Goal: Task Accomplishment & Management: Complete application form

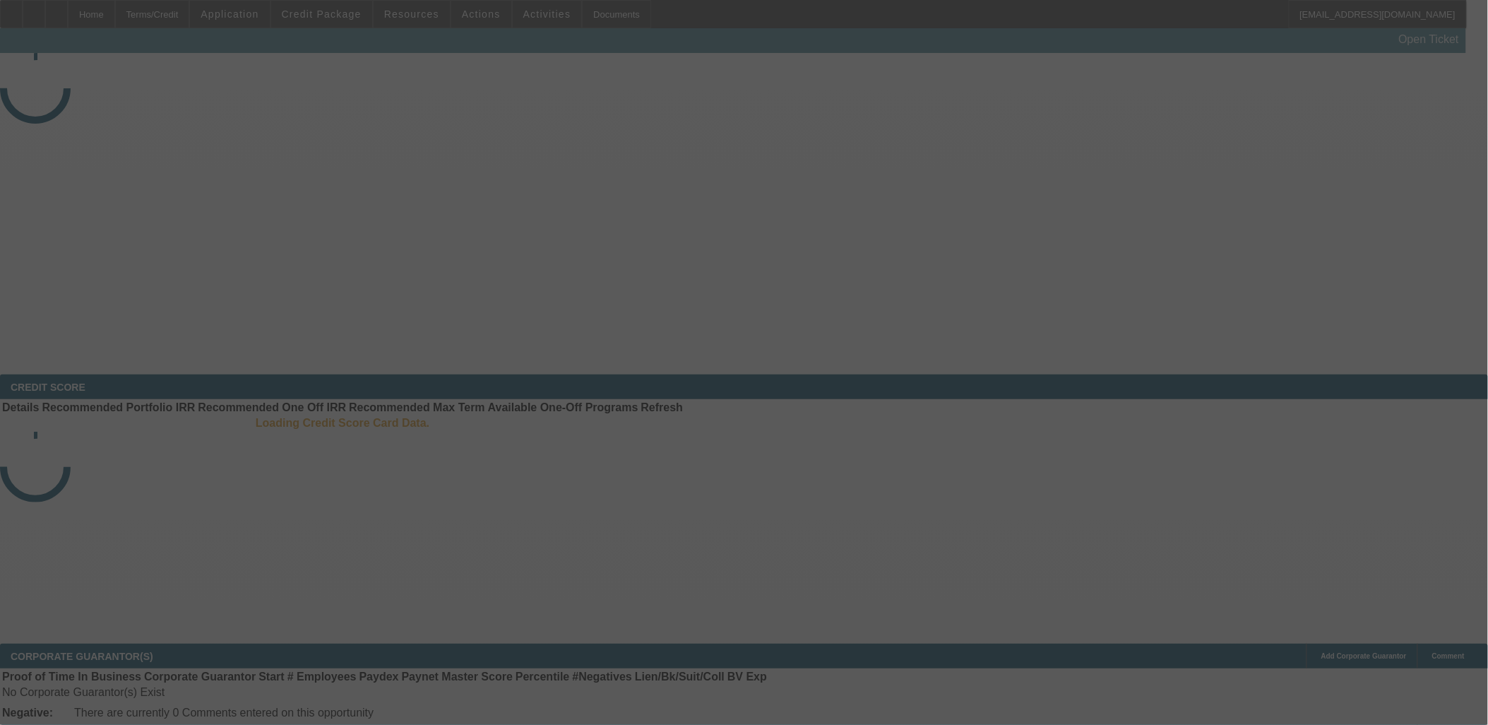
click at [329, 20] on div at bounding box center [744, 362] width 1488 height 725
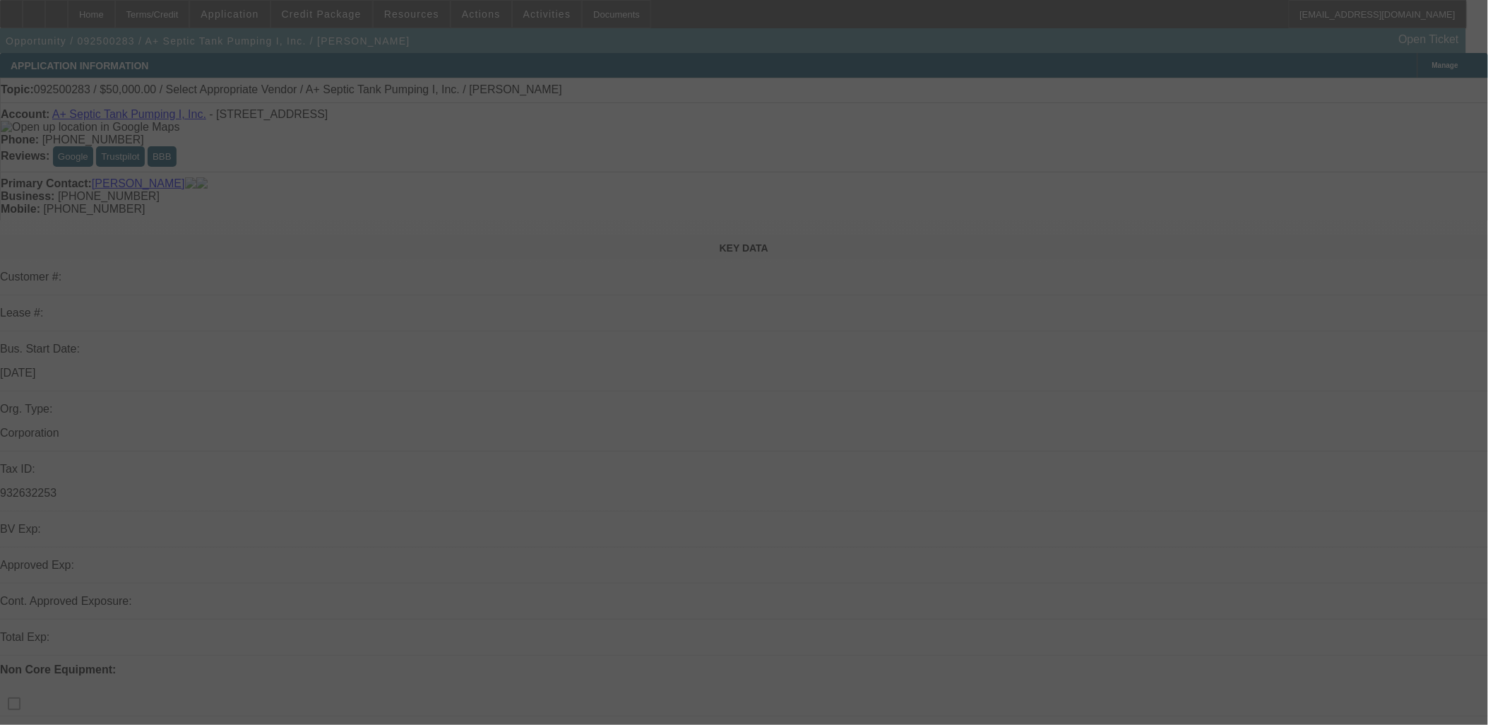
click at [332, 16] on div at bounding box center [744, 362] width 1488 height 725
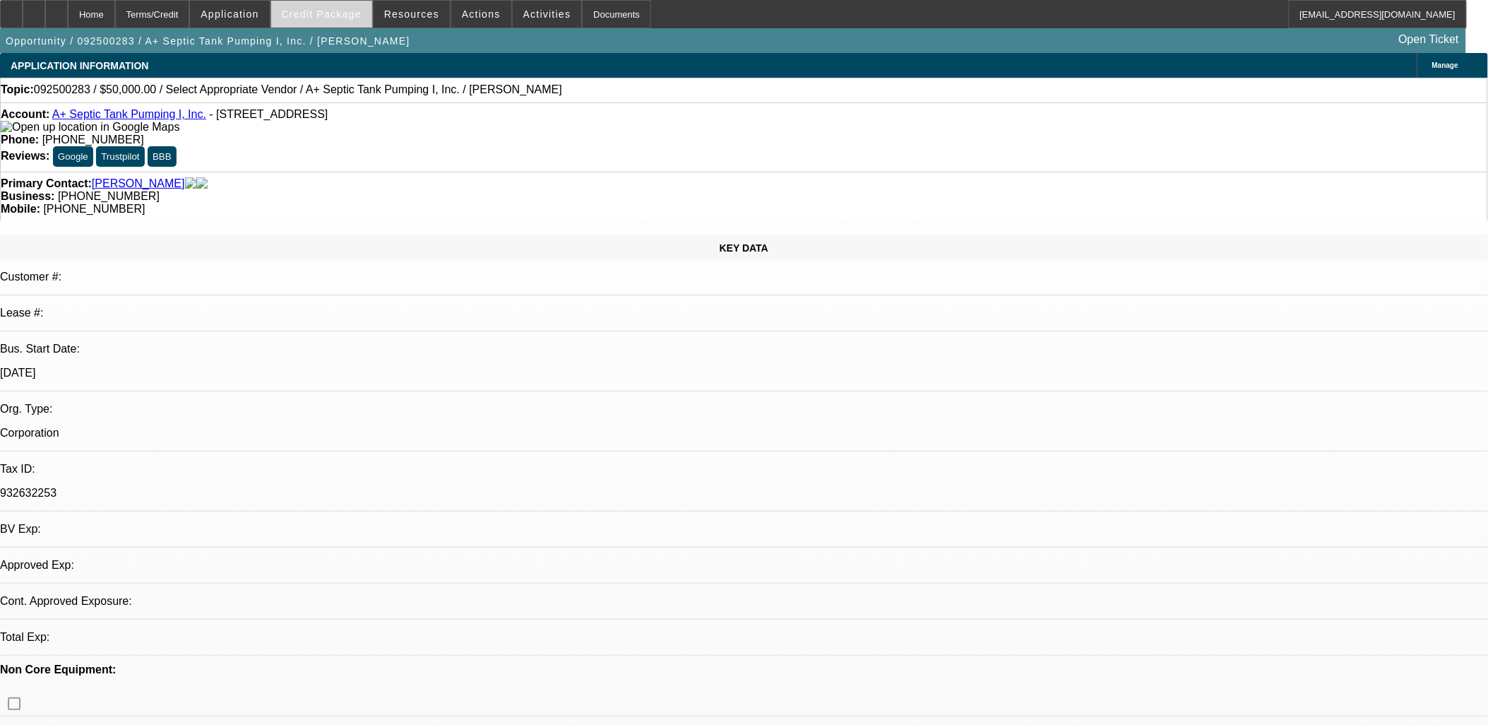
select select "0"
select select "2"
select select "0.1"
select select "1"
select select "2"
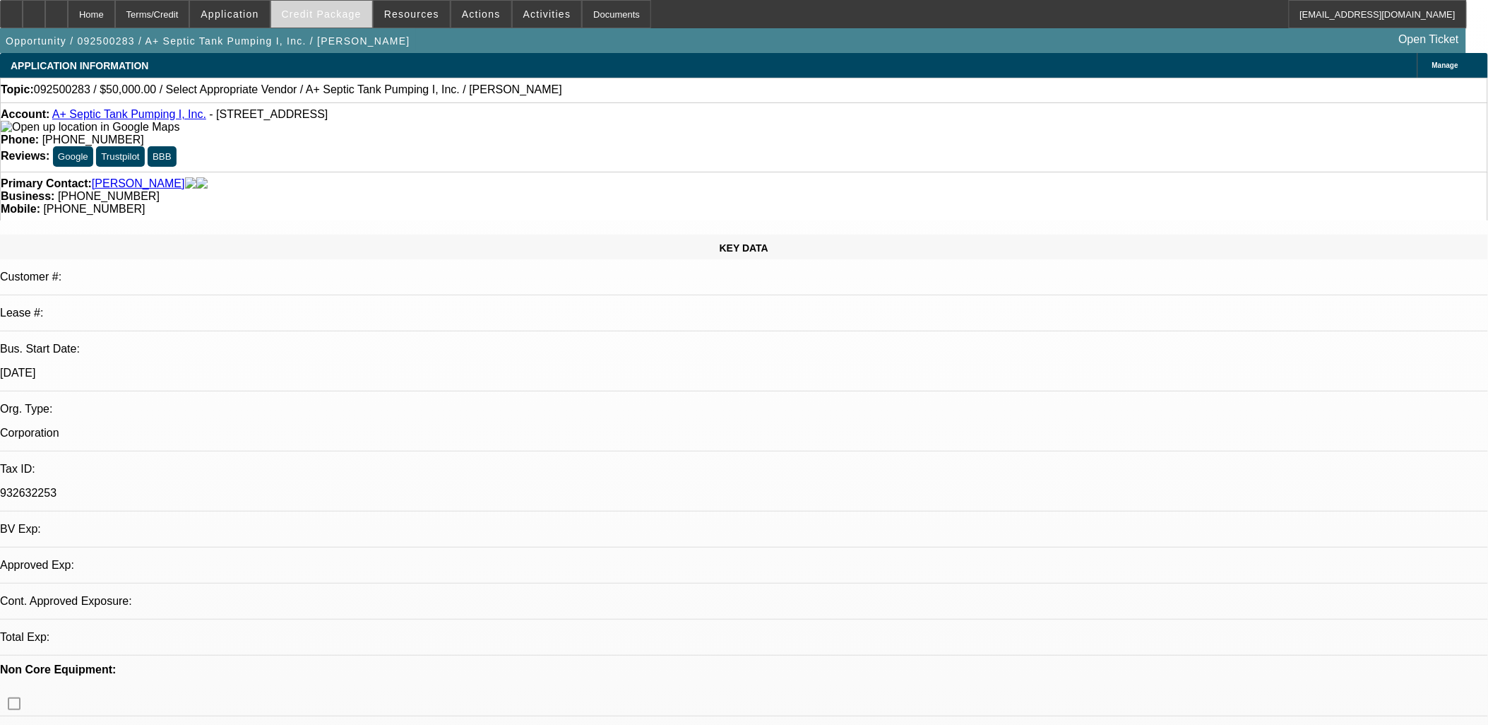
select select "4"
click at [341, 19] on span at bounding box center [321, 14] width 101 height 34
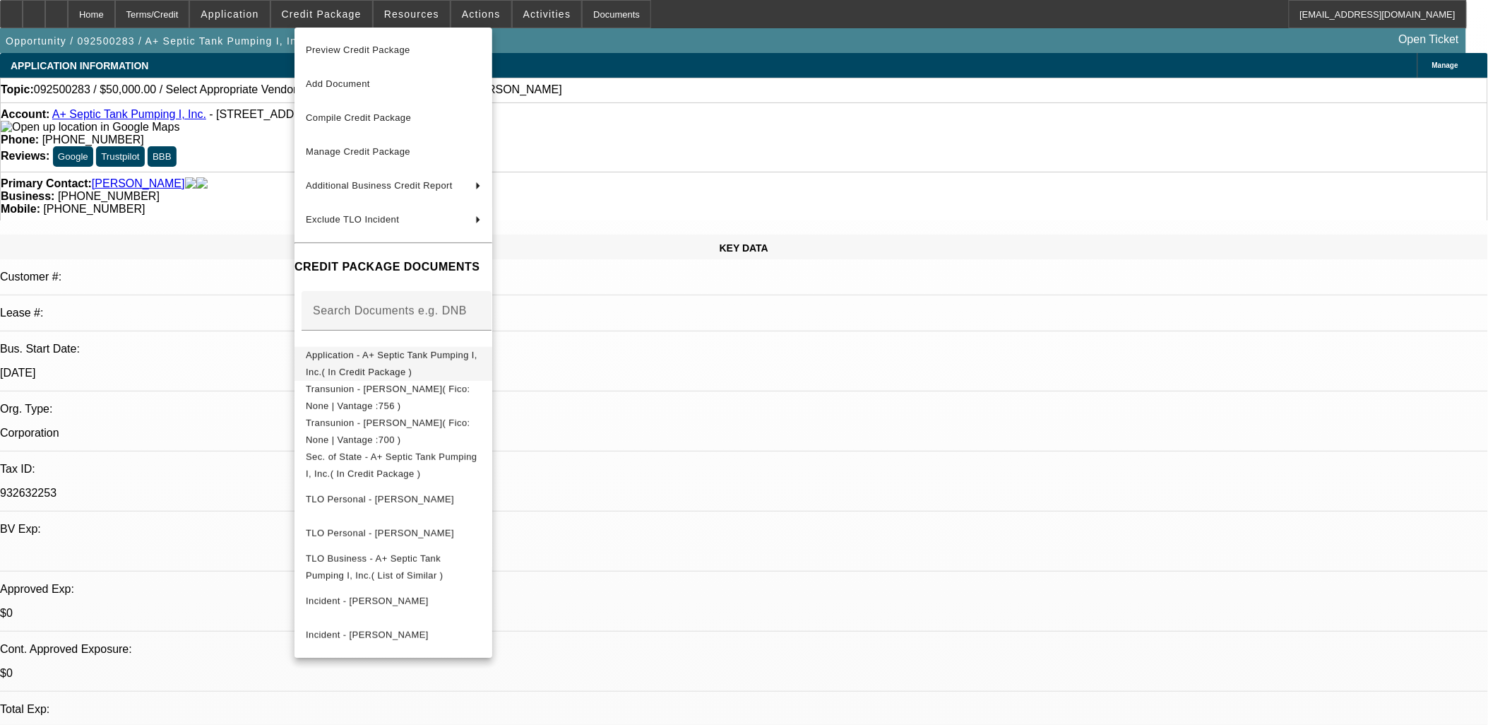
click at [381, 357] on span "Application - A+ Septic Tank Pumping I, Inc.( In Credit Package )" at bounding box center [392, 363] width 172 height 28
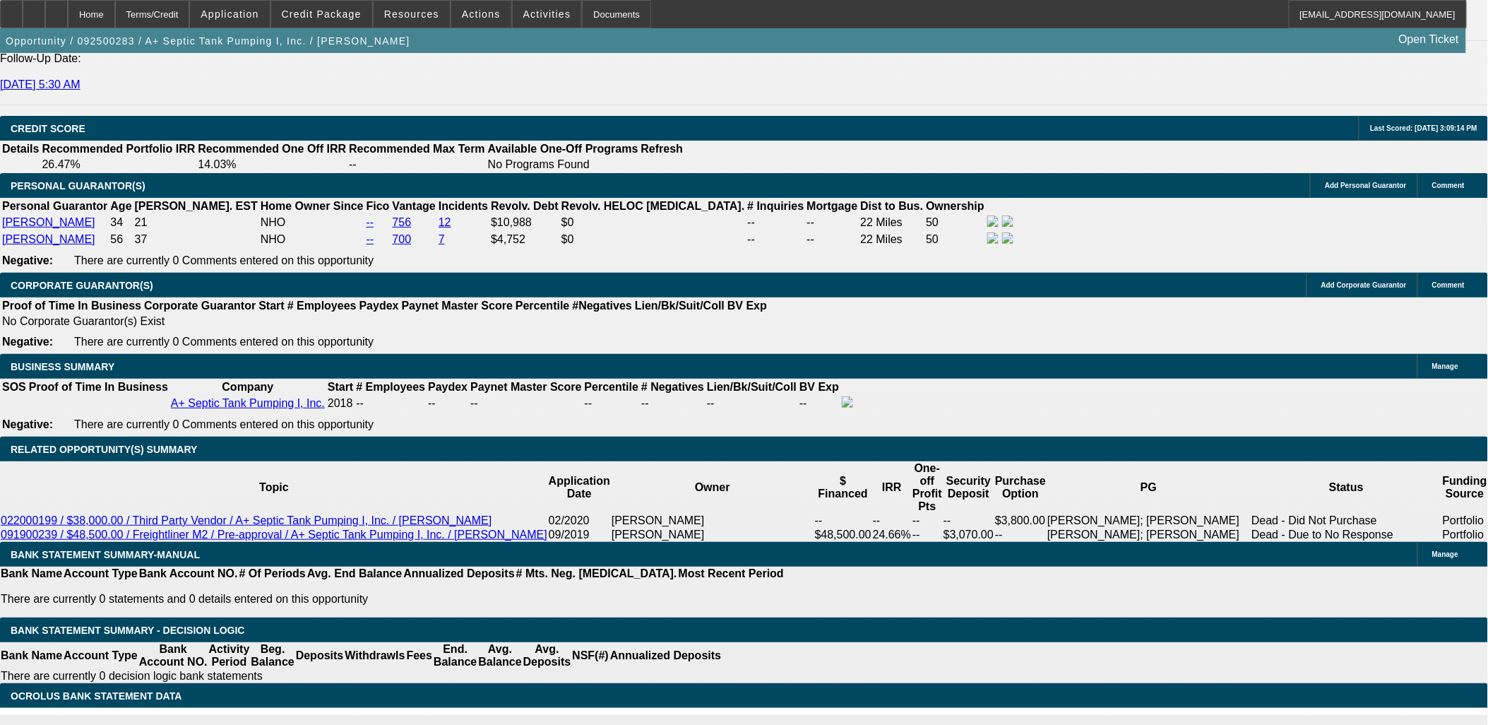
scroll to position [1757, 0]
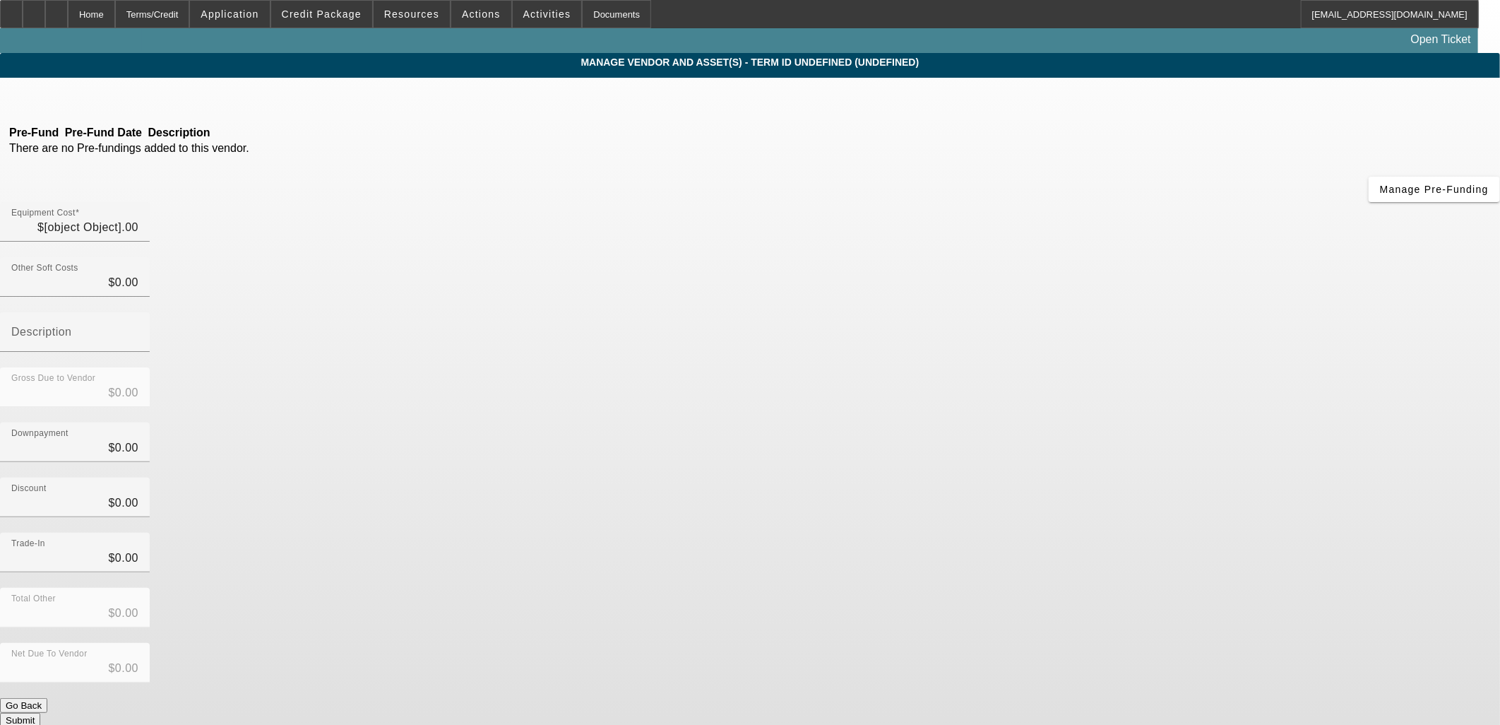
type input "$50,000.00"
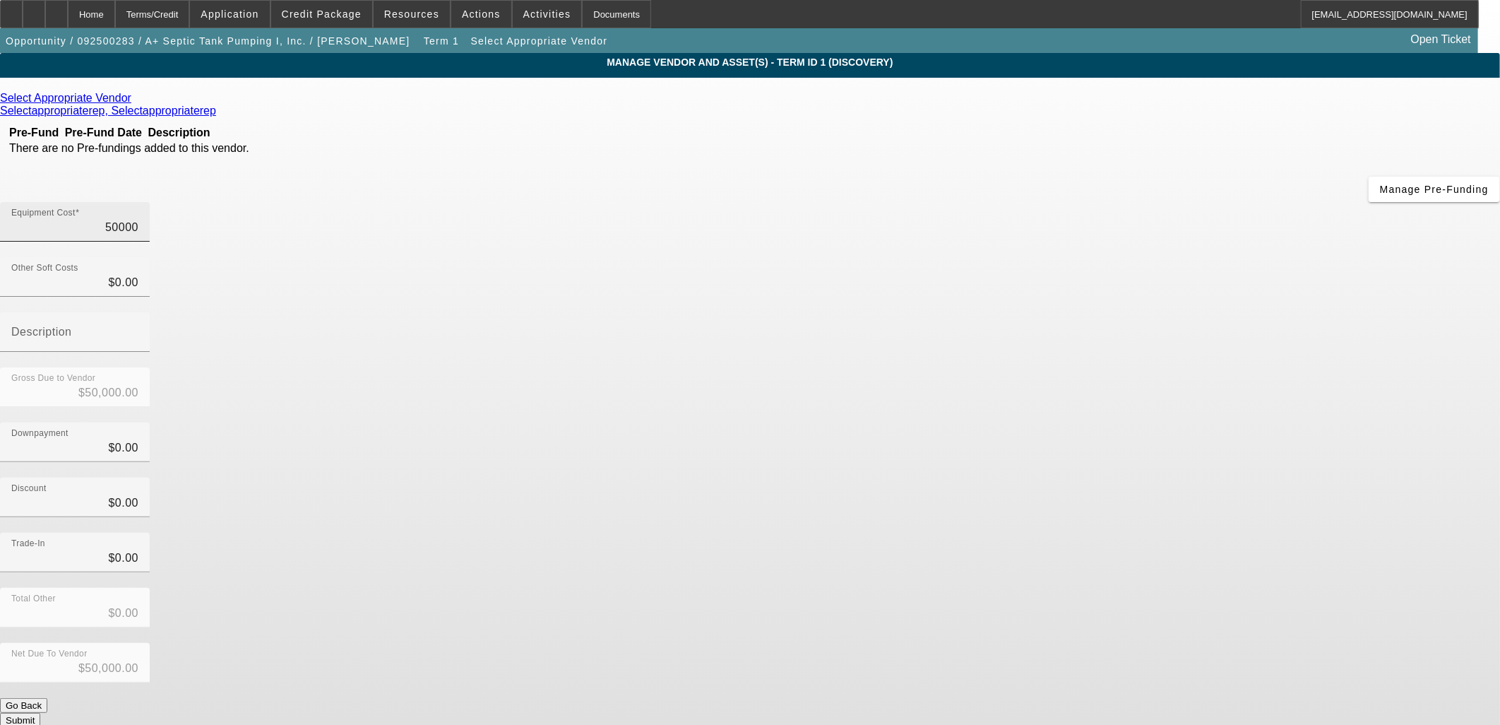
click at [138, 219] on input "50000" at bounding box center [74, 227] width 127 height 17
type input "4"
type input "$4.00"
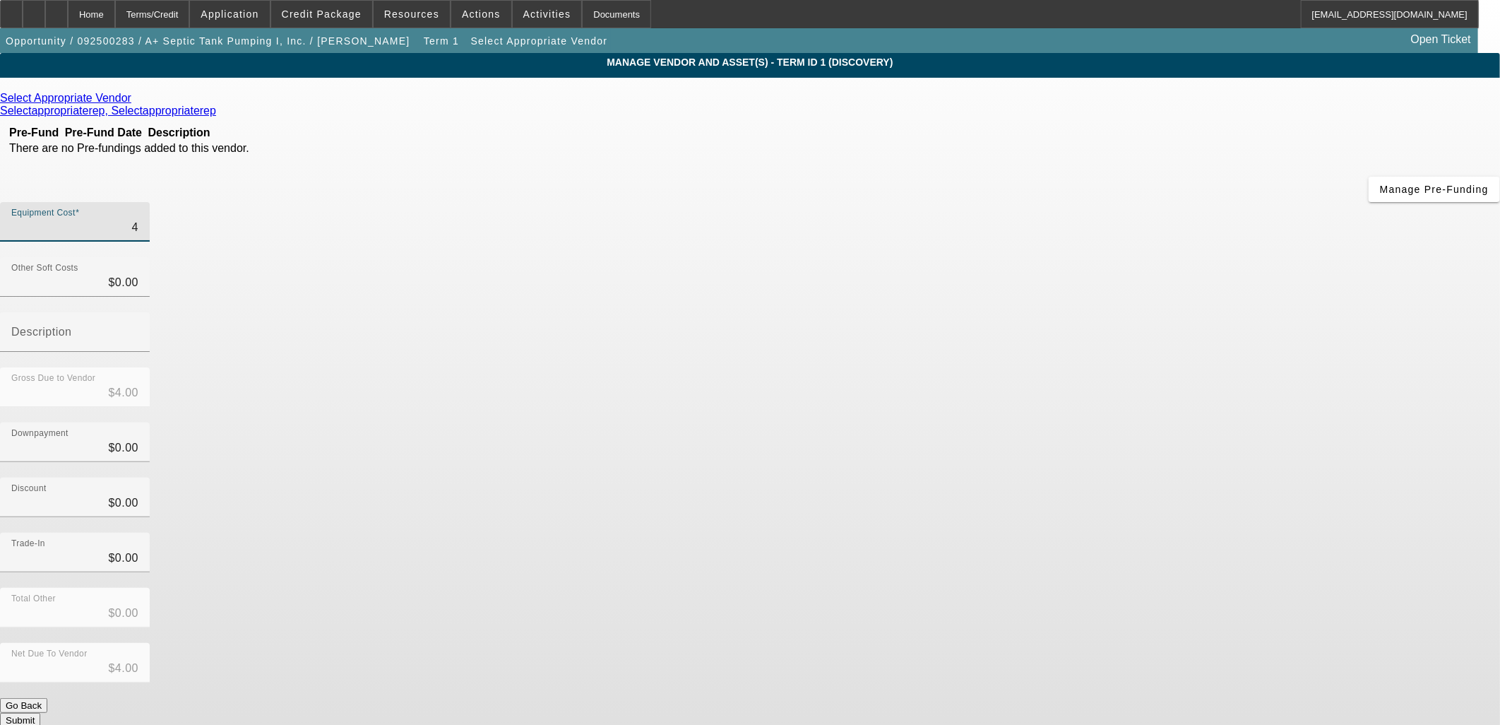
type input "44"
type input "$44.00"
type input "440"
type input "$440.00"
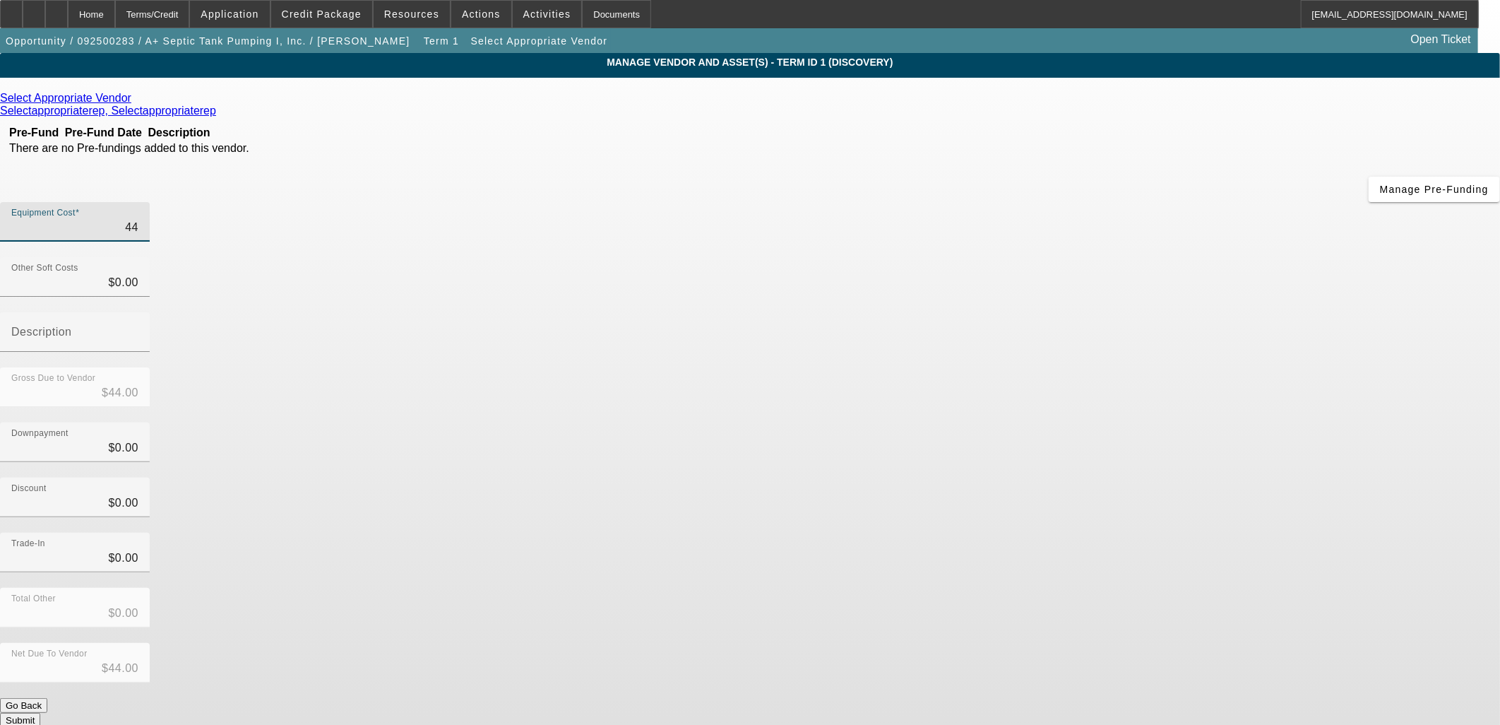
type input "$440.00"
type input "4400"
type input "$4,400.00"
type input "44000"
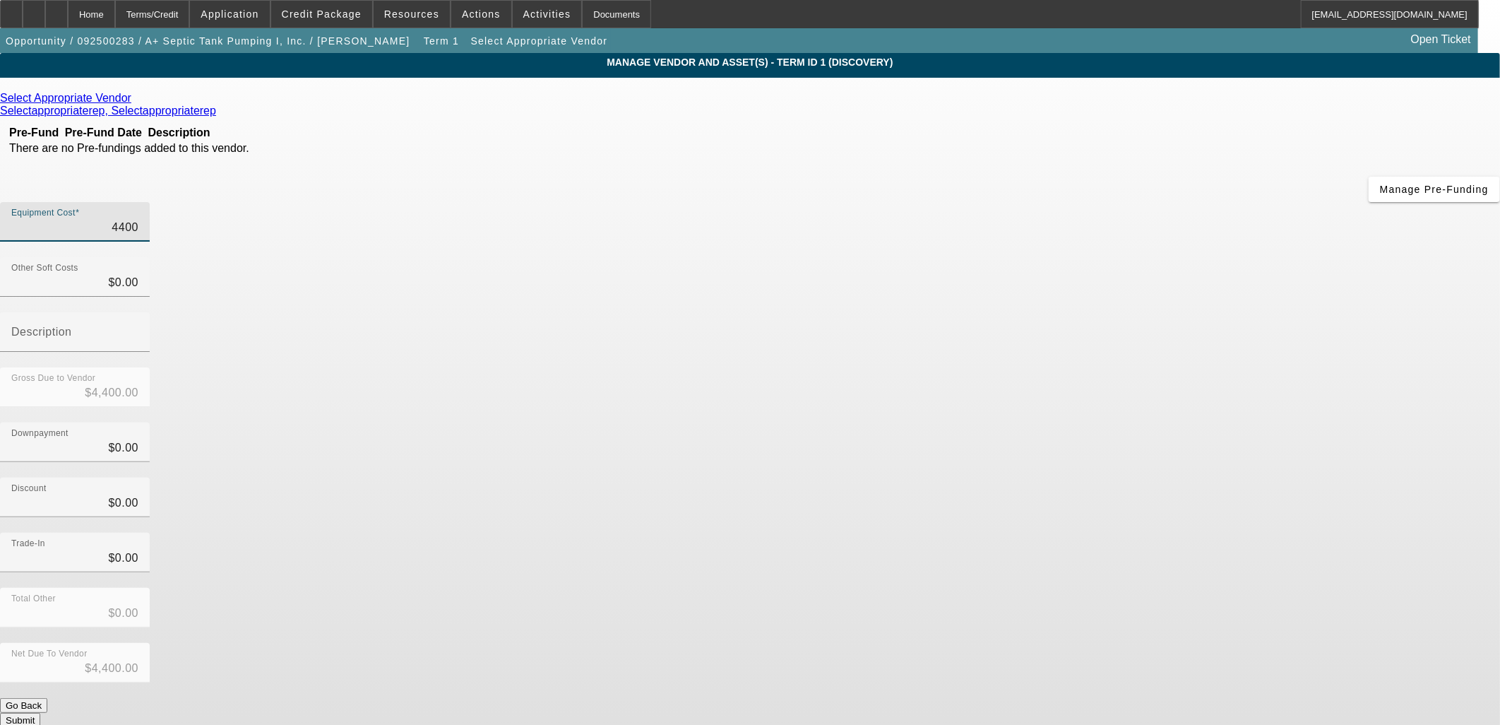
type input "$44,000.00"
click at [495, 100] on div "Select Appropriate Vendor" at bounding box center [750, 98] width 1500 height 13
click at [135, 97] on icon at bounding box center [135, 98] width 0 height 12
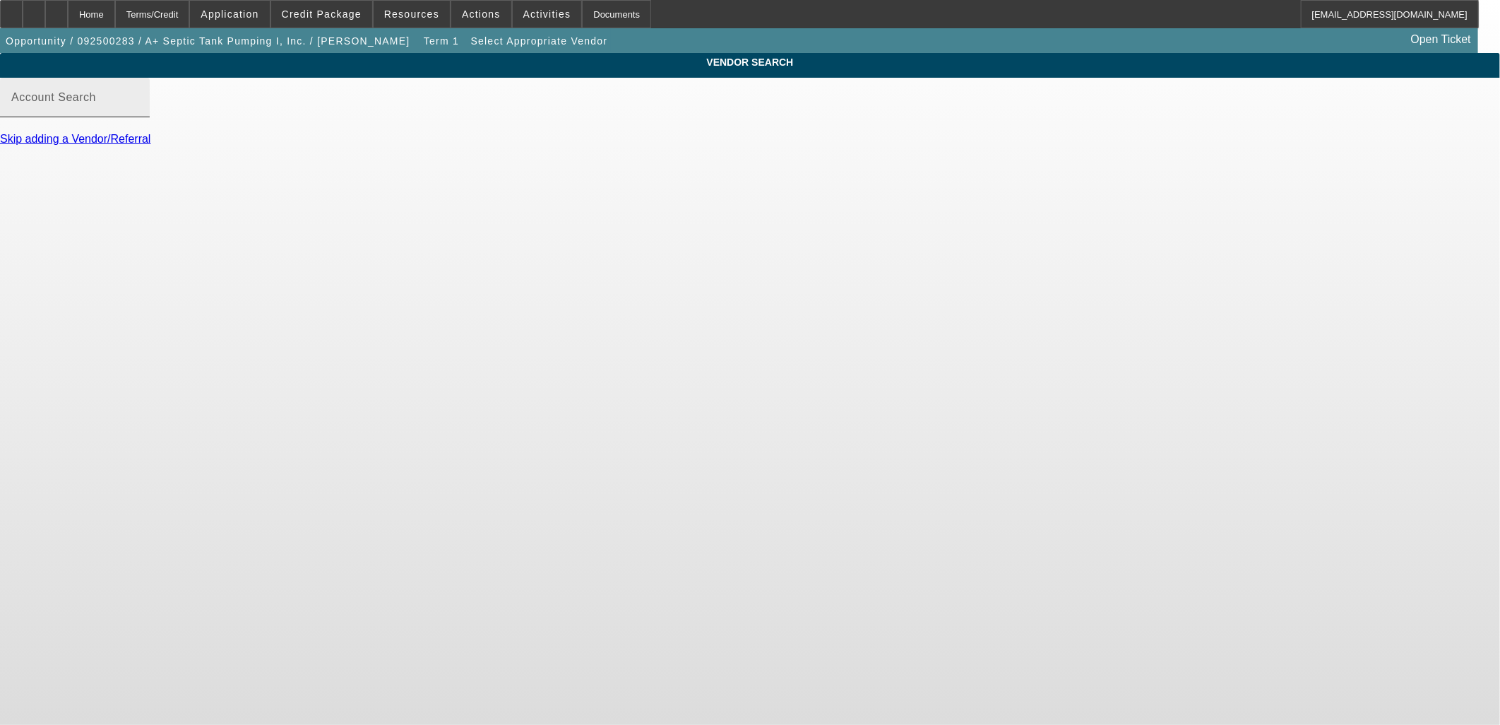
click at [138, 112] on input "Account Search" at bounding box center [74, 103] width 127 height 17
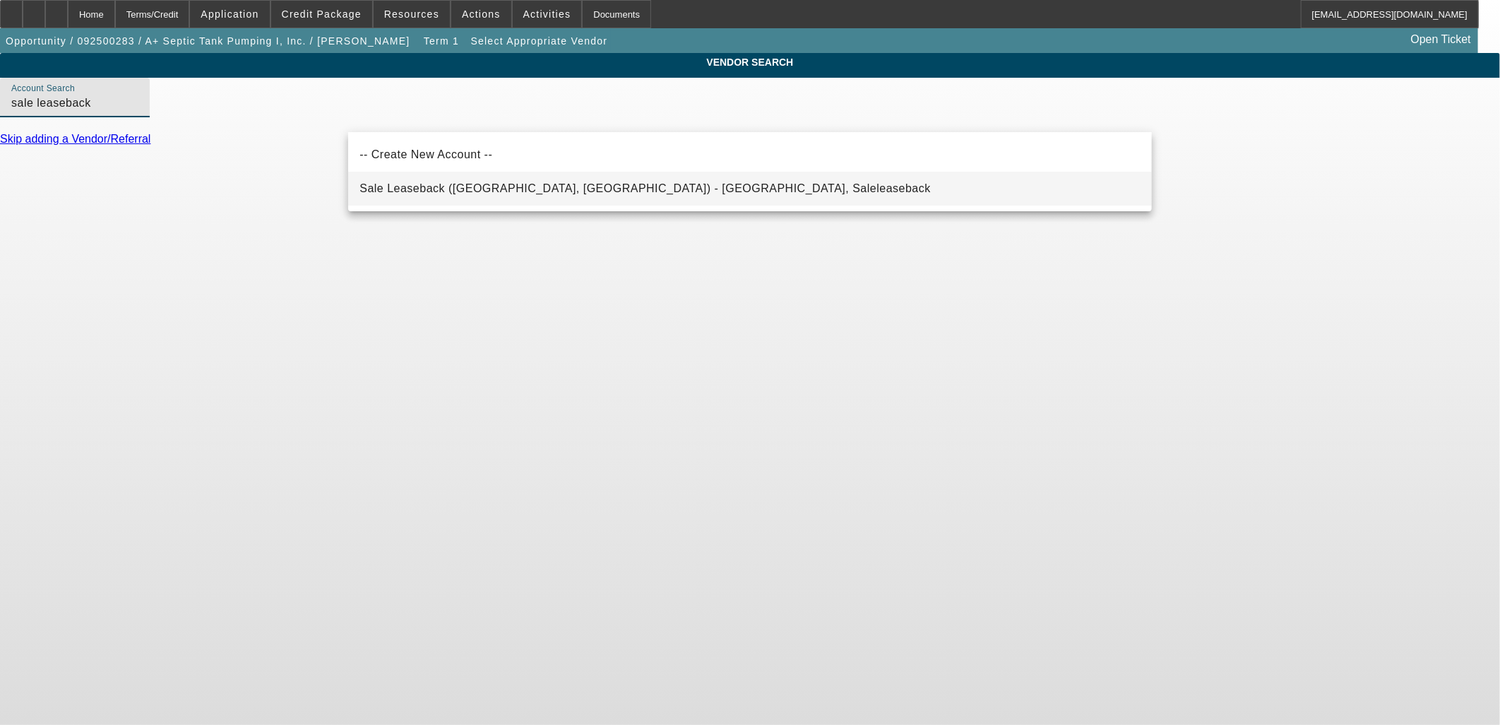
click at [578, 203] on mat-option "Sale Leaseback (Northbrook, IL) - Saleleaseback, Saleleaseback" at bounding box center [750, 189] width 804 height 34
type input "Sale Leaseback (Northbrook, IL) - Saleleaseback, Saleleaseback"
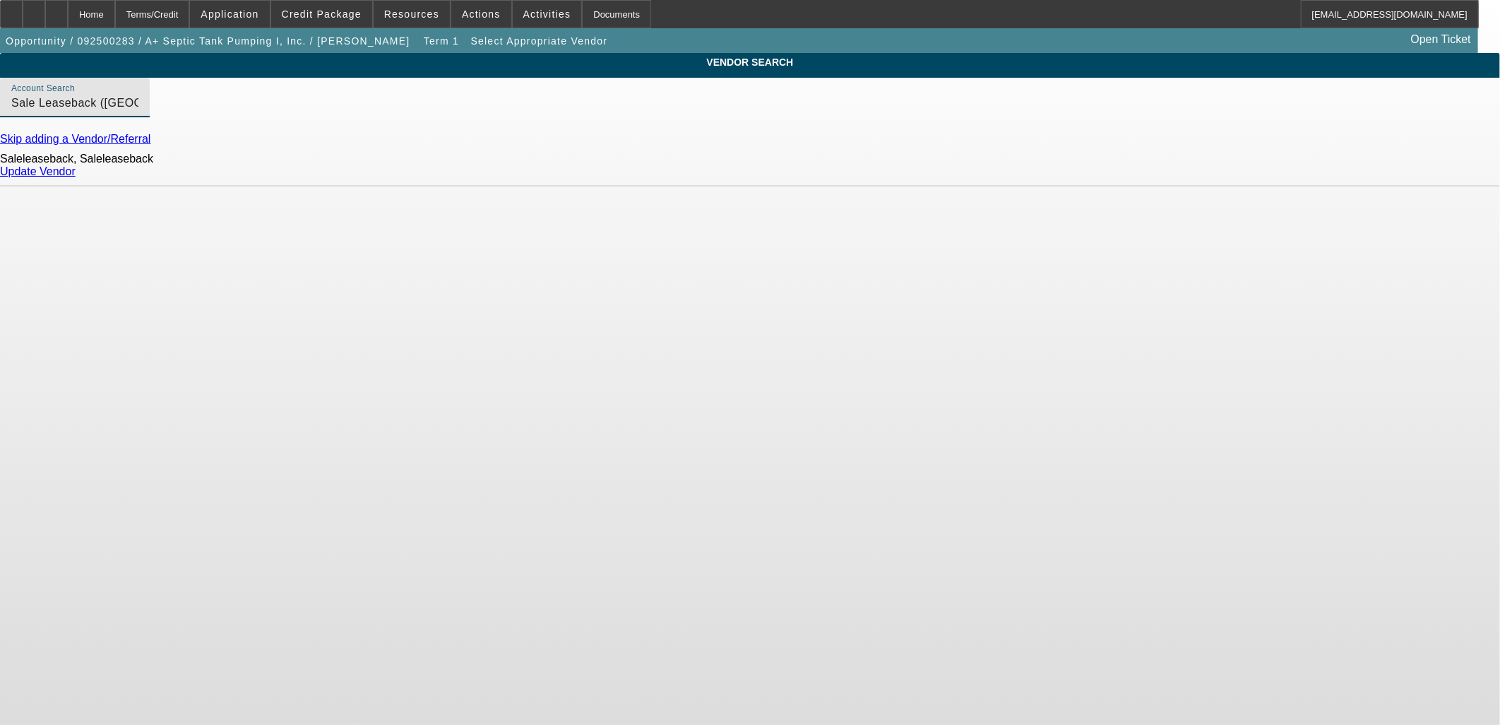
click at [1120, 173] on div "Update Vendor" at bounding box center [750, 171] width 1500 height 13
click at [76, 177] on link "Update Vendor" at bounding box center [38, 171] width 76 height 12
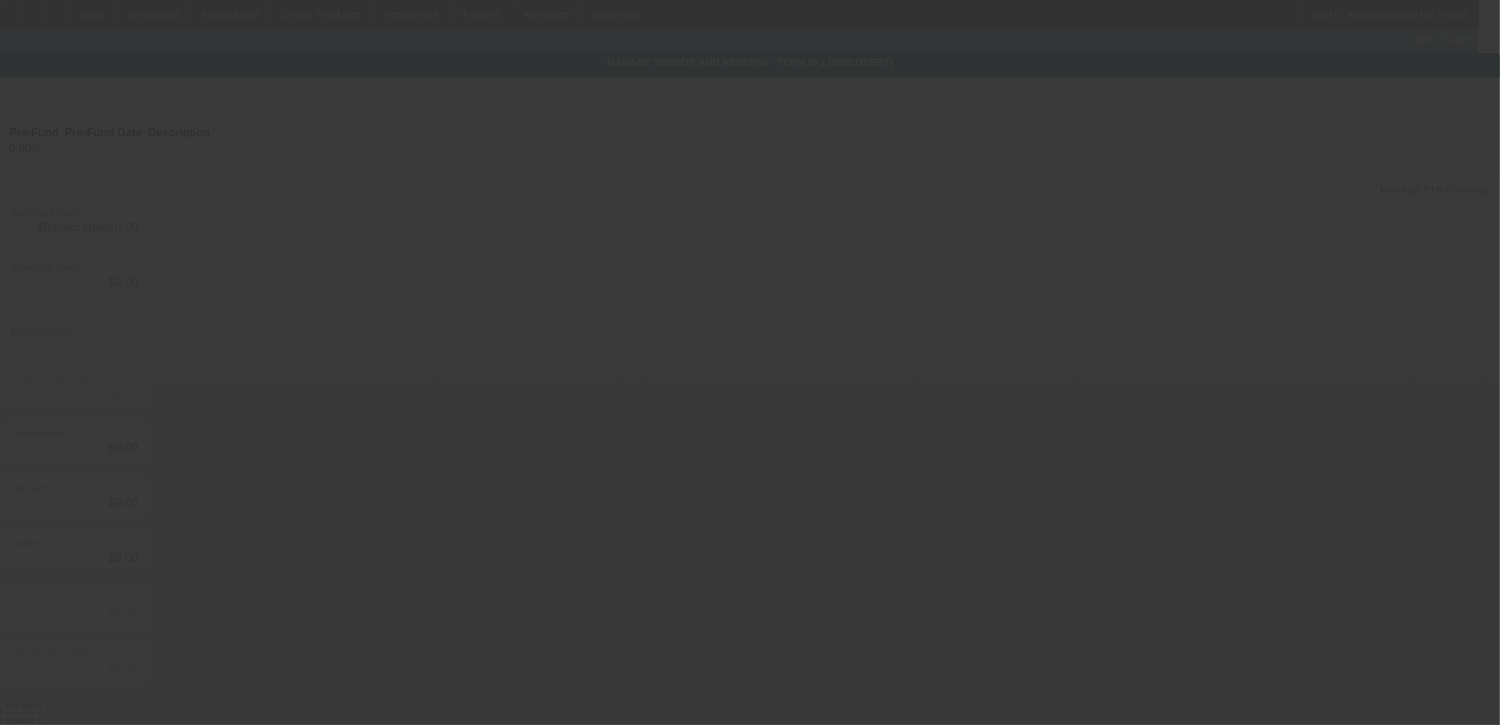
type input "$44,000.00"
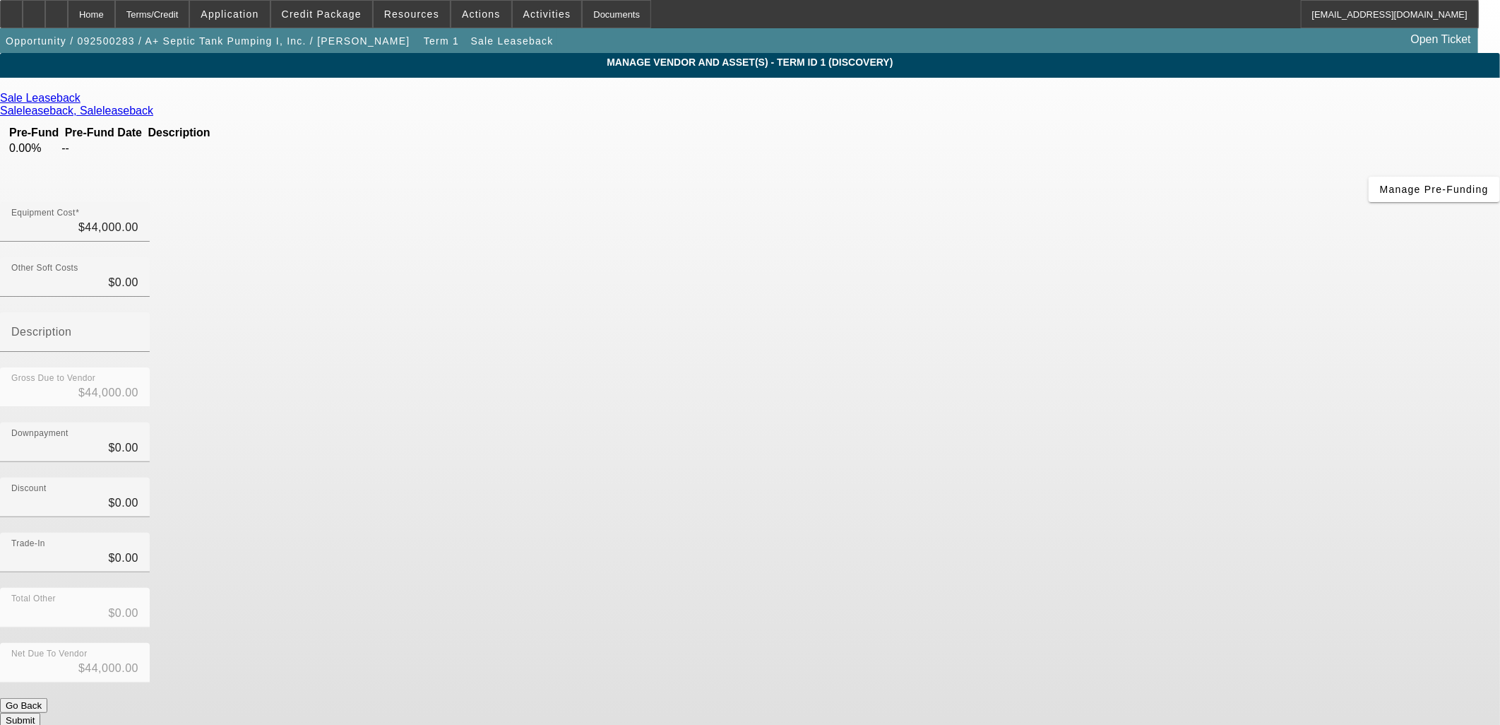
click at [40, 713] on button "Submit" at bounding box center [20, 720] width 40 height 15
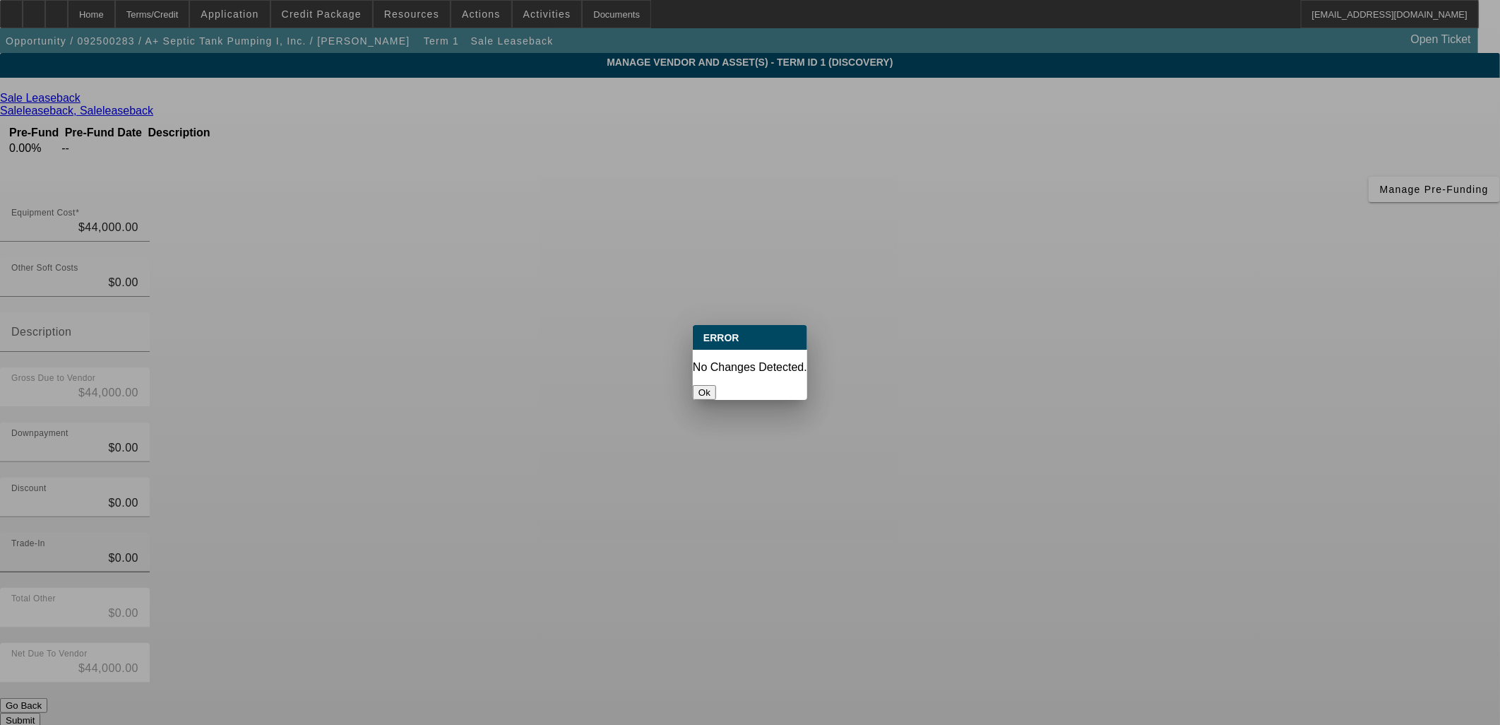
drag, startPoint x: 752, startPoint y: 373, endPoint x: 814, endPoint y: 404, distance: 68.9
click at [716, 385] on button "Ok" at bounding box center [704, 392] width 23 height 15
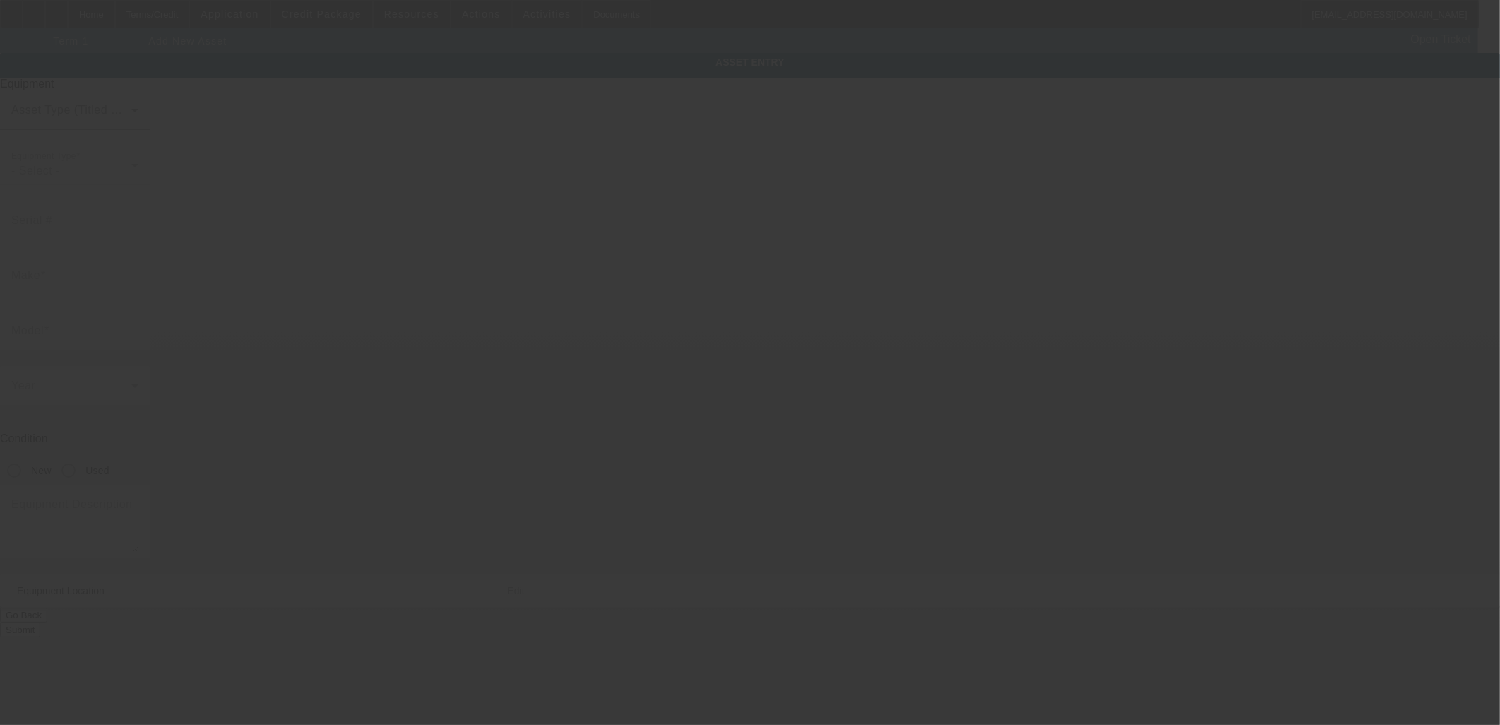
type input "1089 Hannah Creek Rd"
type input "Four Oaks"
type input "27524"
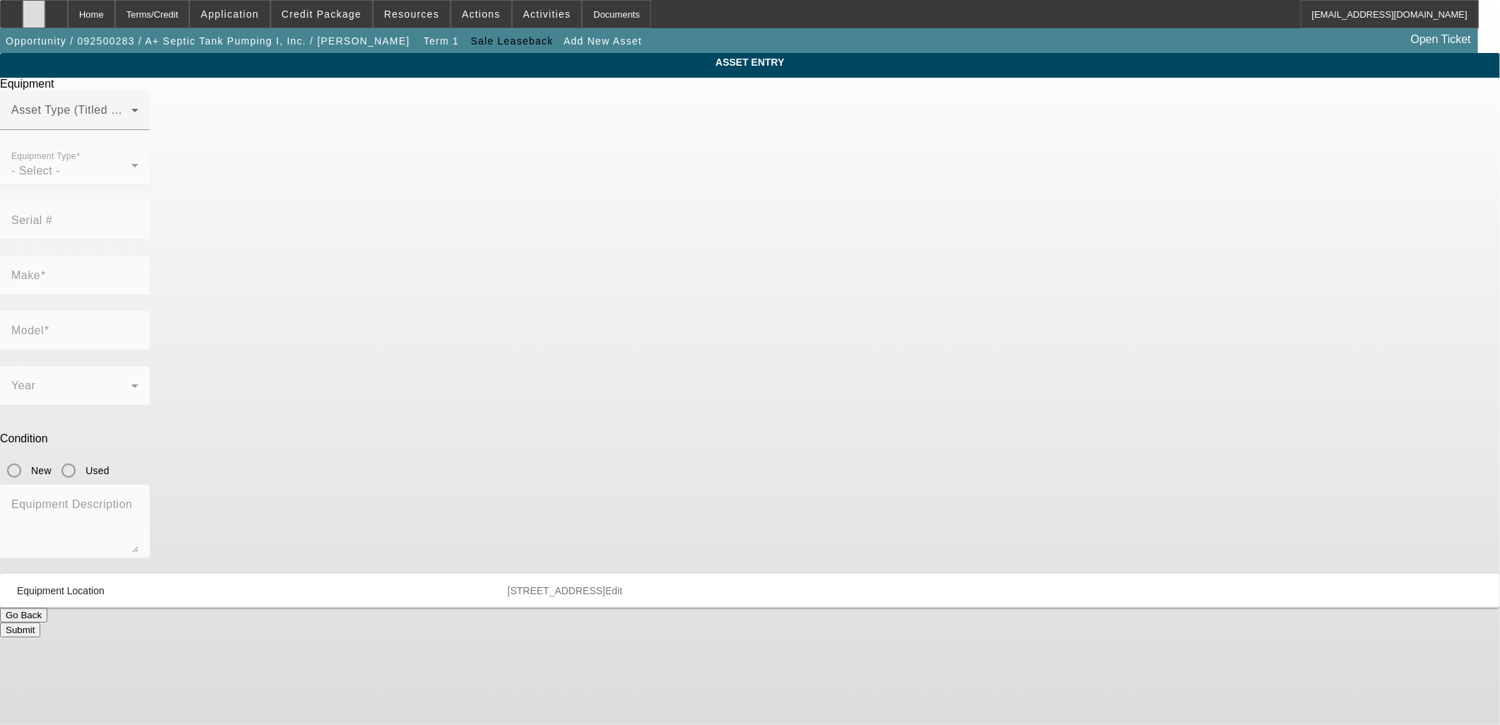
click at [34, 9] on icon at bounding box center [34, 9] width 0 height 0
click at [319, 12] on span "Credit Package" at bounding box center [322, 13] width 80 height 11
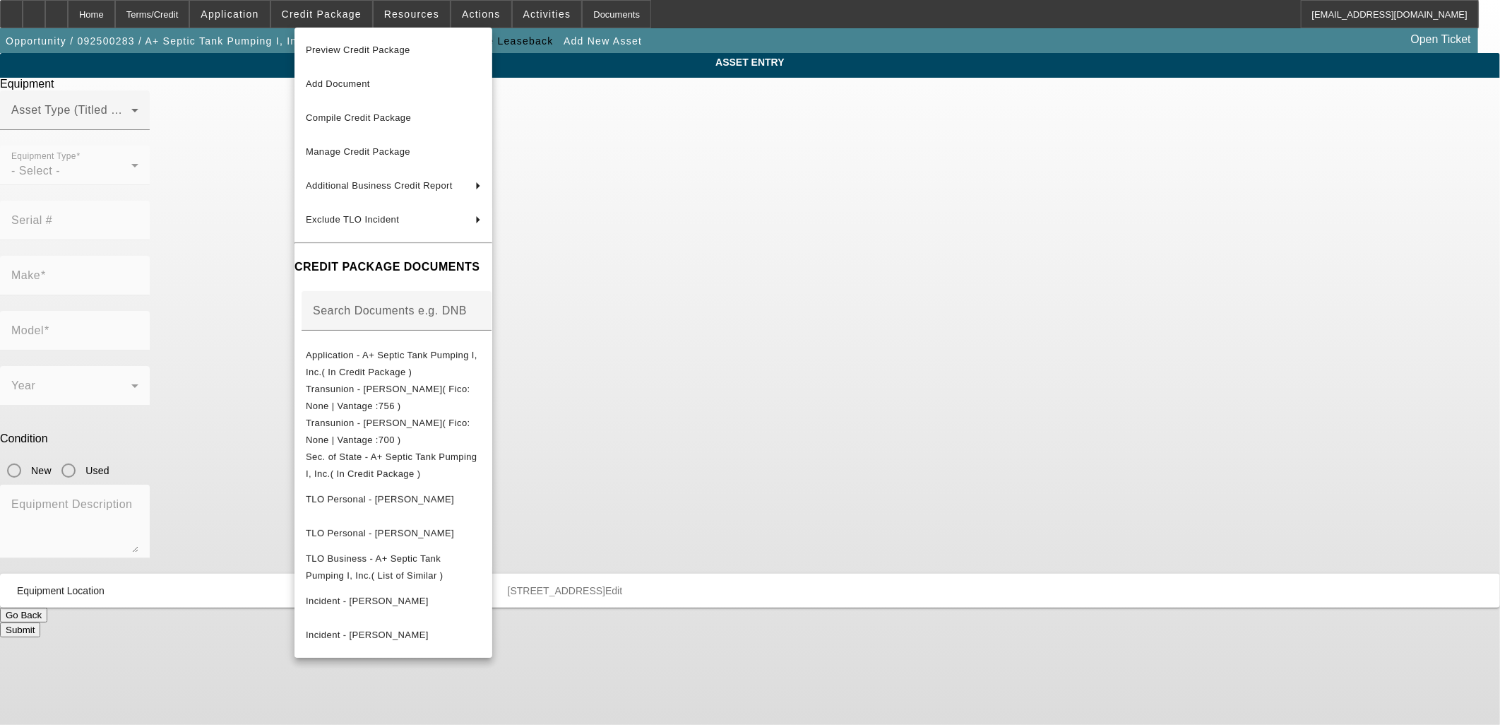
click at [345, 25] on div at bounding box center [750, 362] width 1500 height 725
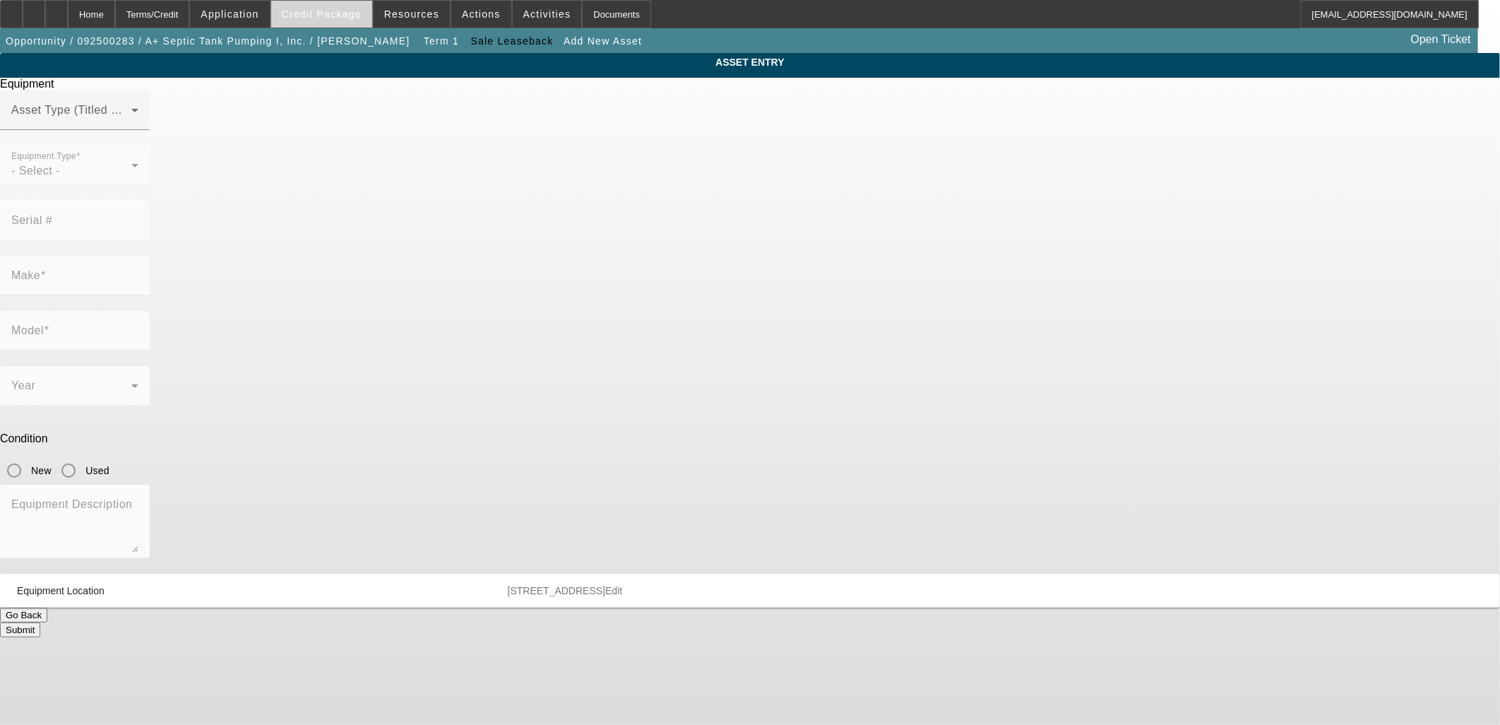
click at [330, 15] on span "Credit Package" at bounding box center [322, 13] width 80 height 11
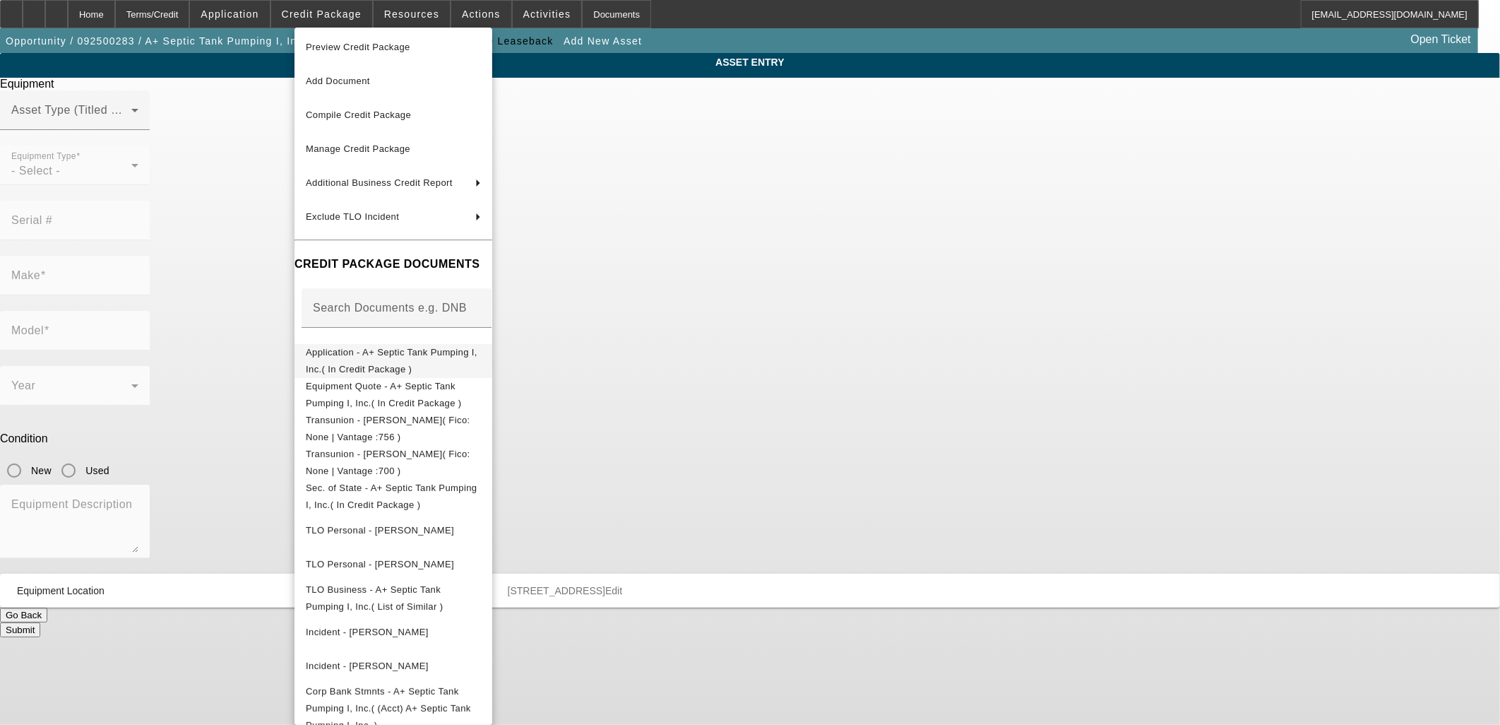
scroll to position [4, 0]
click at [462, 390] on span "Equipment Quote - A+ Septic Tank Pumping I, Inc.( In Credit Package )" at bounding box center [384, 393] width 156 height 28
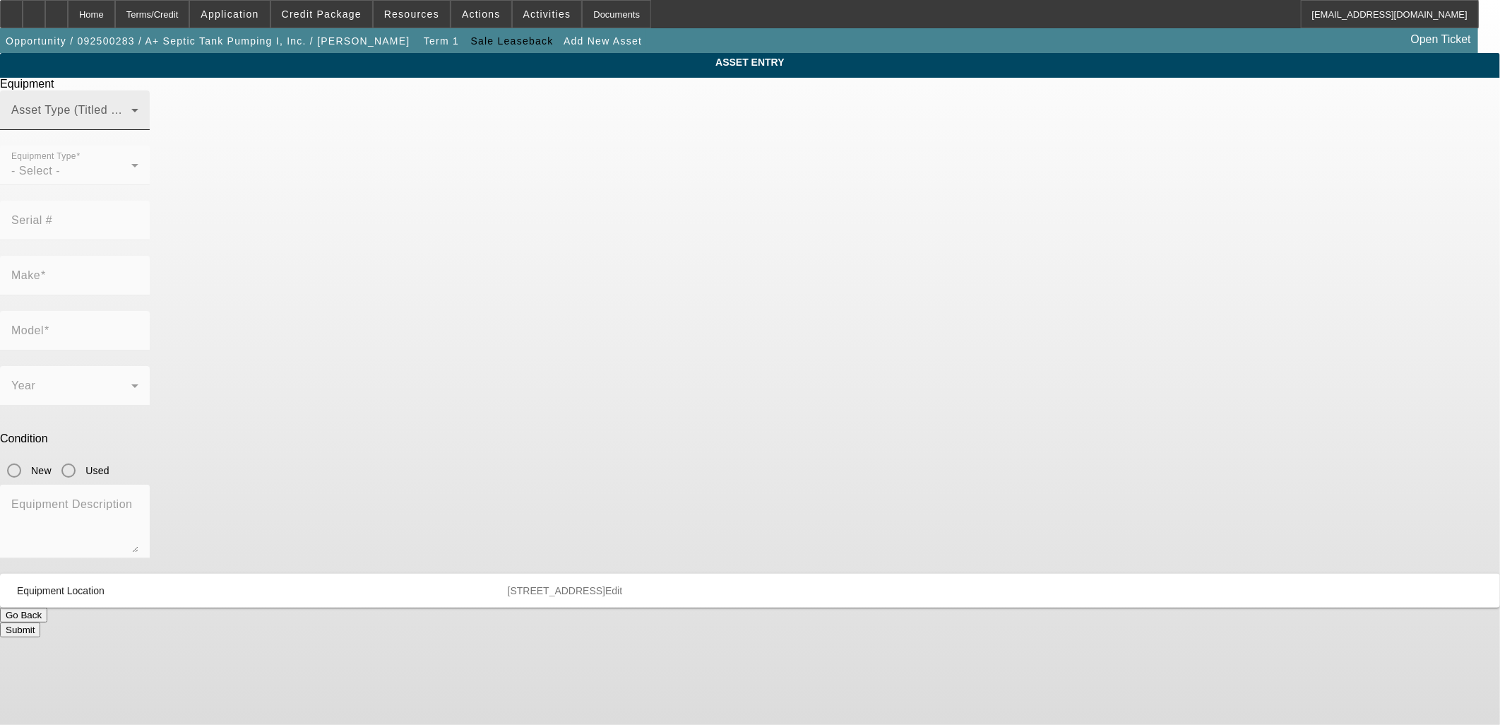
click at [184, 116] on mat-label "Asset Type (Titled or Non-Titled)" at bounding box center [97, 110] width 173 height 12
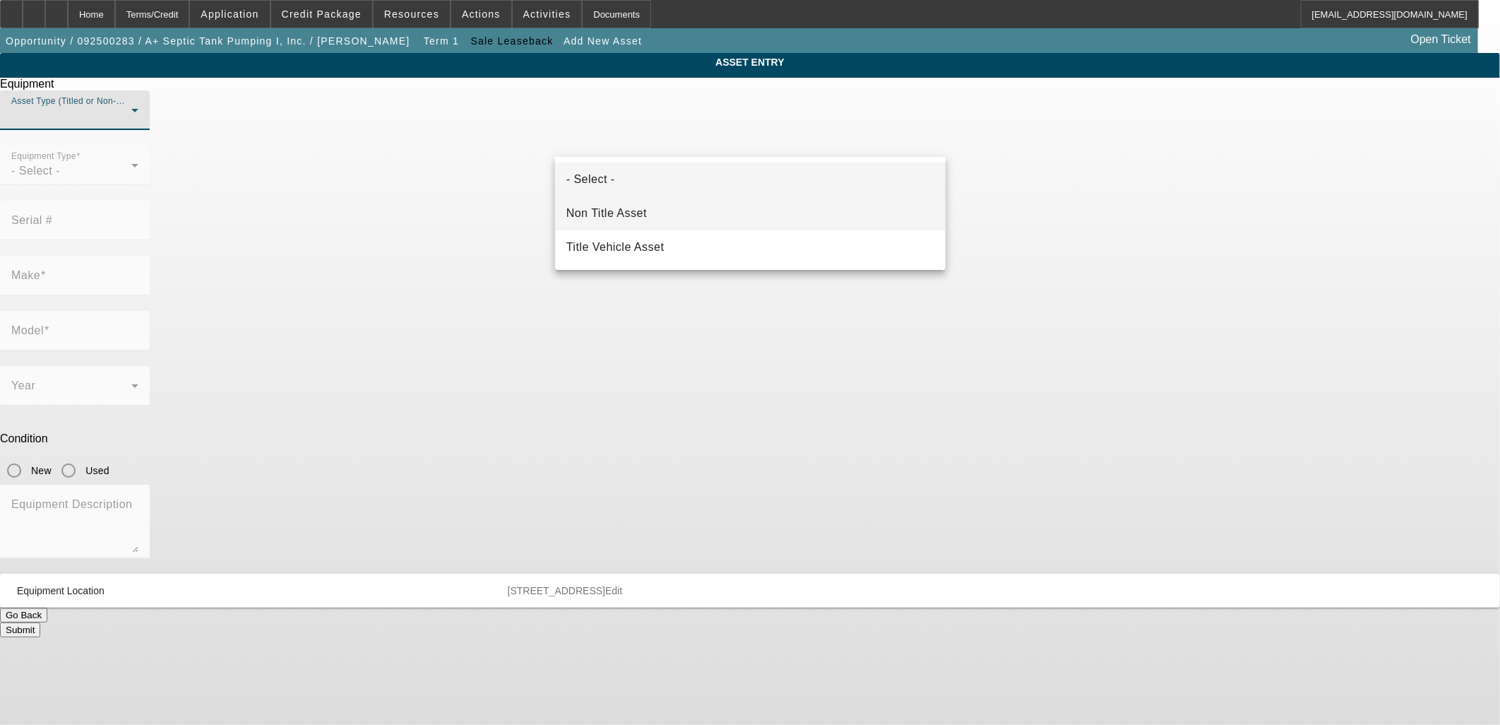
click at [669, 220] on mat-option "Non Title Asset" at bounding box center [750, 213] width 391 height 34
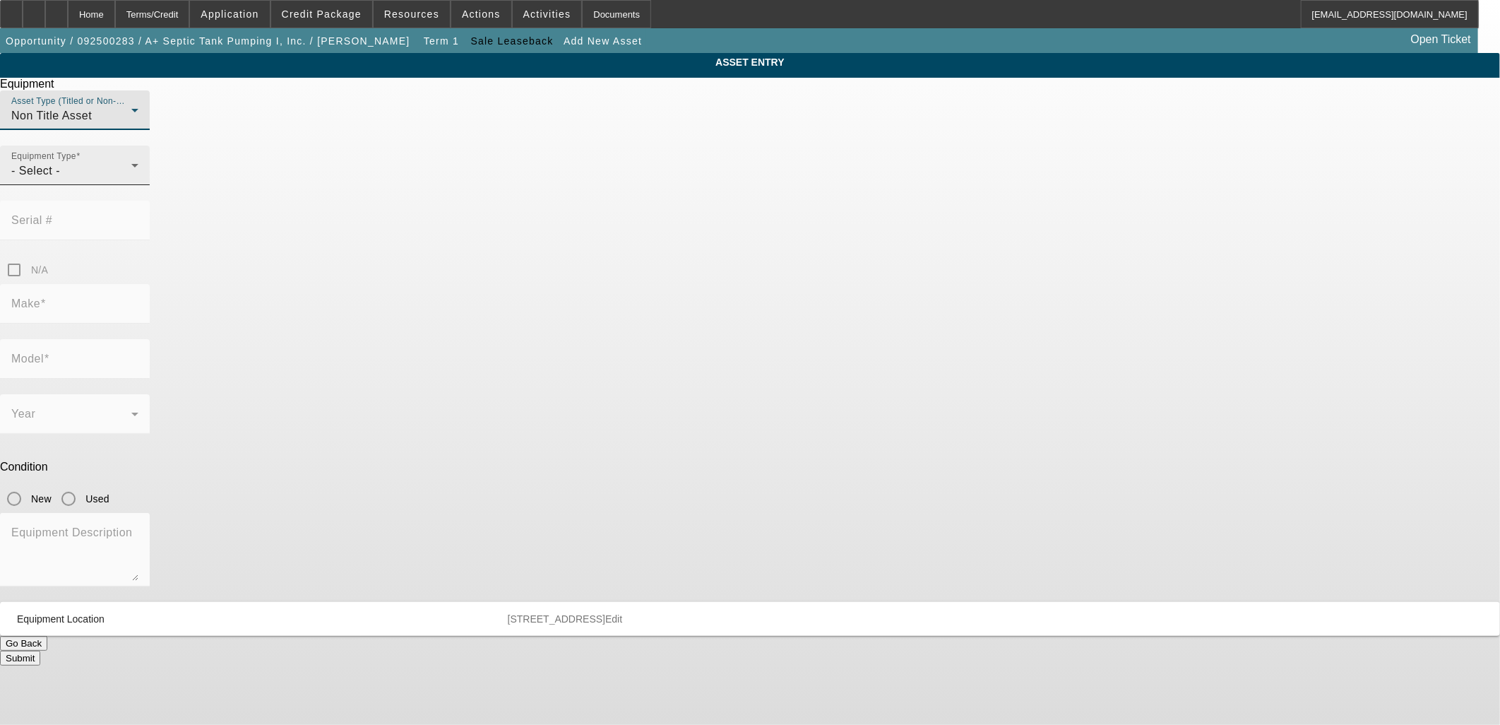
click at [131, 179] on div "- Select -" at bounding box center [71, 170] width 120 height 17
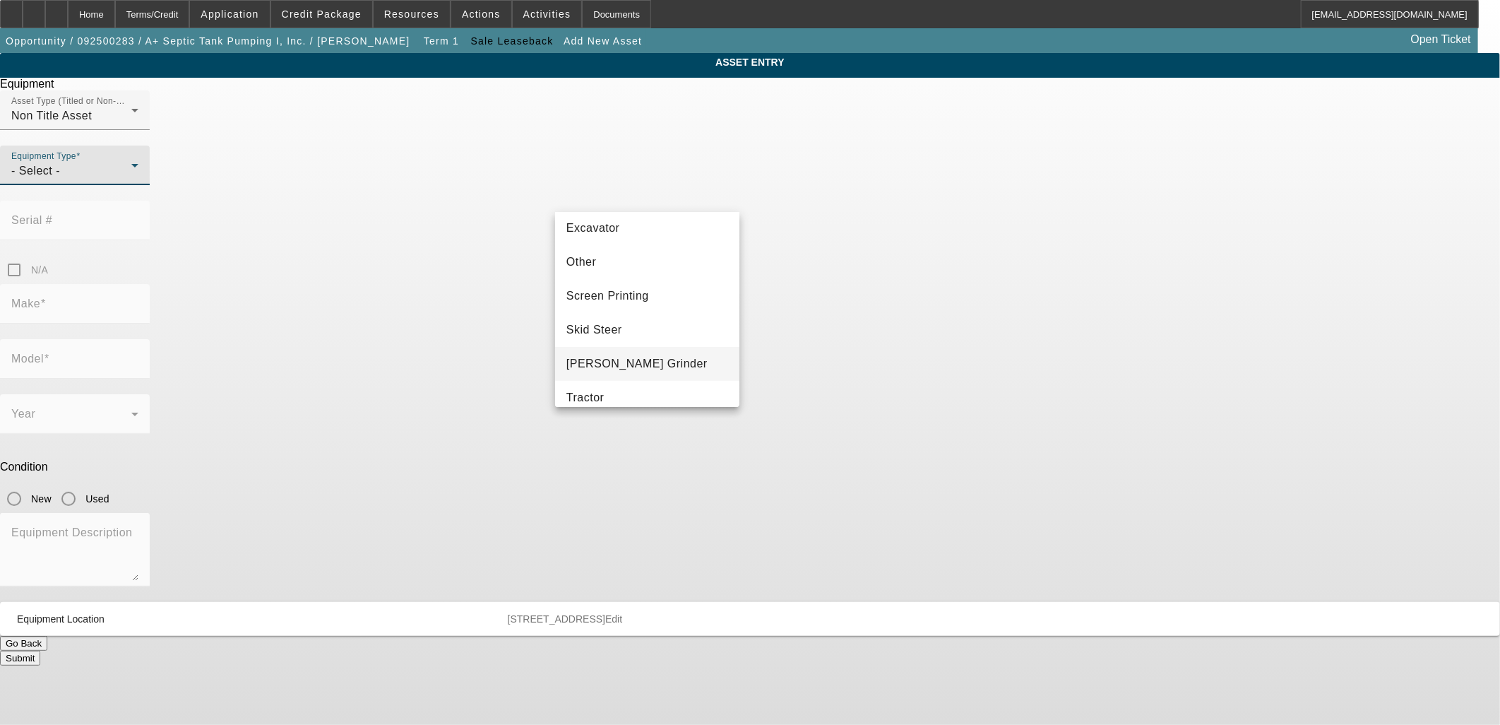
scroll to position [314, 0]
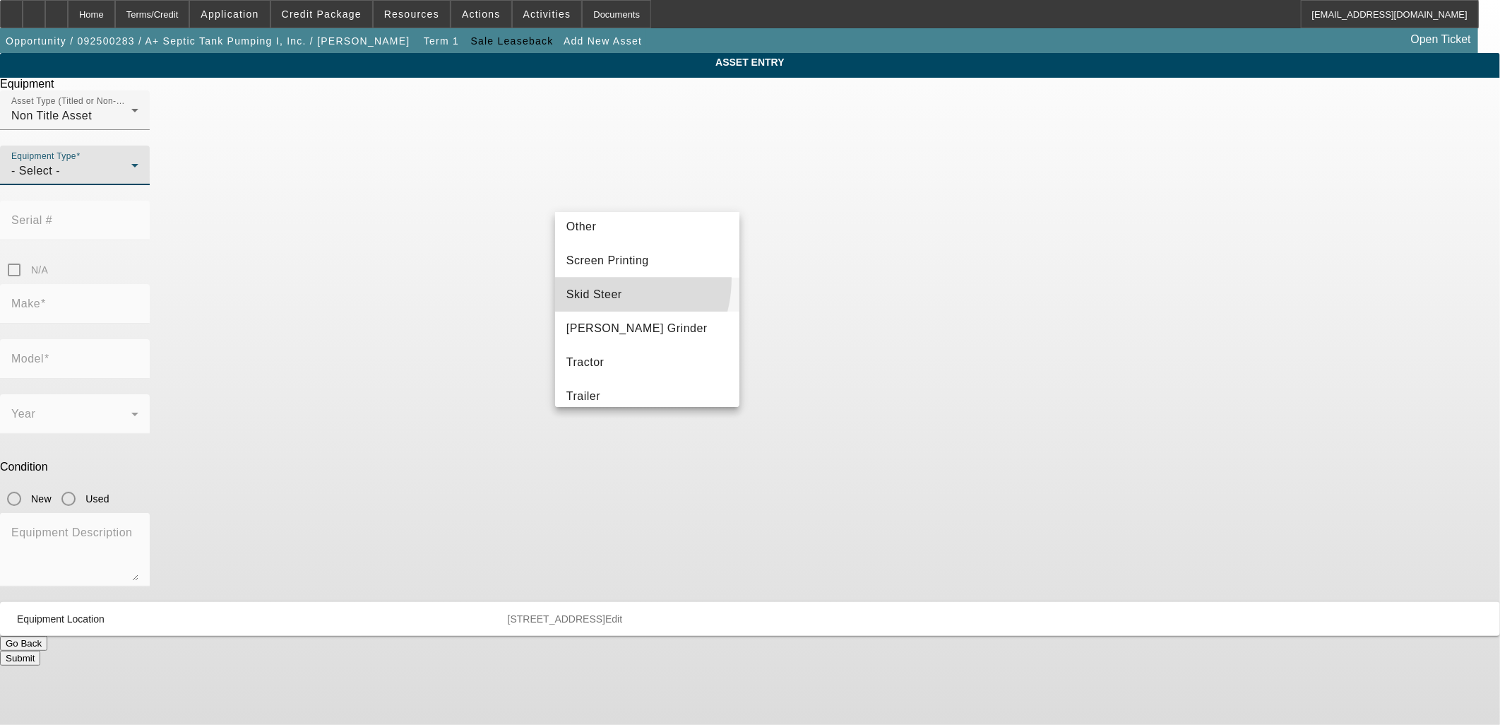
click at [595, 278] on mat-option "Skid Steer" at bounding box center [647, 295] width 184 height 34
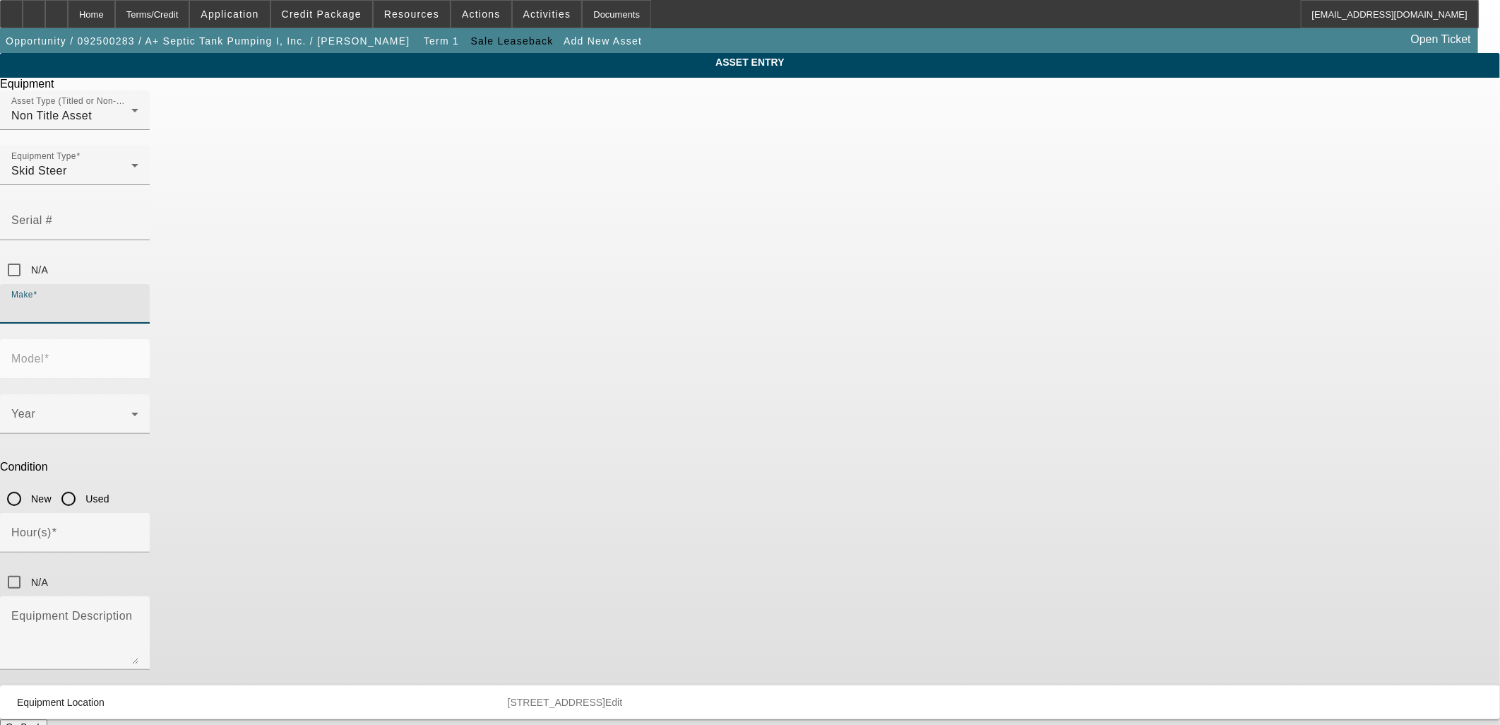
click at [138, 301] on input "Make" at bounding box center [74, 309] width 127 height 17
click at [612, 328] on mat-option "Takeuchi" at bounding box center [647, 324] width 184 height 34
type input "Takeuchi"
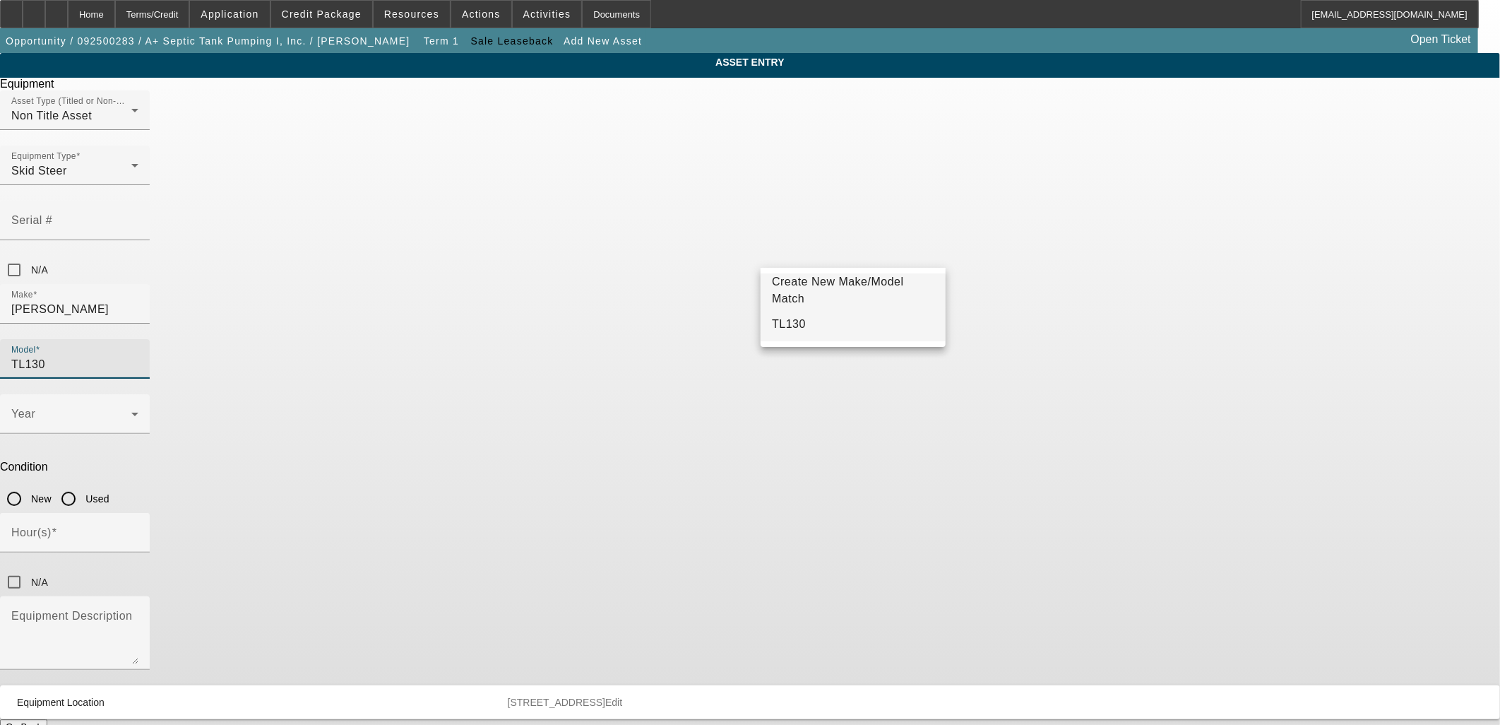
type input "TL130"
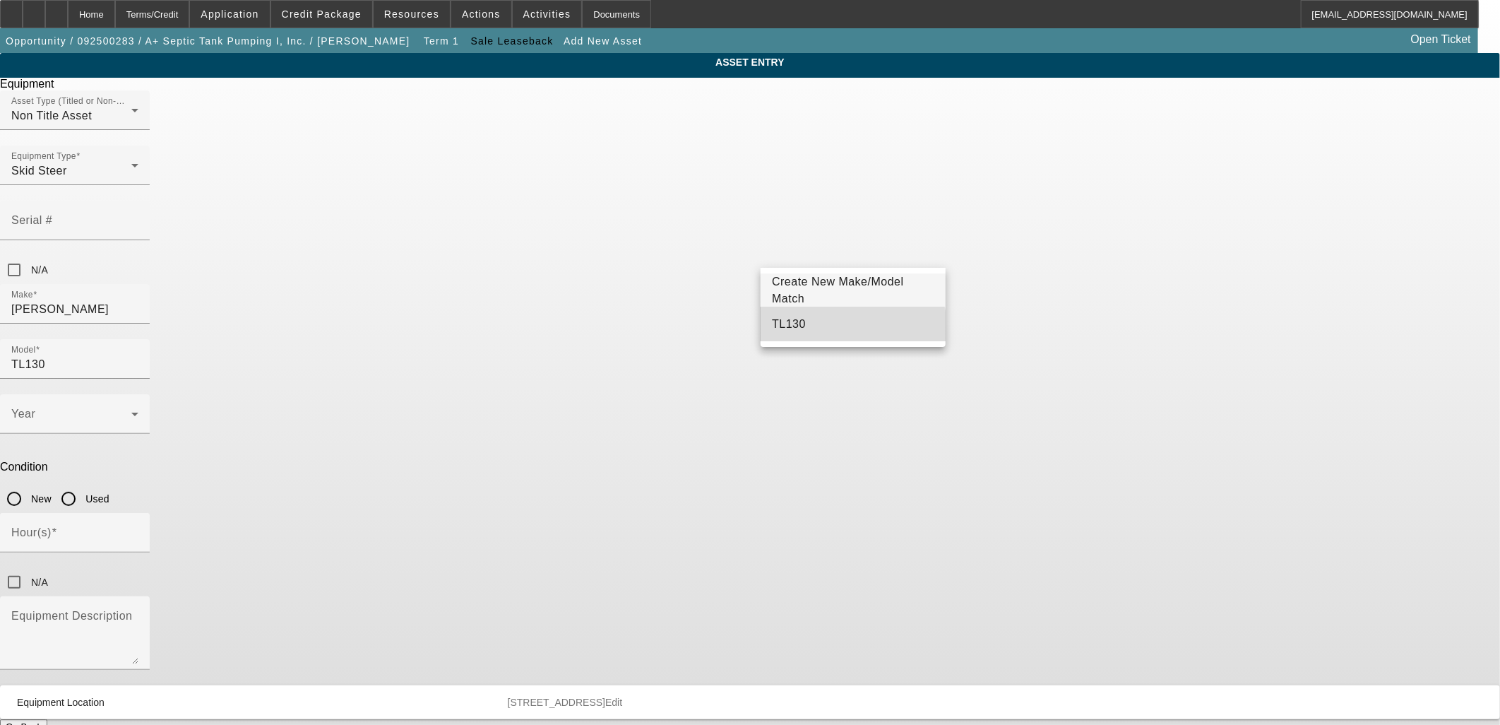
click at [834, 328] on mat-option "TL130" at bounding box center [853, 324] width 184 height 34
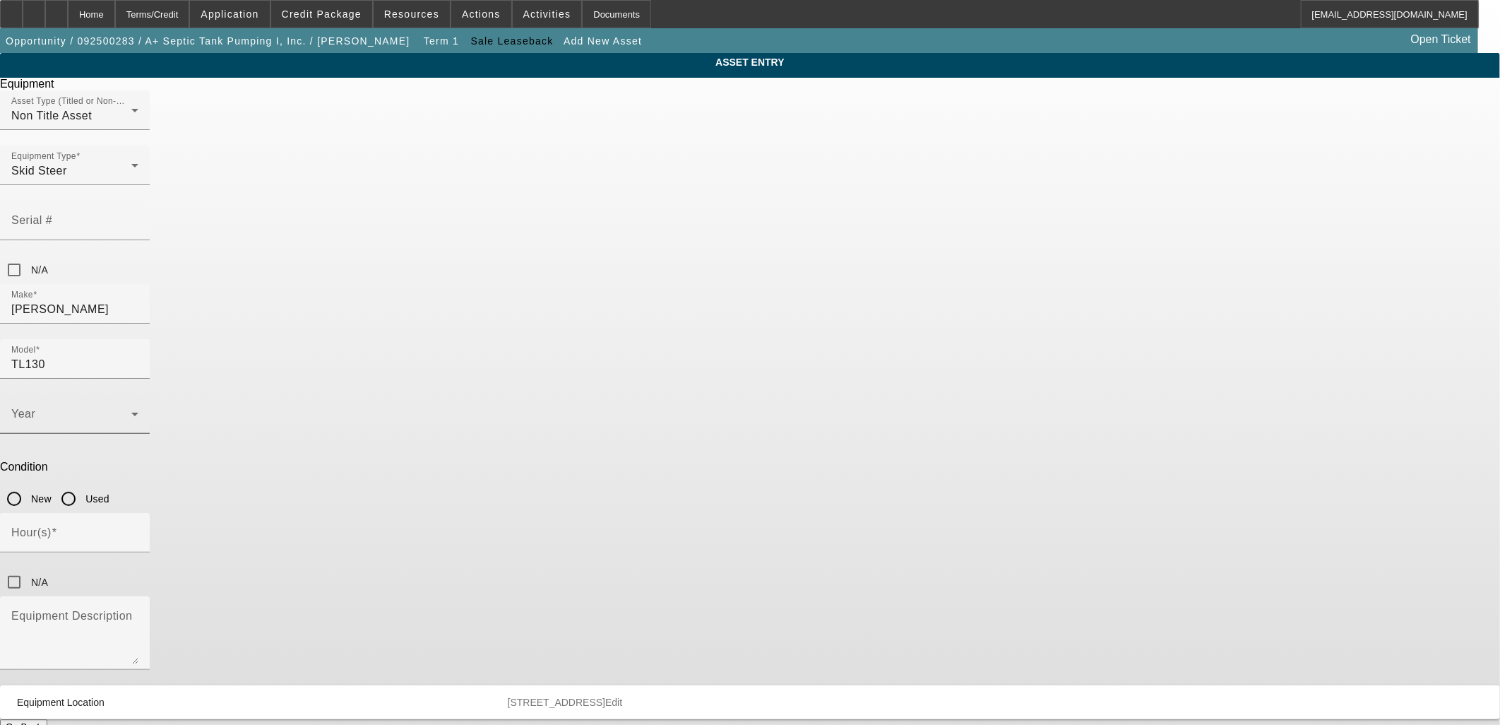
click at [138, 394] on div "Year" at bounding box center [74, 414] width 127 height 40
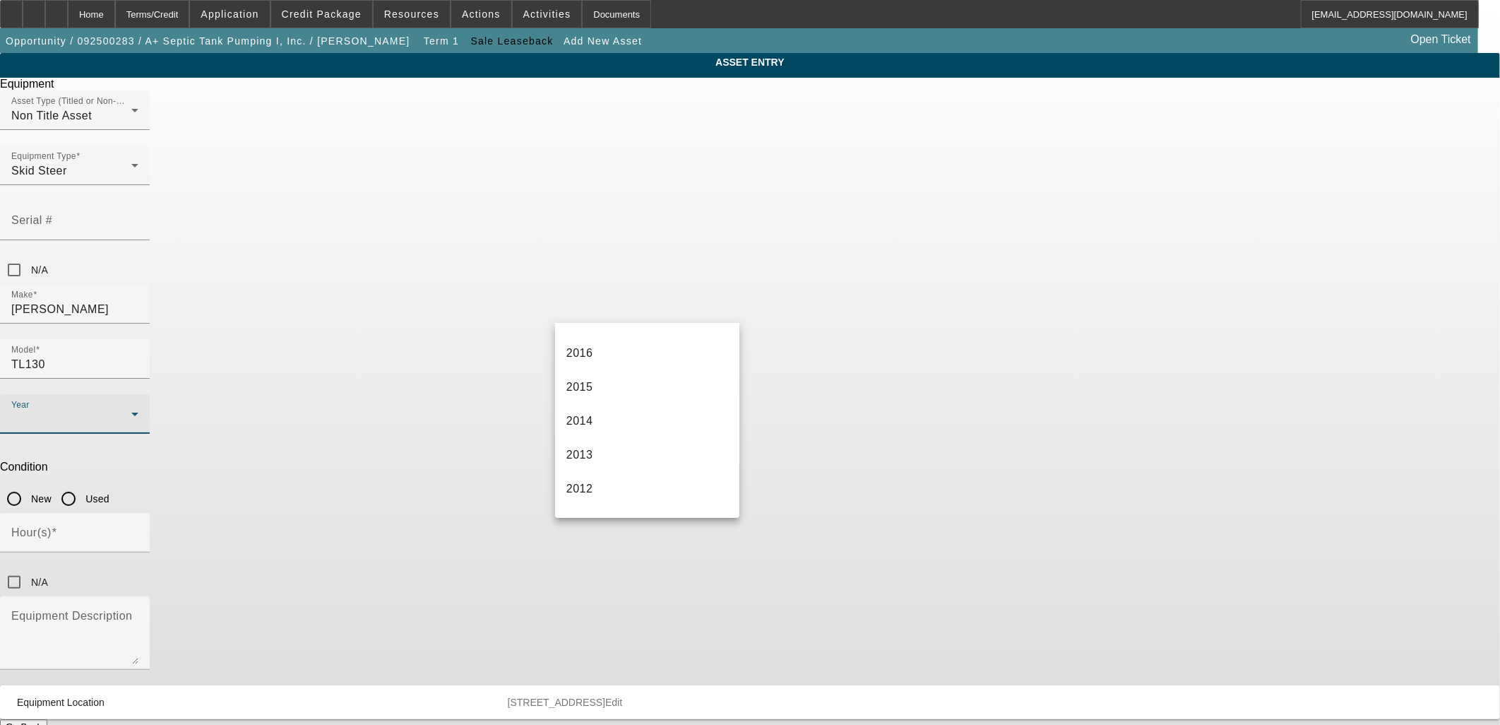
scroll to position [549, 0]
click at [620, 463] on mat-option "2008" at bounding box center [647, 475] width 184 height 34
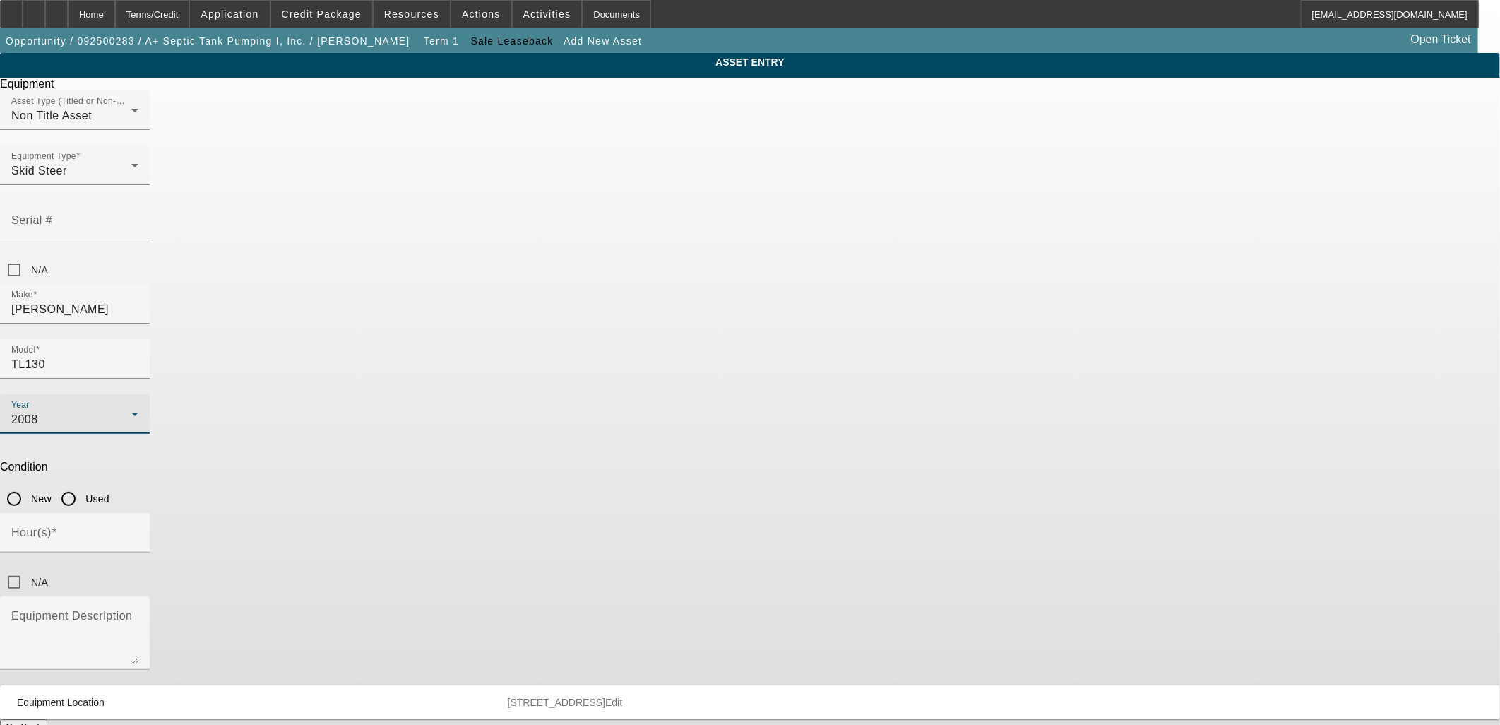
click at [83, 485] on input "Used" at bounding box center [68, 499] width 28 height 28
radio input "true"
click at [138, 530] on input "Hour(s)" at bounding box center [74, 538] width 127 height 17
type input "3399"
click at [52, 214] on mat-label "Serial #" at bounding box center [31, 220] width 41 height 12
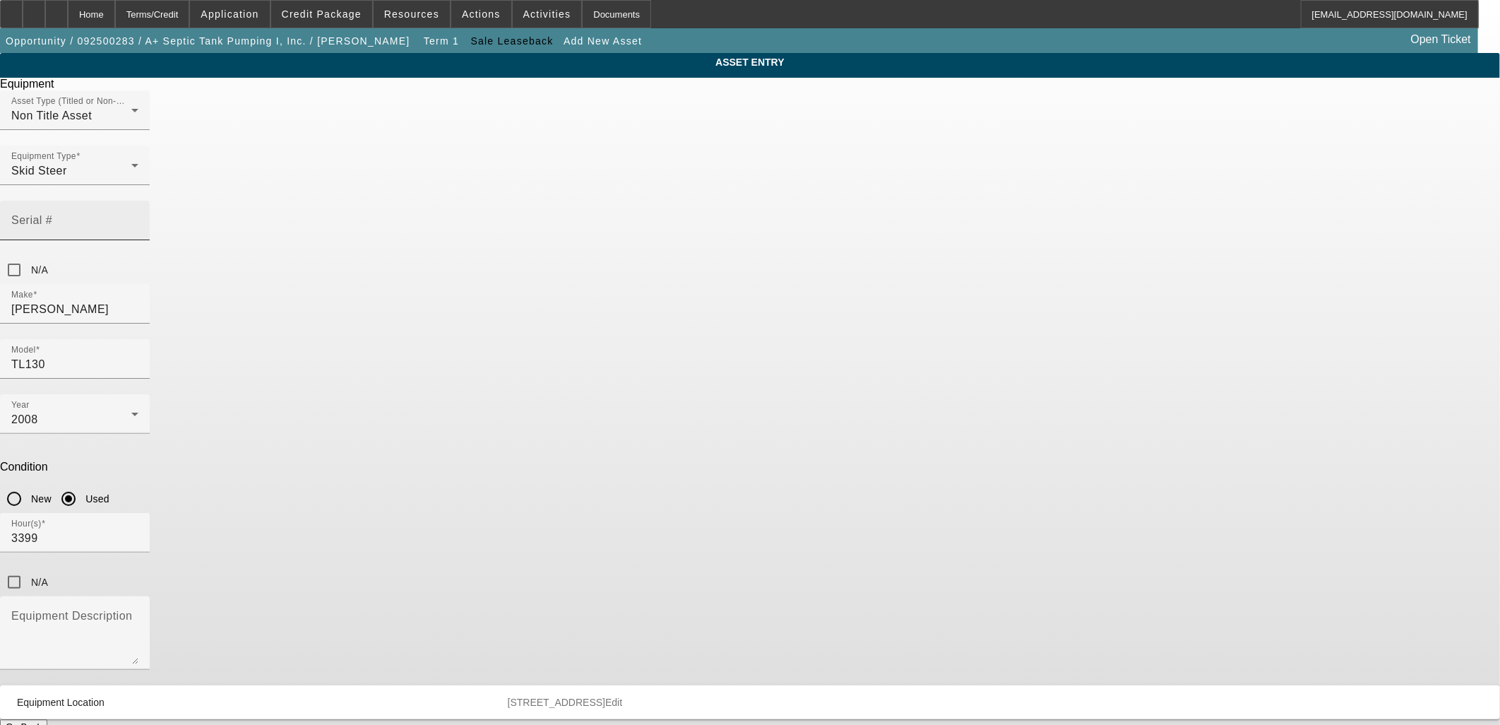
click at [138, 218] on input "Serial #" at bounding box center [74, 226] width 127 height 17
type input "21308455"
click at [138, 613] on textarea "Equipment Description" at bounding box center [74, 638] width 127 height 51
type textarea "Skid Steer"
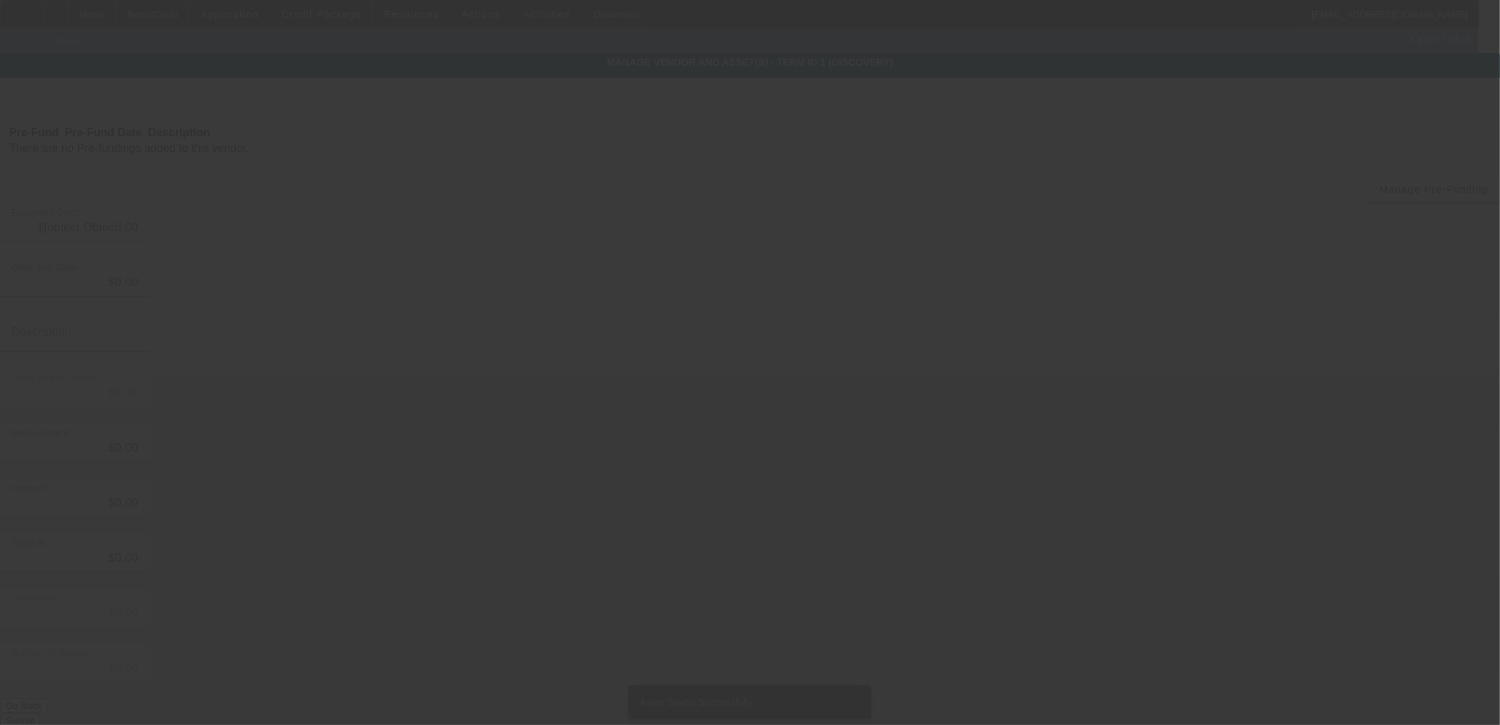
type input "$44,000.00"
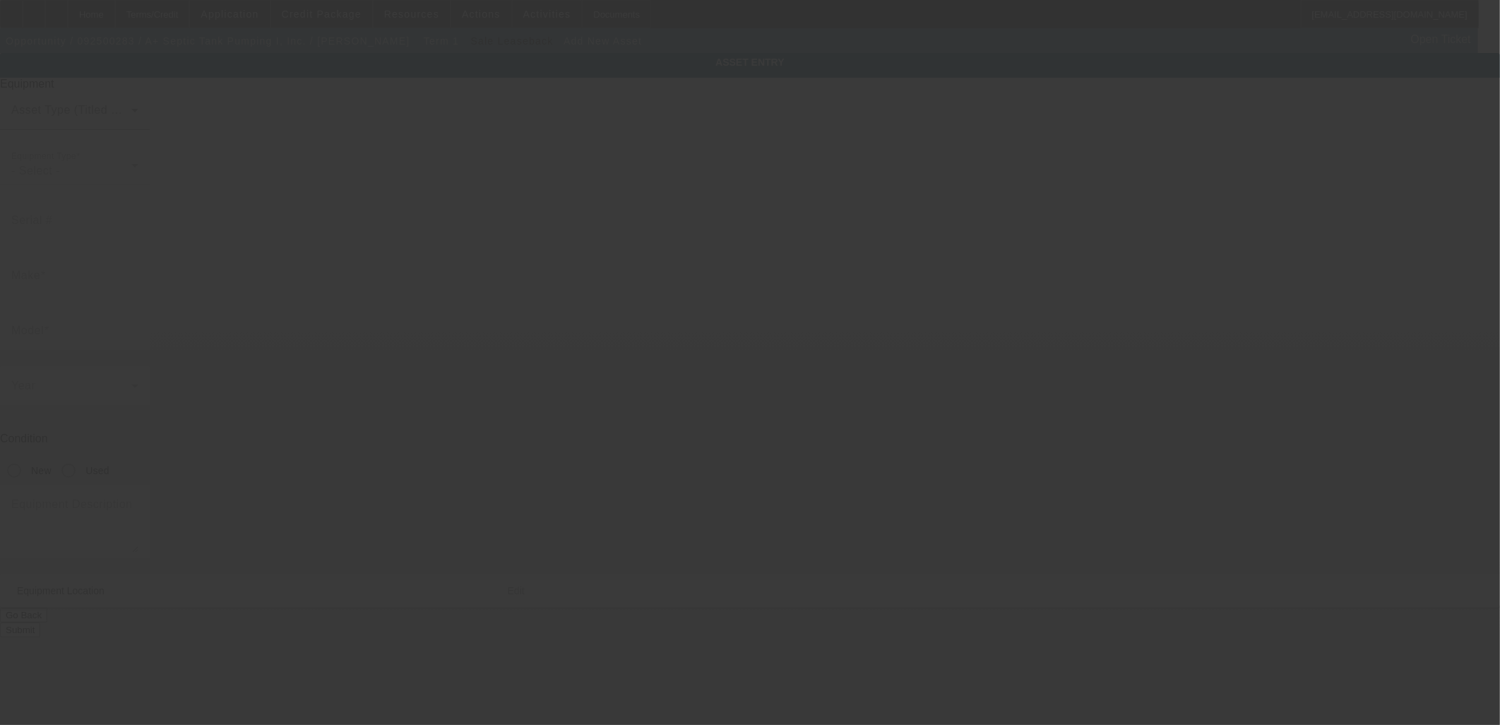
type input "1089 Hannah Creek Rd"
type input "Four Oaks"
type input "27524"
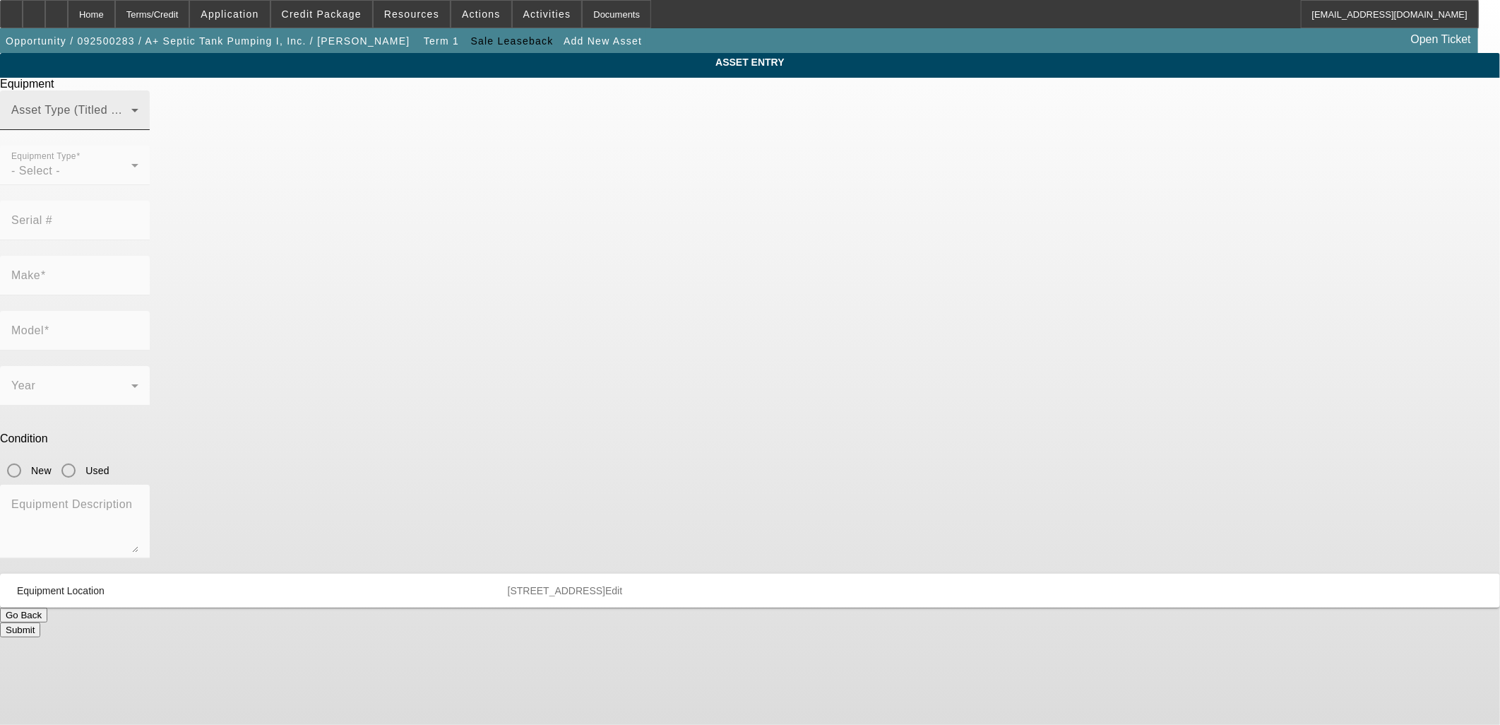
click at [131, 124] on span at bounding box center [71, 115] width 120 height 17
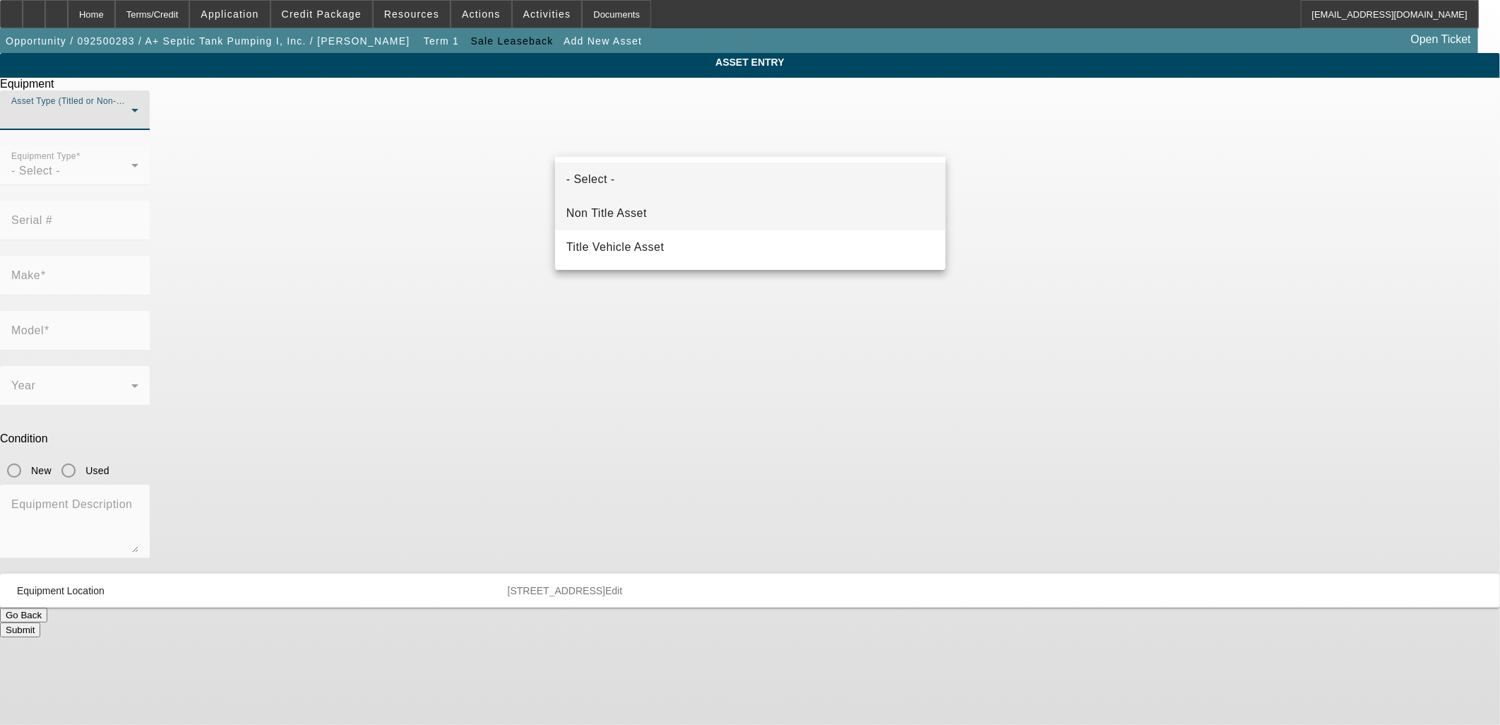
click at [702, 219] on mat-option "Non Title Asset" at bounding box center [750, 213] width 391 height 34
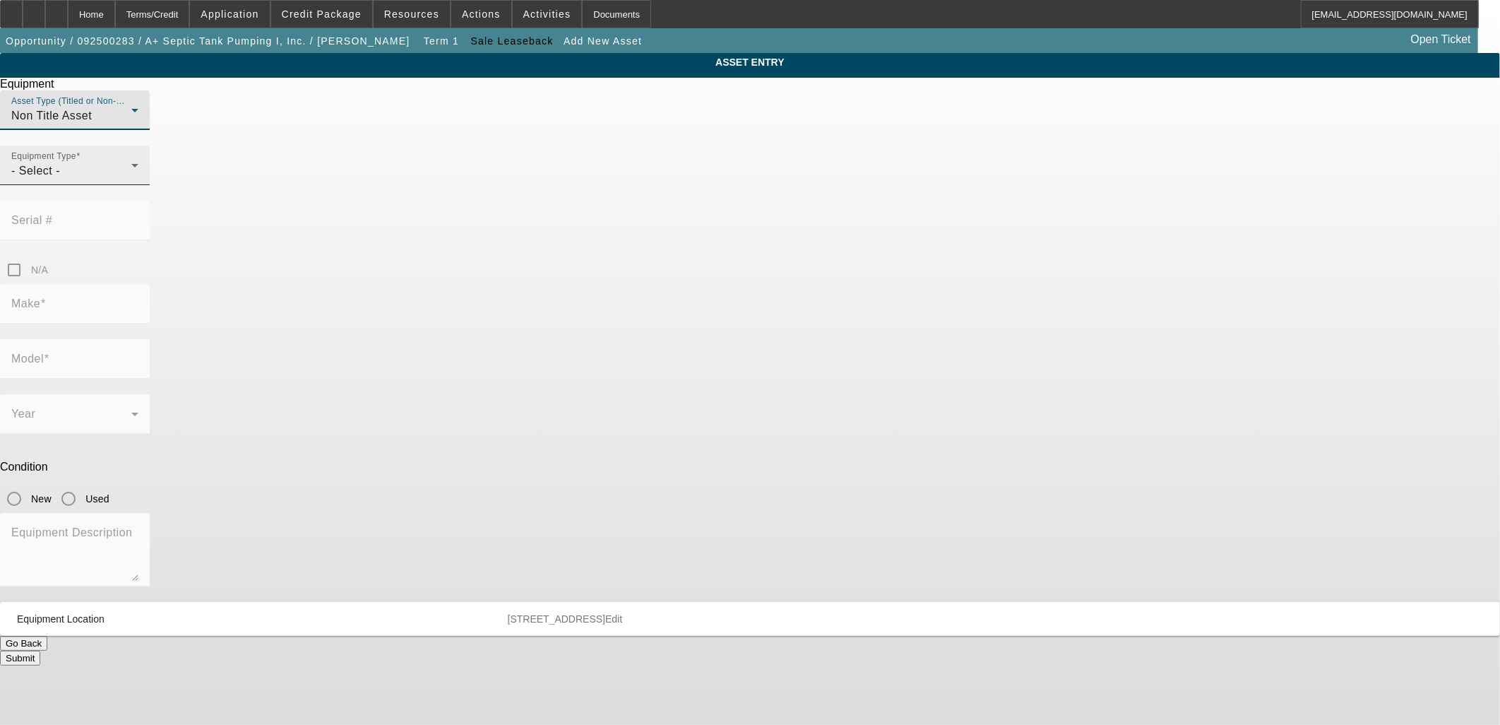
click at [131, 179] on div "- Select -" at bounding box center [71, 170] width 120 height 17
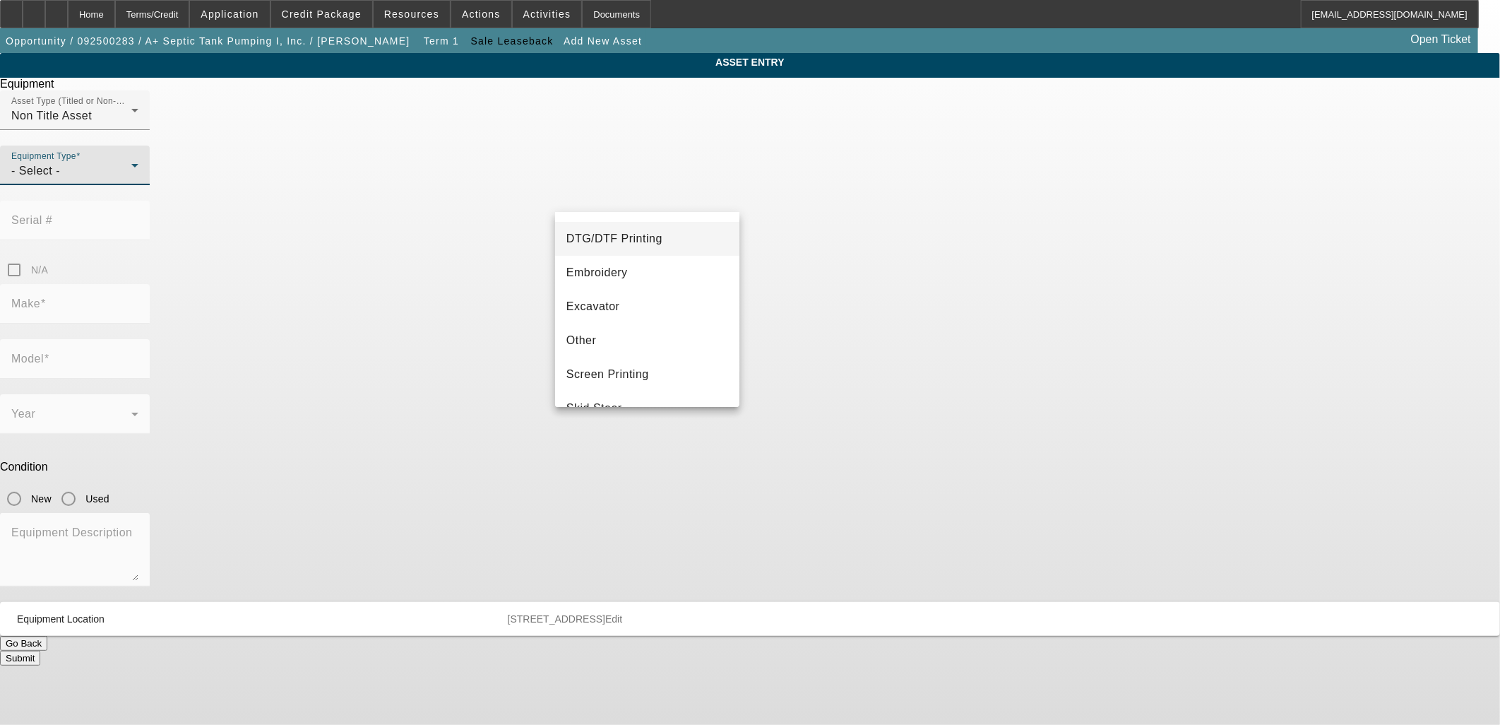
scroll to position [235, 0]
drag, startPoint x: 620, startPoint y: 273, endPoint x: 636, endPoint y: 268, distance: 16.3
click at [620, 273] on mat-option "Excavator" at bounding box center [647, 271] width 184 height 34
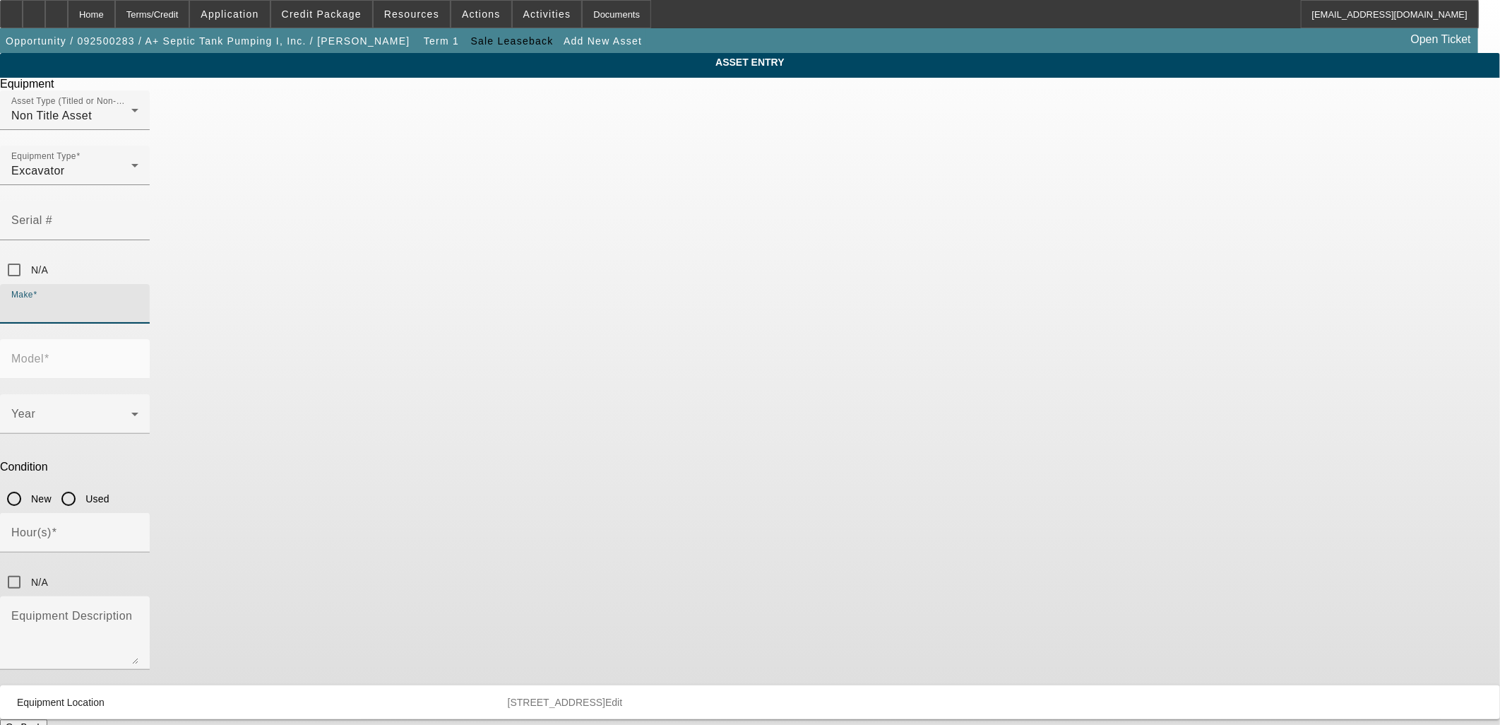
click at [138, 301] on input "Make" at bounding box center [74, 309] width 127 height 17
type input "Takeuchi"
click at [620, 320] on mat-option "Takeuchi" at bounding box center [647, 324] width 184 height 34
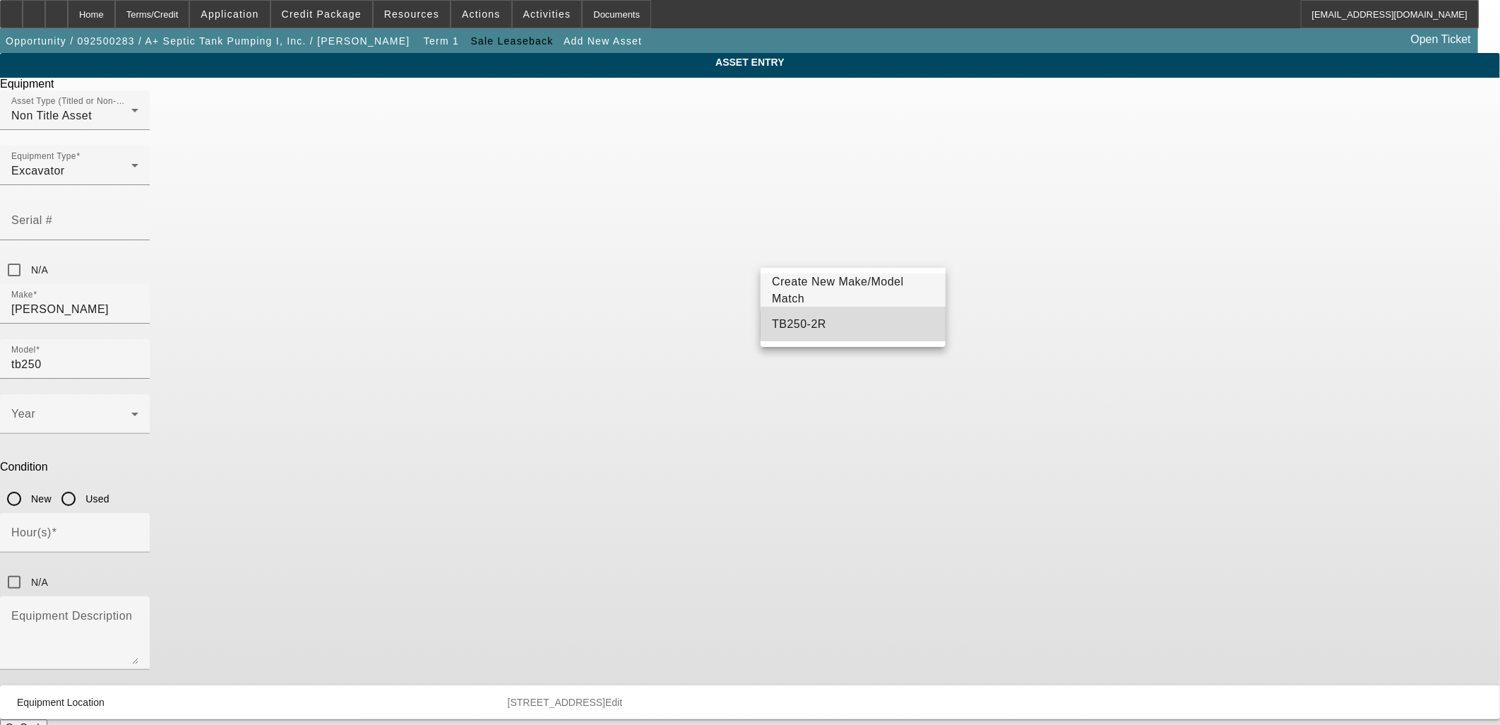
click at [858, 325] on mat-option "TB250-2R" at bounding box center [853, 324] width 184 height 34
type input "TB250-2R"
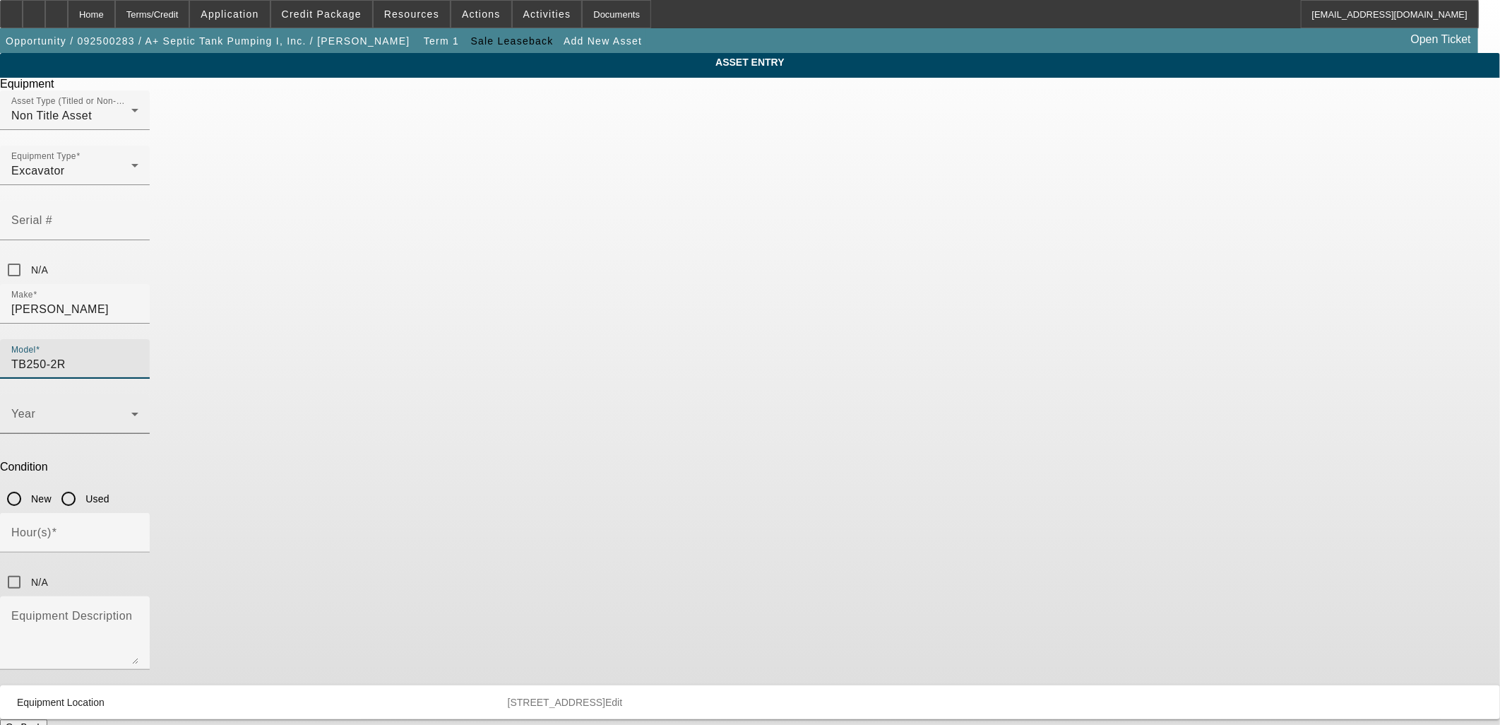
click at [131, 411] on span at bounding box center [71, 419] width 120 height 17
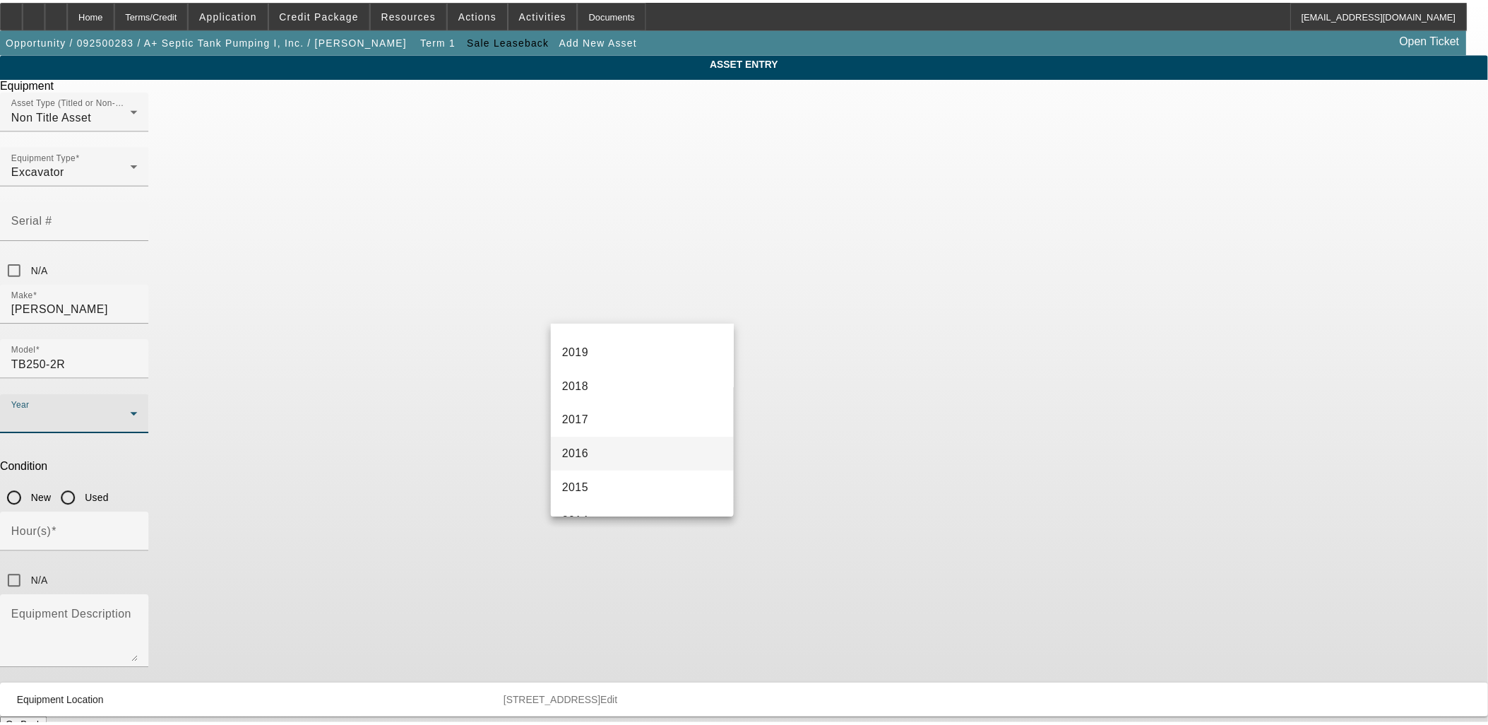
scroll to position [392, 0]
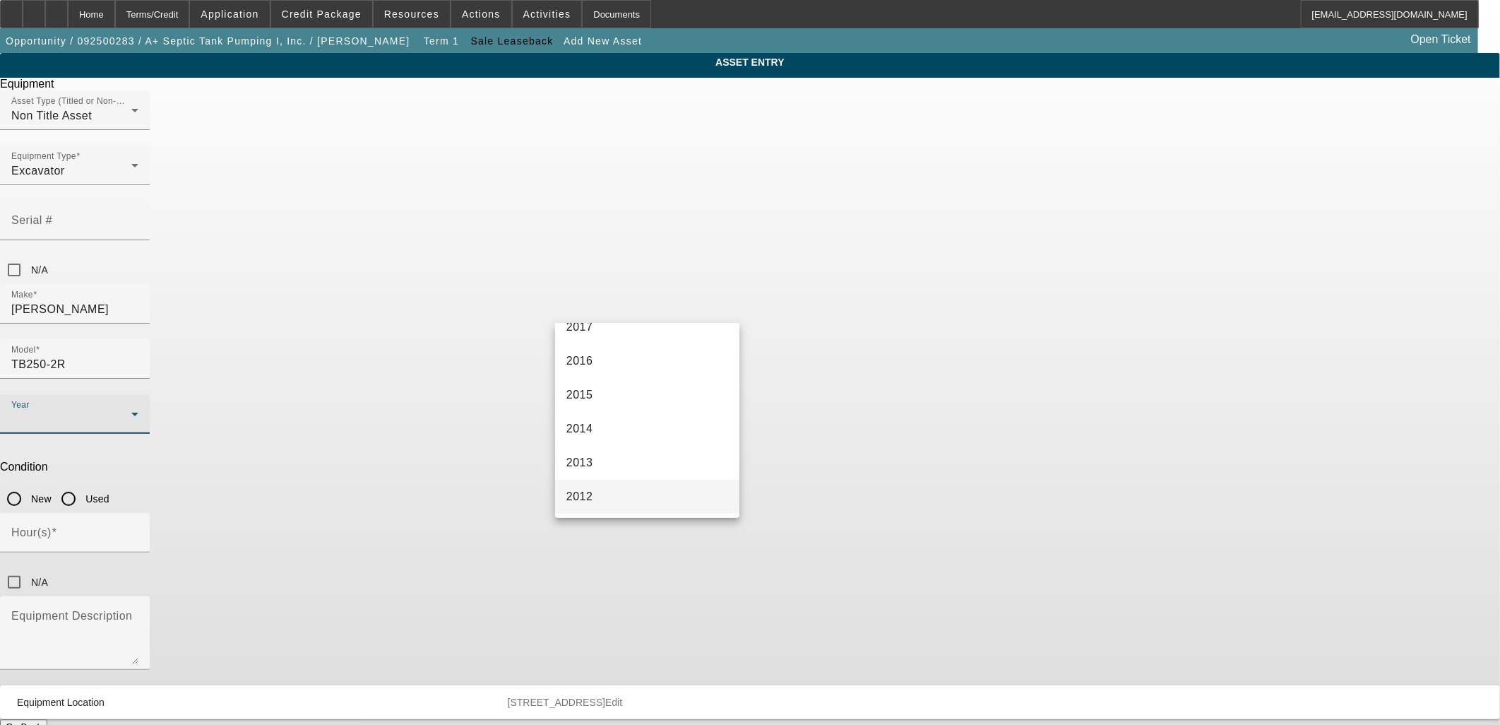
click at [608, 481] on mat-option "2012" at bounding box center [647, 497] width 184 height 34
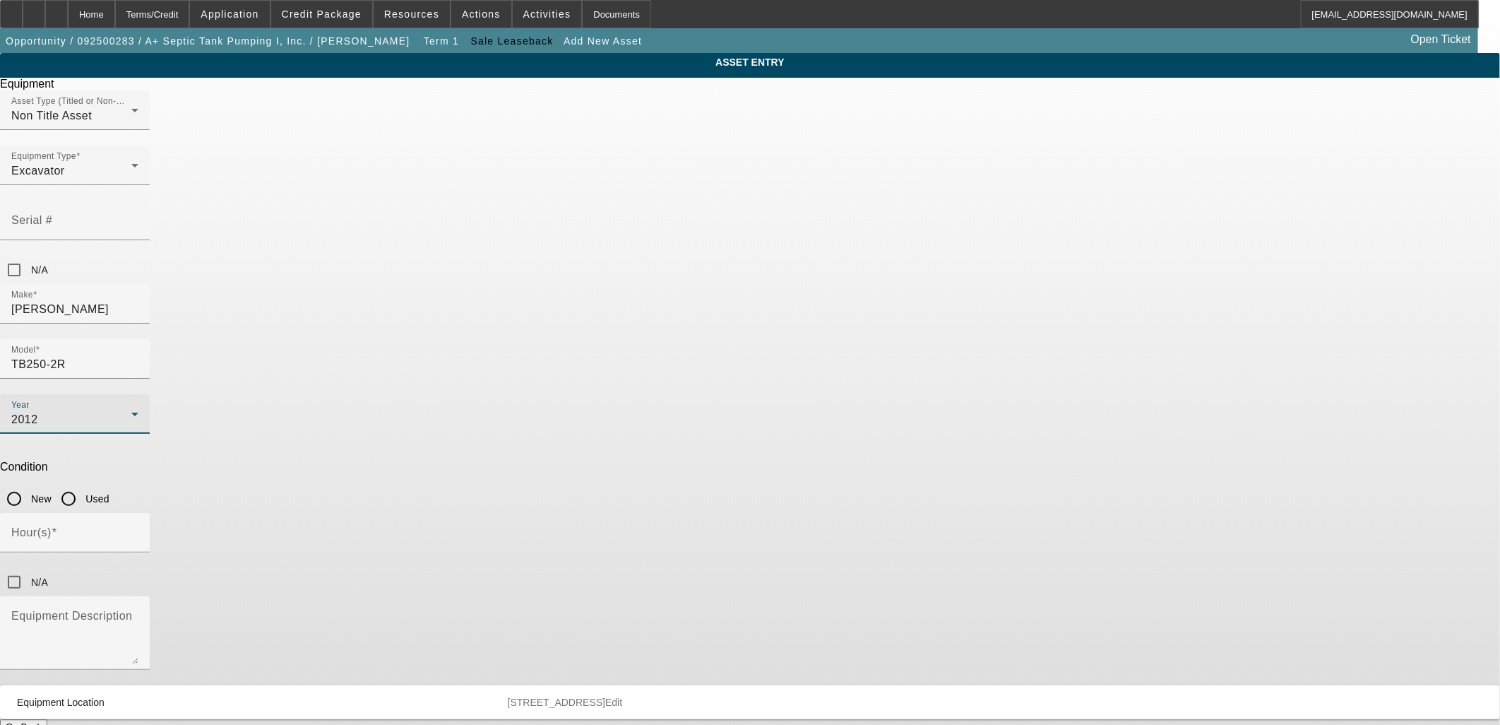
click at [83, 485] on input "Used" at bounding box center [68, 499] width 28 height 28
radio input "true"
click at [138, 530] on input "Hour(s)" at bounding box center [74, 538] width 127 height 17
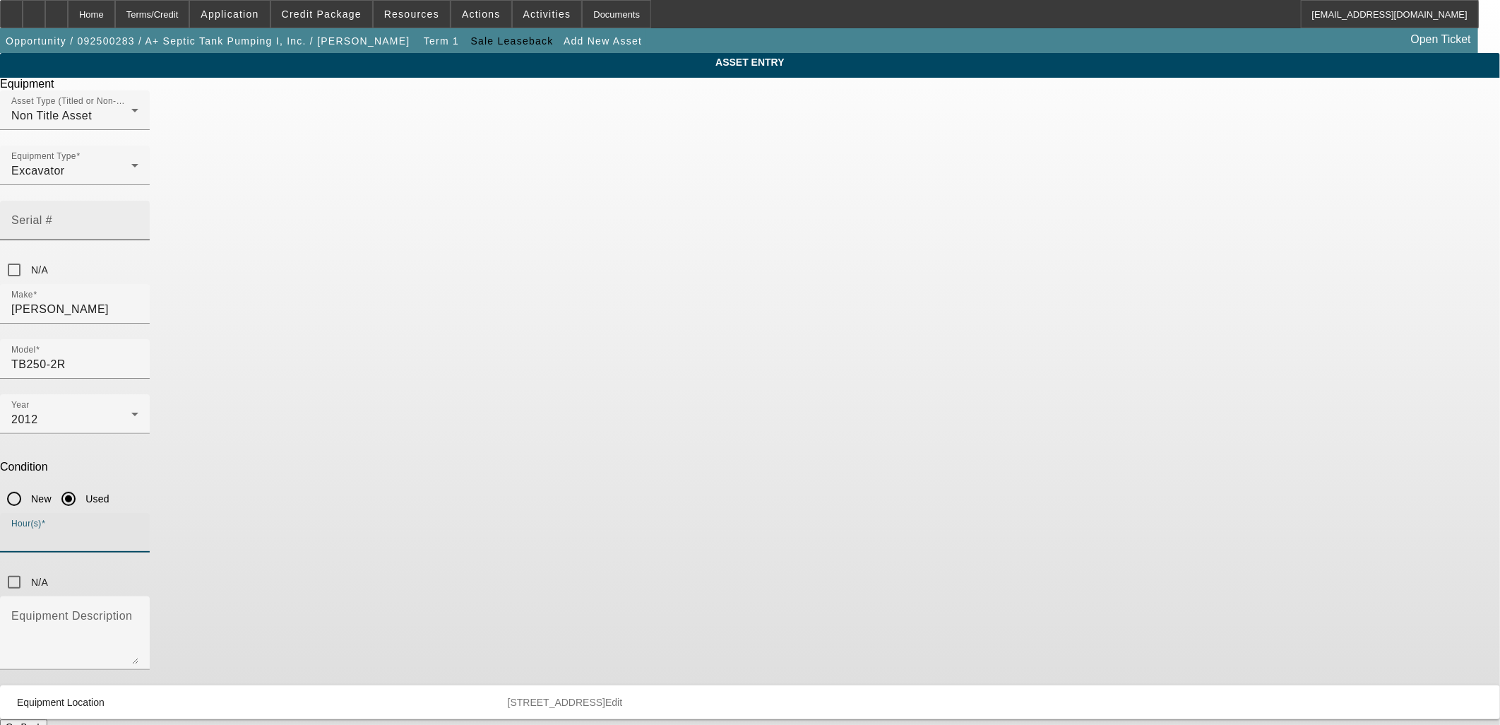
click at [52, 214] on mat-label "Serial #" at bounding box center [31, 220] width 41 height 12
click at [138, 218] on input "Serial #" at bounding box center [74, 226] width 127 height 17
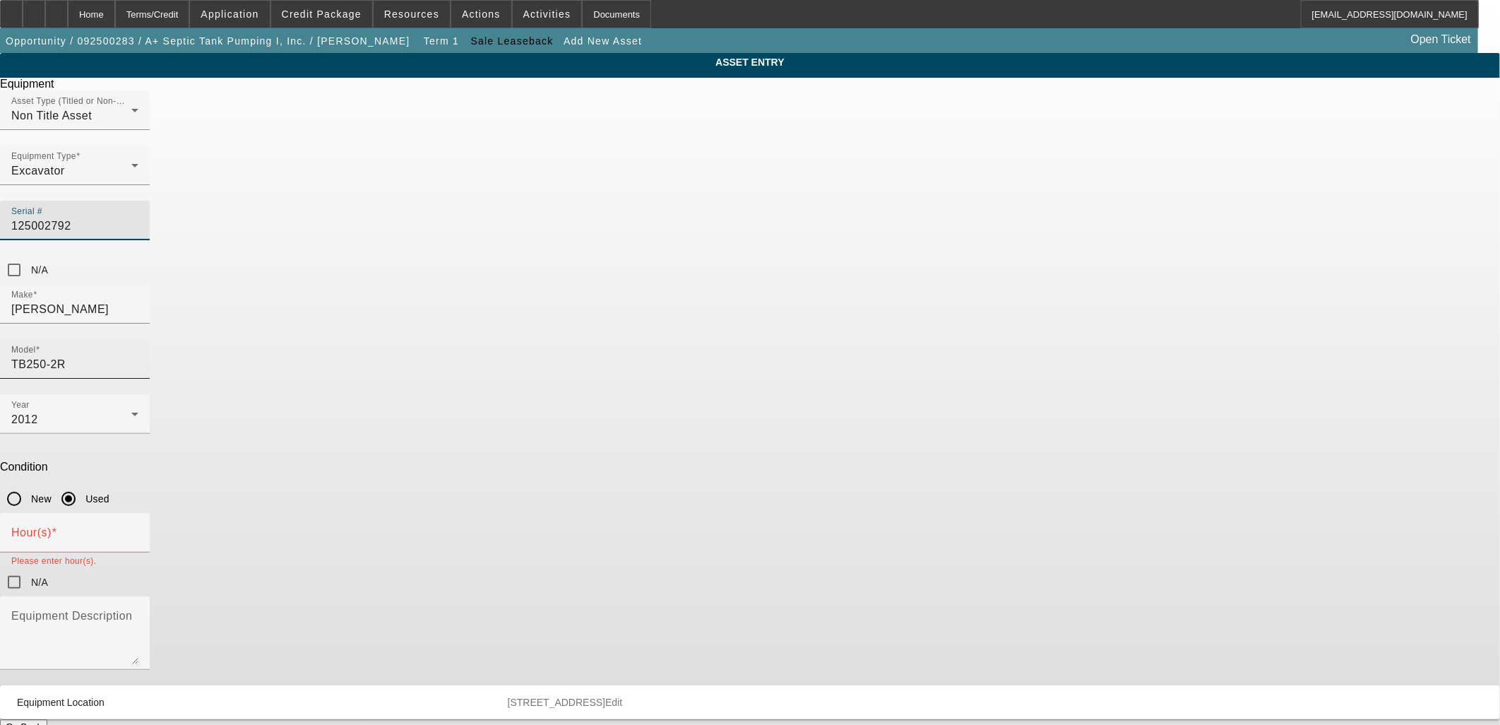
type input "125002792"
click at [138, 339] on div "Model TB250-2R" at bounding box center [74, 359] width 127 height 40
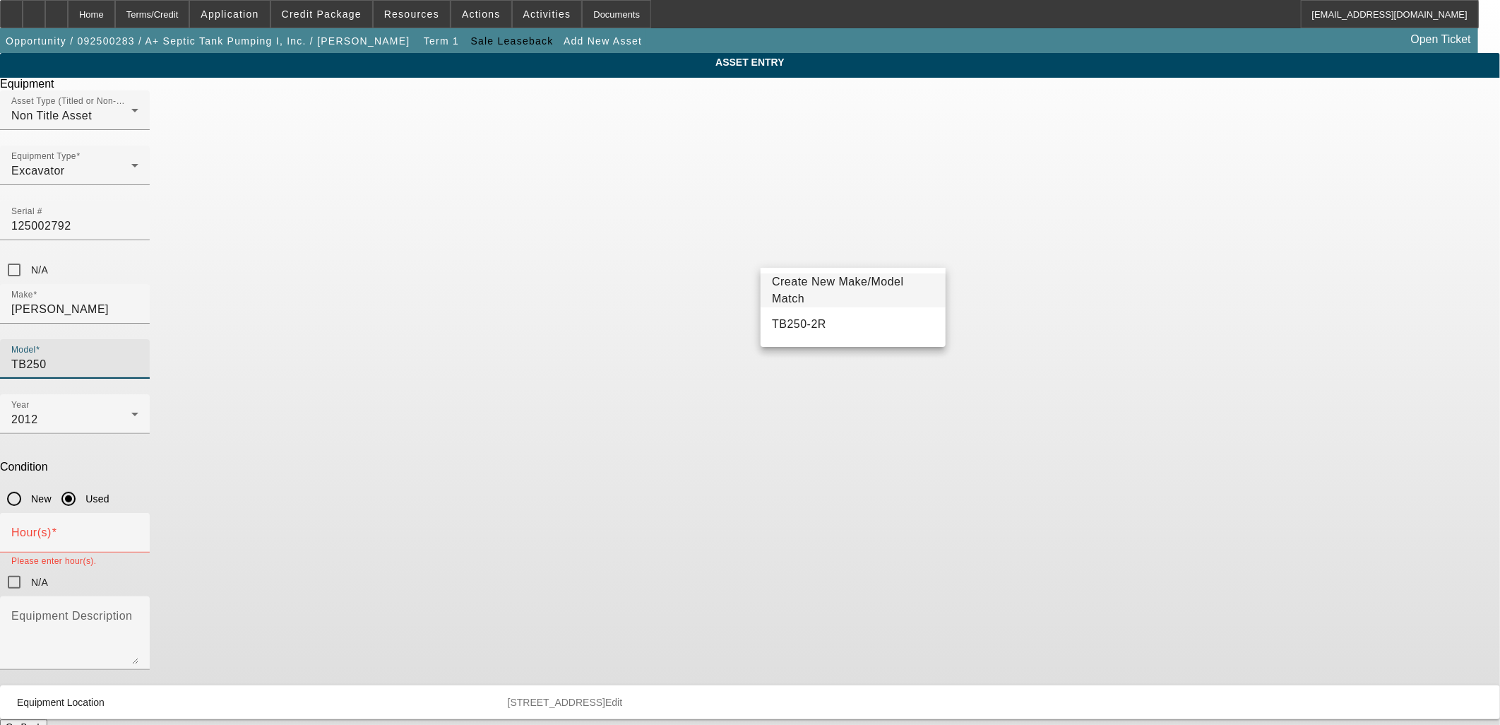
type input "TB250"
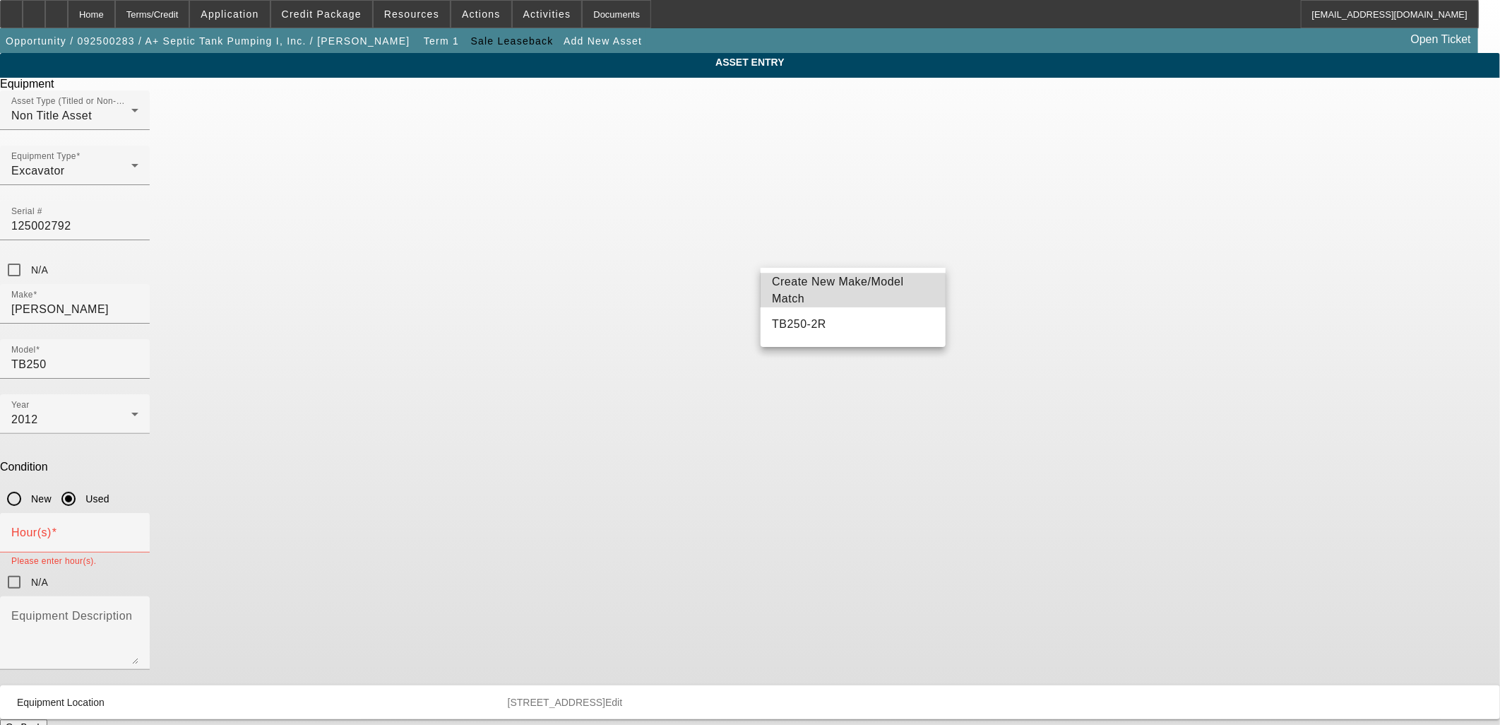
click at [843, 290] on span "Create New Make/Model Match" at bounding box center [838, 289] width 132 height 29
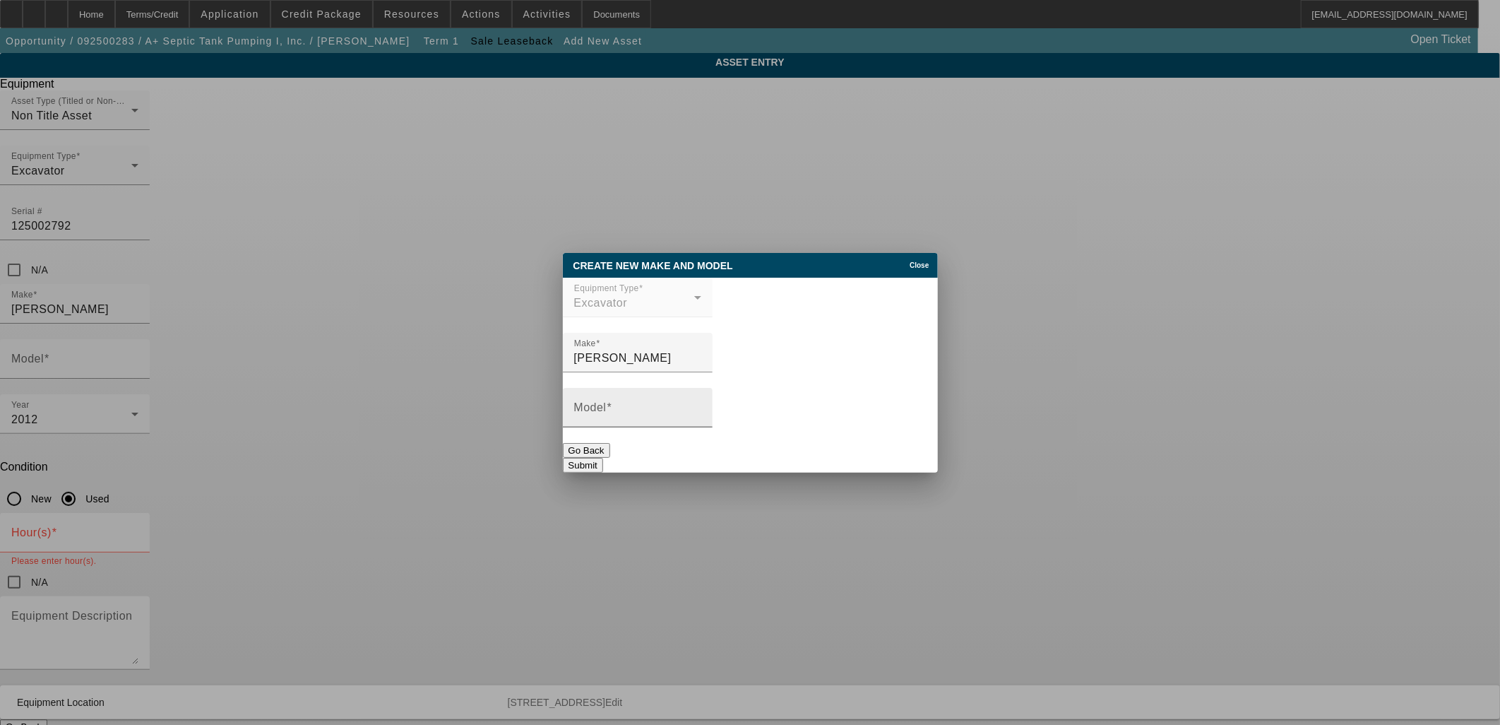
click at [700, 399] on div "Model" at bounding box center [637, 408] width 127 height 40
type input "TB250"
click at [603, 461] on button "Submit" at bounding box center [583, 465] width 40 height 15
type input "TB250"
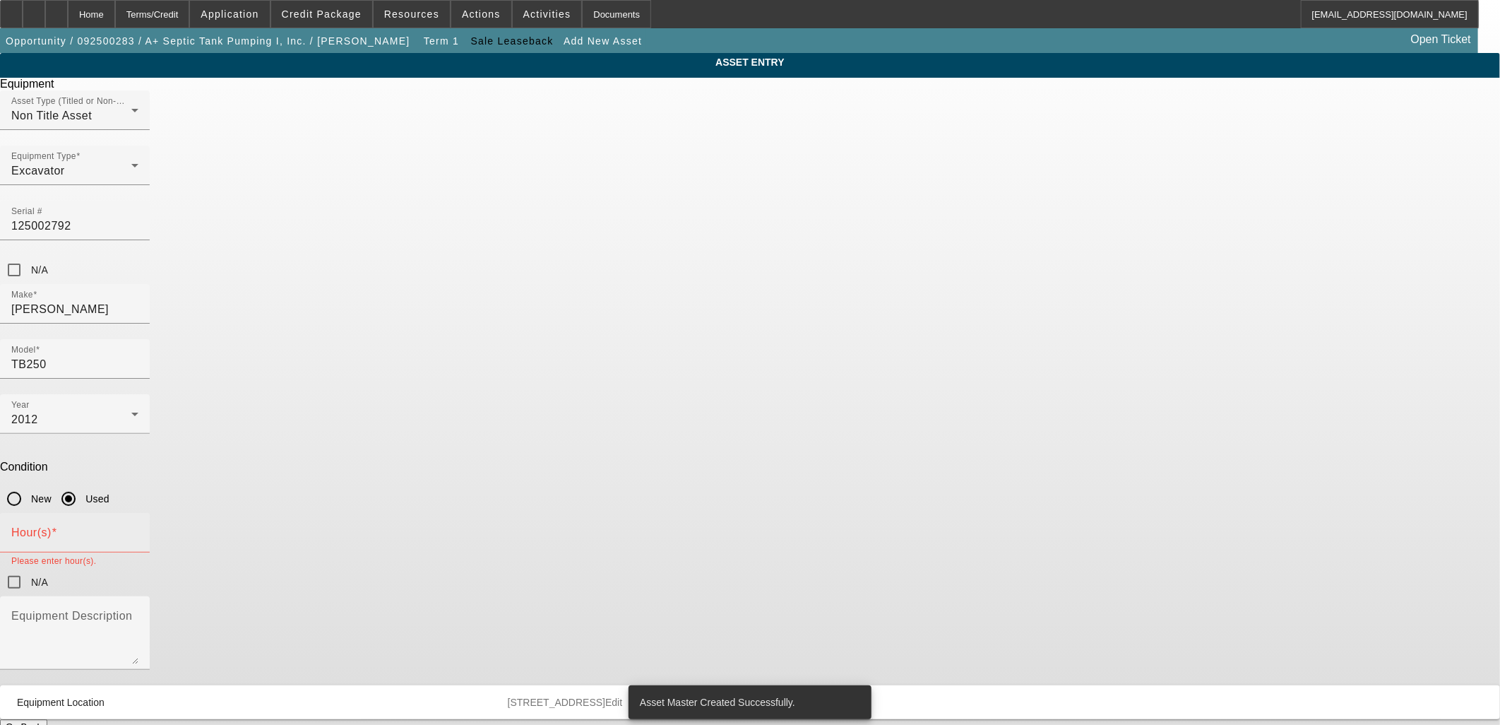
click at [138, 530] on input "Hour(s)" at bounding box center [74, 538] width 127 height 17
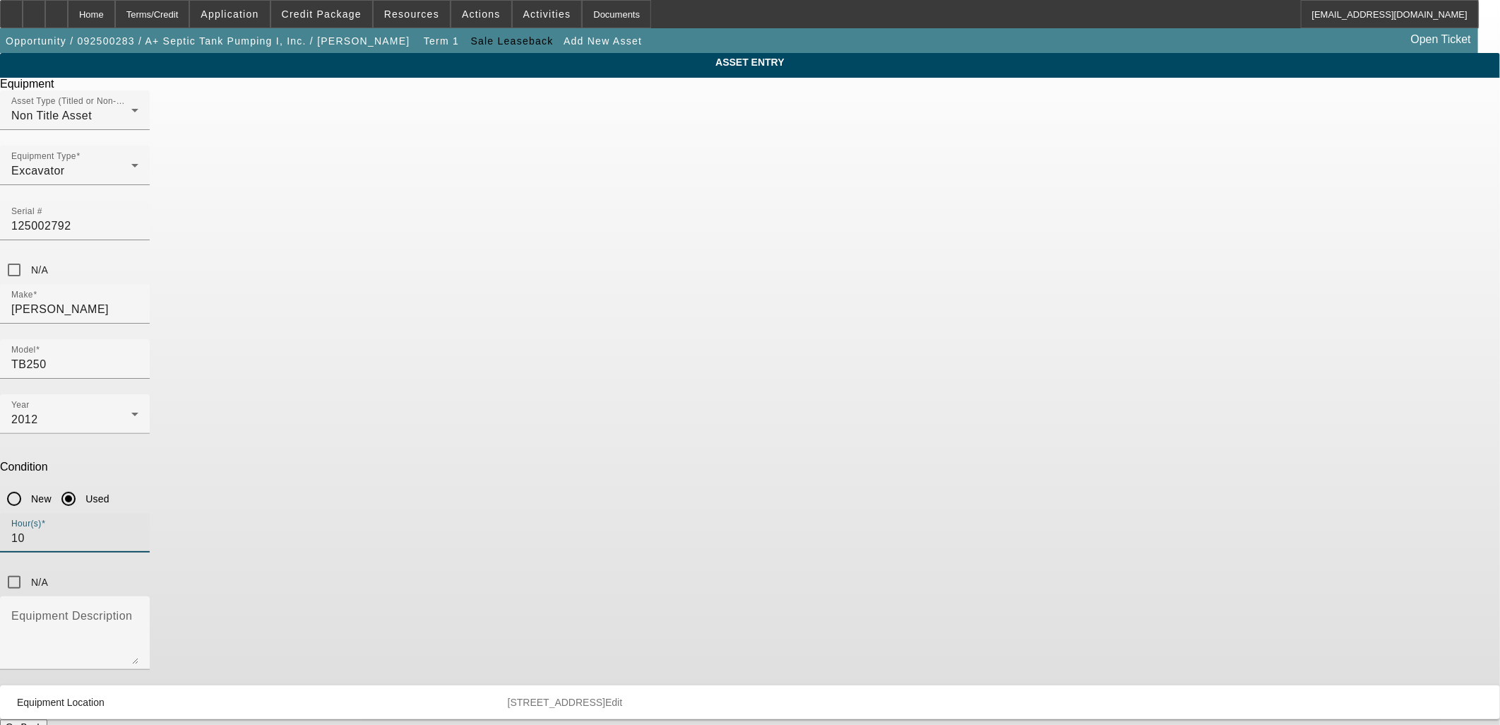
type input "1"
type input "4009"
drag, startPoint x: 629, startPoint y: 445, endPoint x: 629, endPoint y: 436, distance: 9.2
click at [138, 613] on textarea "Equipment Description" at bounding box center [74, 638] width 127 height 51
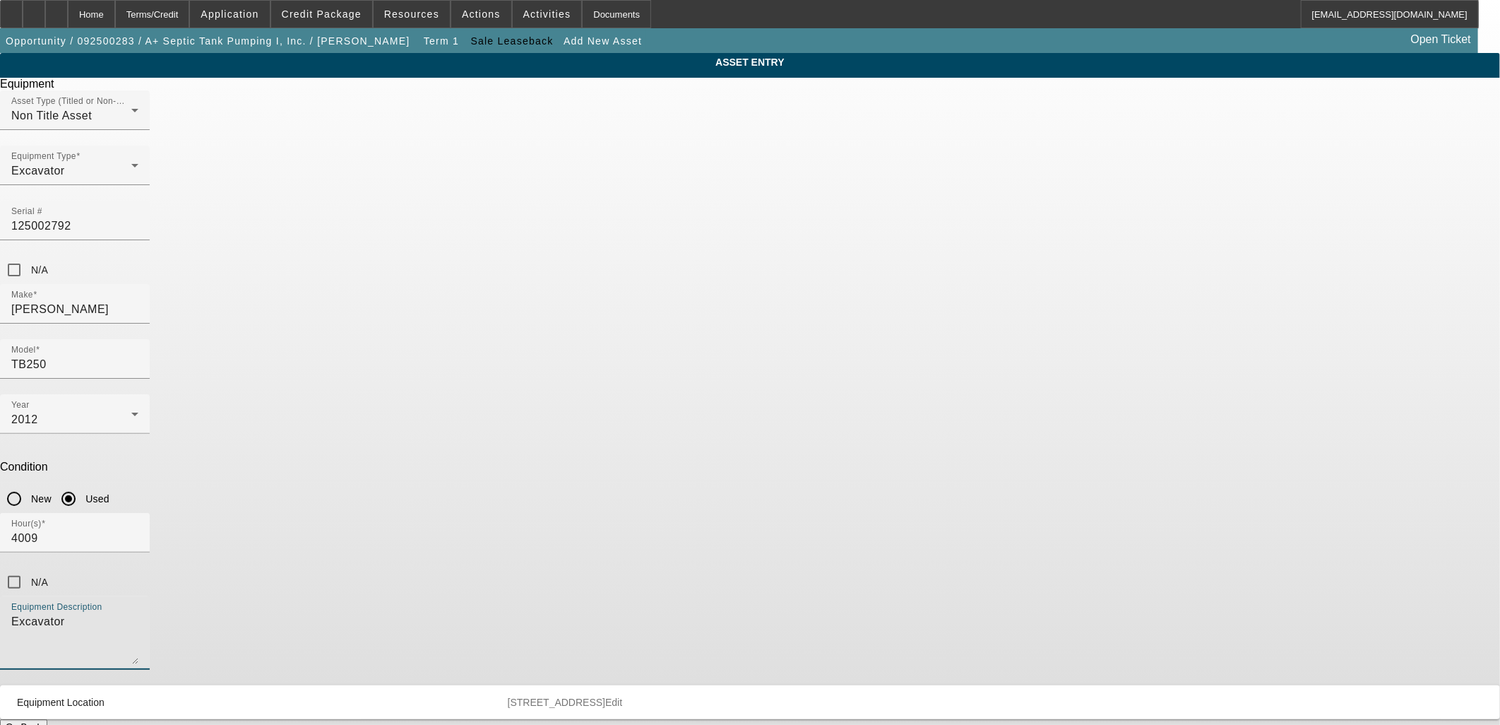
type textarea "Excavator"
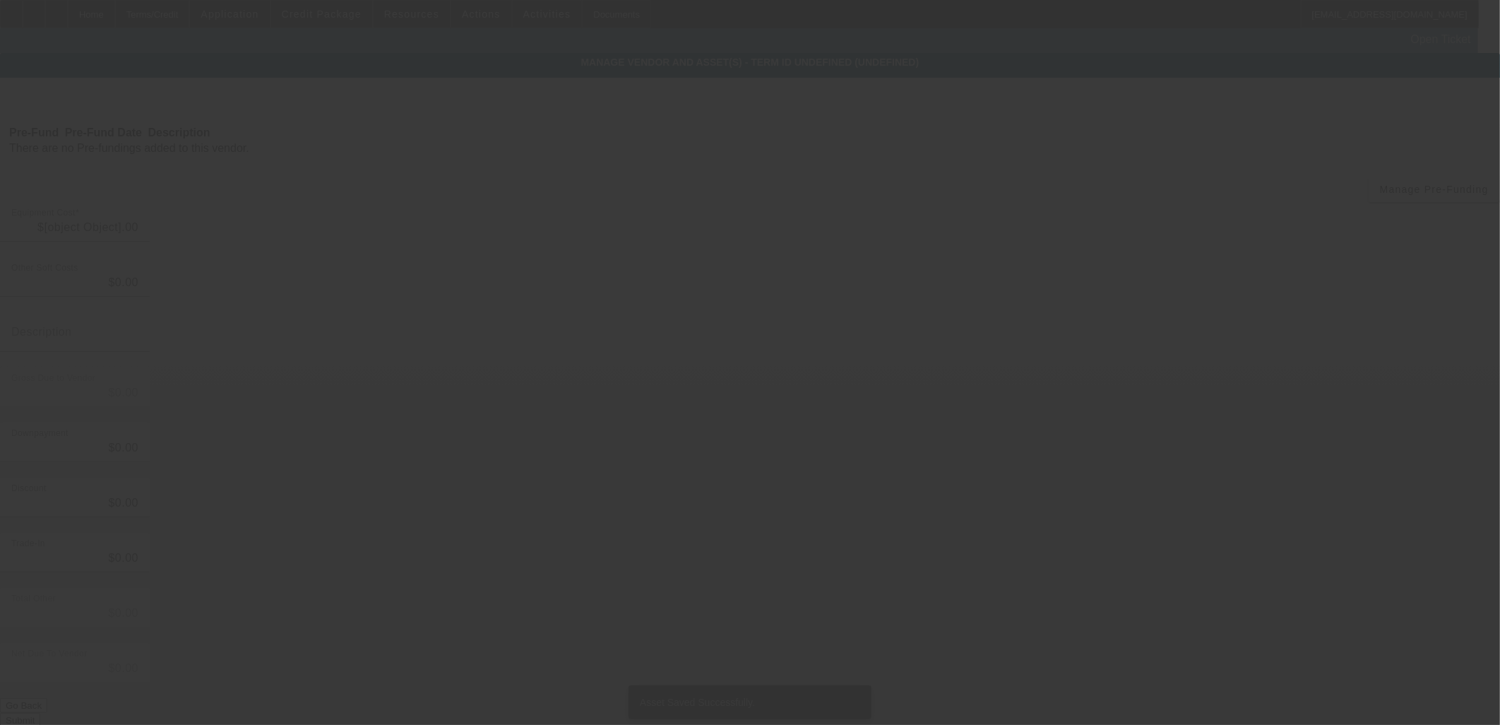
type input "$44,000.00"
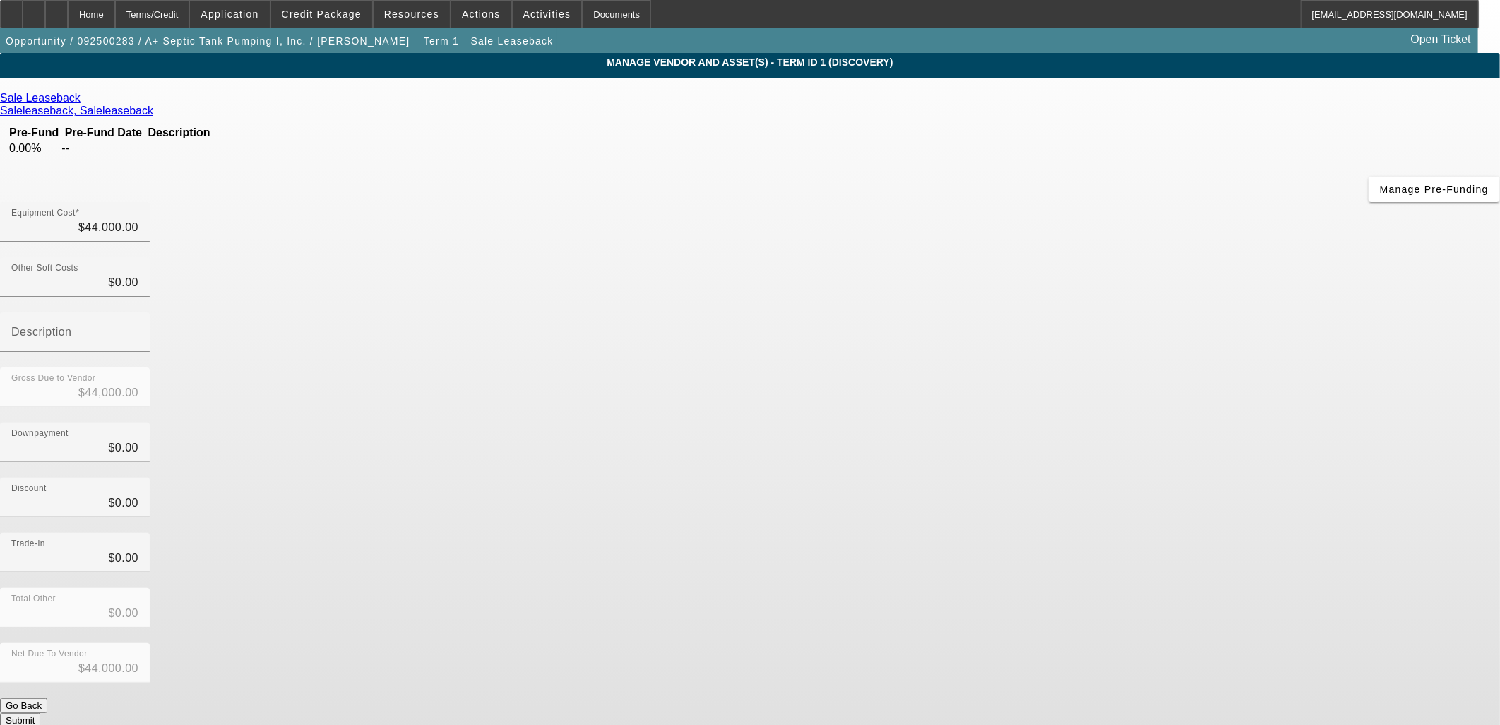
click at [40, 713] on button "Submit" at bounding box center [20, 720] width 40 height 15
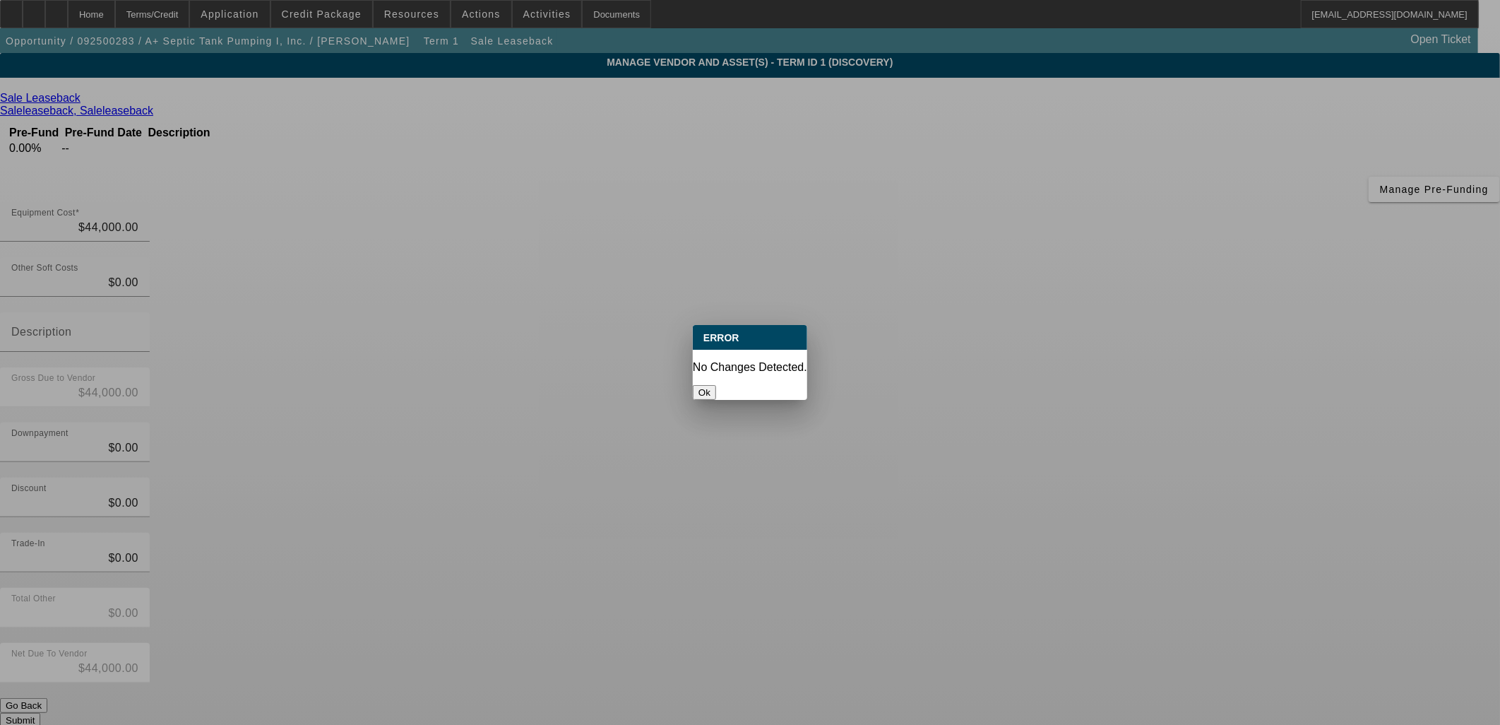
click at [716, 385] on button "Ok" at bounding box center [704, 392] width 23 height 15
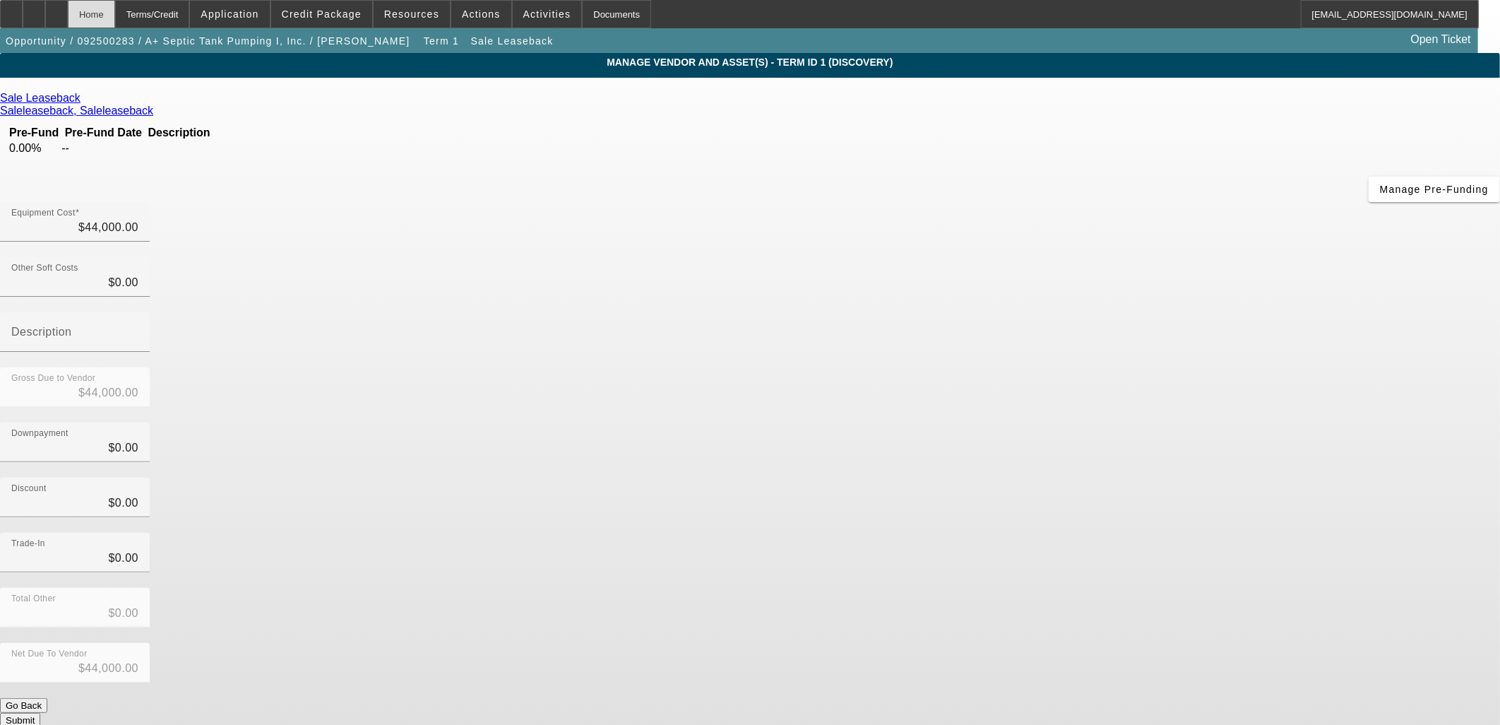
click at [115, 5] on div "Home" at bounding box center [91, 14] width 47 height 28
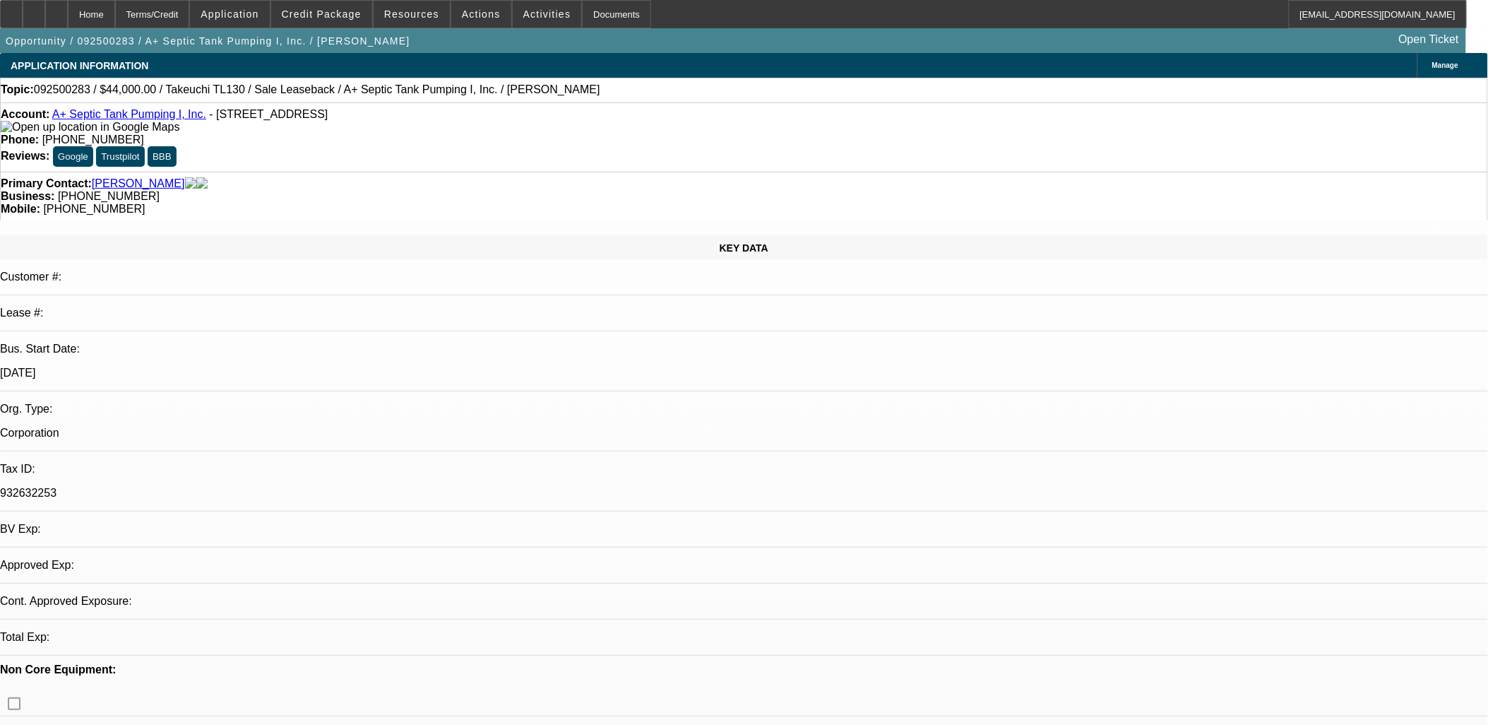
select select "0"
select select "2"
select select "0.1"
select select "4"
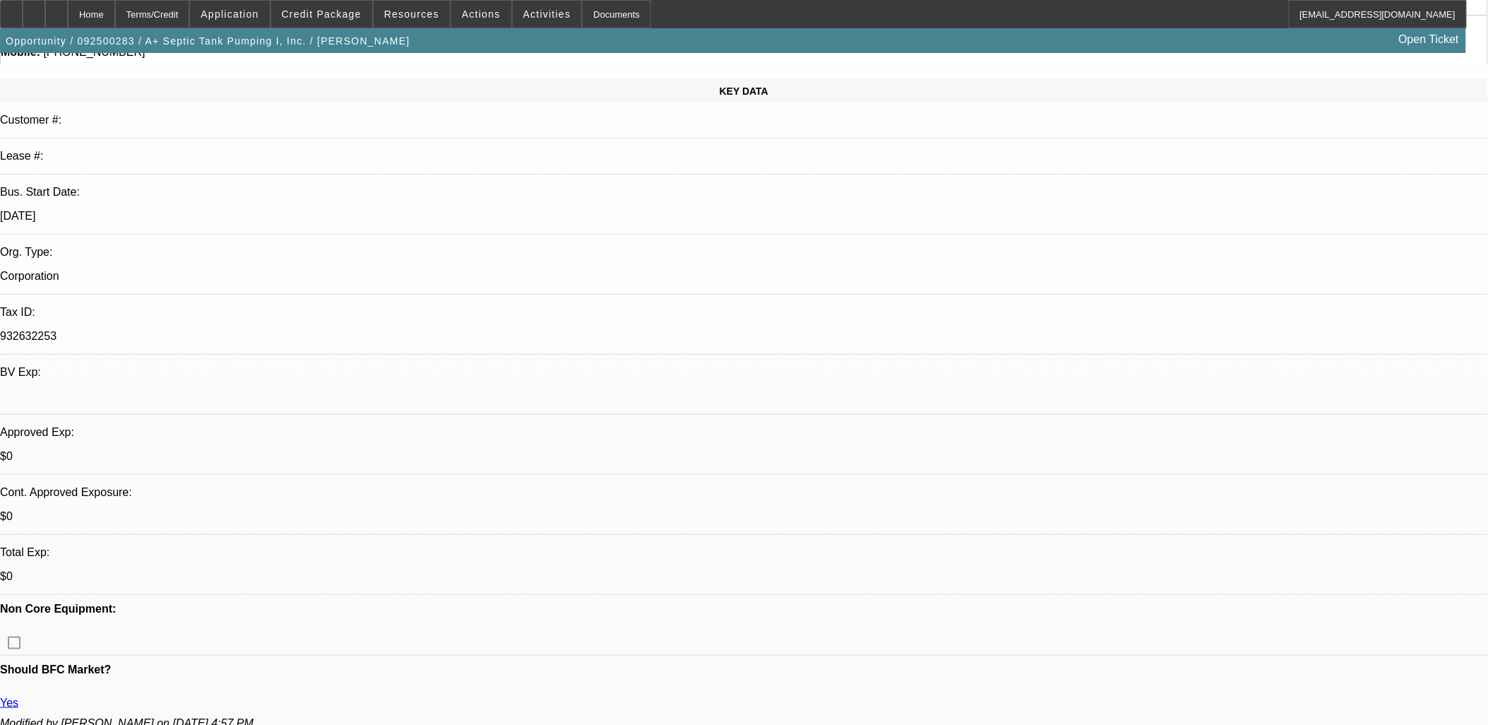
radio input "true"
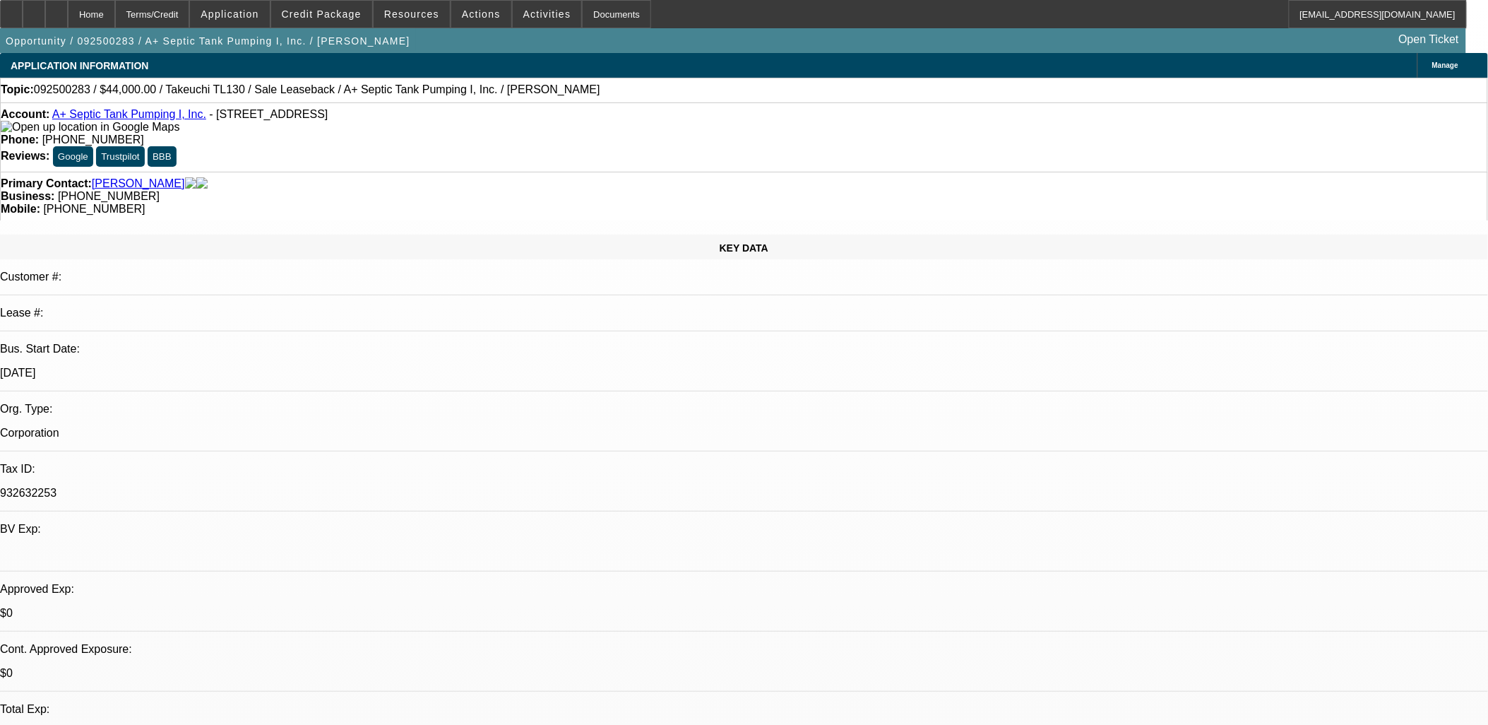
scroll to position [14, 0]
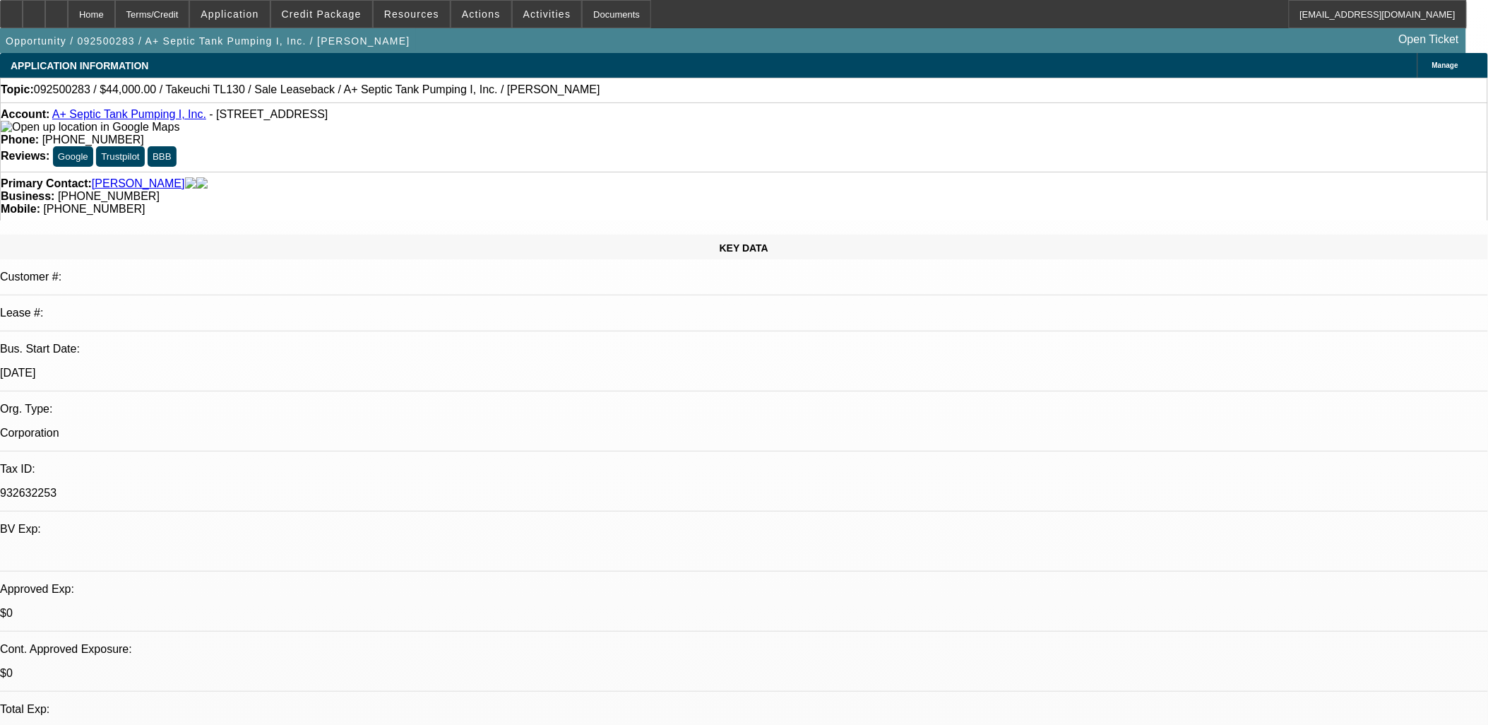
type textarea "Joseph and his dad Jeff Sawvel have been pumping residential septic systems for…"
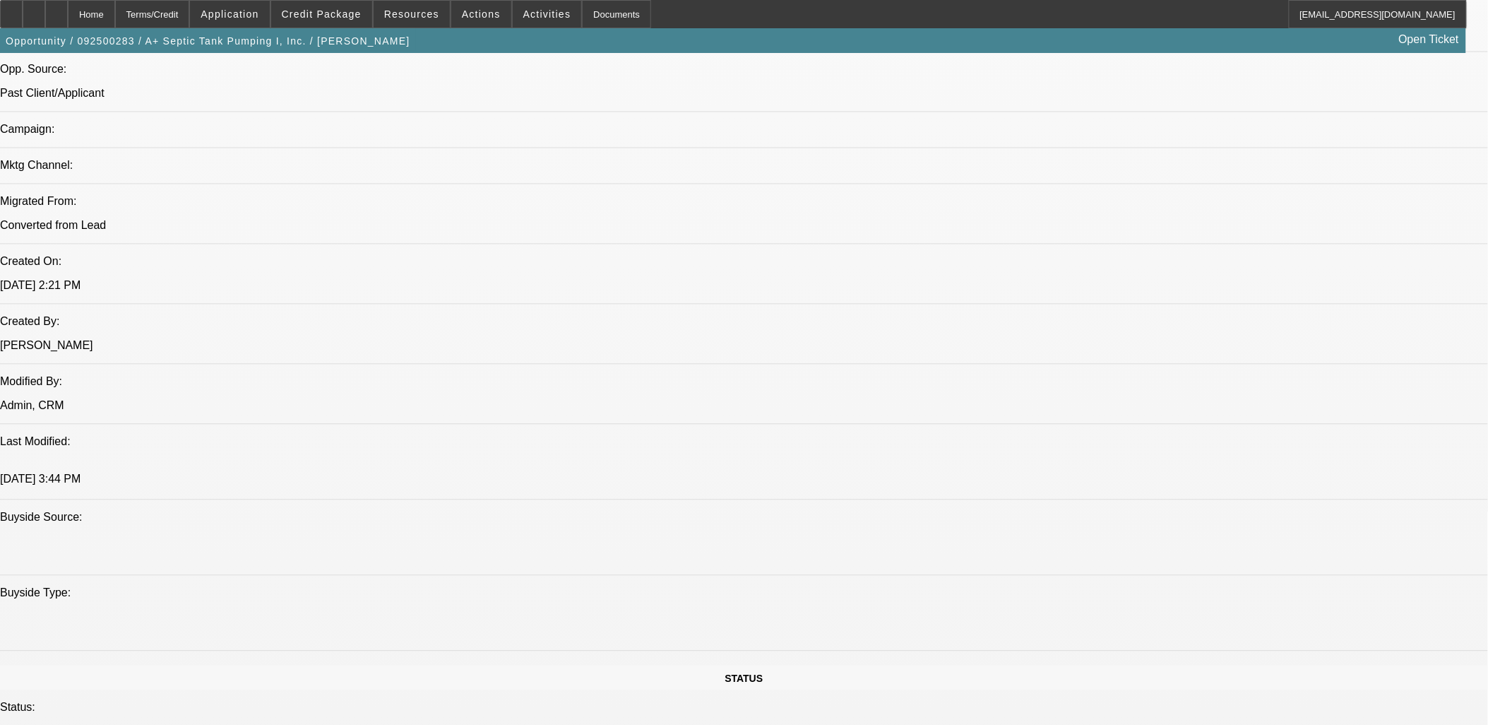
scroll to position [942, 0]
radio input "true"
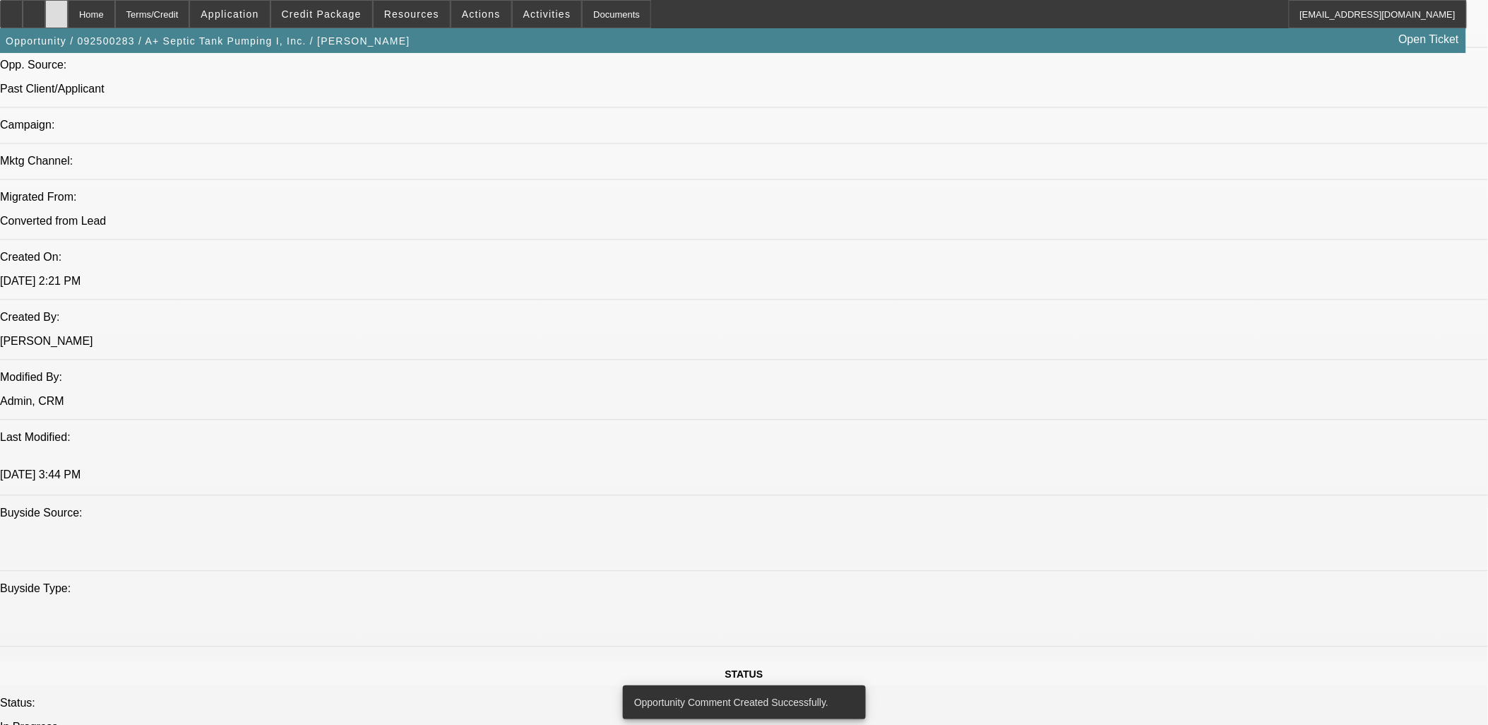
click at [68, 9] on div at bounding box center [56, 14] width 23 height 28
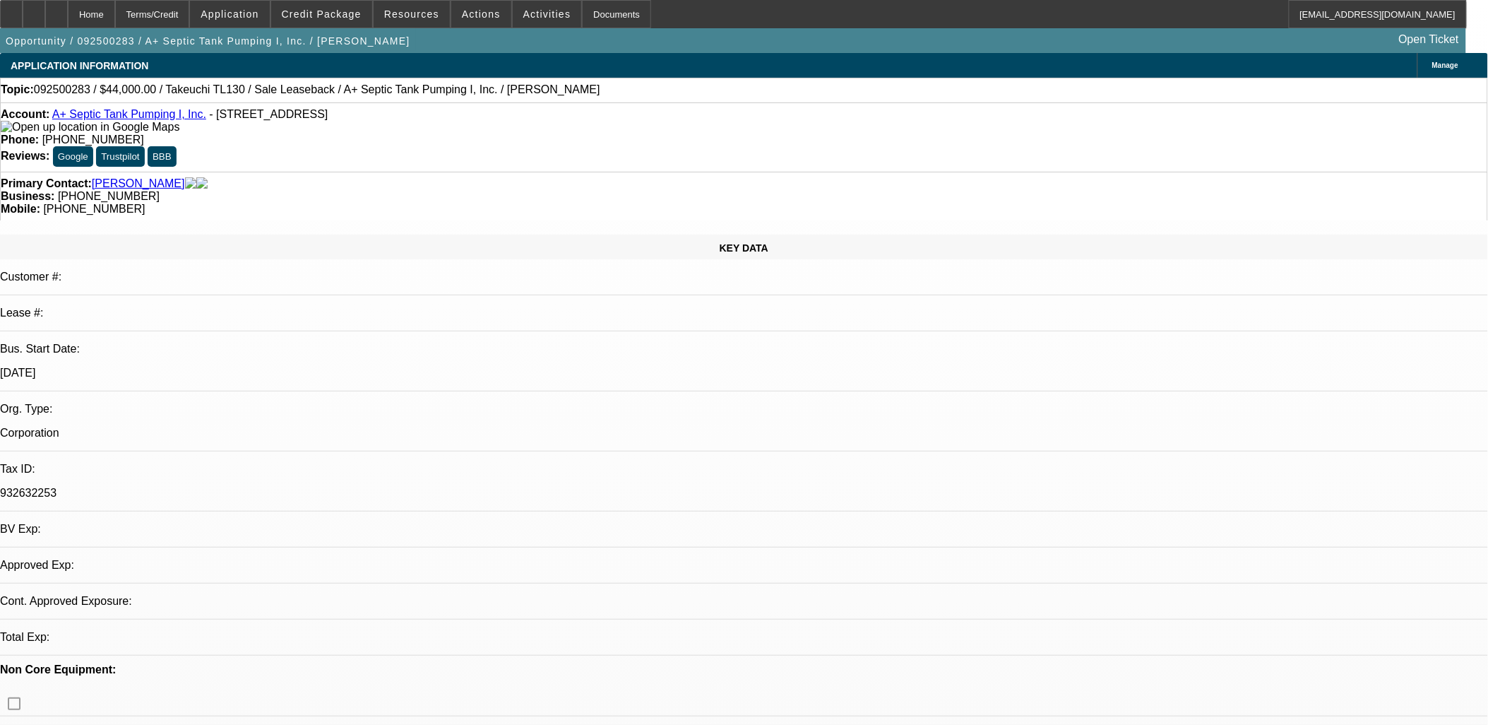
select select "0"
select select "2"
select select "0.1"
select select "1"
select select "2"
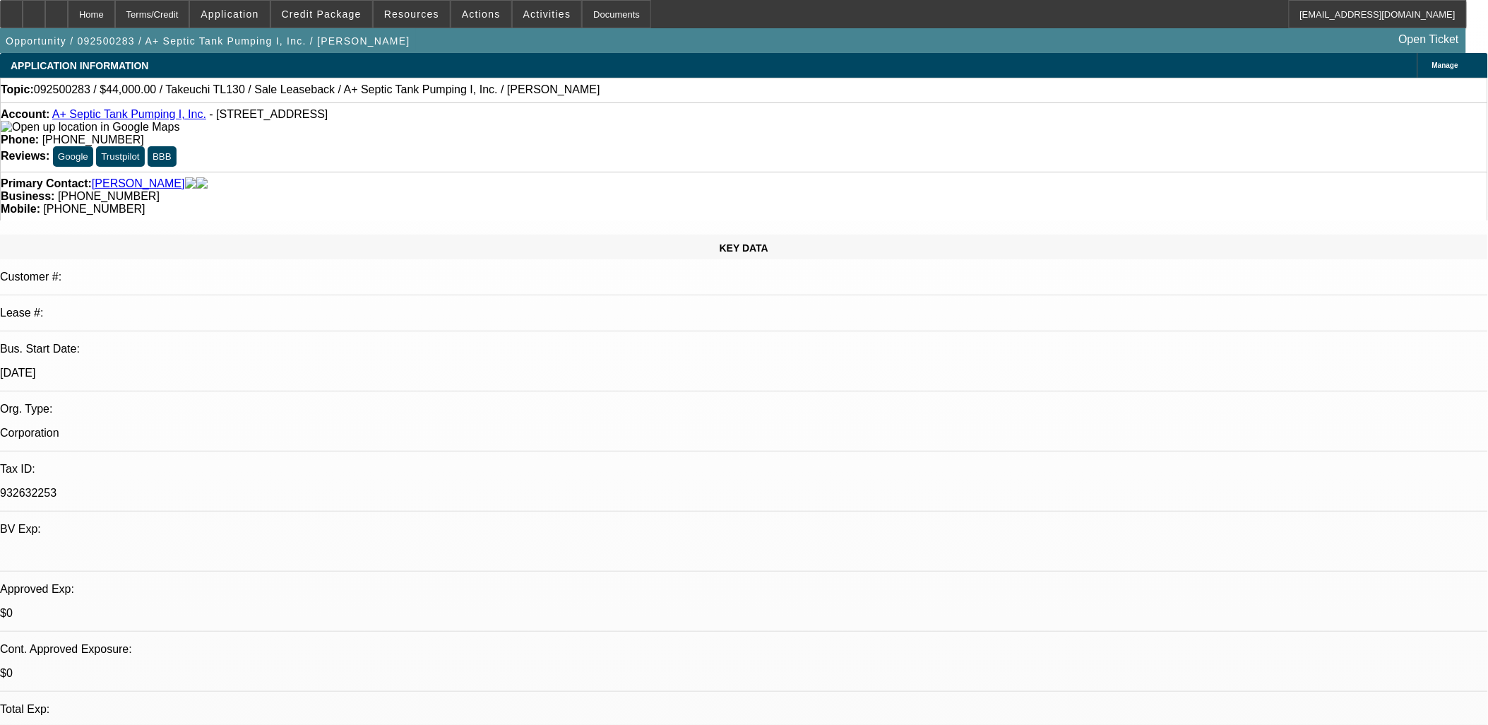
select select "4"
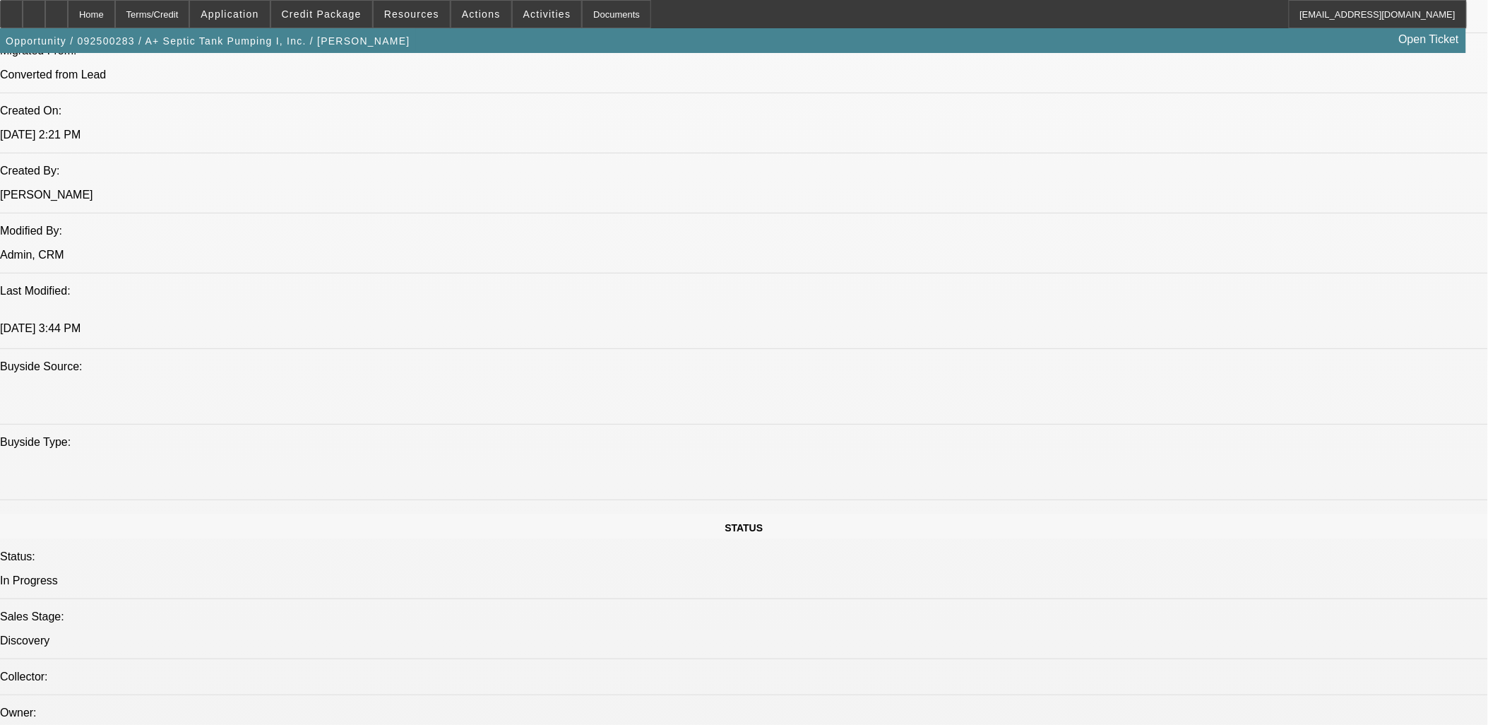
scroll to position [1098, 0]
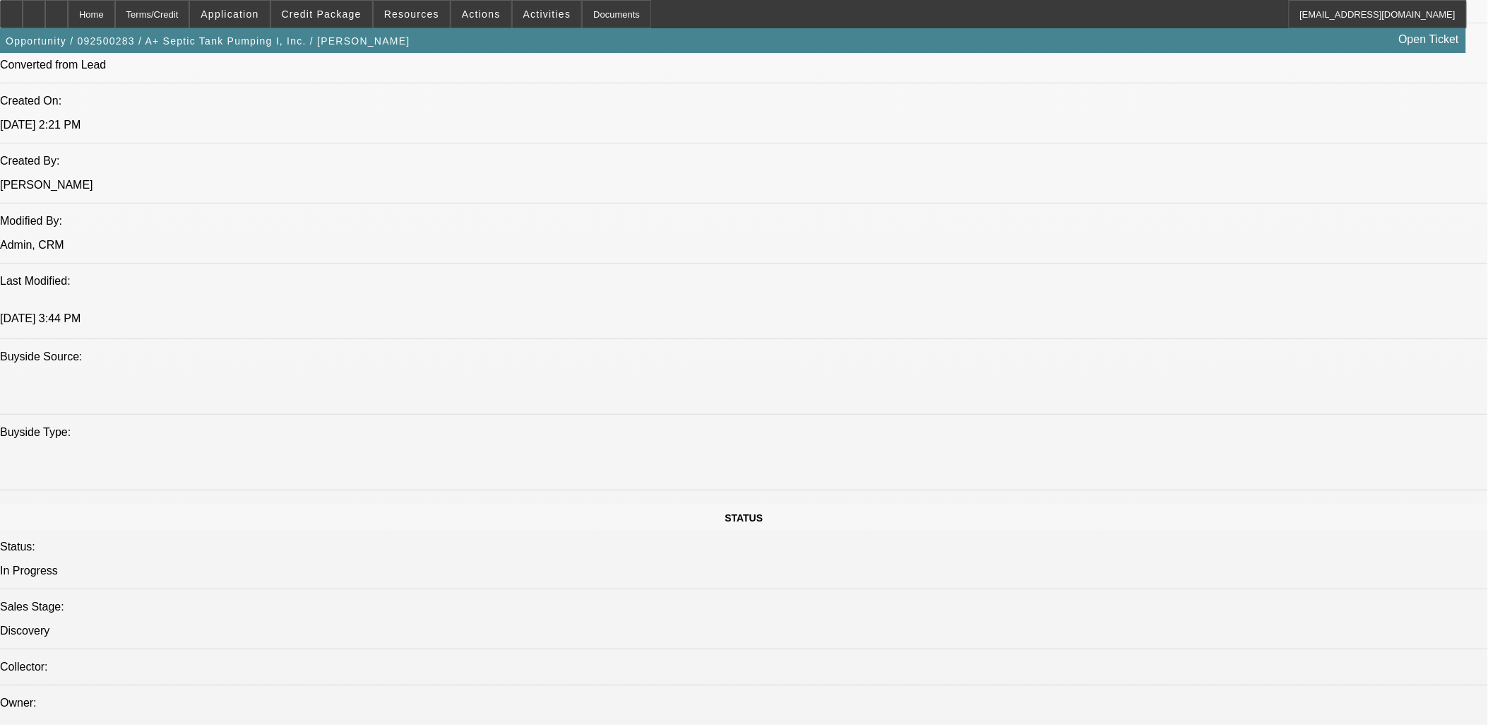
drag, startPoint x: 1293, startPoint y: 499, endPoint x: 1004, endPoint y: 453, distance: 291.8
copy div "Joseph and his dad Jeff Sawvel have been pumping residential septic systems for…"
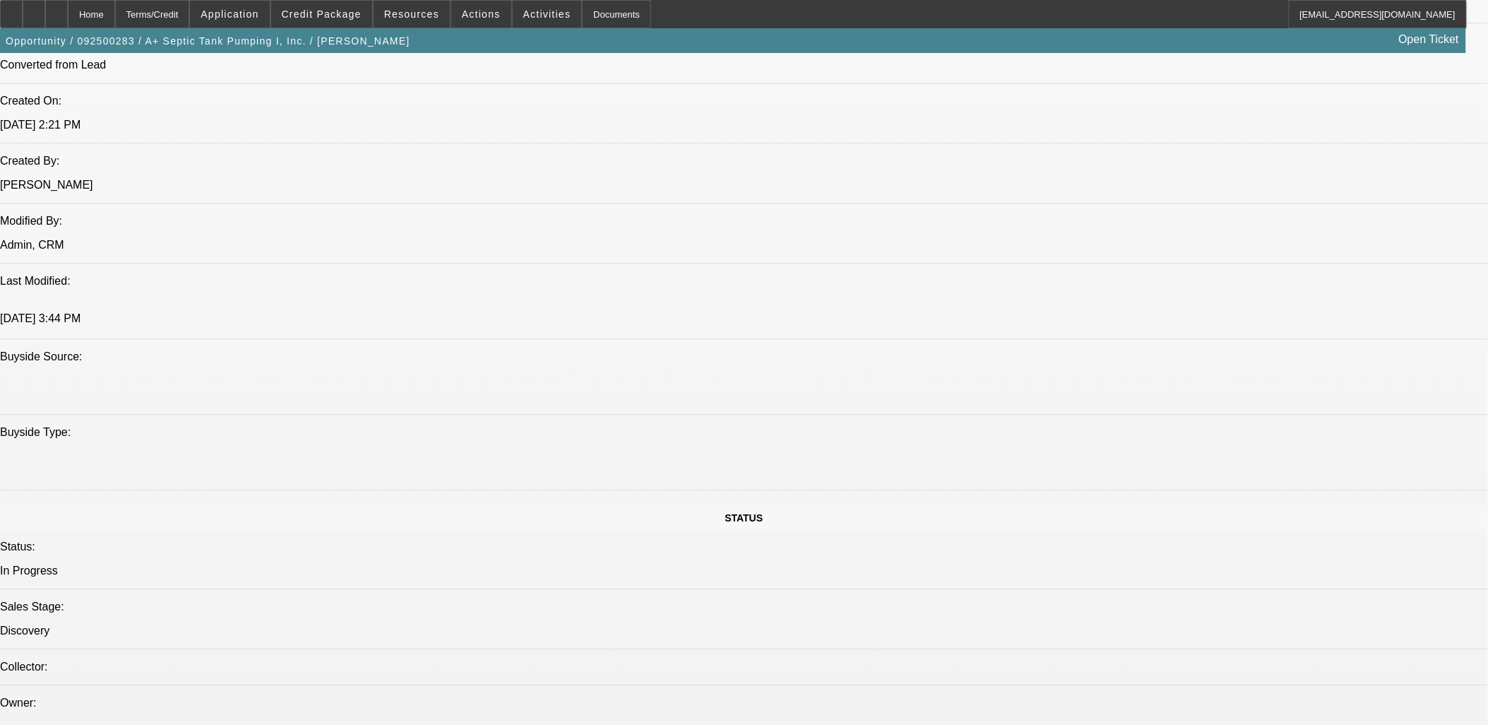
radio input "true"
paste textarea "Joseph and his dad Jeff Sawvel have been pumping residential septic systems for…"
type textarea "Joseph and his dad Jeff Sawvel have been pumping residential septic systems for…"
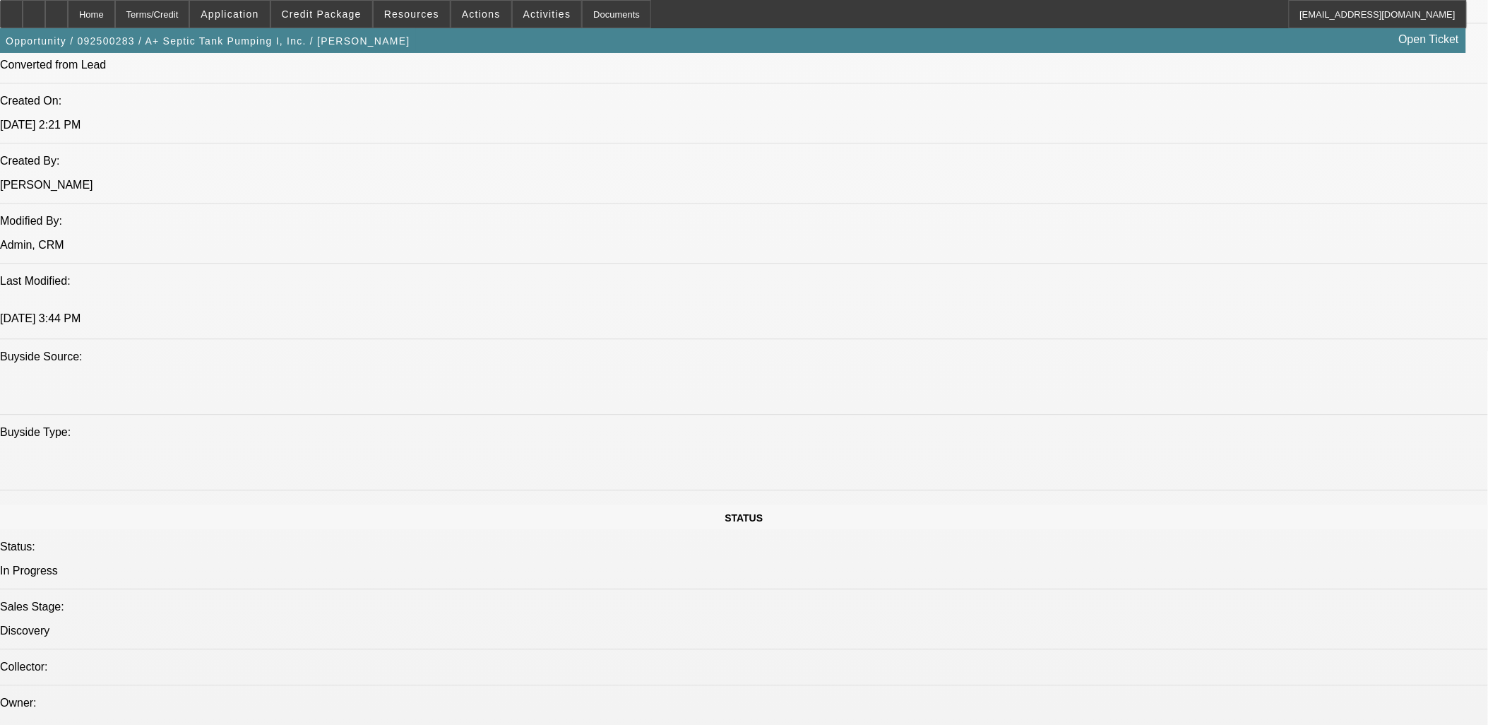
radio input "true"
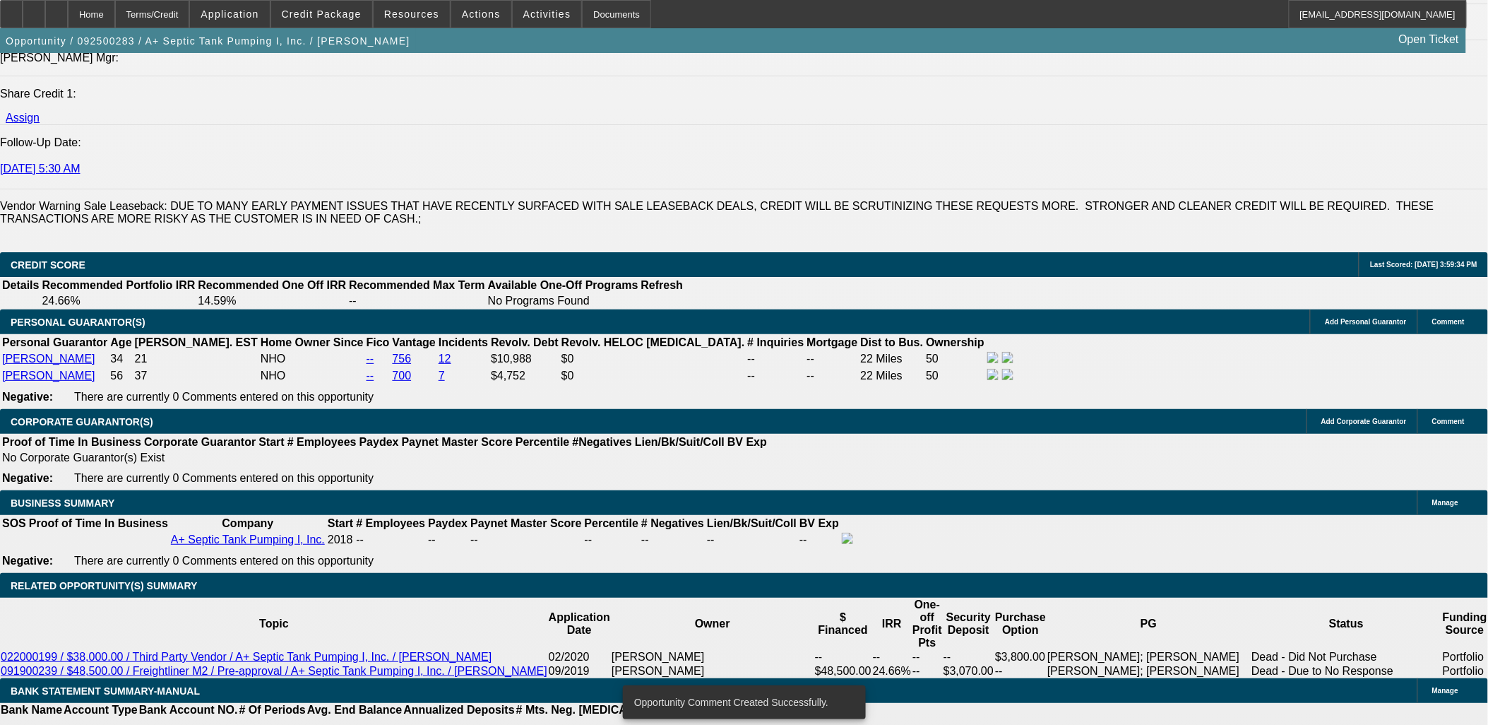
scroll to position [1648, 0]
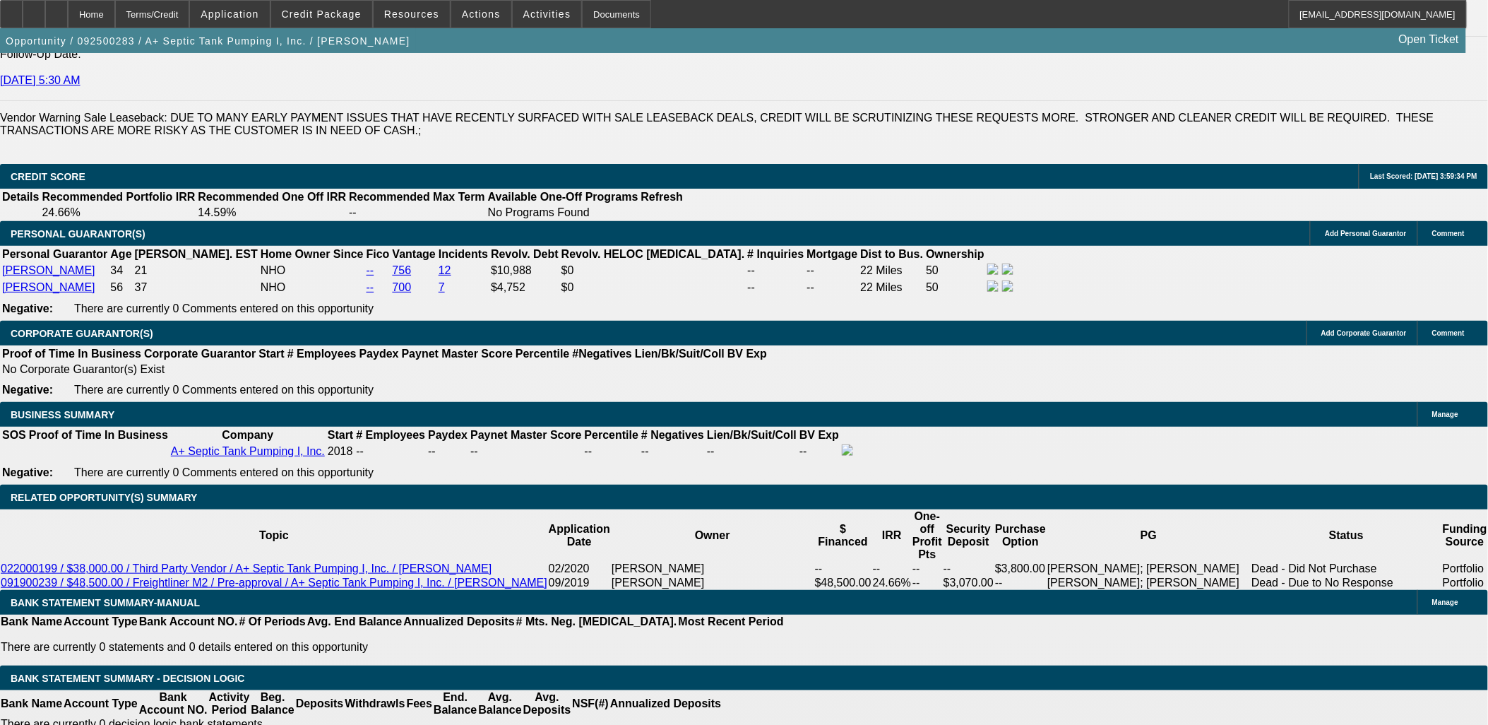
scroll to position [2040, 0]
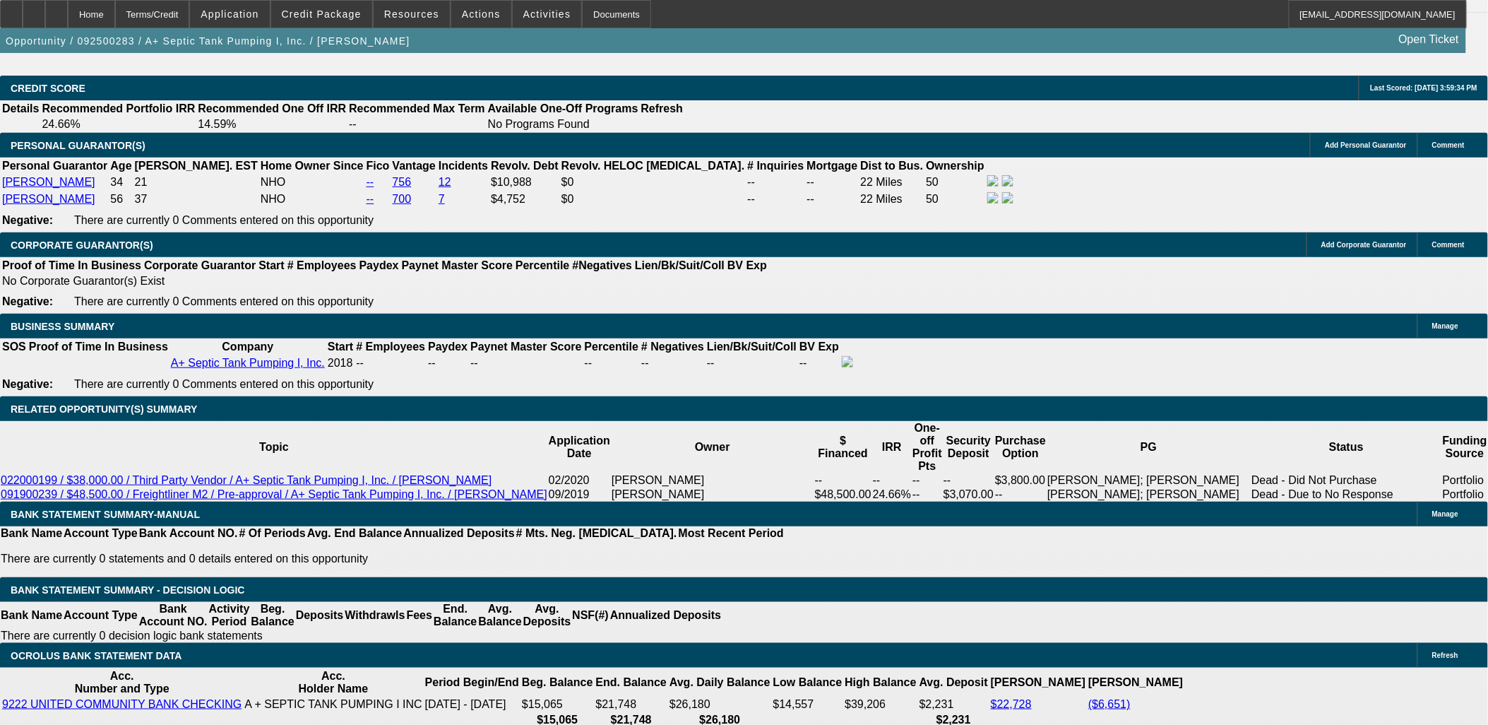
type input "$0.00"
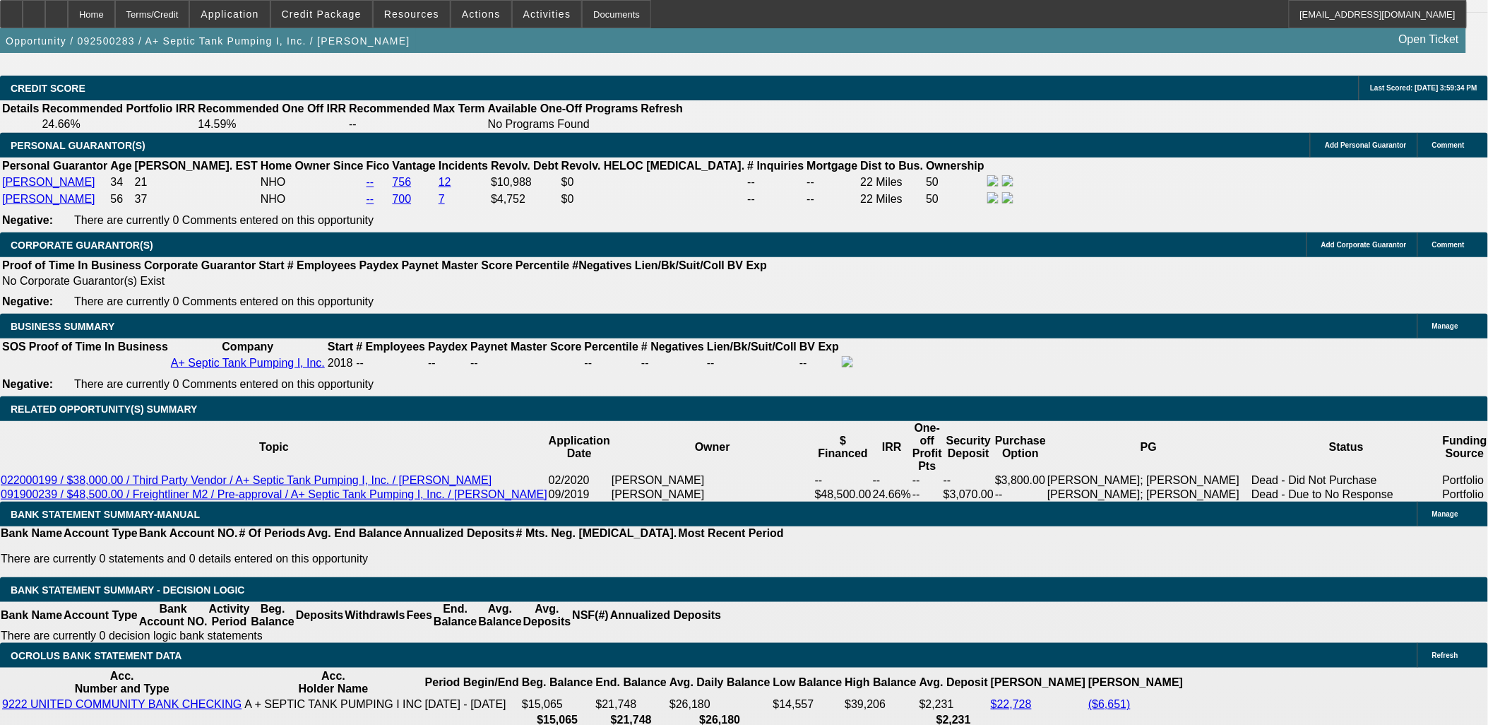
type input "36"
type input "15"
type input "$2,482.32"
type input "$1,241.16"
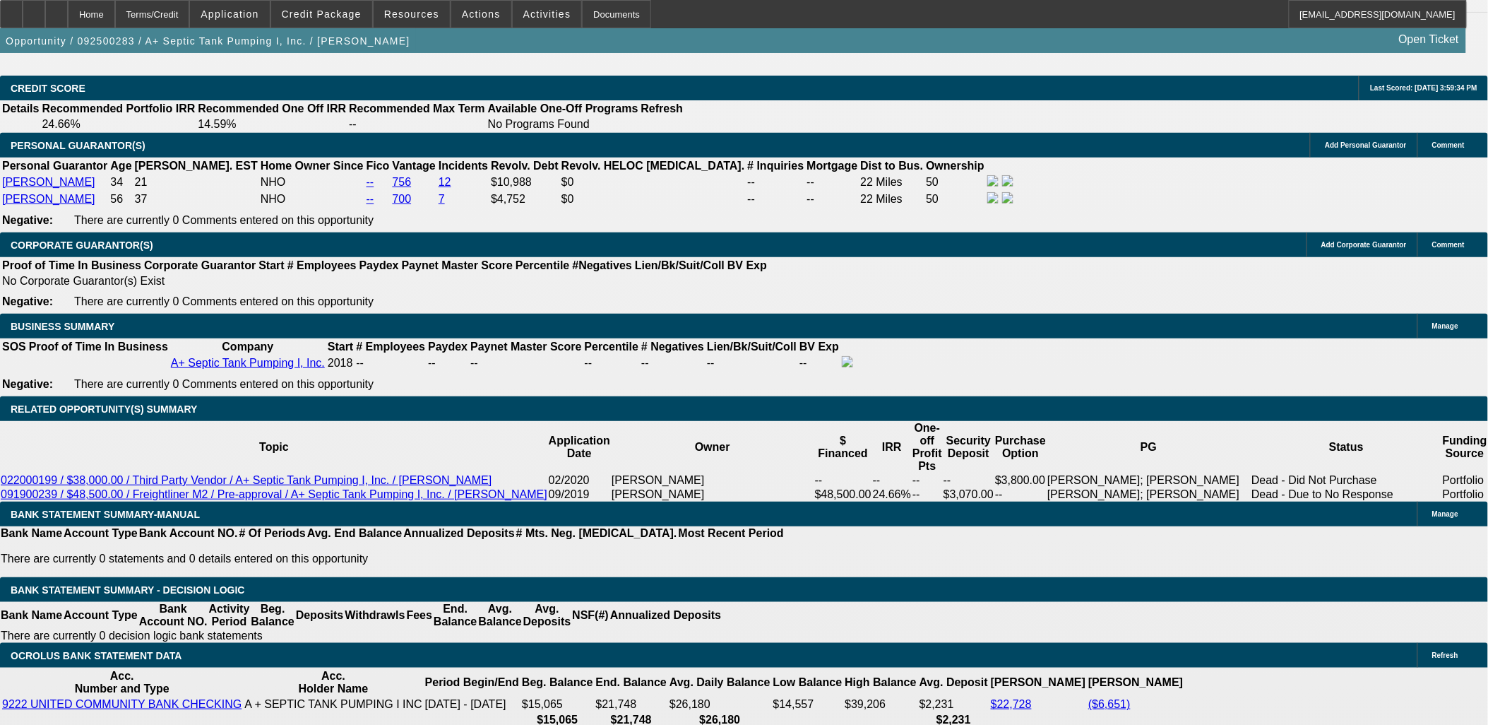
type input "$3,050.54"
type input "$1,525.27"
type input "15"
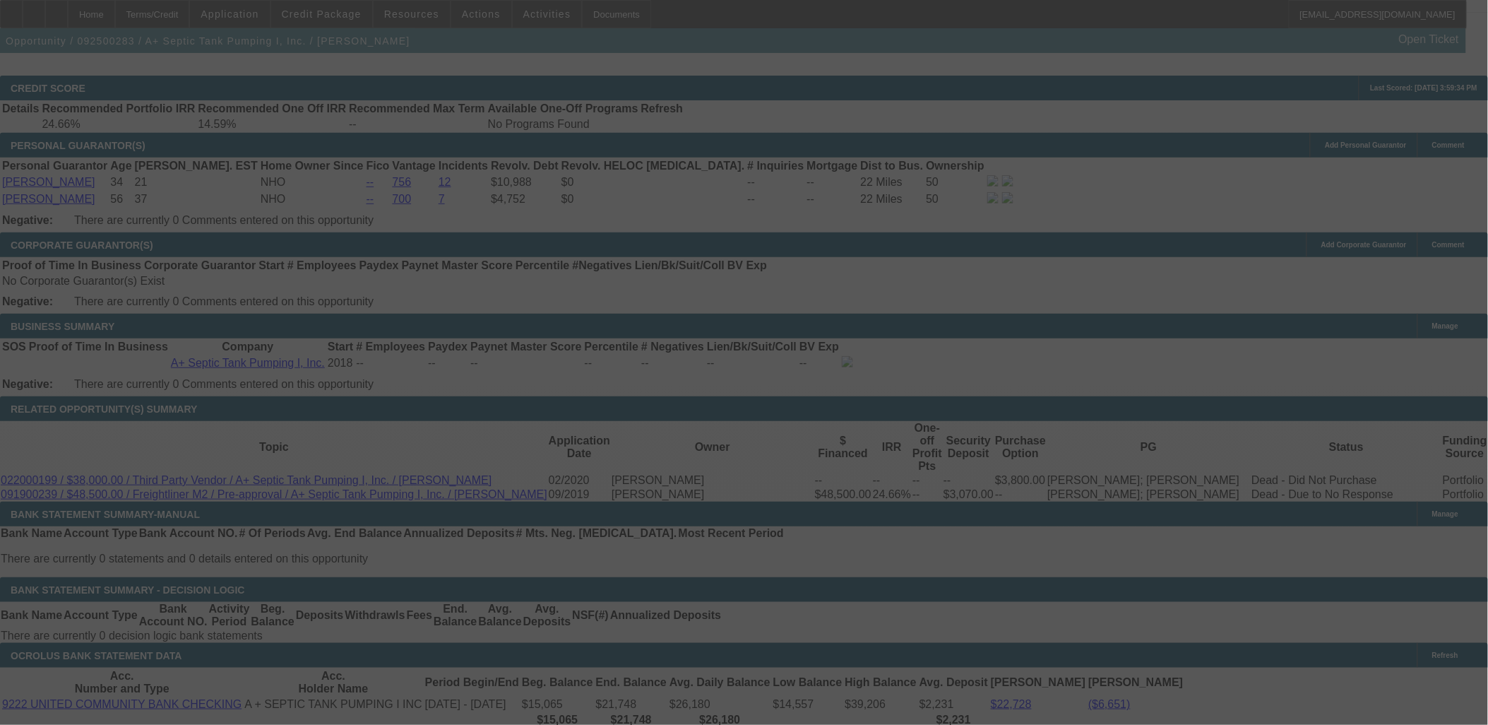
click at [318, 482] on div at bounding box center [744, 362] width 1488 height 725
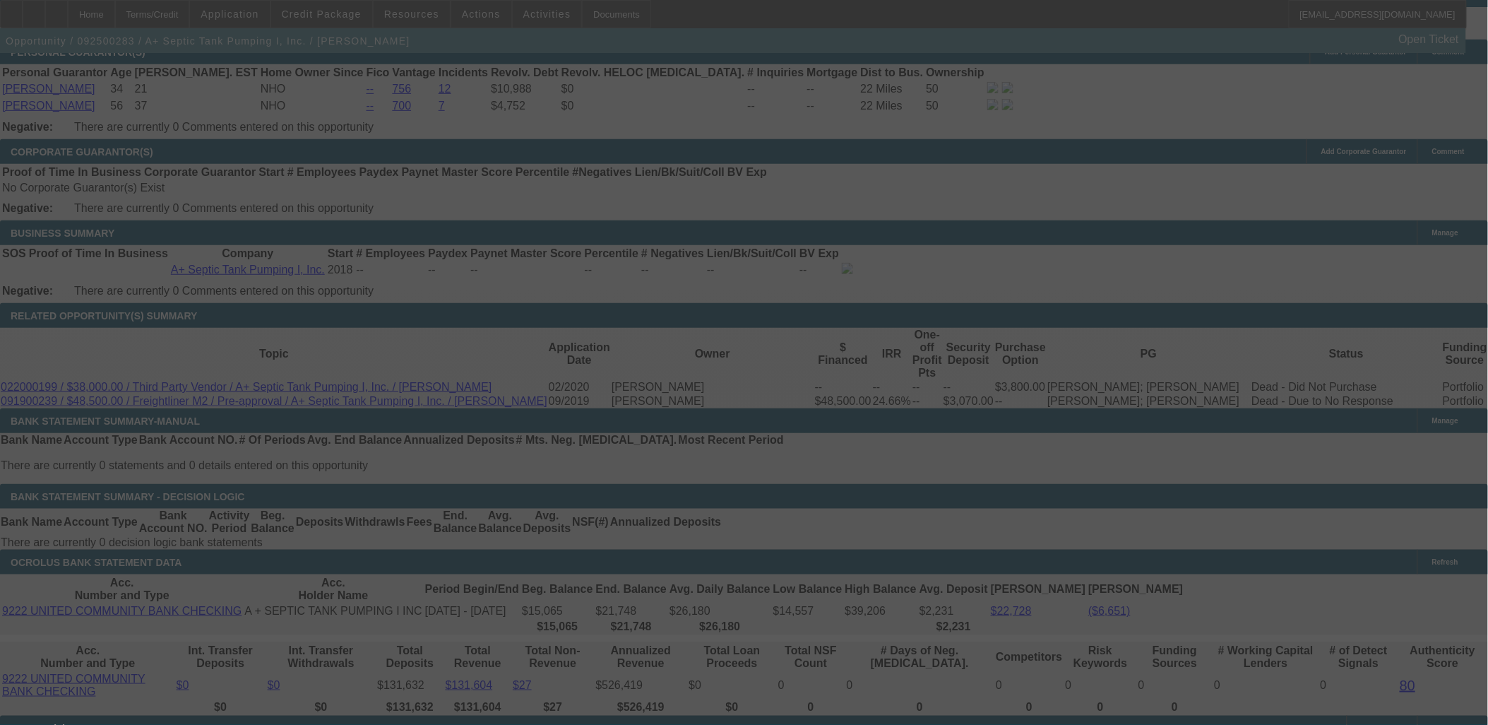
scroll to position [2276, 0]
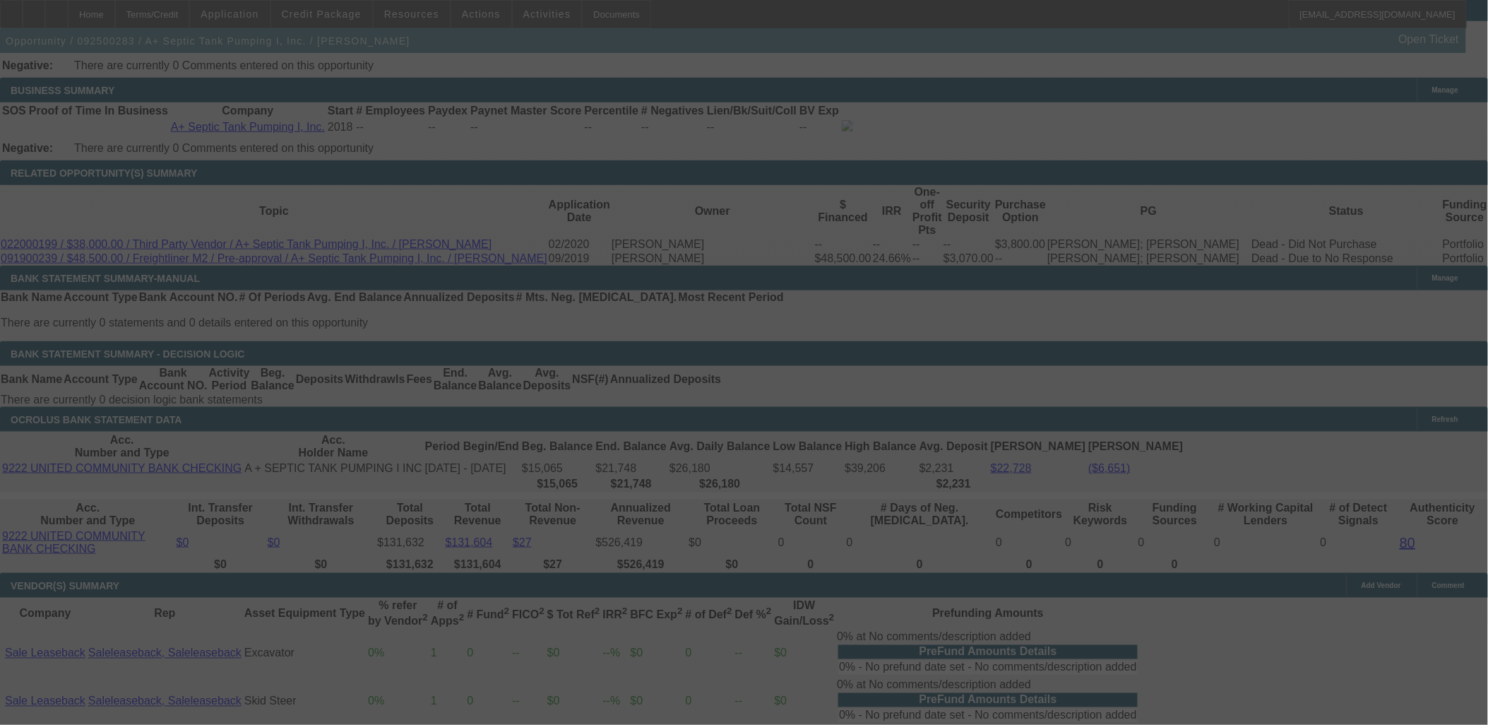
select select "0"
select select "2"
select select "0.1"
select select "4"
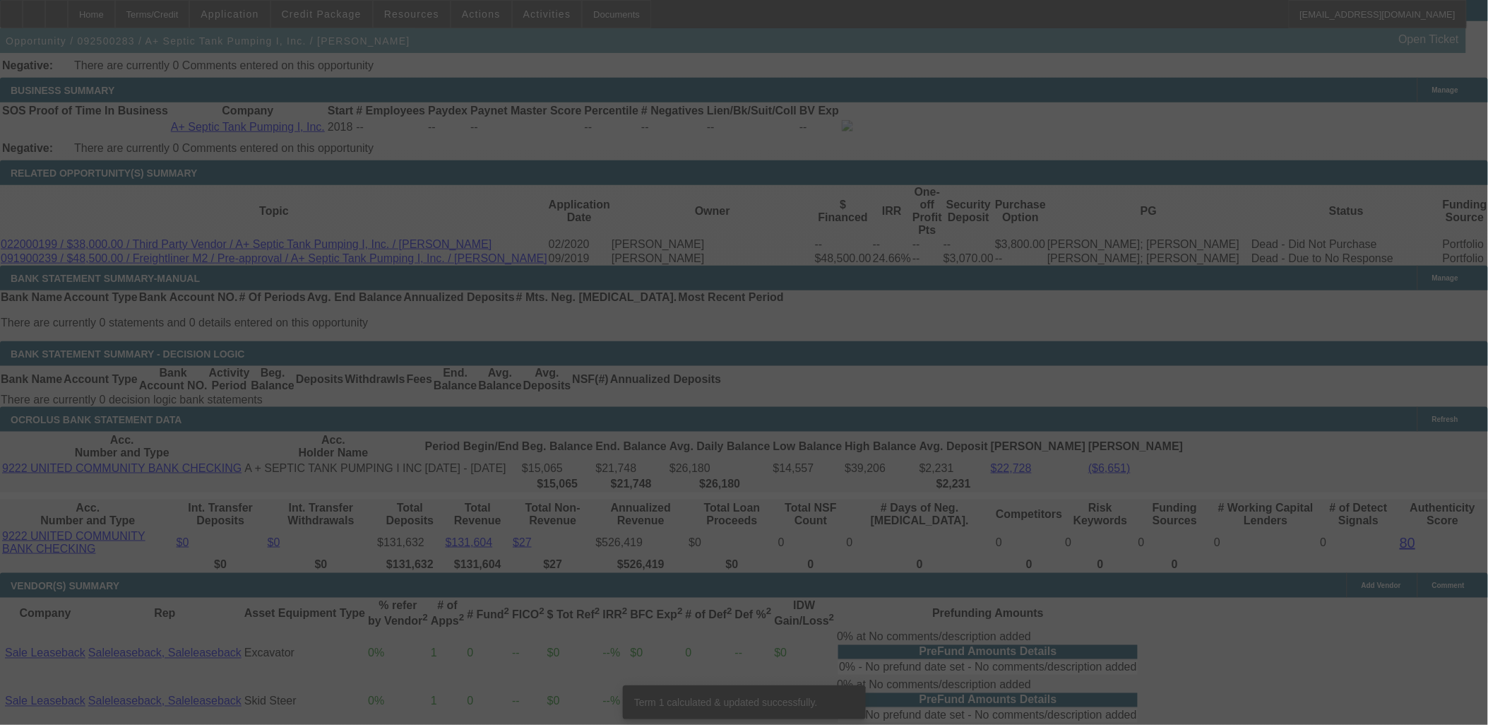
scroll to position [2255, 0]
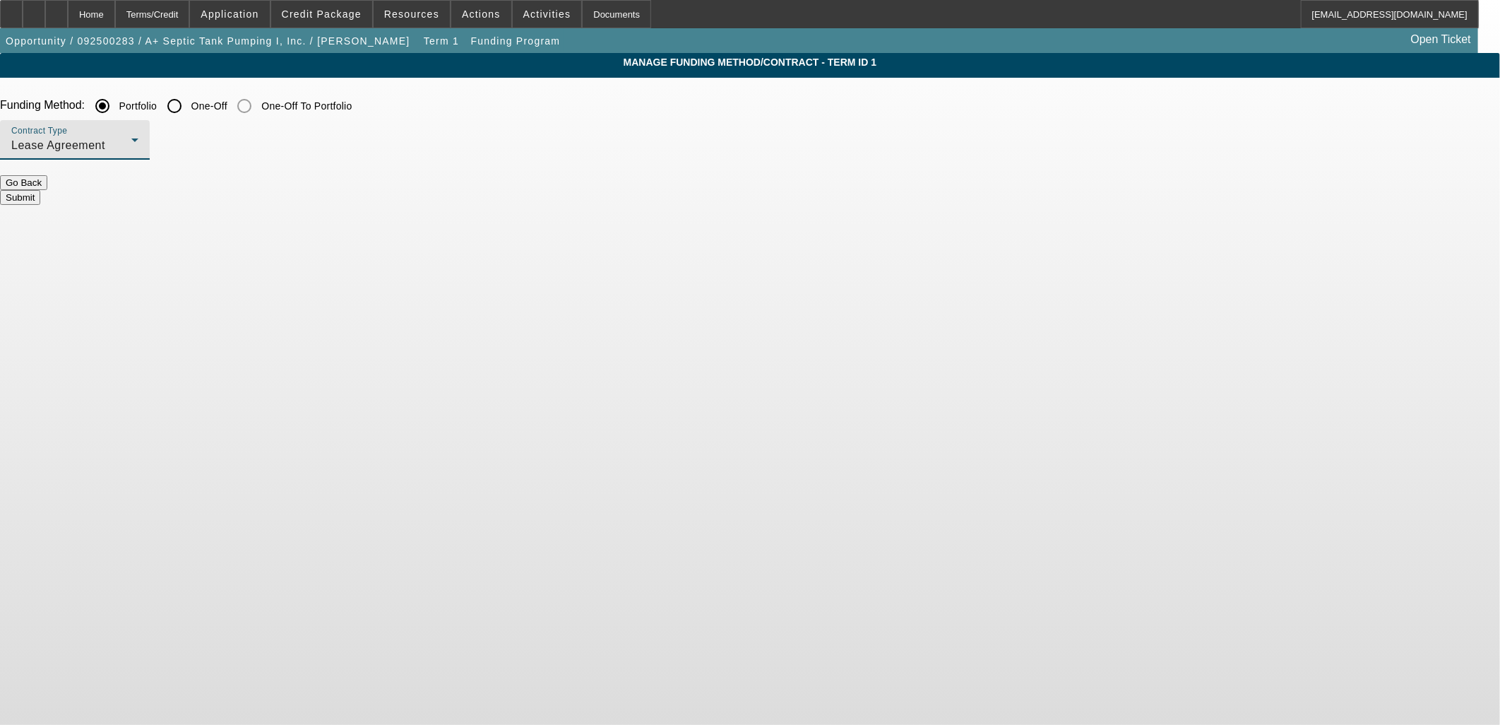
click at [131, 150] on div "Lease Agreement" at bounding box center [71, 145] width 120 height 17
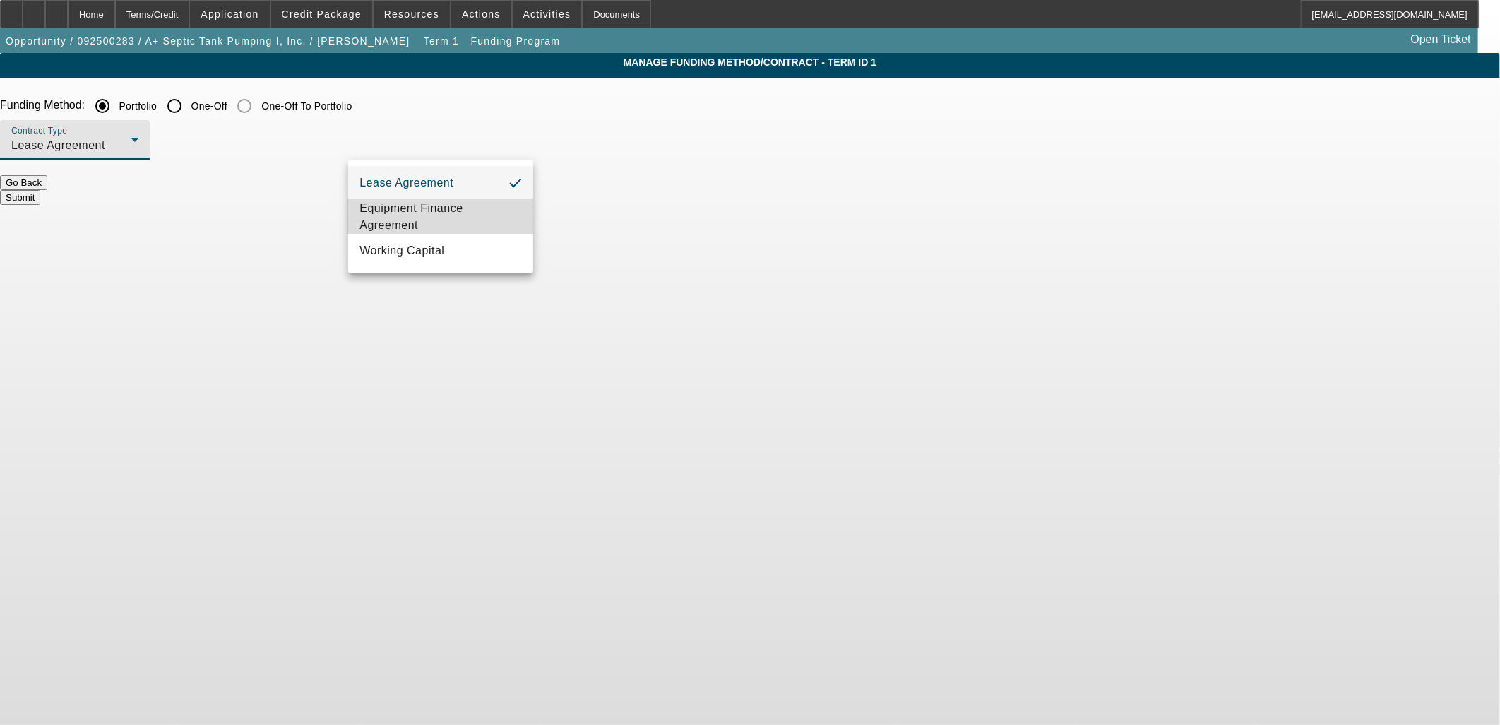
click at [446, 208] on span "Equipment Finance Agreement" at bounding box center [441, 217] width 162 height 34
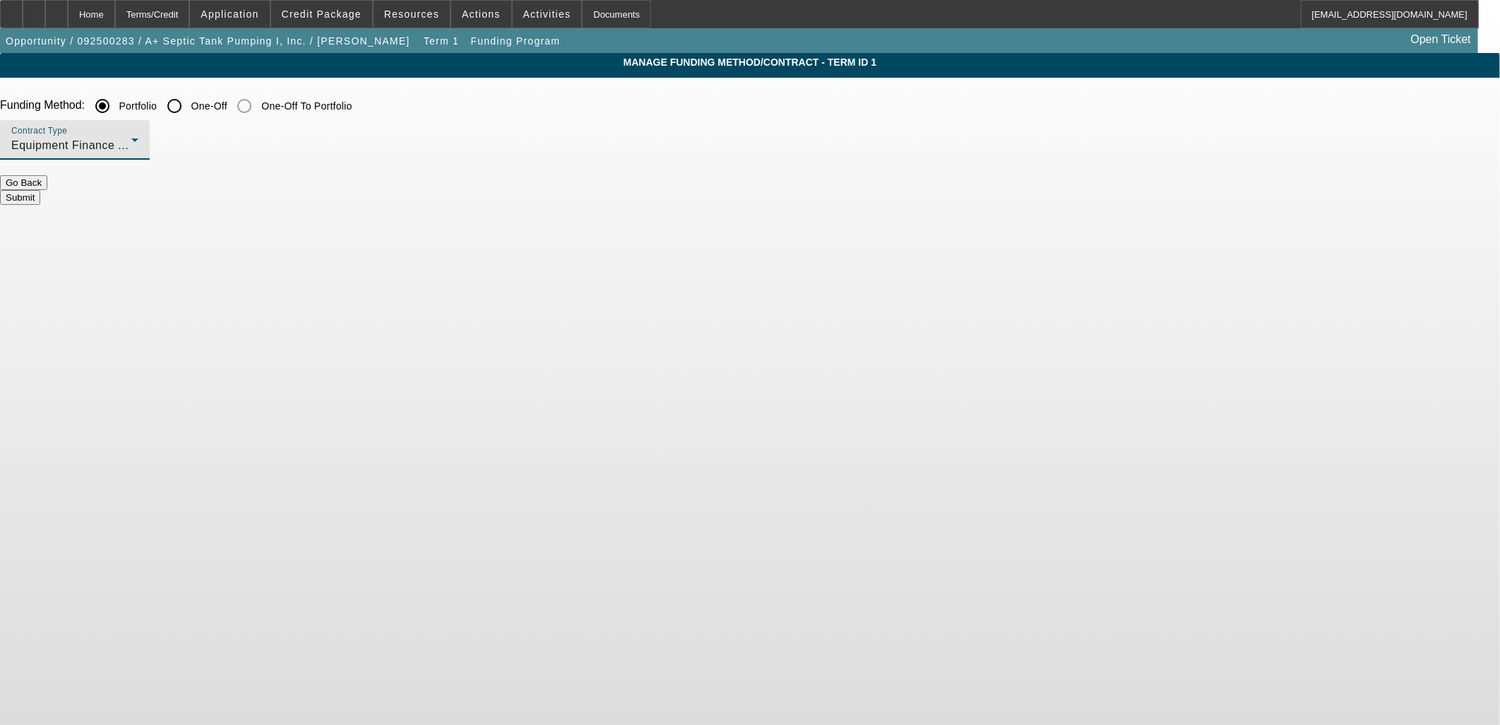
click at [40, 190] on button "Submit" at bounding box center [20, 197] width 40 height 15
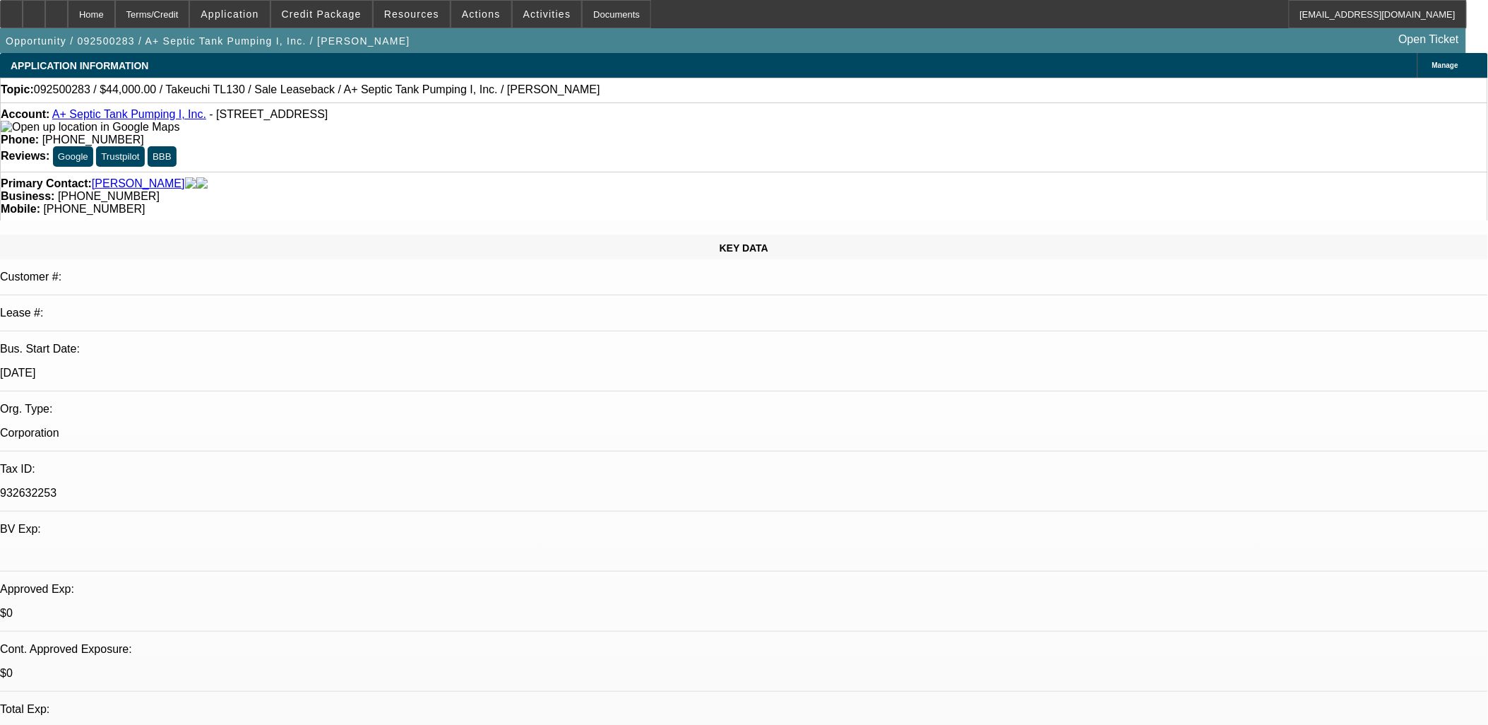
select select "0"
select select "2"
select select "0"
select select "6"
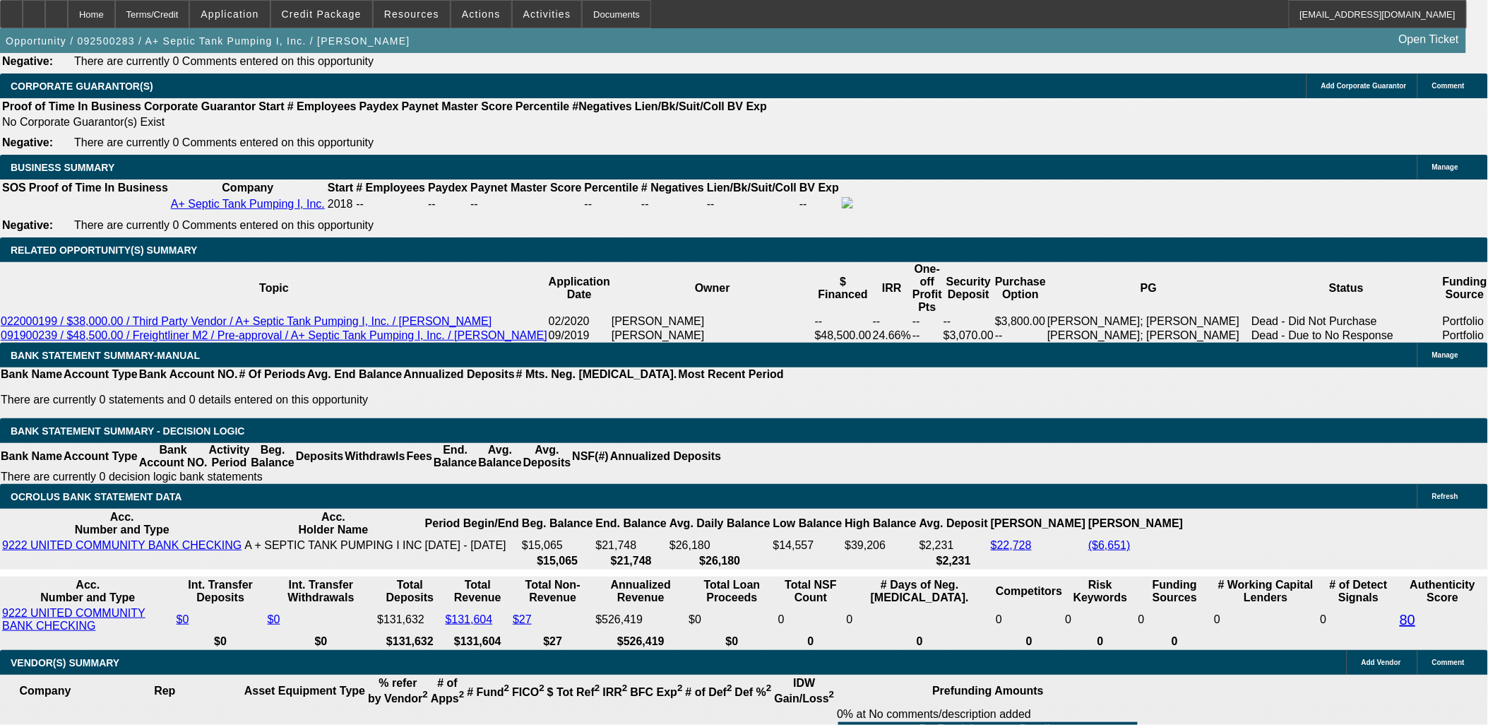
scroll to position [2198, 0]
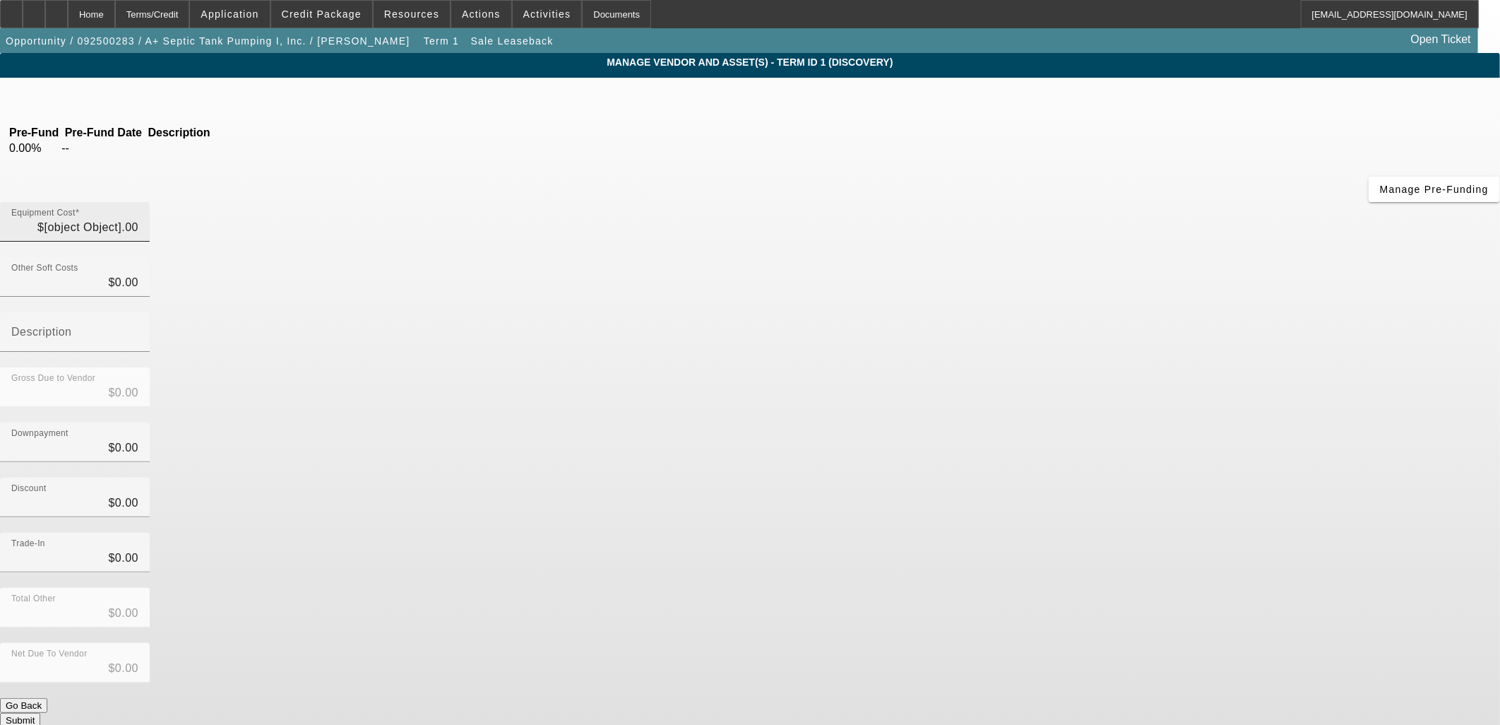
type input "$44,000.00"
click at [138, 219] on input "44000" at bounding box center [74, 227] width 127 height 17
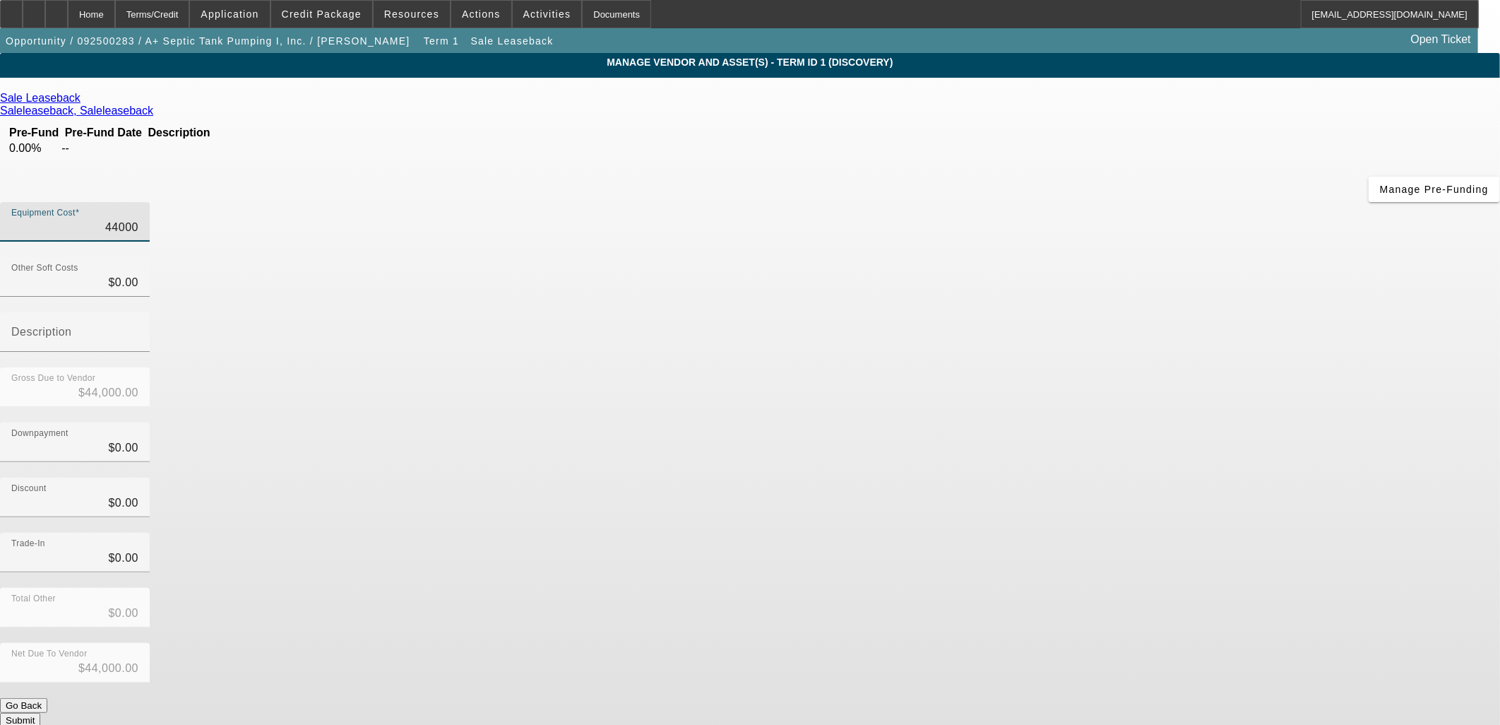
type input "4"
type input "$4.00"
type input "45"
type input "$45.00"
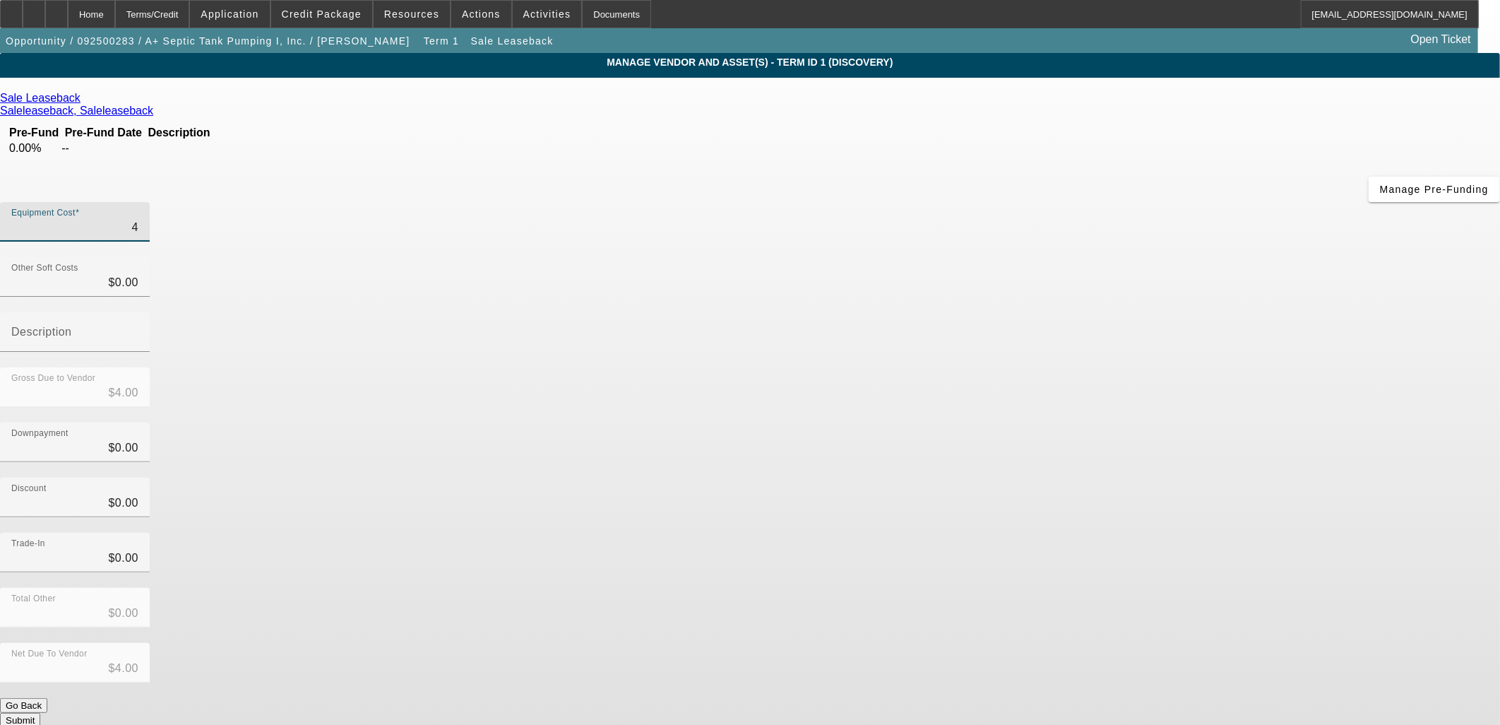
type input "$45.00"
type input "450"
type input "$450.00"
type input "4500"
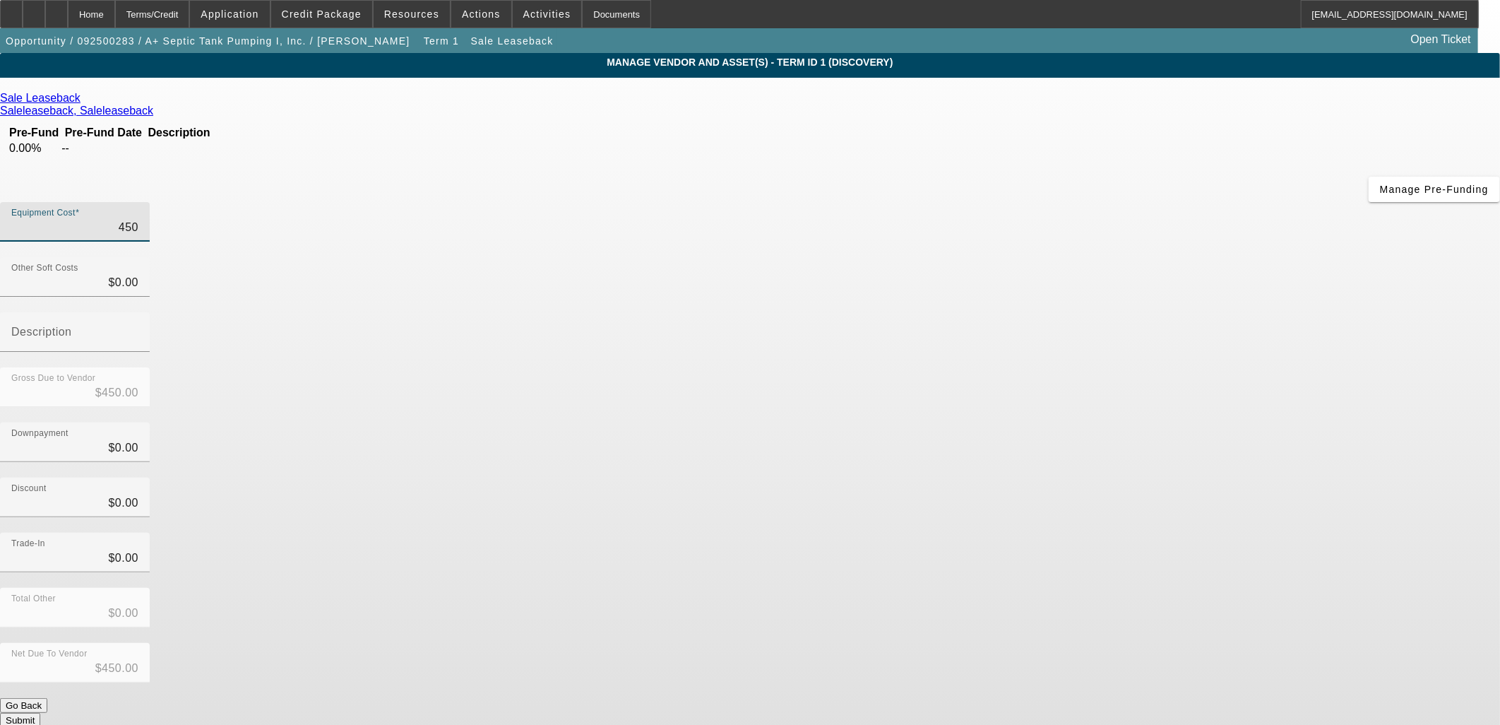
type input "$4,500.00"
type input "45000"
type input "$45,000.00"
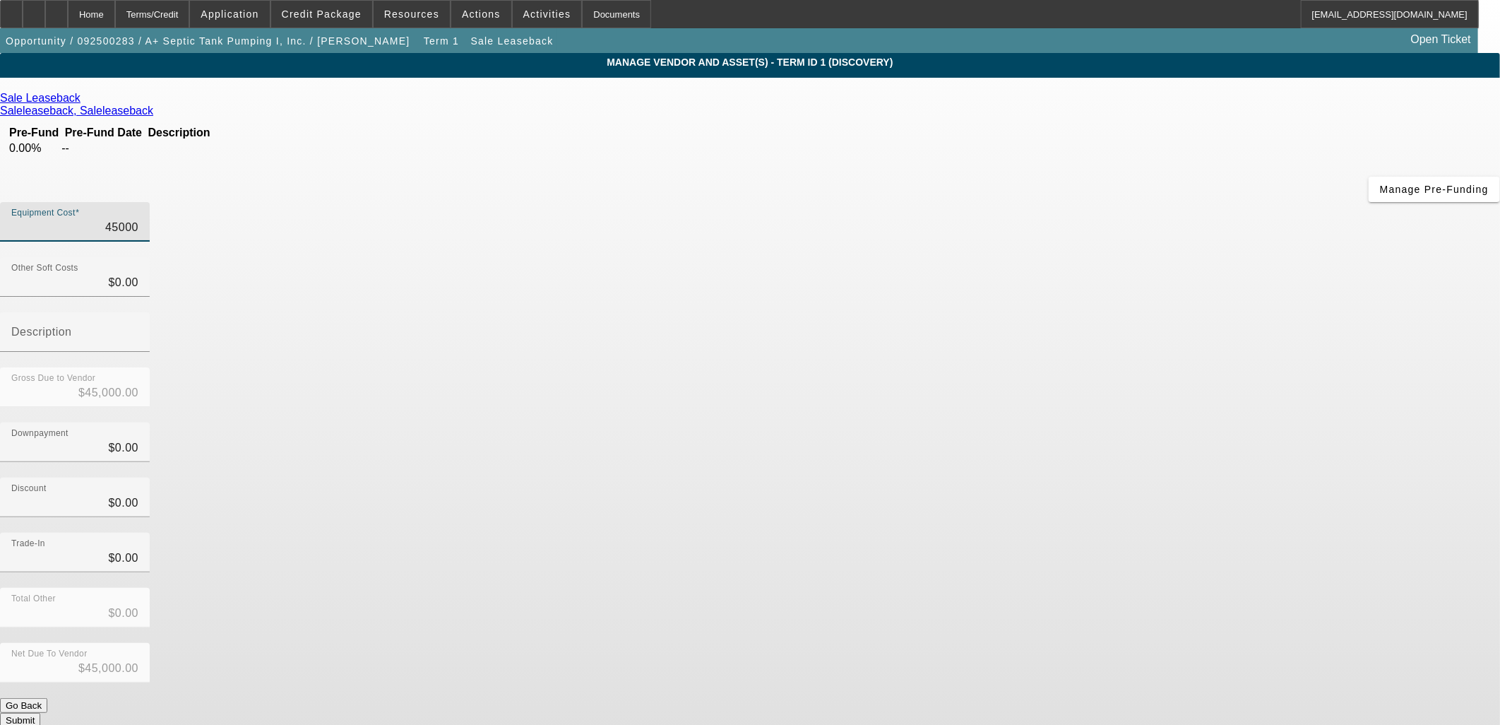
type input "$45,000.00"
click at [1054, 422] on div "Downpayment $0.00" at bounding box center [750, 449] width 1500 height 55
click at [40, 713] on button "Submit" at bounding box center [20, 720] width 40 height 15
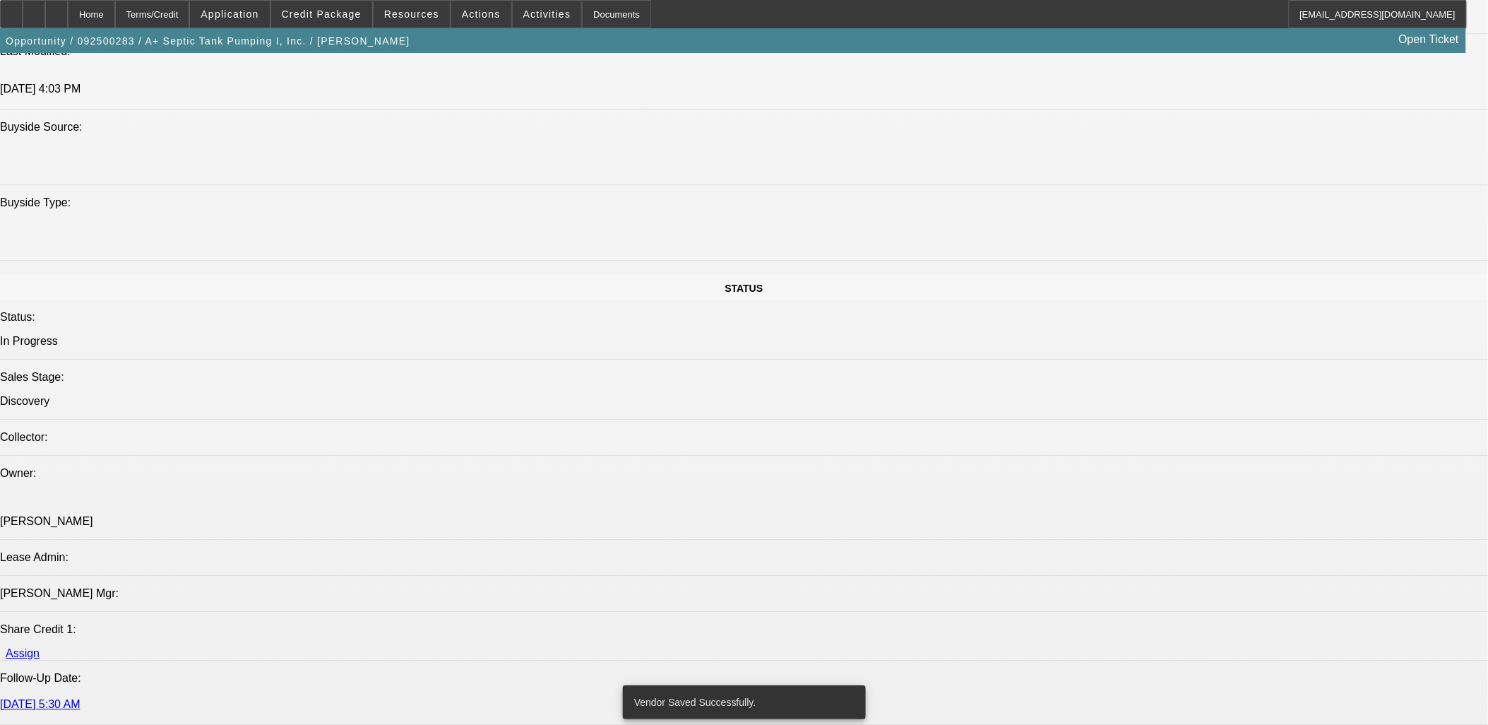
select select "0"
select select "2"
select select "0"
select select "6"
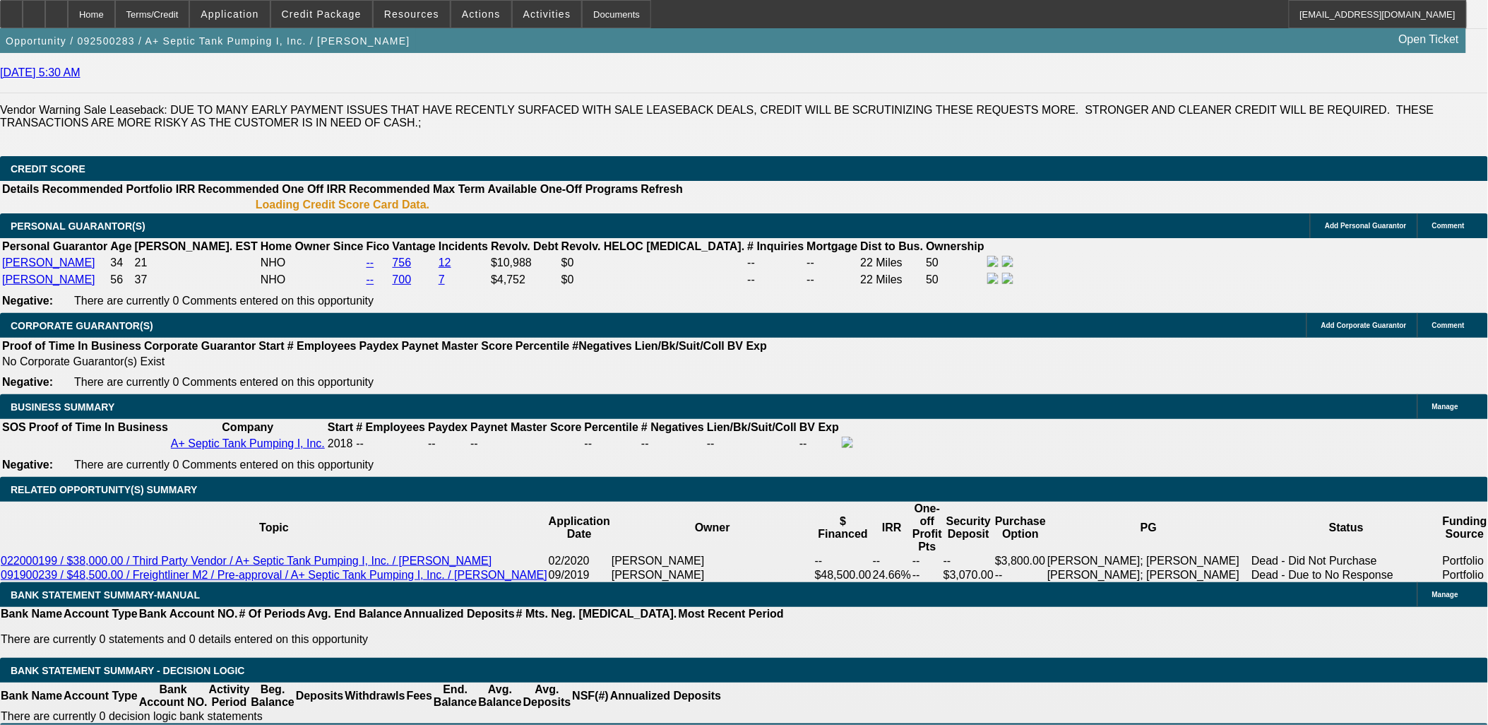
scroll to position [1953, 0]
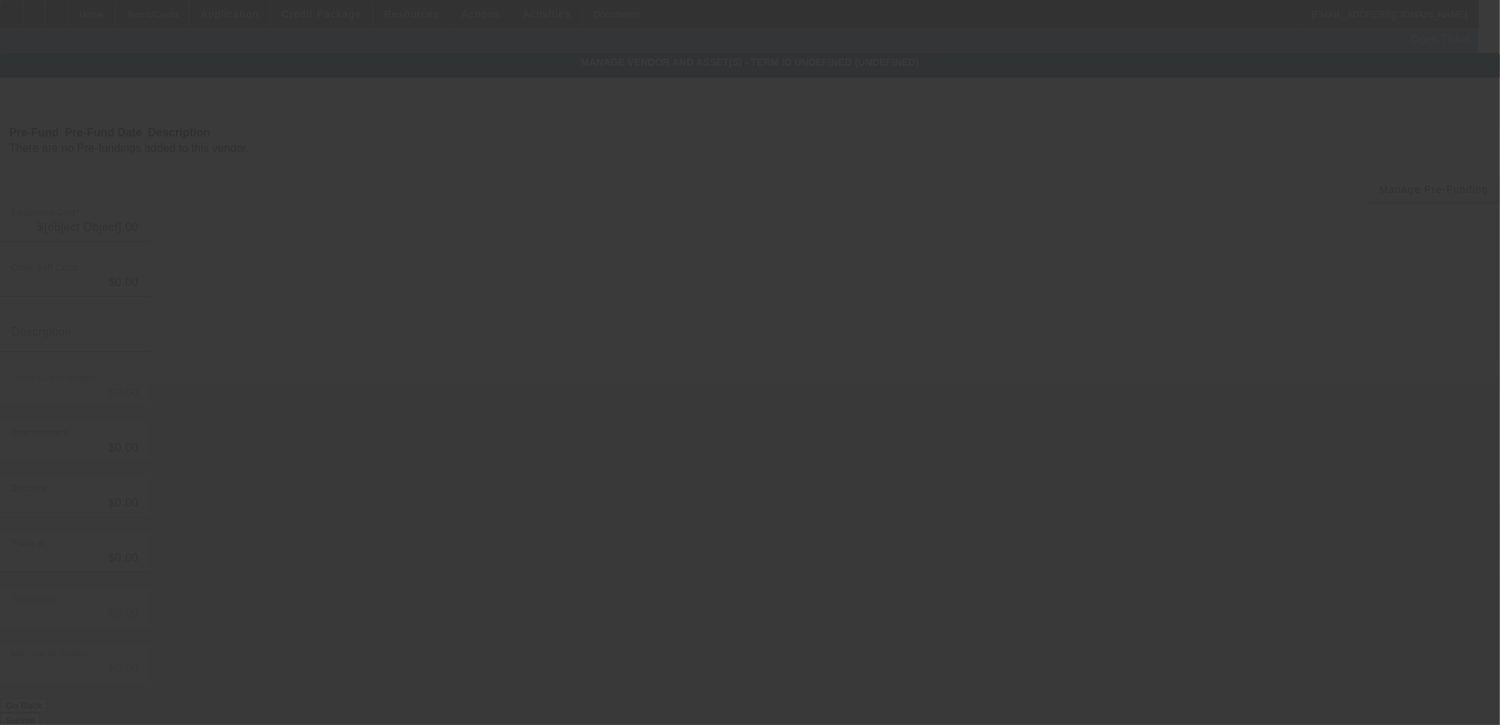
type input "$45,000.00"
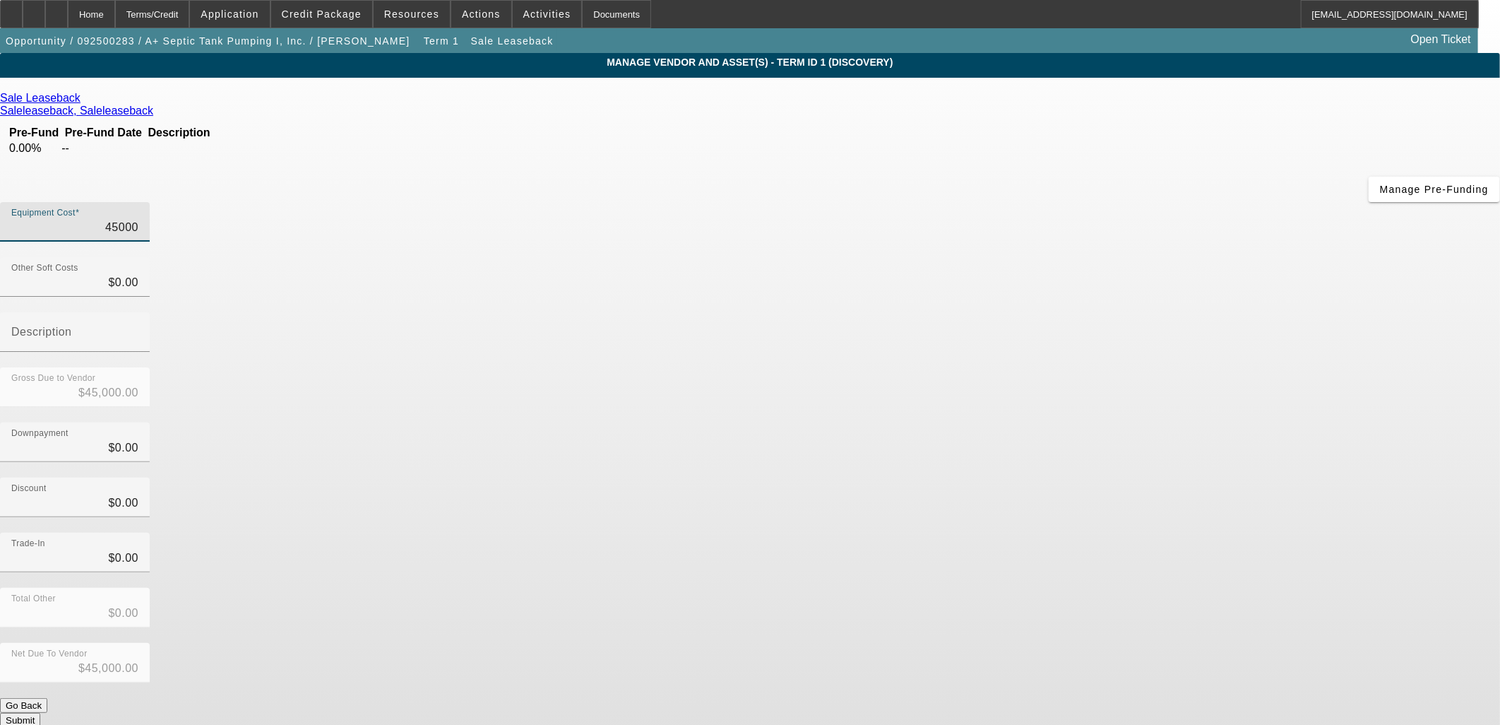
click at [138, 219] on input "45000" at bounding box center [74, 227] width 127 height 17
type input "4"
type input "$4.00"
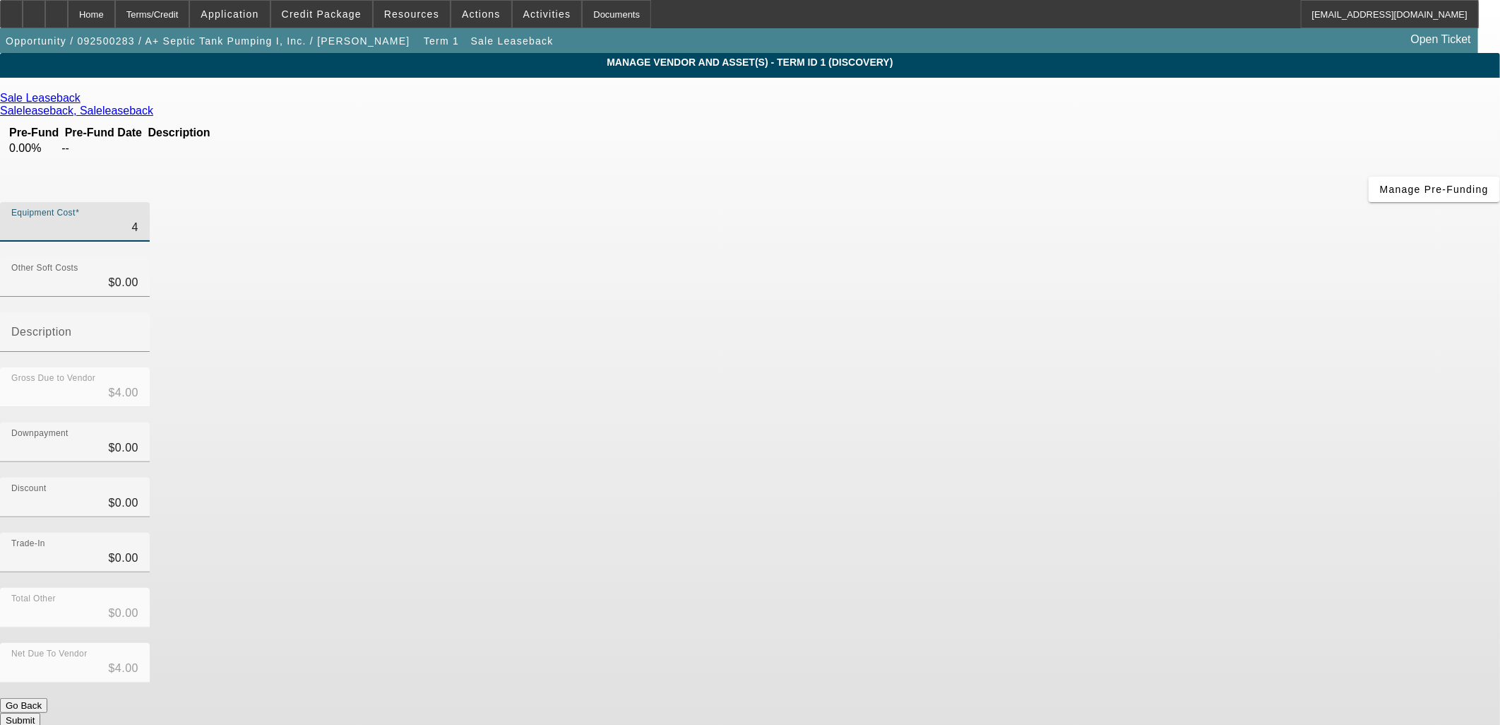
type input "49"
type input "$49.00"
type input "499"
type input "$499.00"
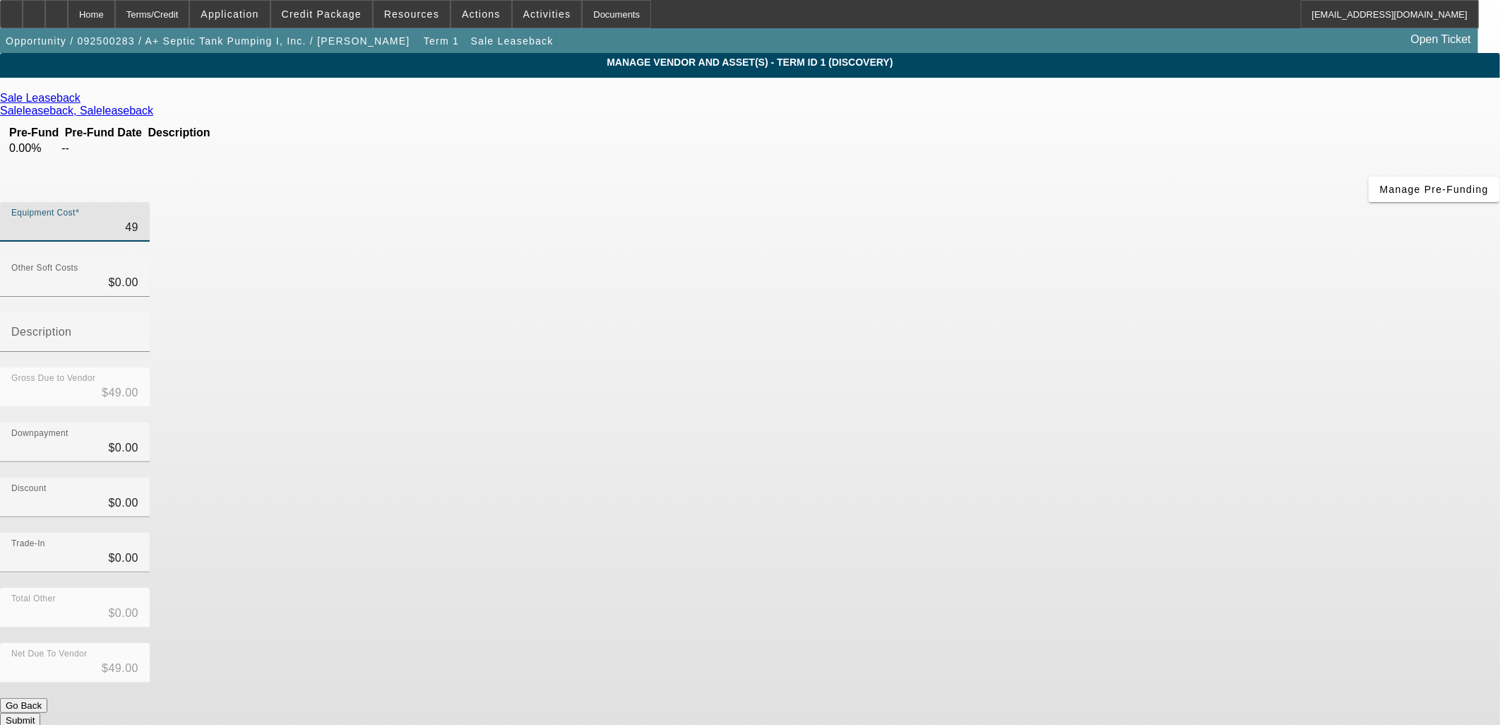
type input "$499.00"
type input "49"
type input "$49.00"
type input "490"
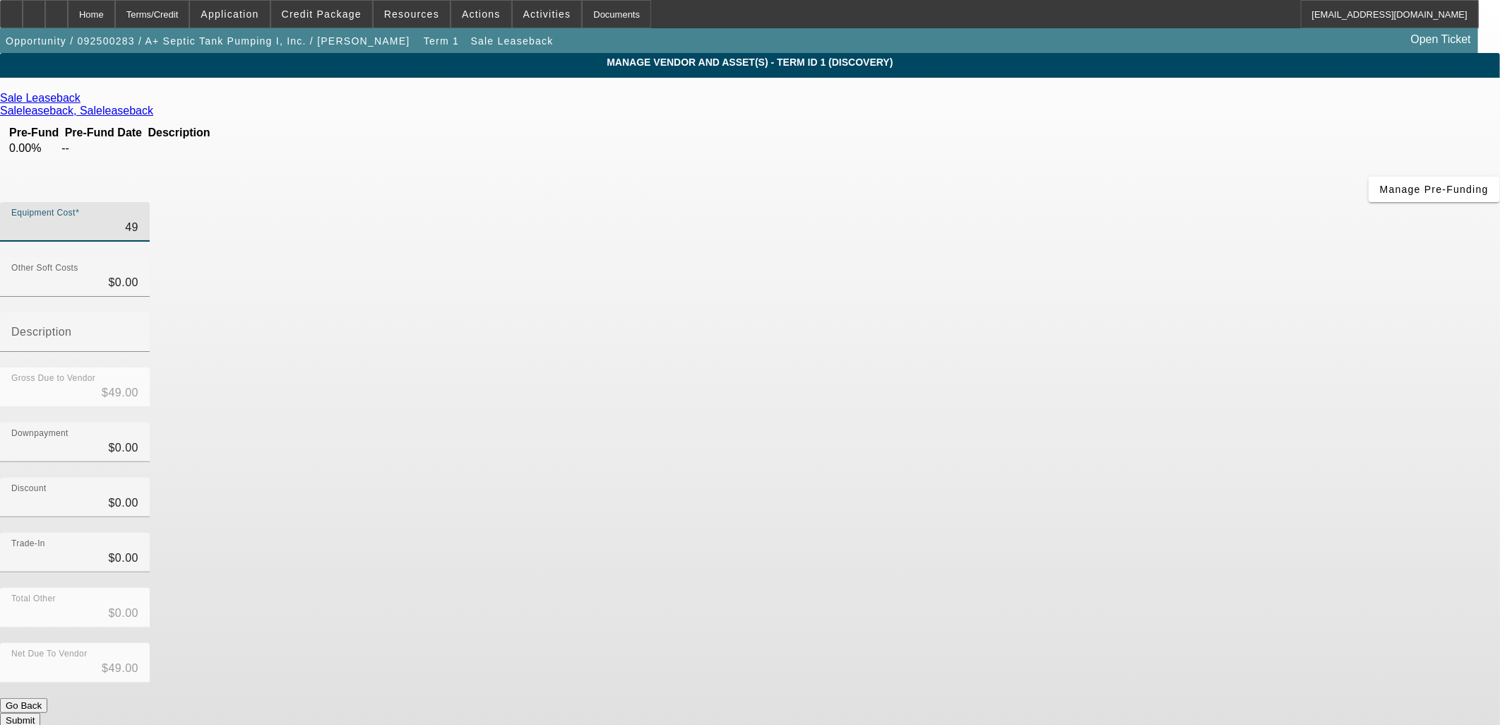
type input "$490.00"
type input "4900"
type input "$4,900.00"
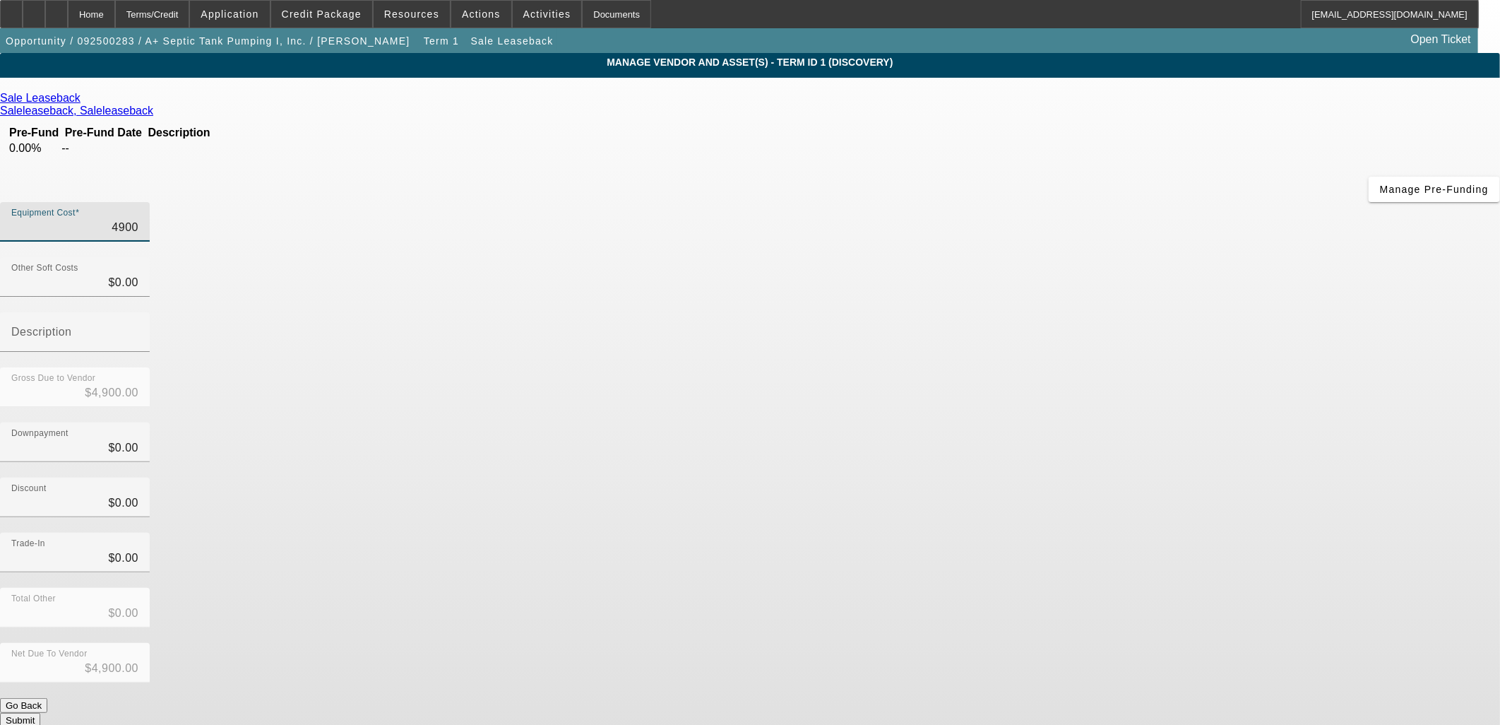
type input "49000"
type input "$49,000.00"
click at [1069, 422] on div "Downpayment $0.00" at bounding box center [750, 449] width 1500 height 55
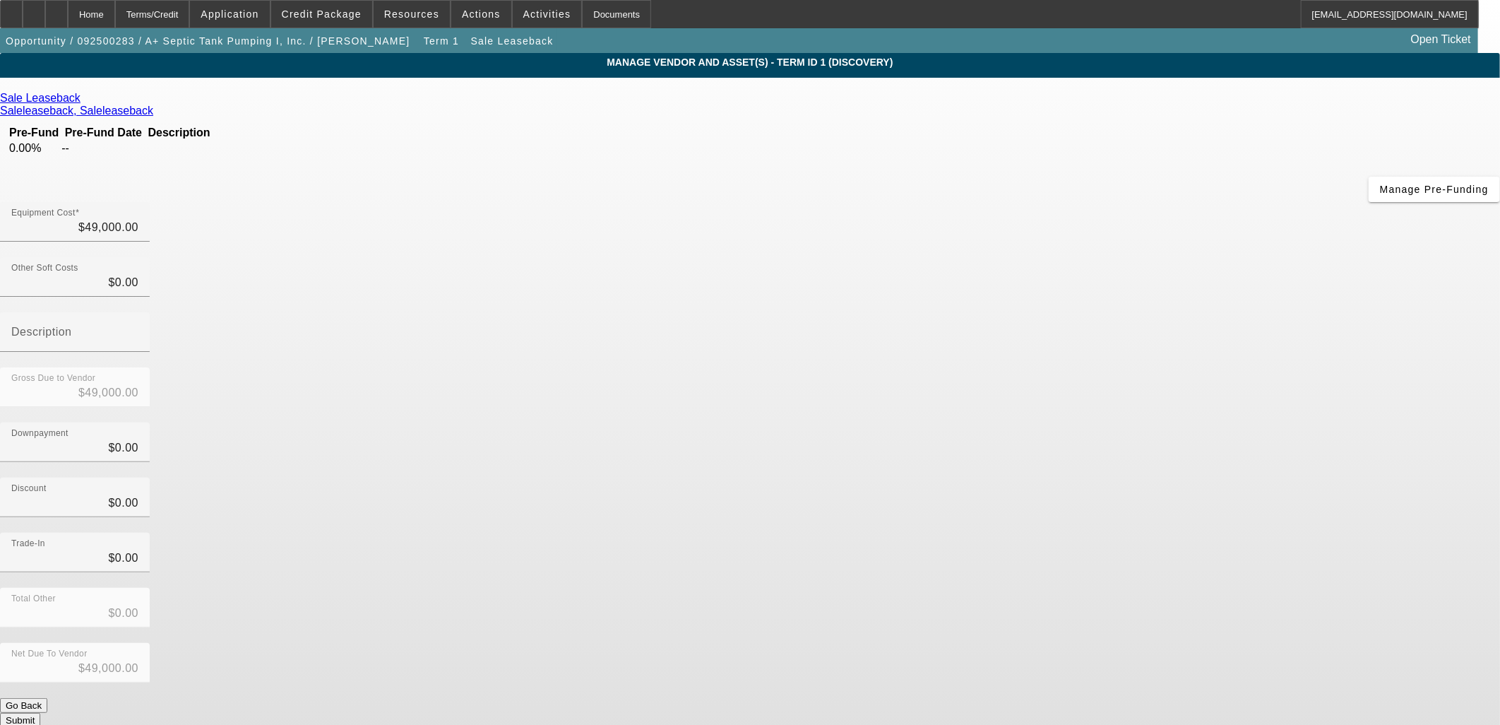
click at [40, 713] on button "Submit" at bounding box center [20, 720] width 40 height 15
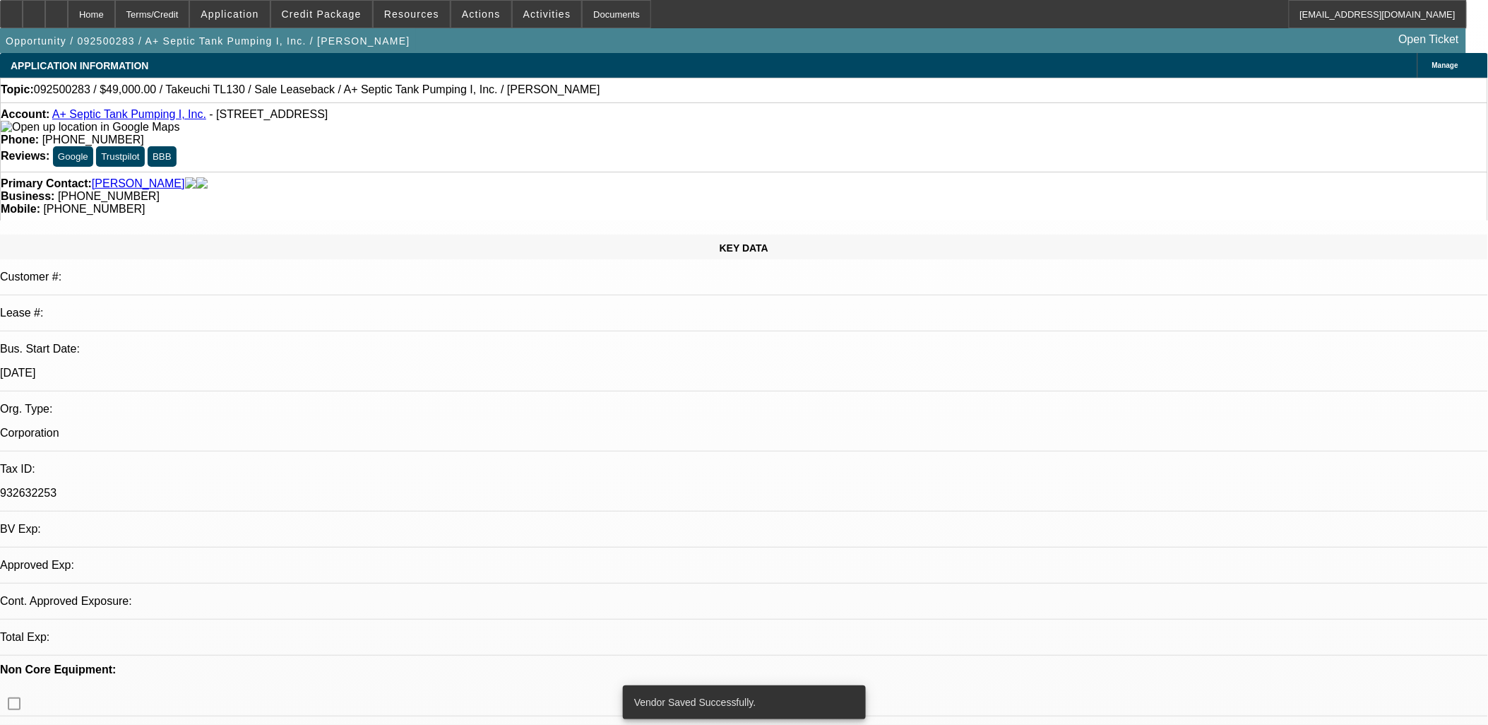
select select "0"
select select "2"
select select "0"
select select "6"
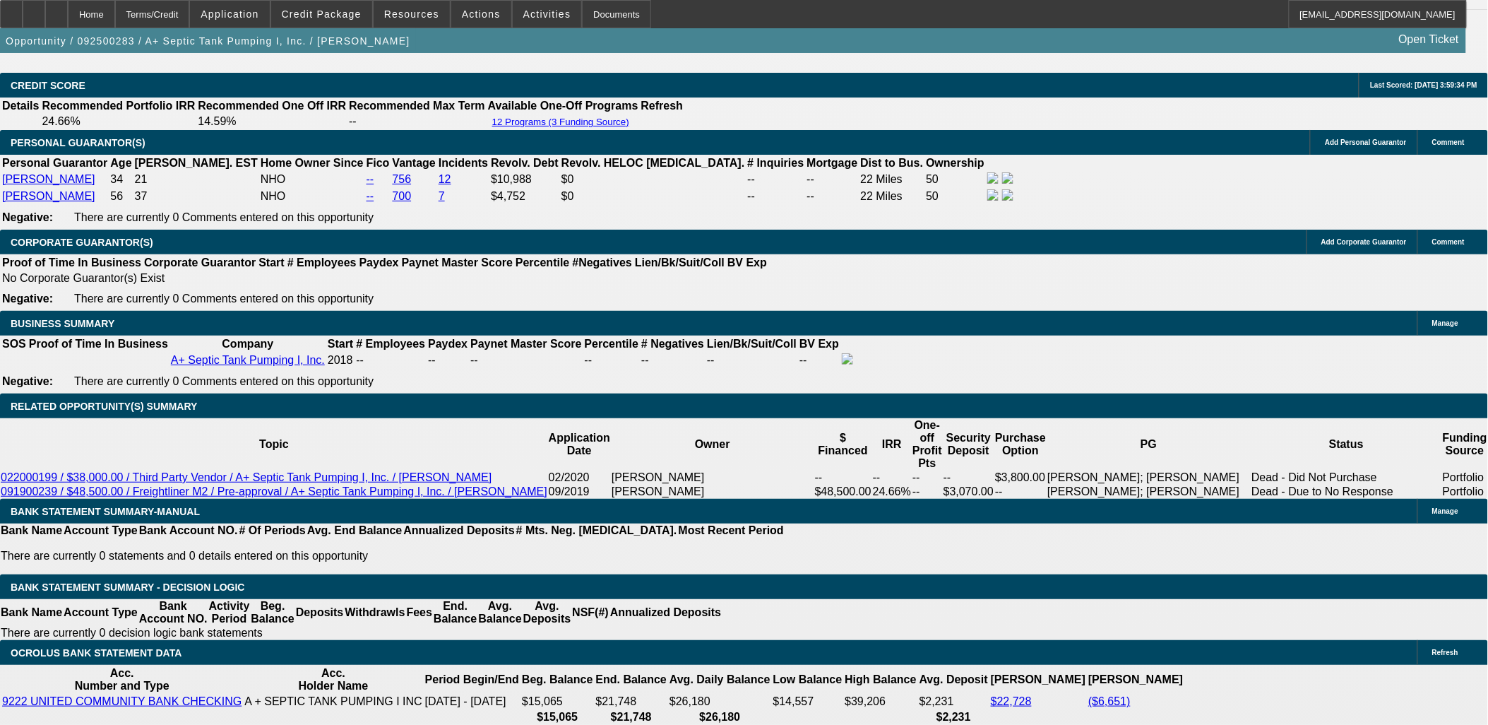
scroll to position [2040, 0]
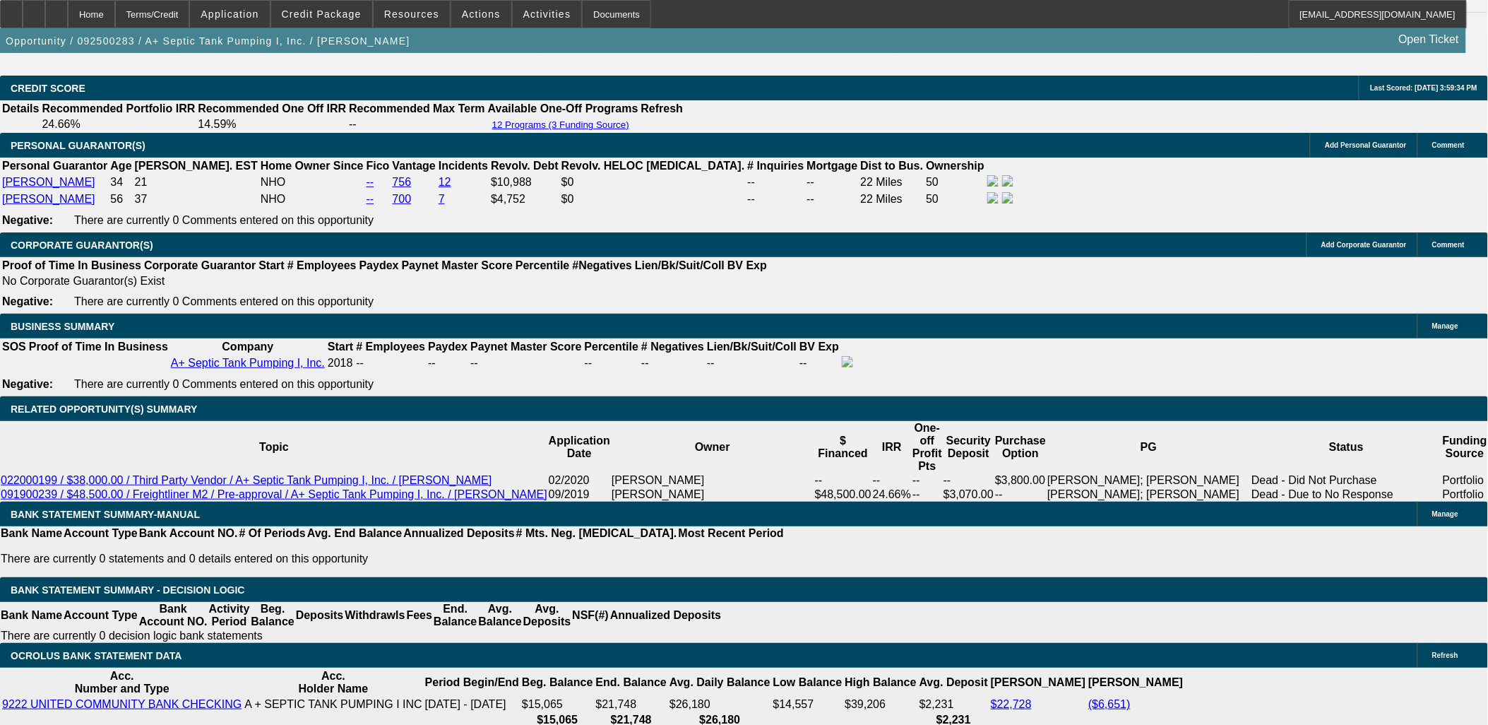
type input "$1,698.60"
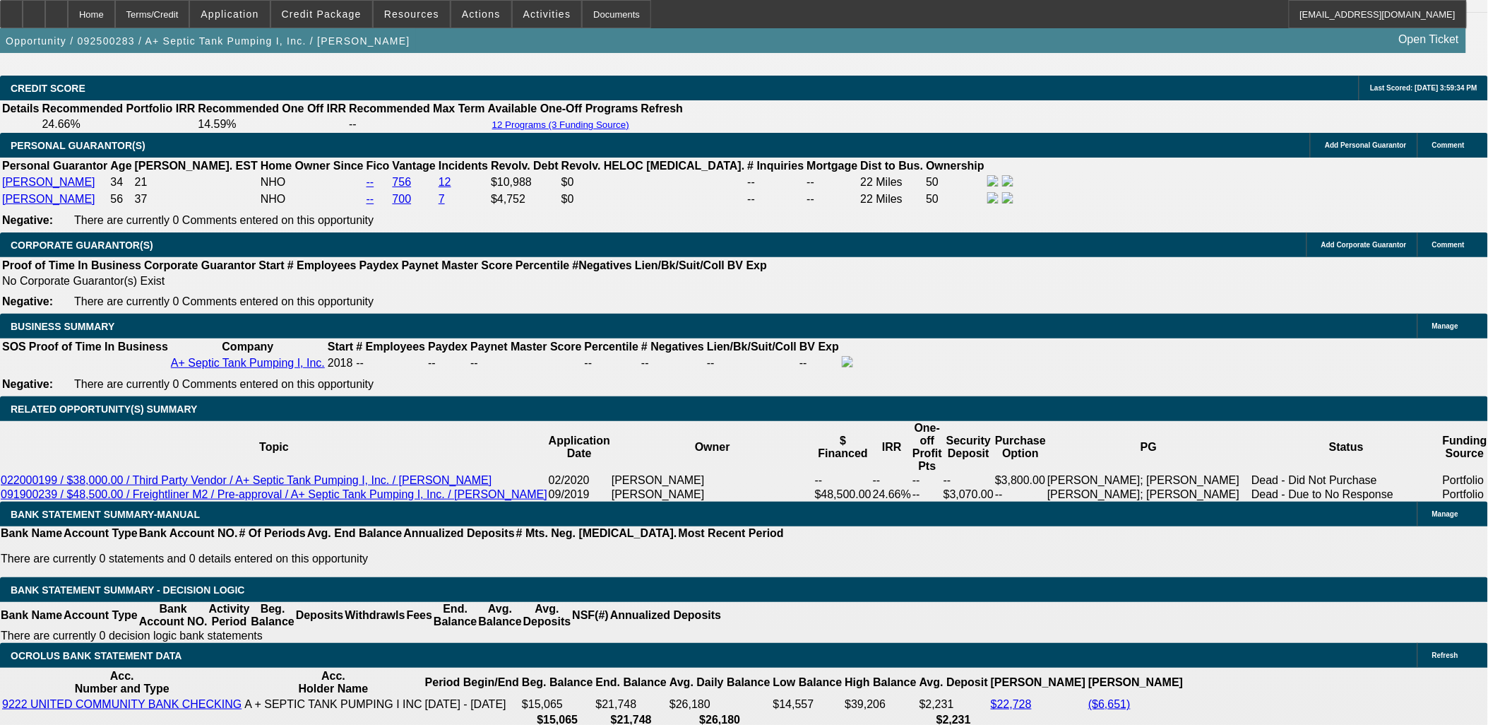
type input "UNKNOWN"
type input "42"
type input "$25,270.38"
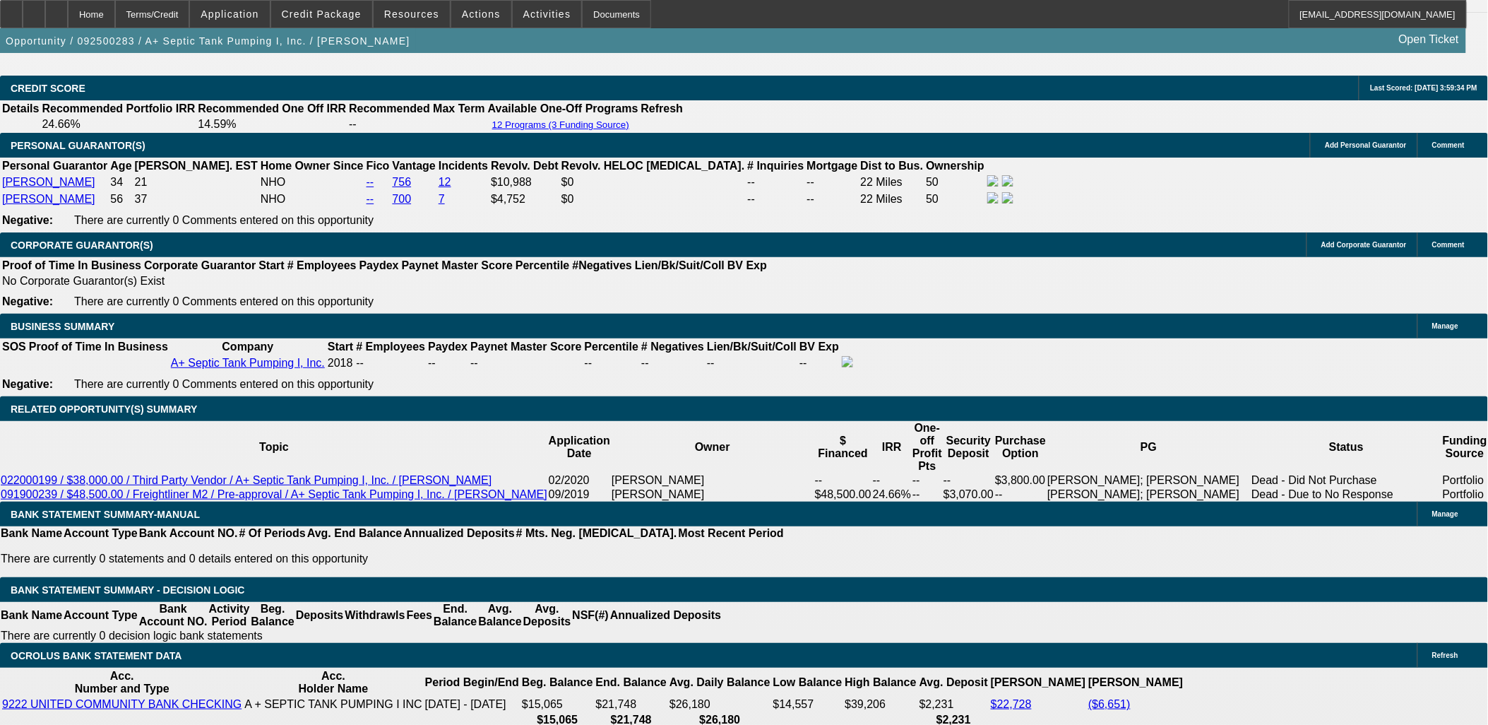
type input "$12,635.19"
type input "$3,013.40"
type input "$1,506.70"
type input "42"
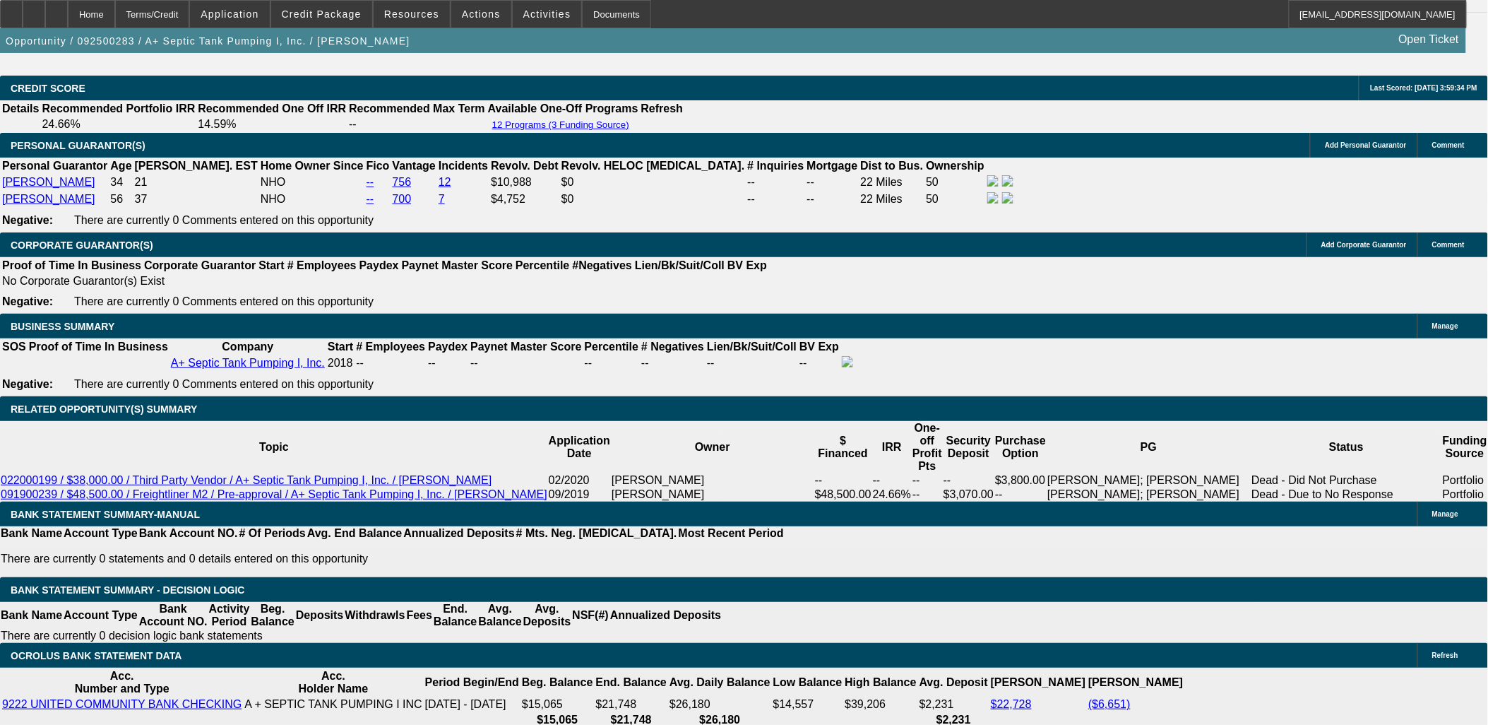
type input "150"
type input "$300.00"
type input "1500"
type input "$3,000.00"
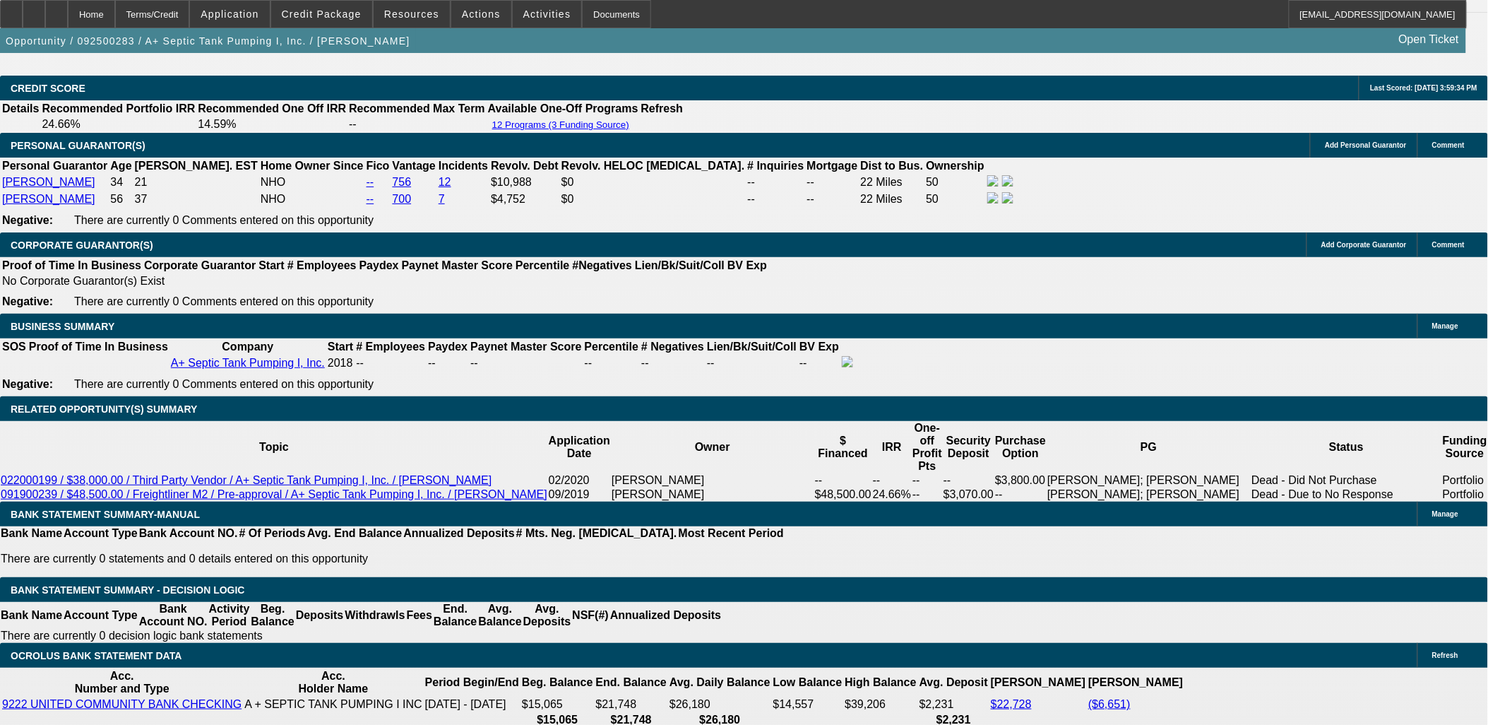
type input "14.7"
type input "$1,500.00"
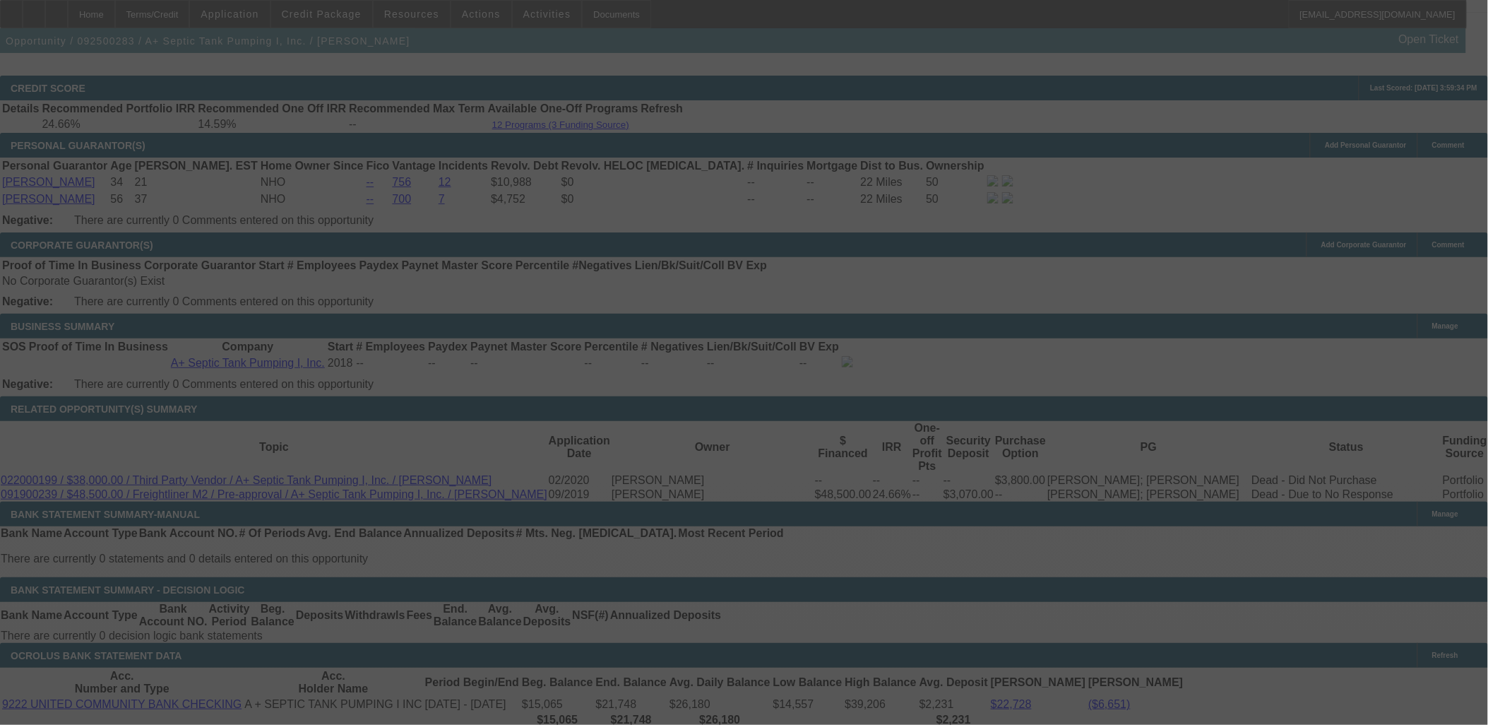
select select "0"
select select "2"
select select "0"
select select "6"
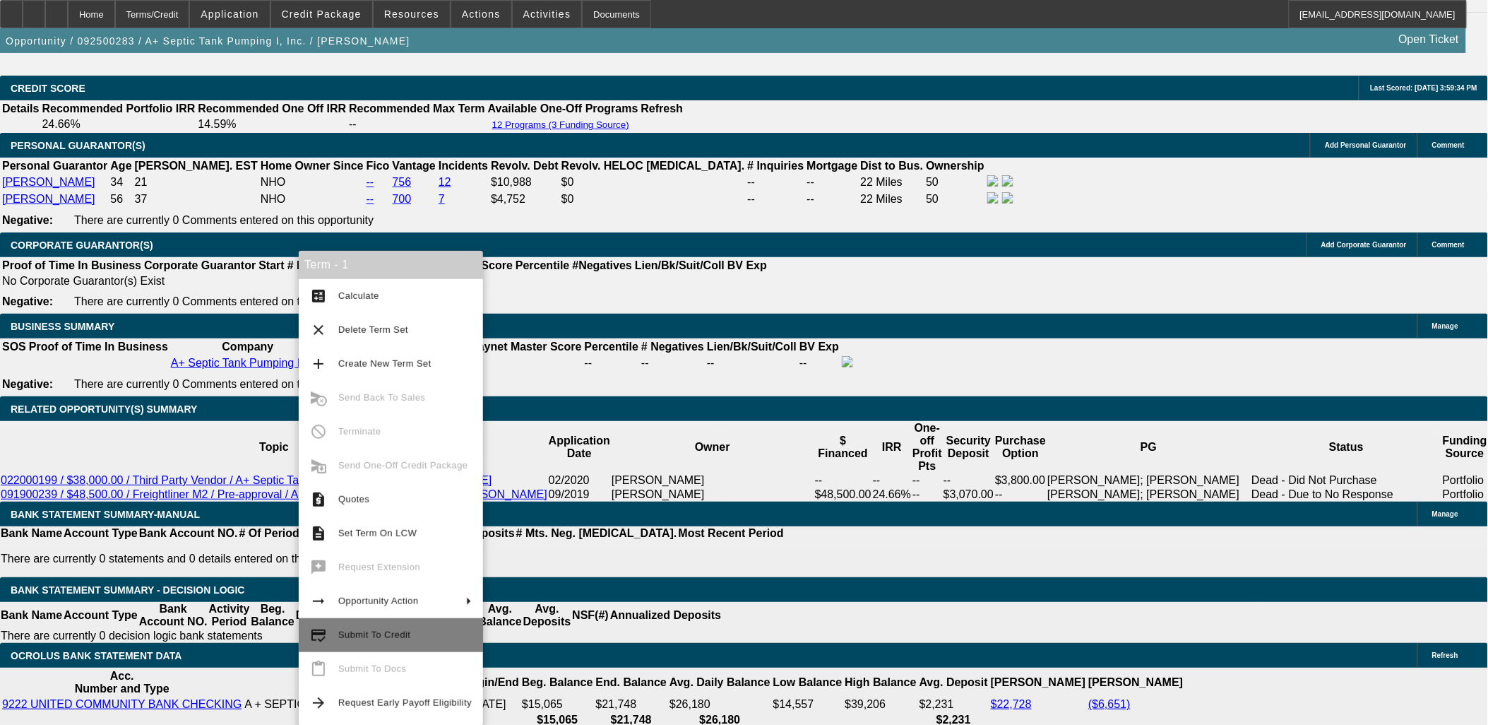
click at [397, 631] on span "Submit To Credit" at bounding box center [374, 634] width 72 height 11
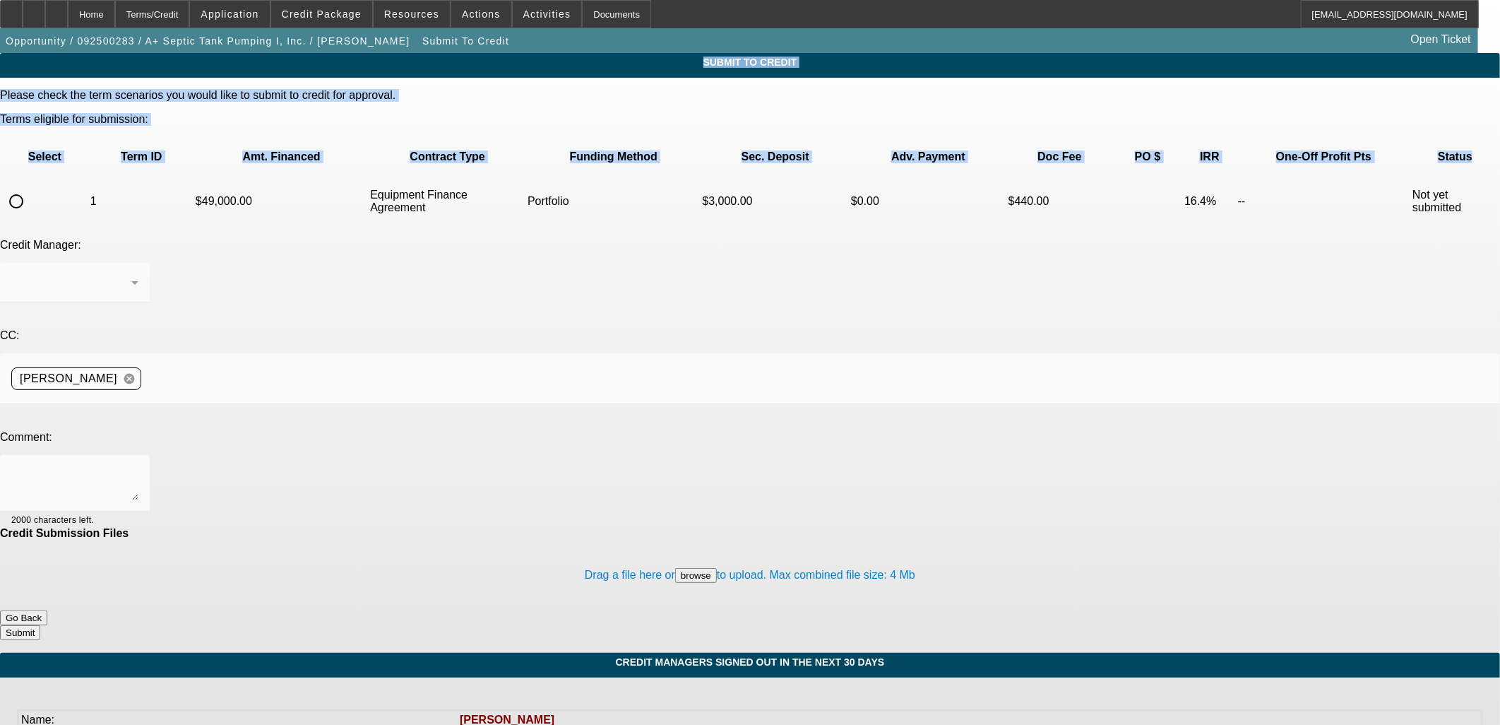
click at [30, 187] on input "radio" at bounding box center [16, 201] width 28 height 28
radio input "true"
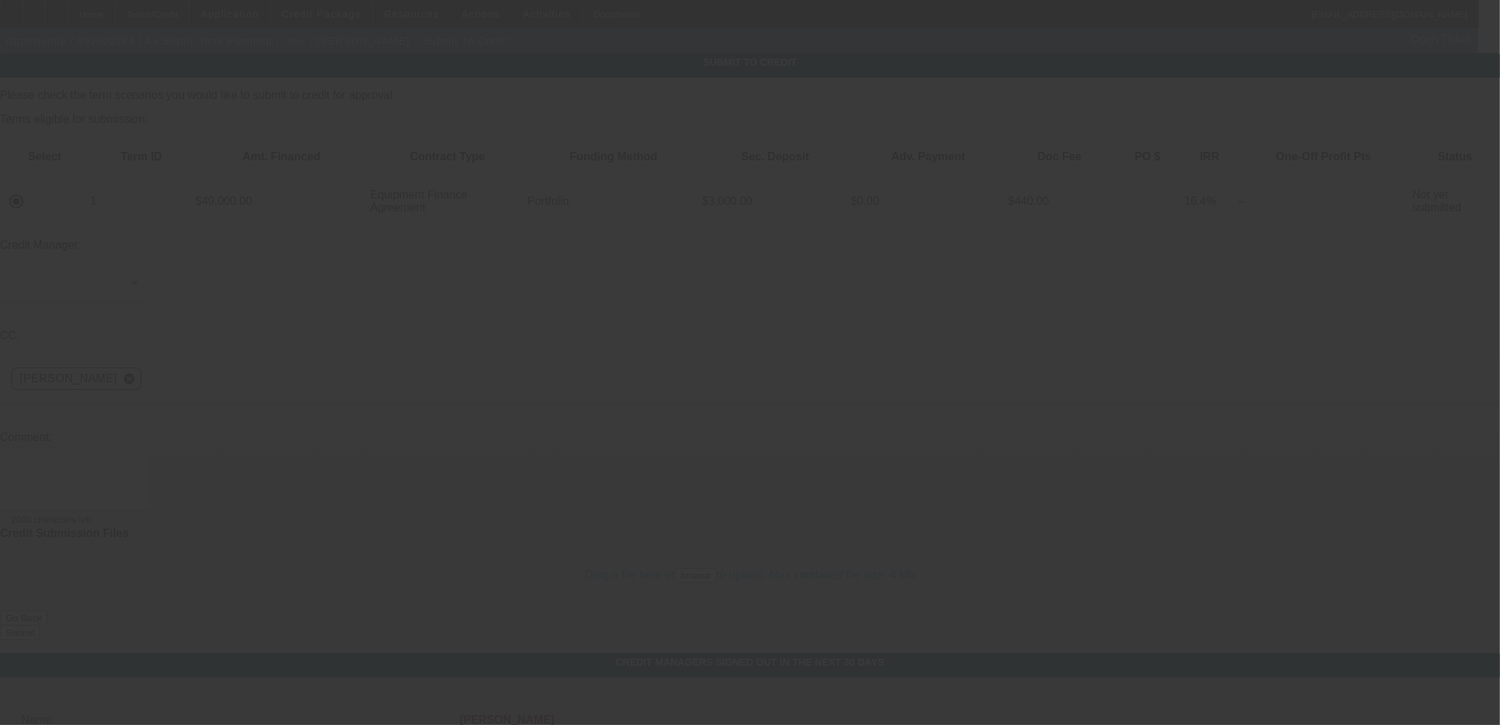
click at [338, 206] on div at bounding box center [750, 362] width 1500 height 725
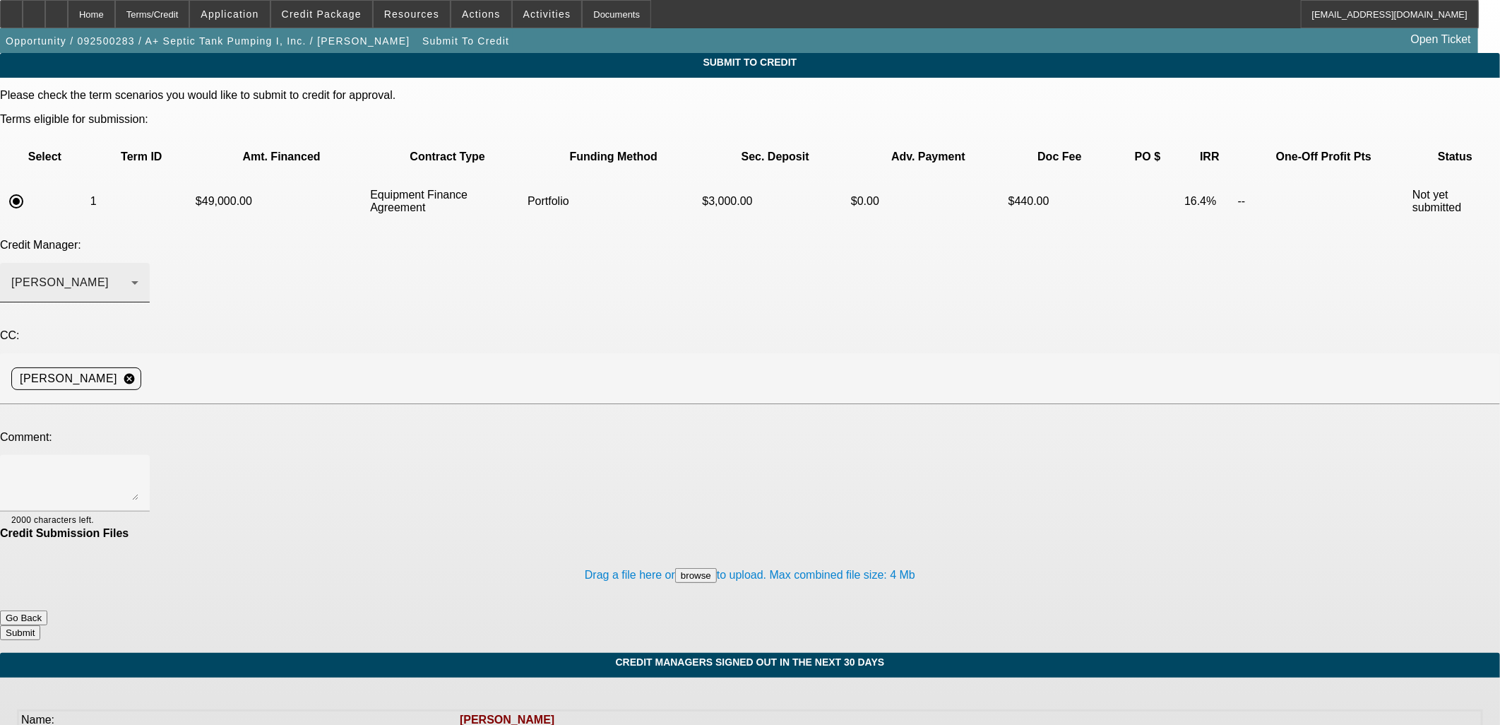
click at [131, 274] on div "Arida, George" at bounding box center [71, 282] width 120 height 17
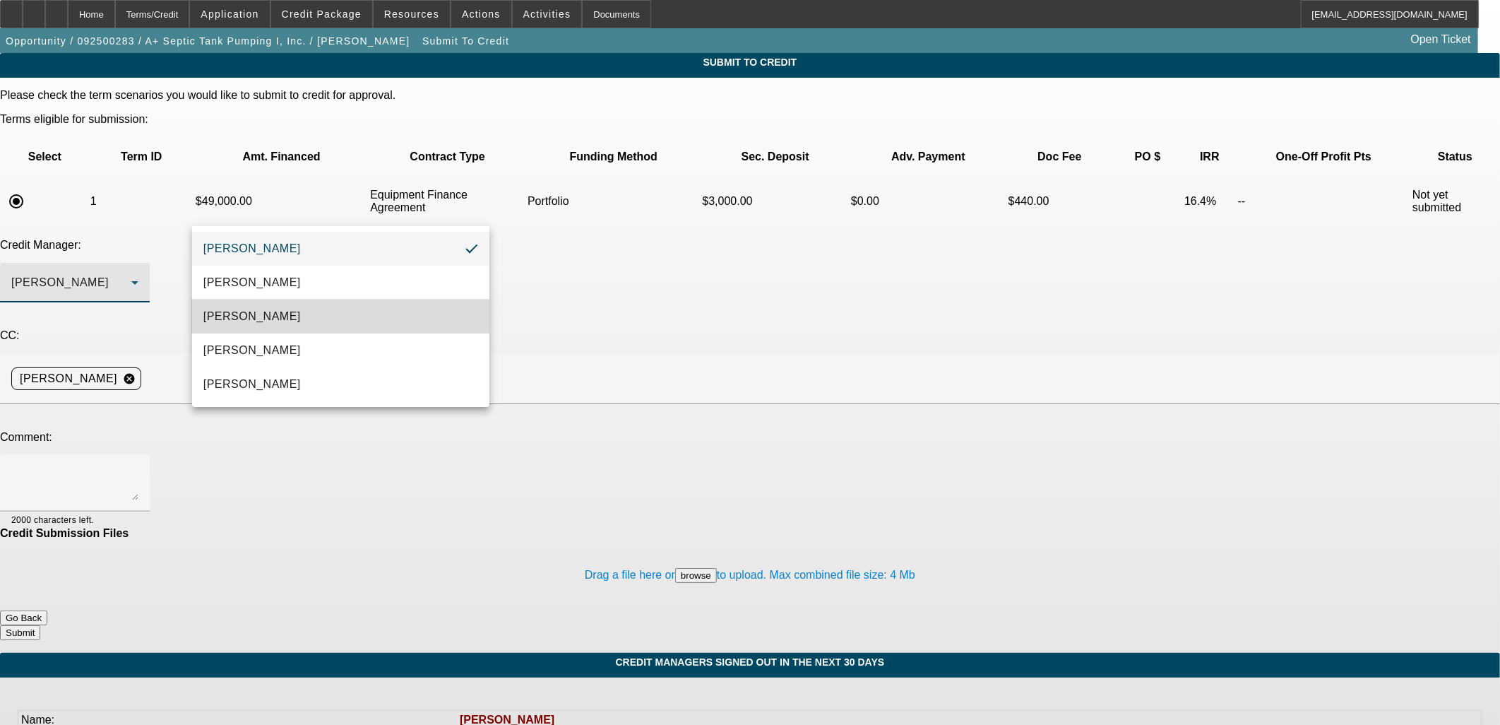
click at [283, 322] on mat-option "[PERSON_NAME]" at bounding box center [340, 317] width 297 height 34
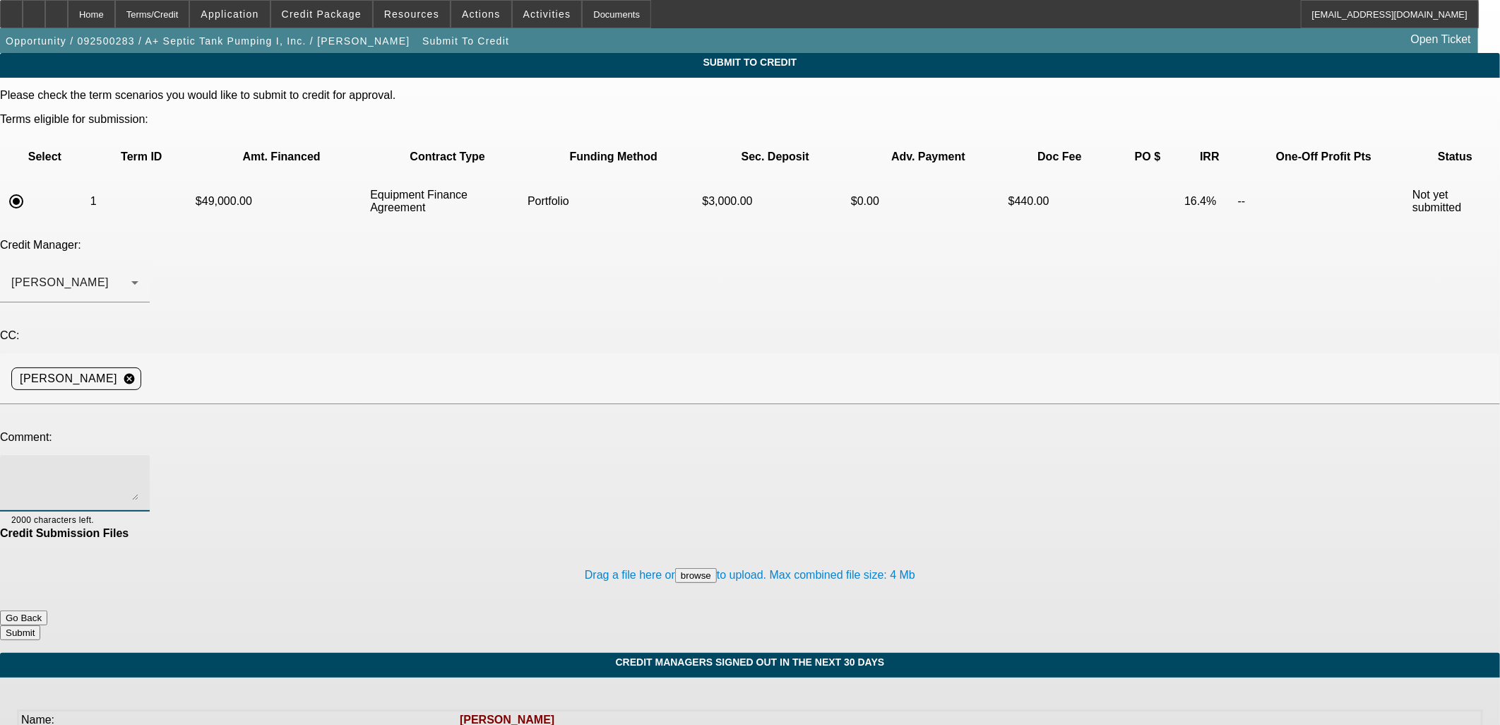
click at [138, 466] on textarea at bounding box center [74, 483] width 127 height 34
type textarea "Writeup in comments."
click at [40, 625] on button "Submit" at bounding box center [20, 632] width 40 height 15
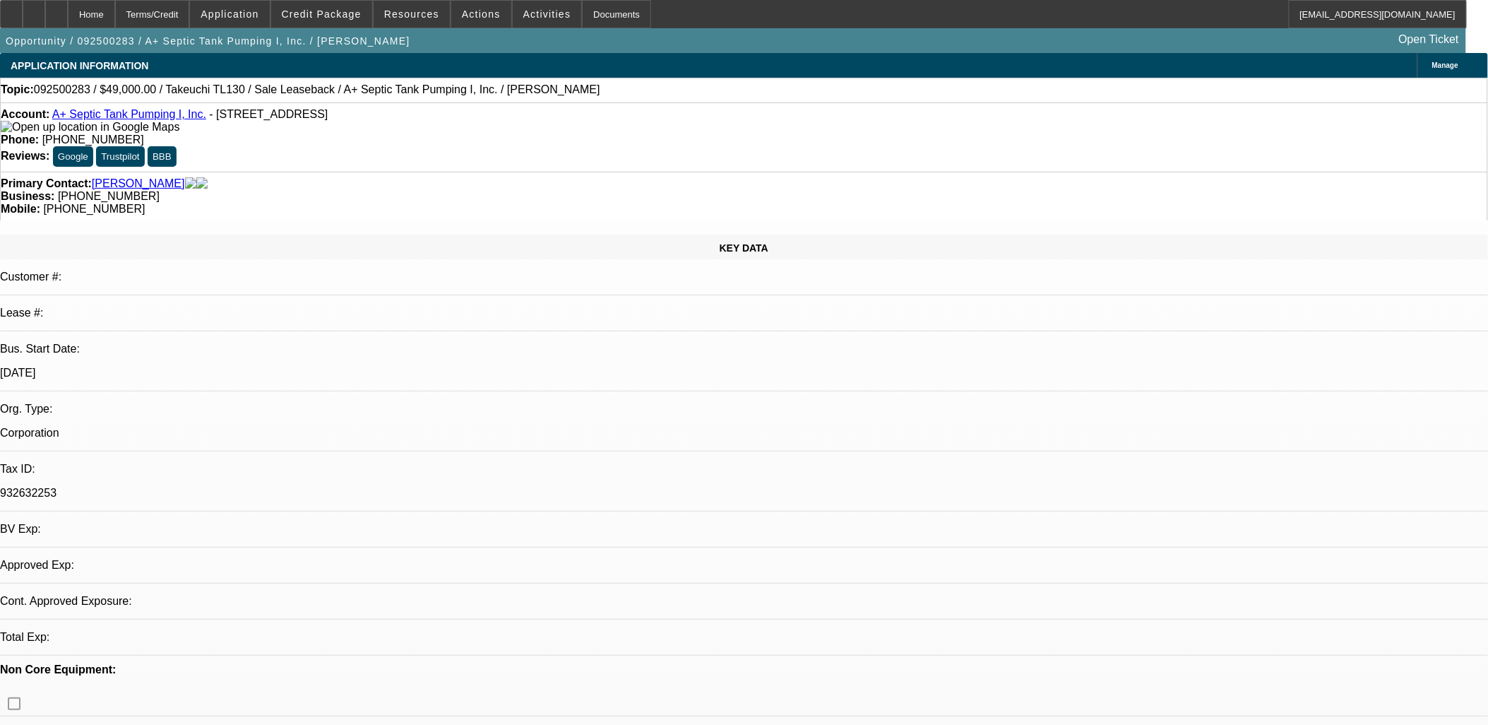
select select "0"
select select "2"
select select "0"
select select "6"
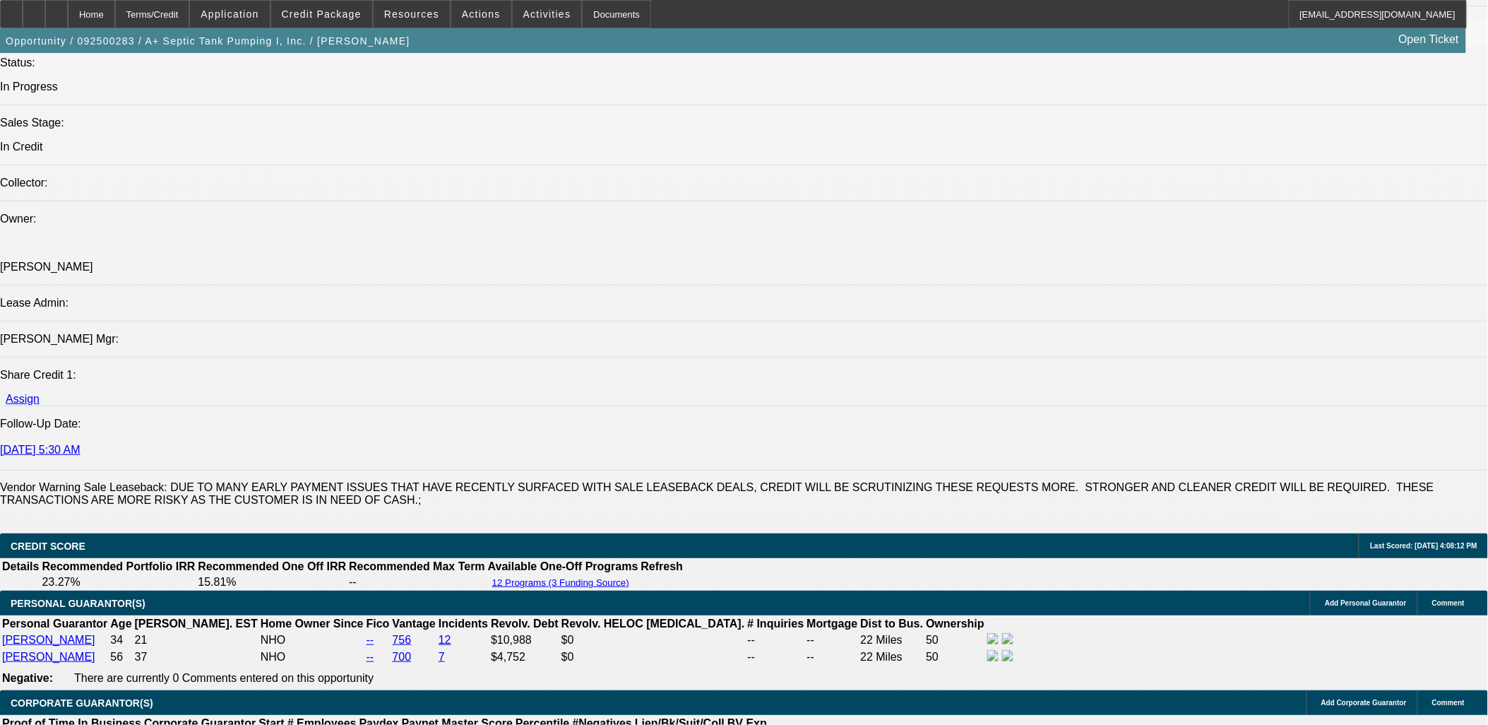
scroll to position [1726, 0]
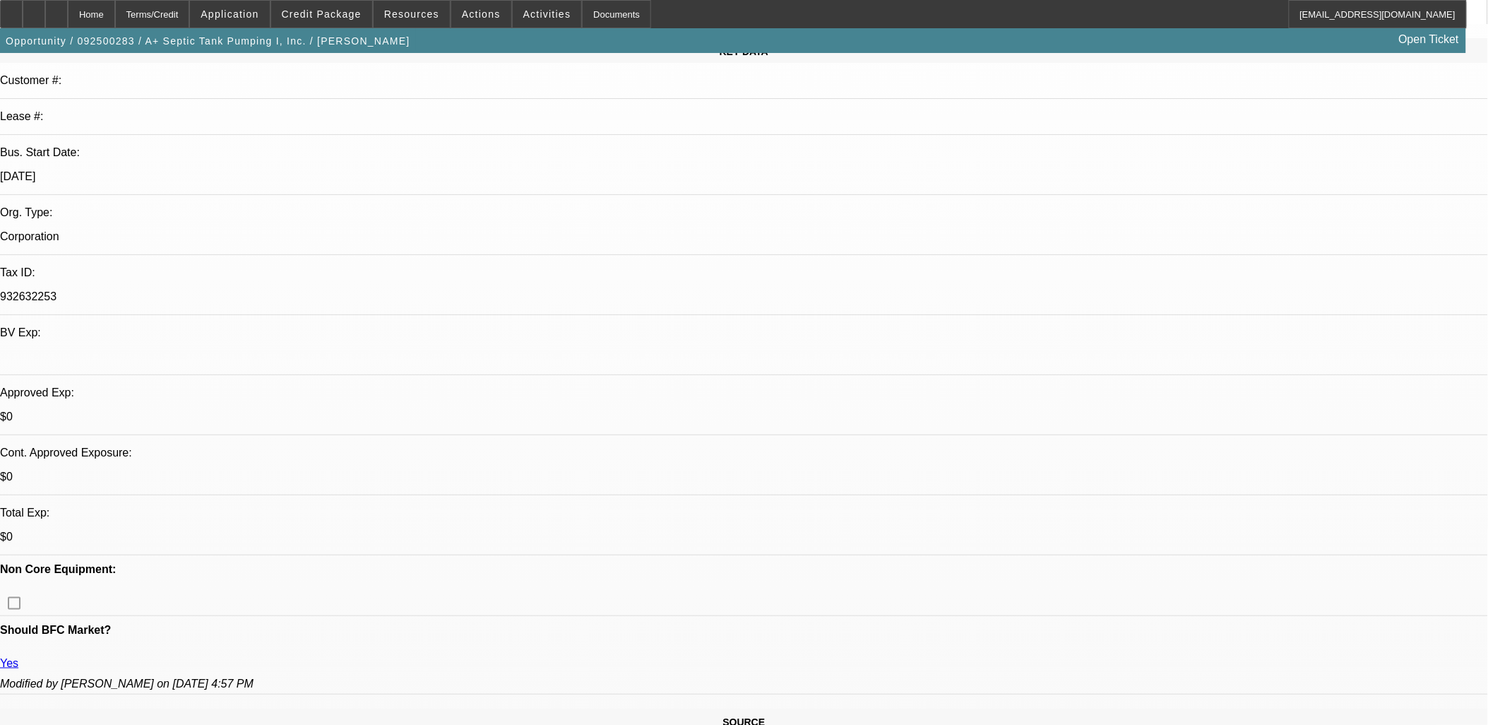
scroll to position [0, 0]
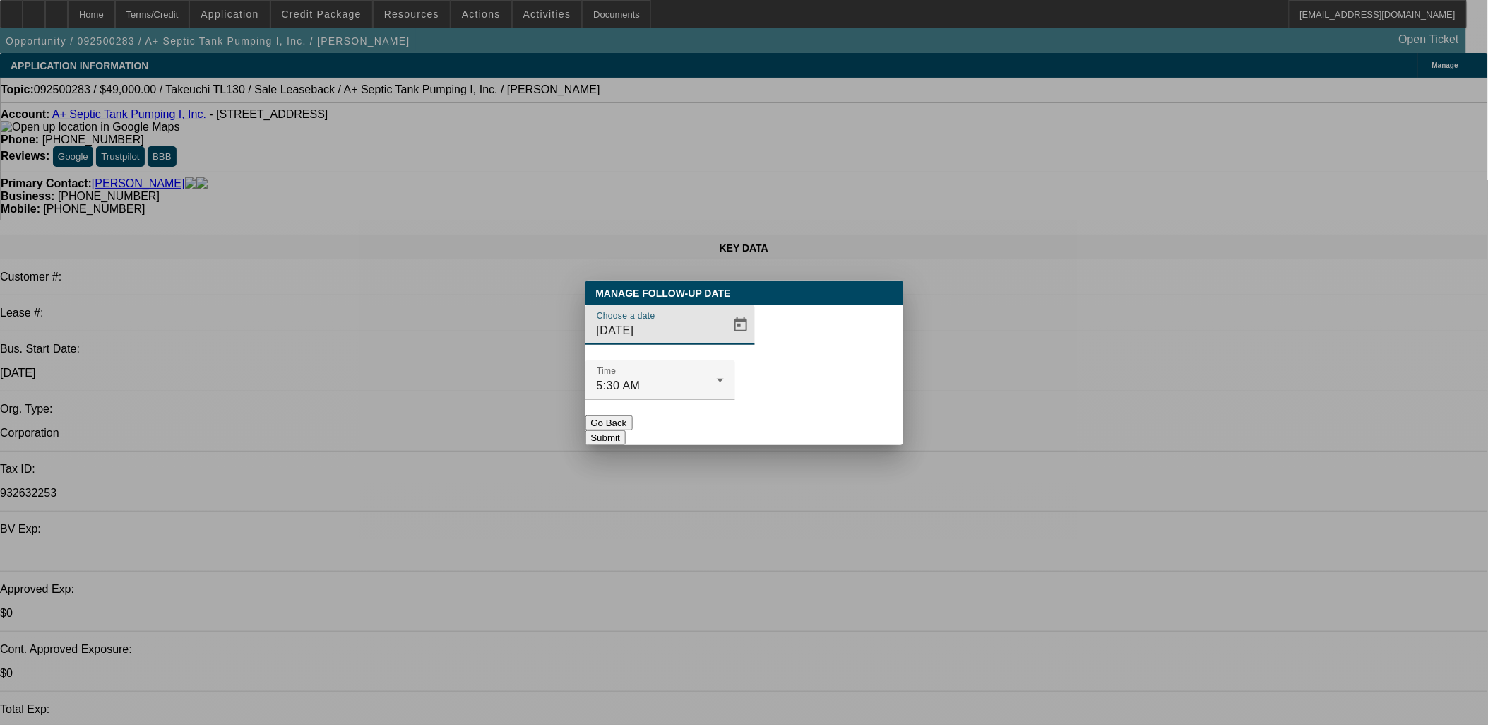
click at [626, 430] on button "Submit" at bounding box center [606, 437] width 40 height 15
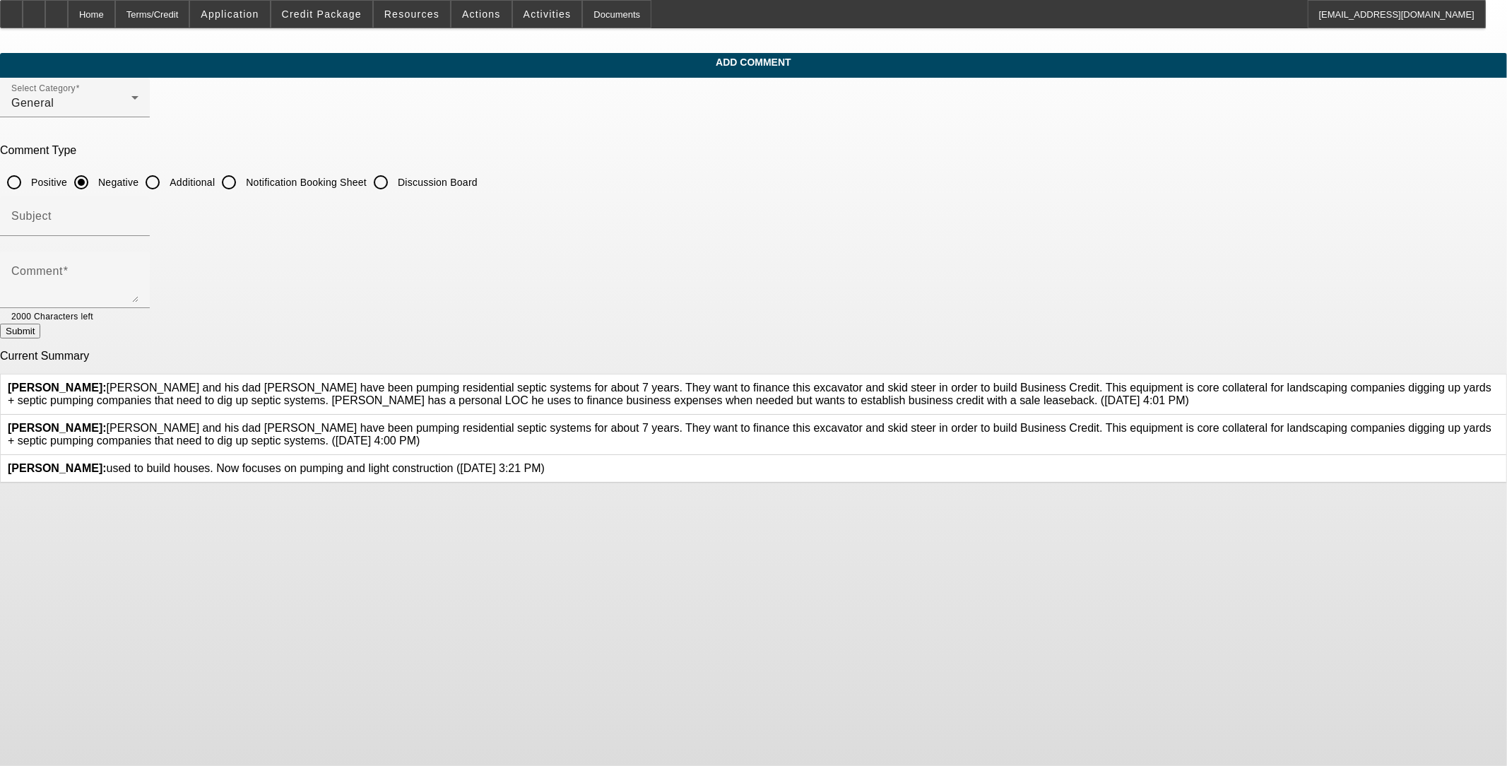
click at [627, 422] on icon at bounding box center [1499, 422] width 0 height 0
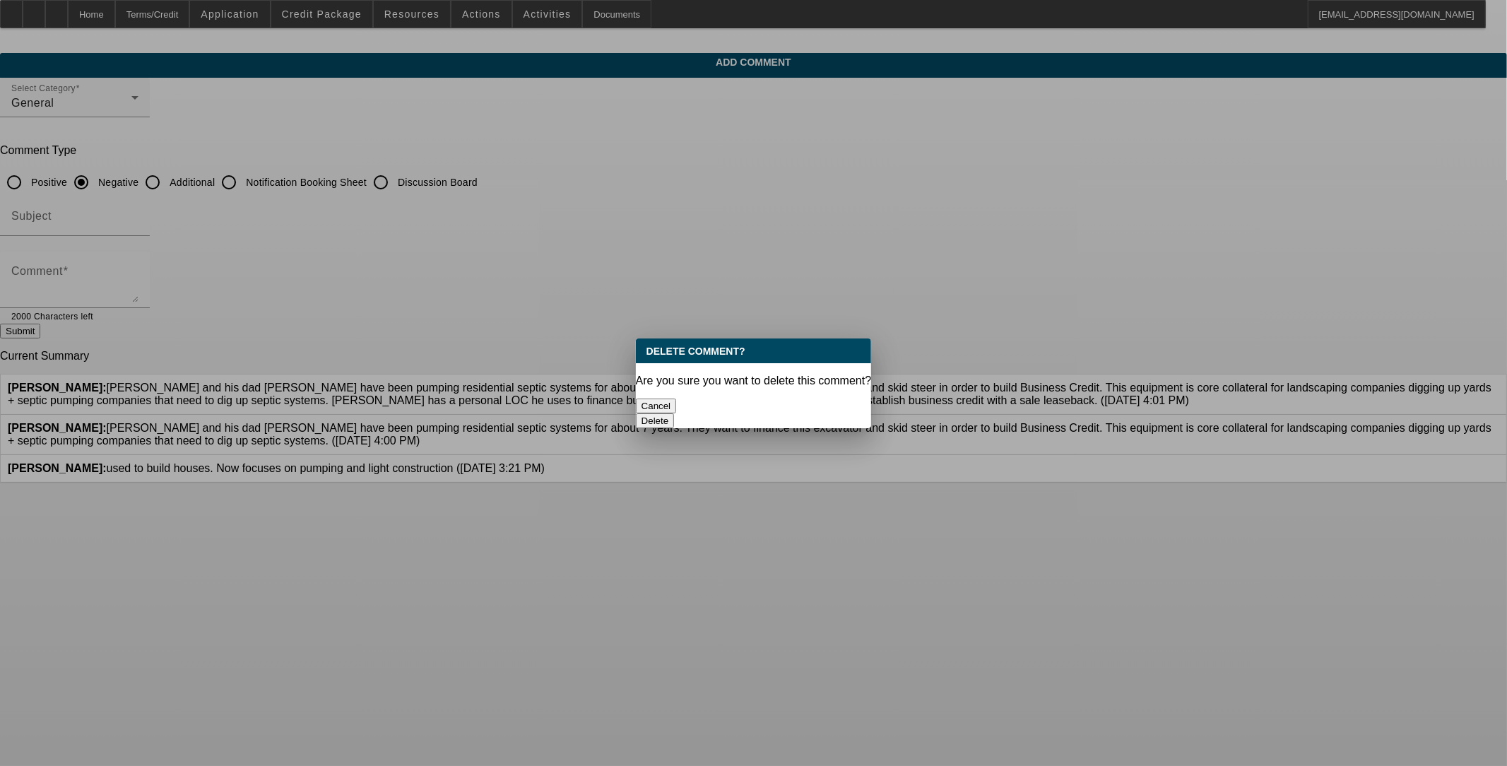
click at [627, 413] on button "Delete" at bounding box center [655, 420] width 39 height 15
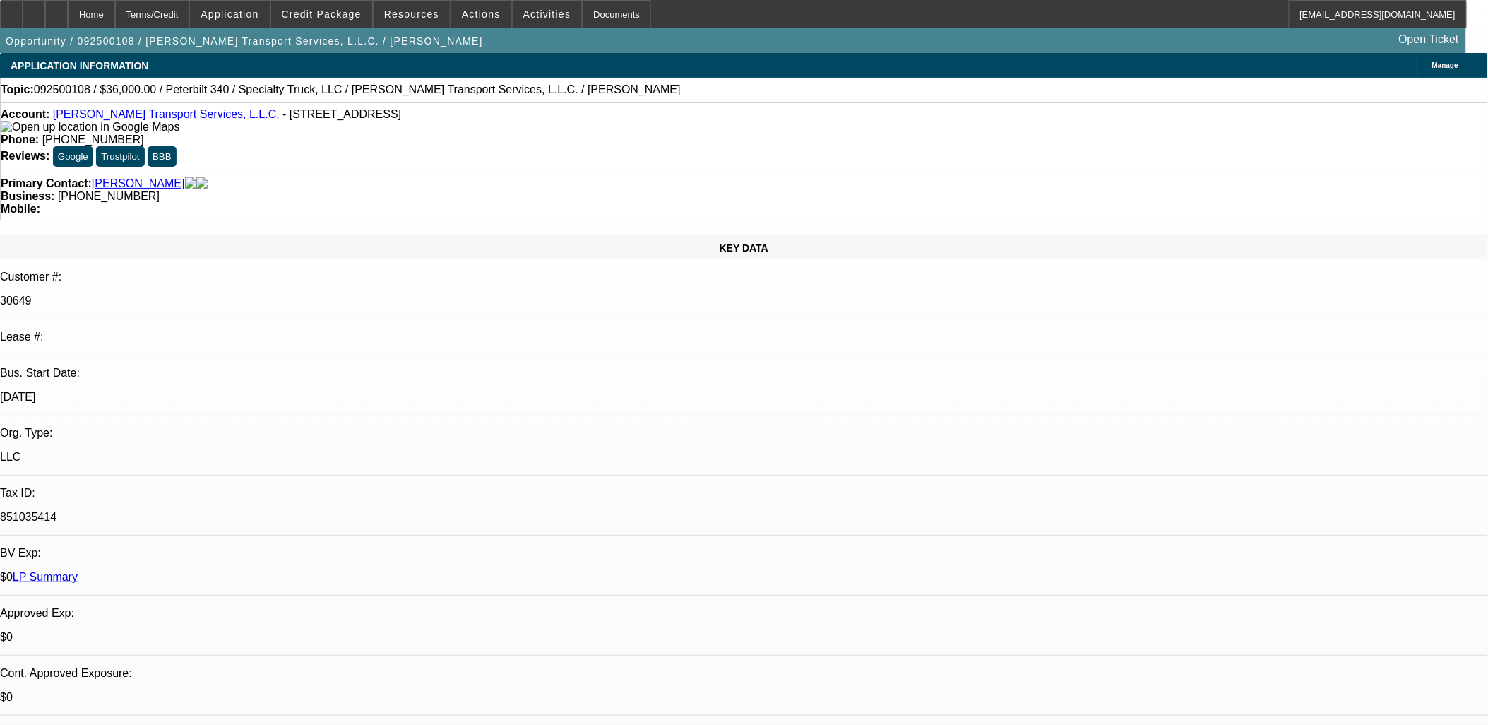
select select "0"
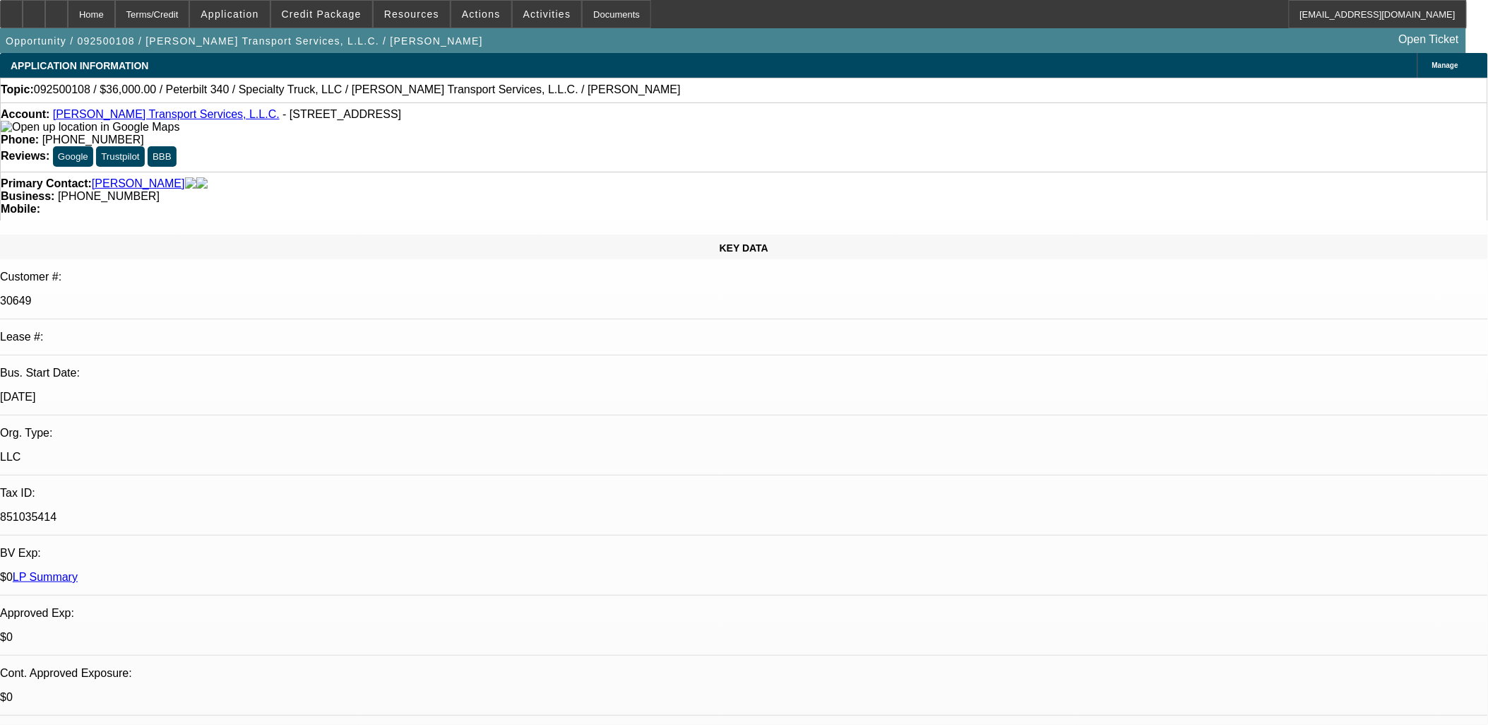
select select "0"
select select "1"
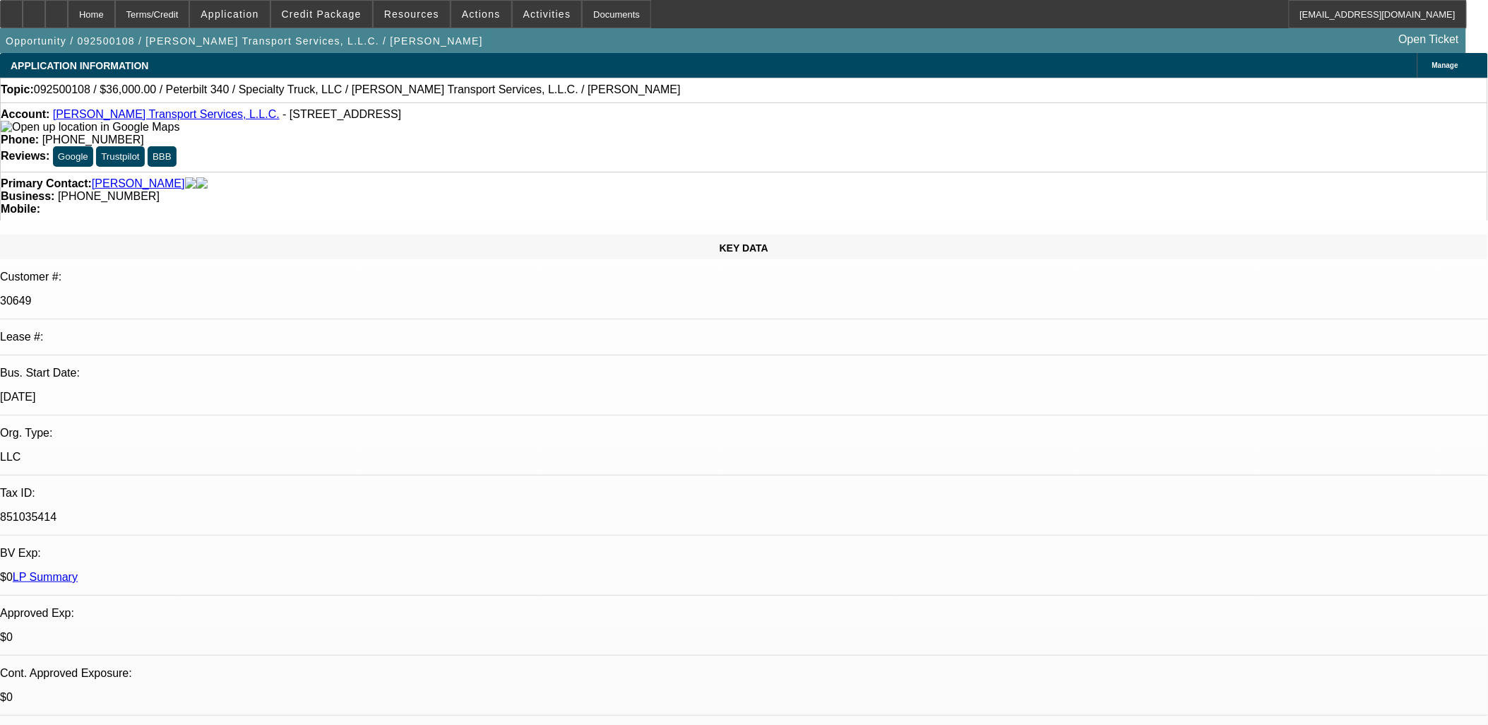
select select "3"
select select "6"
select select "1"
select select "3"
select select "6"
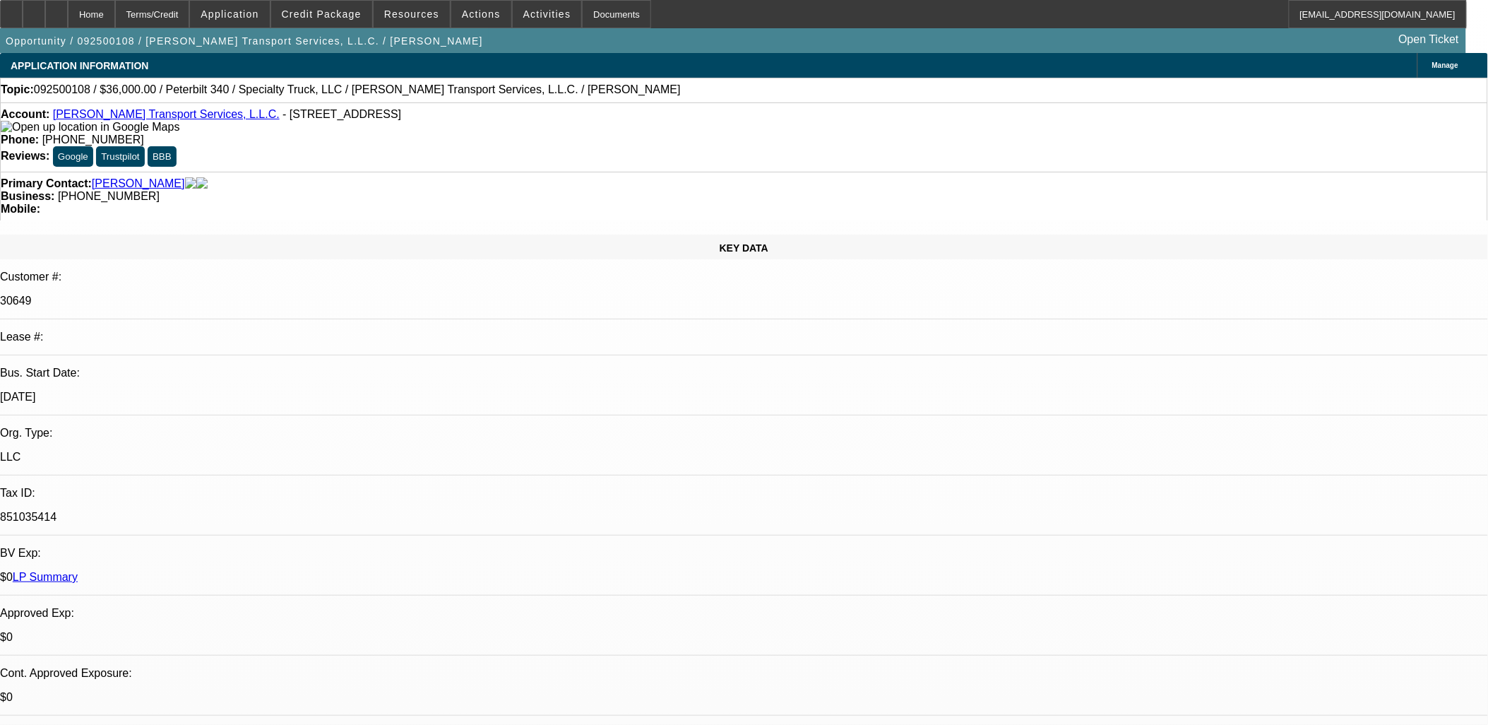
select select "1"
select select "2"
select select "6"
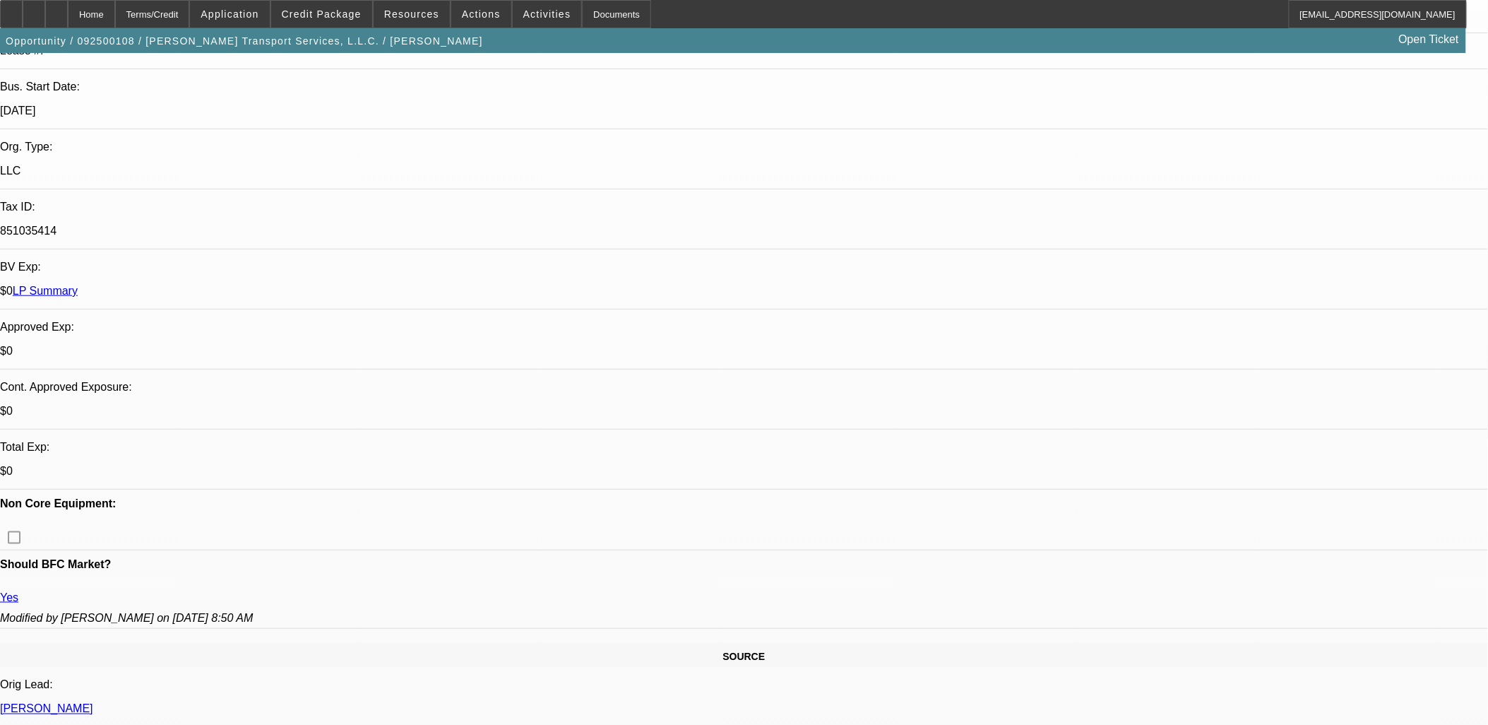
scroll to position [314, 0]
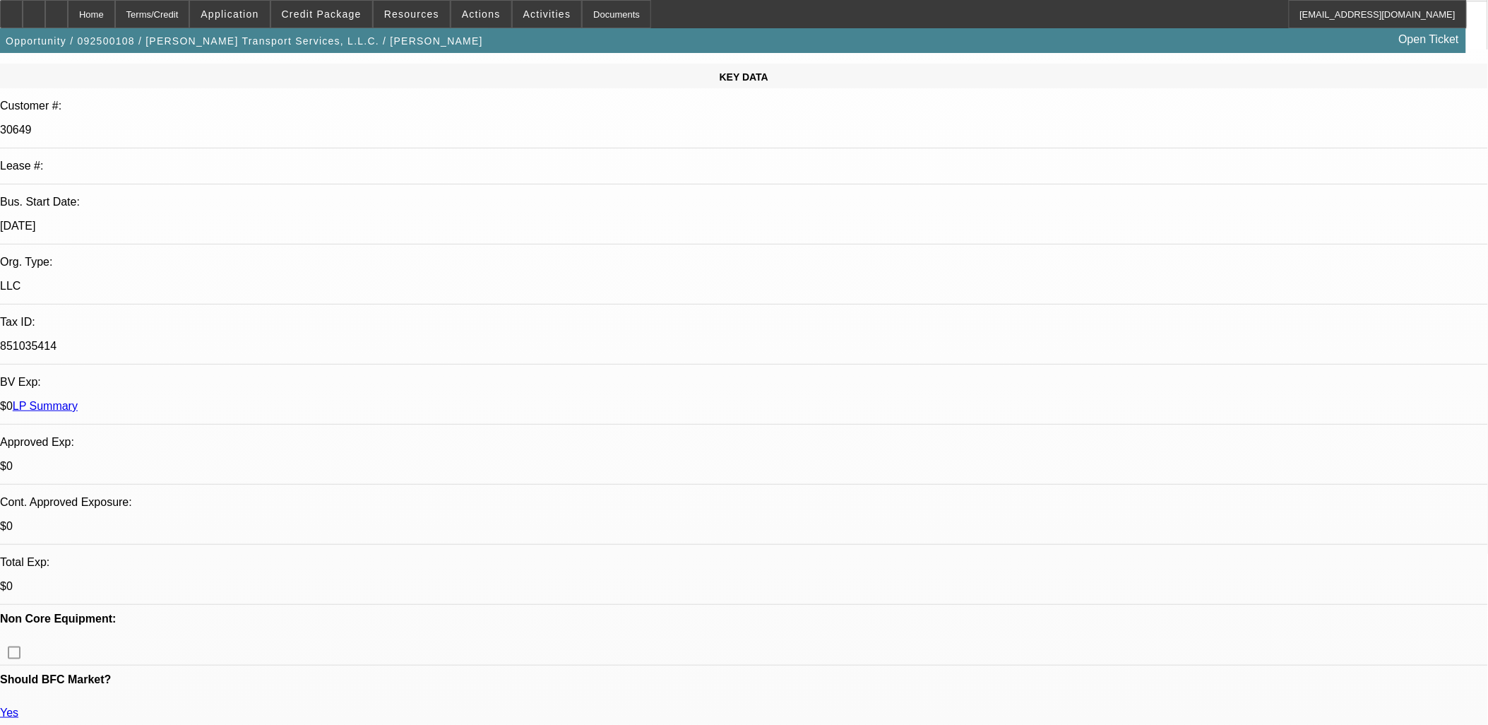
scroll to position [0, 0]
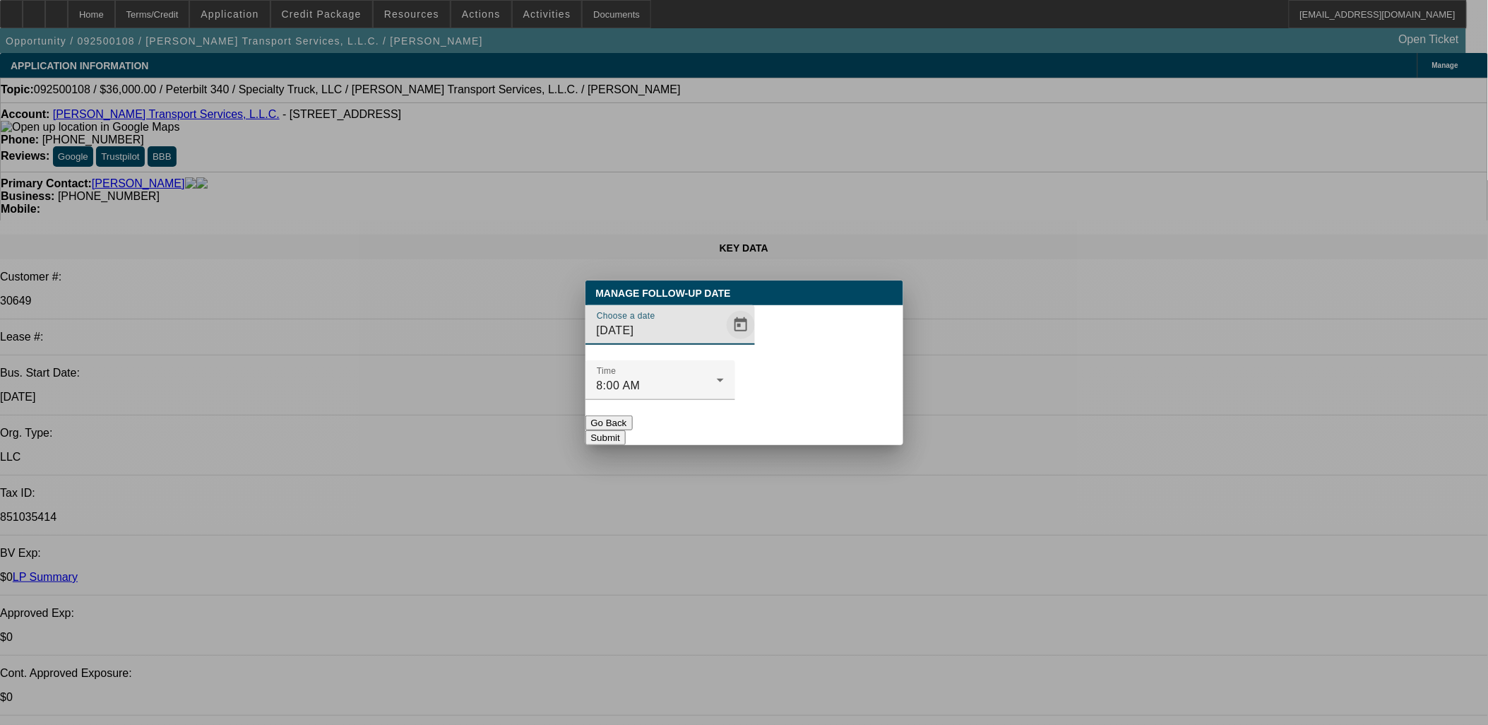
click at [724, 342] on span "Open calendar" at bounding box center [741, 325] width 34 height 34
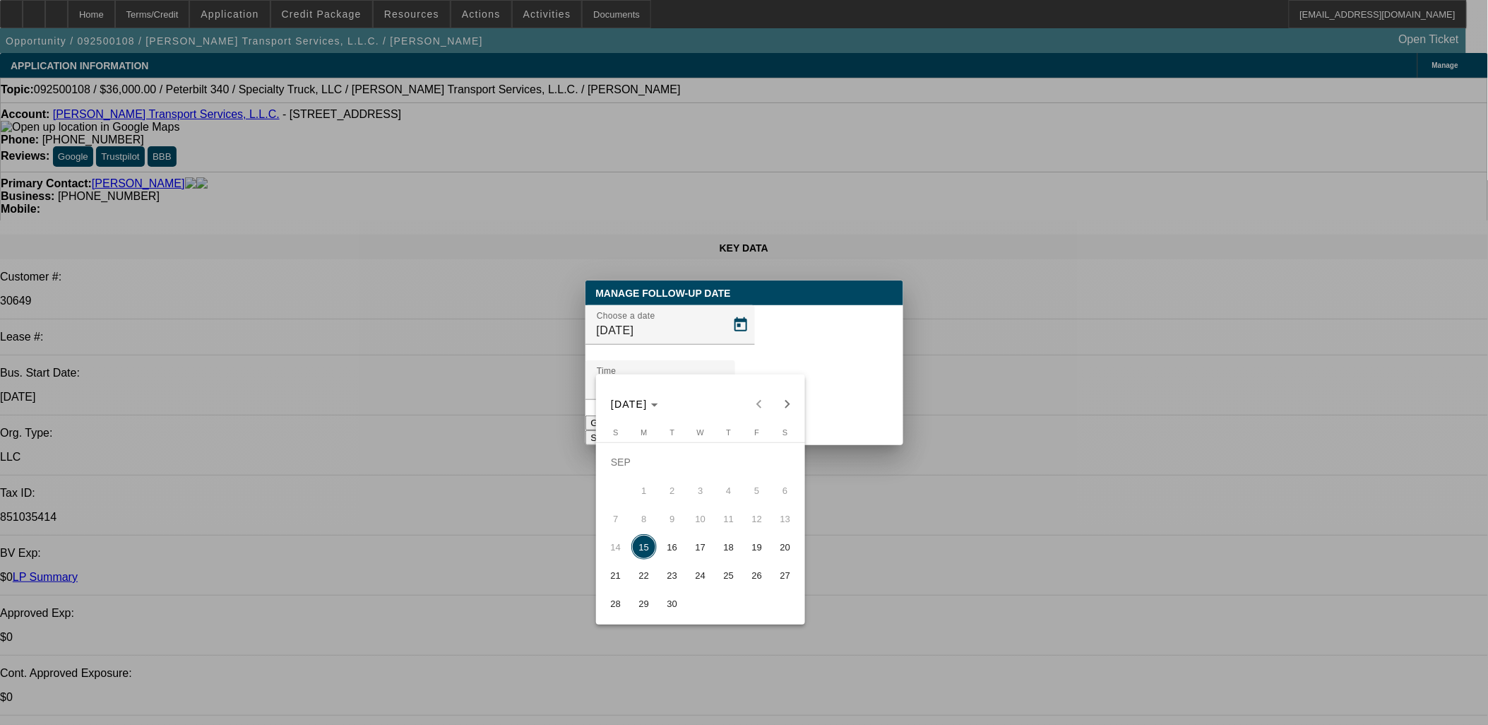
drag, startPoint x: 668, startPoint y: 551, endPoint x: 683, endPoint y: 541, distance: 18.4
click at [668, 550] on span "16" at bounding box center [672, 546] width 25 height 25
type input "9/16/2025"
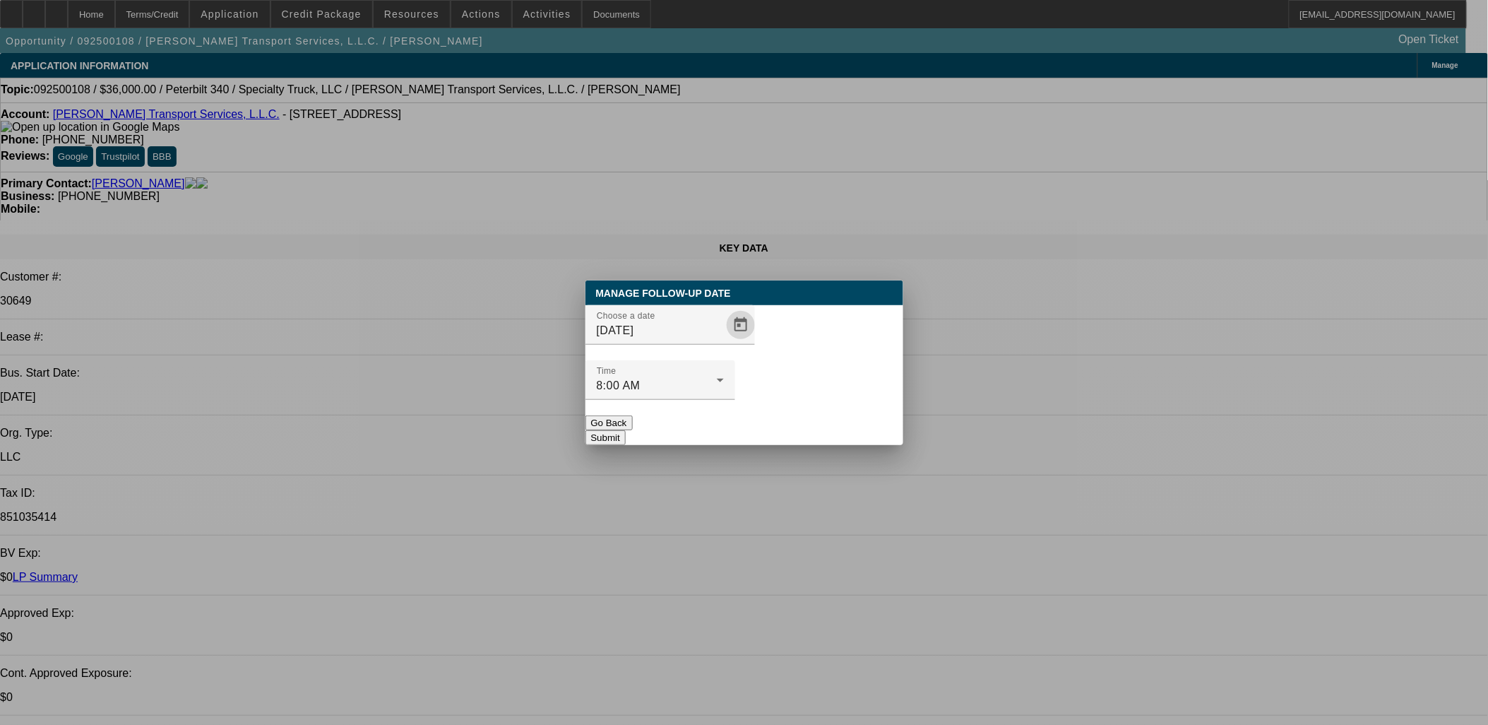
click at [626, 430] on button "Submit" at bounding box center [606, 437] width 40 height 15
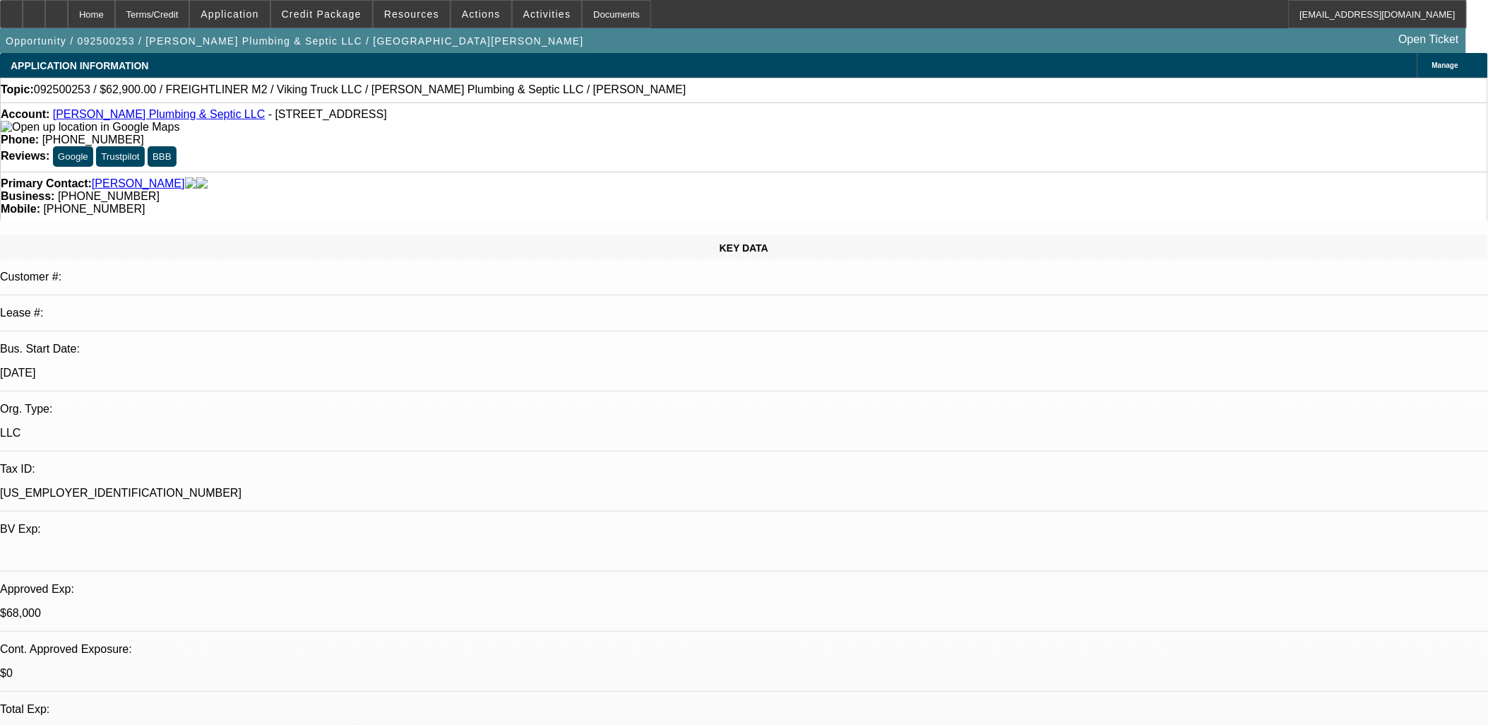
select select "0"
select select "2"
select select "0"
select select "0.1"
select select "2"
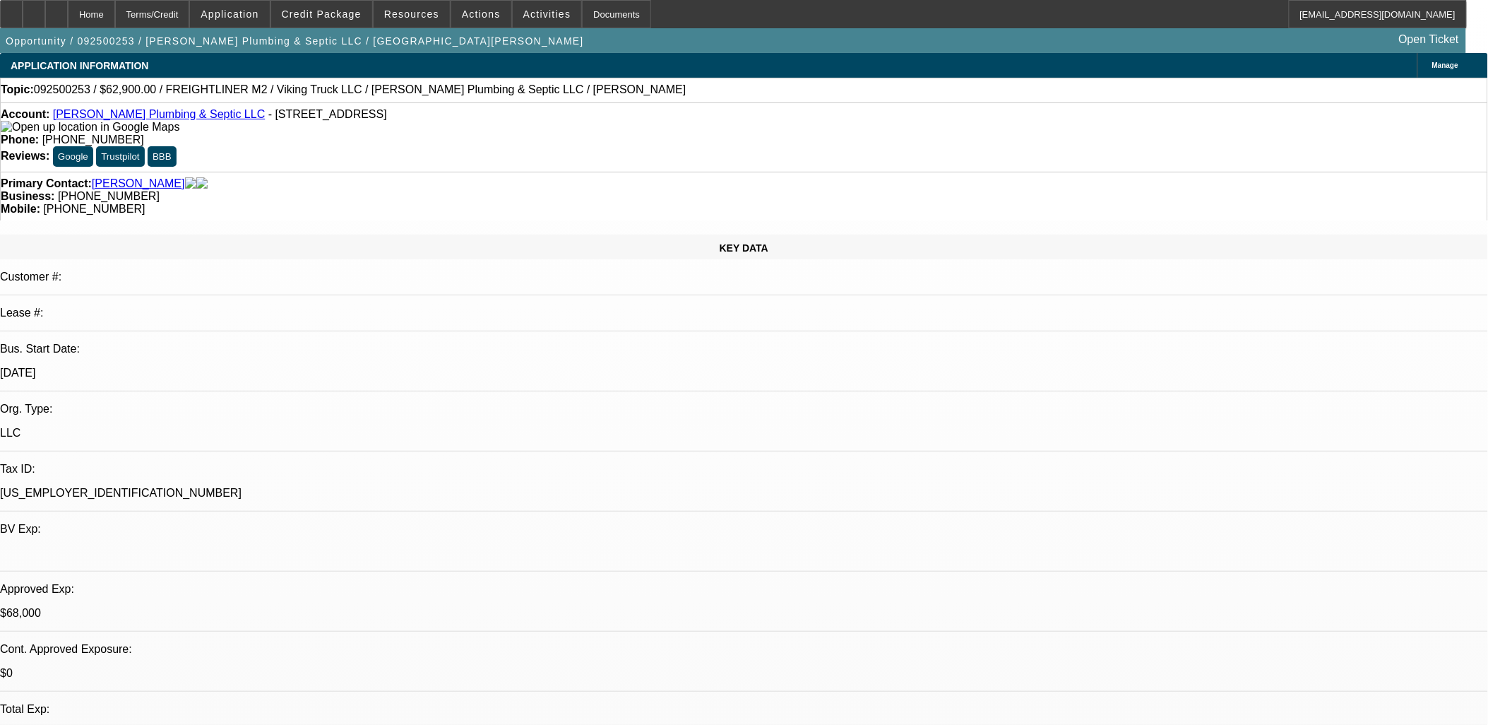
select select "0"
select select "2"
select select "0"
select select "0.1"
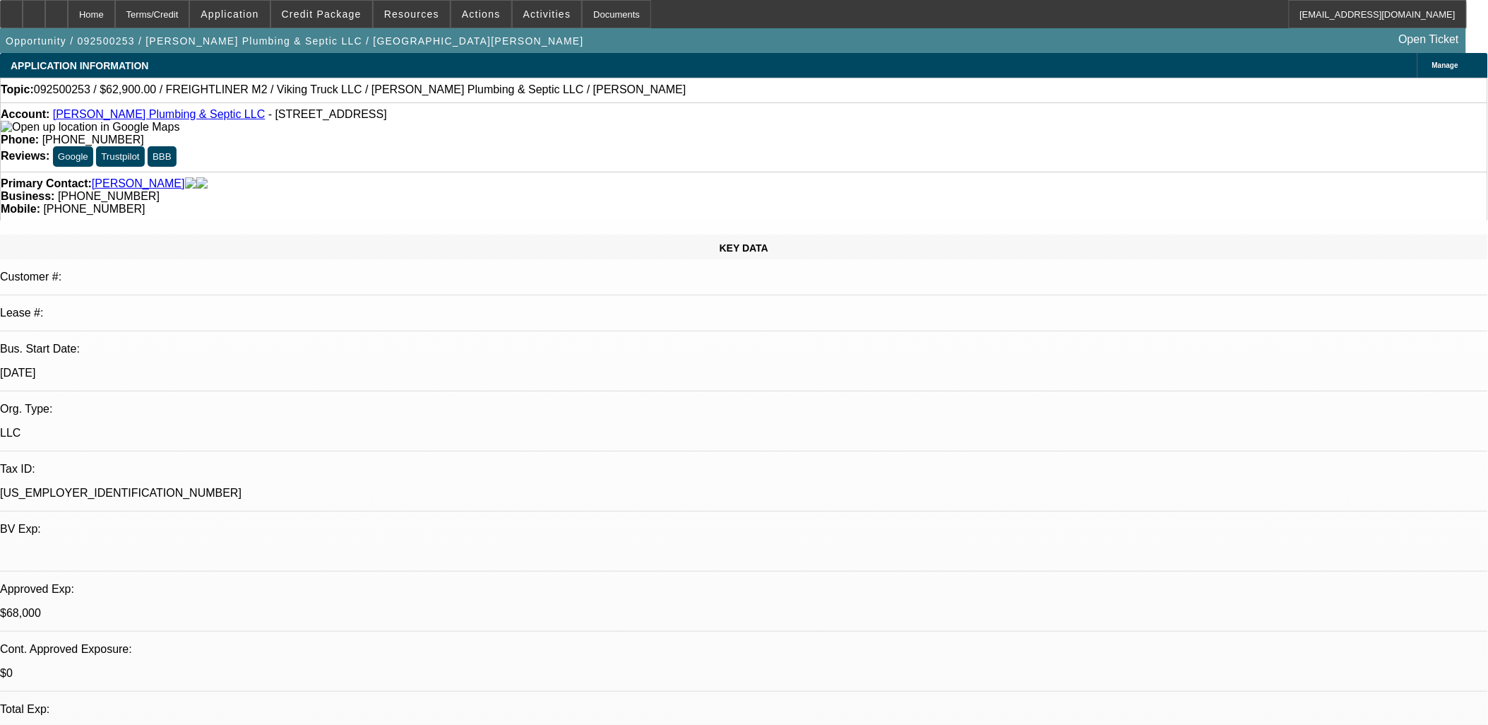
select select "2"
select select "0"
select select "1"
select select "2"
select select "6"
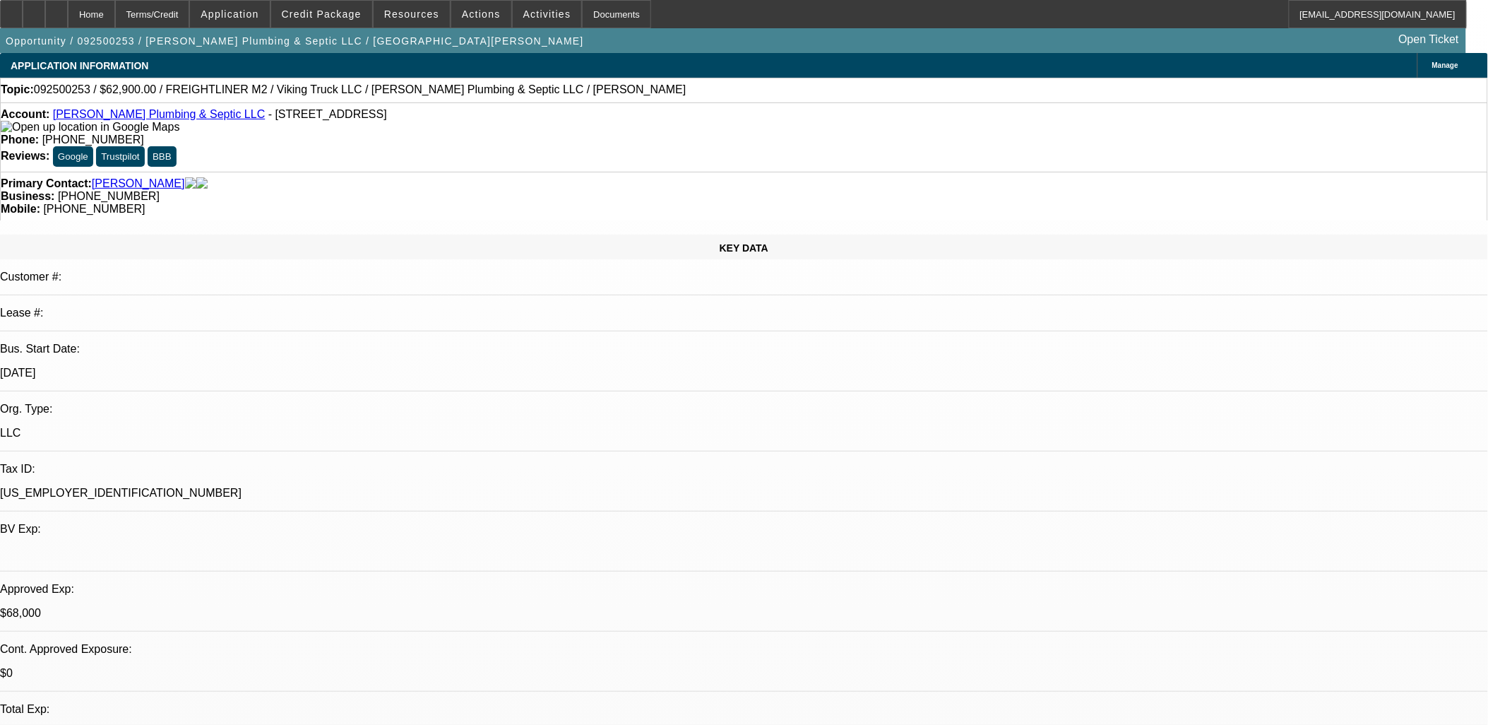
select select "1"
select select "2"
select select "6"
select select "1"
select select "2"
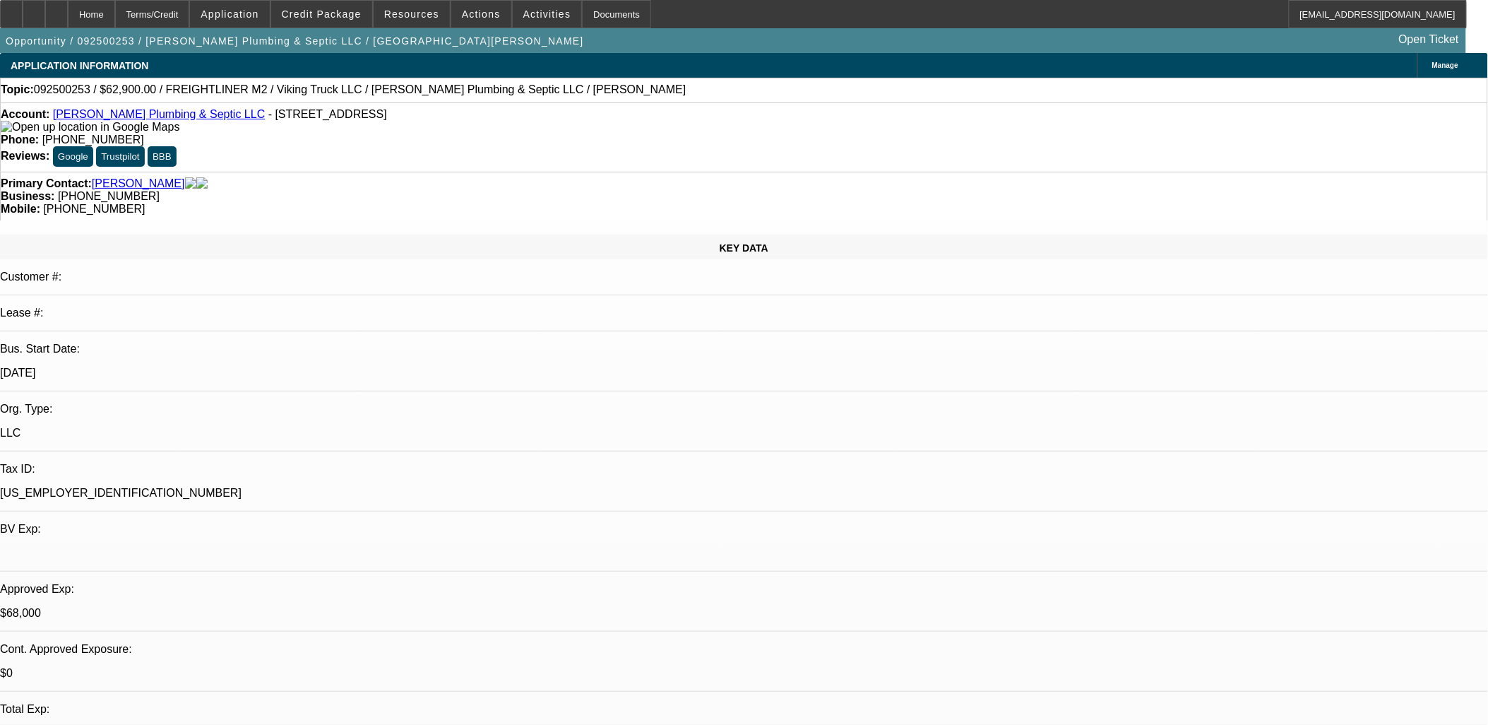
select select "6"
select select "1"
select select "2"
select select "6"
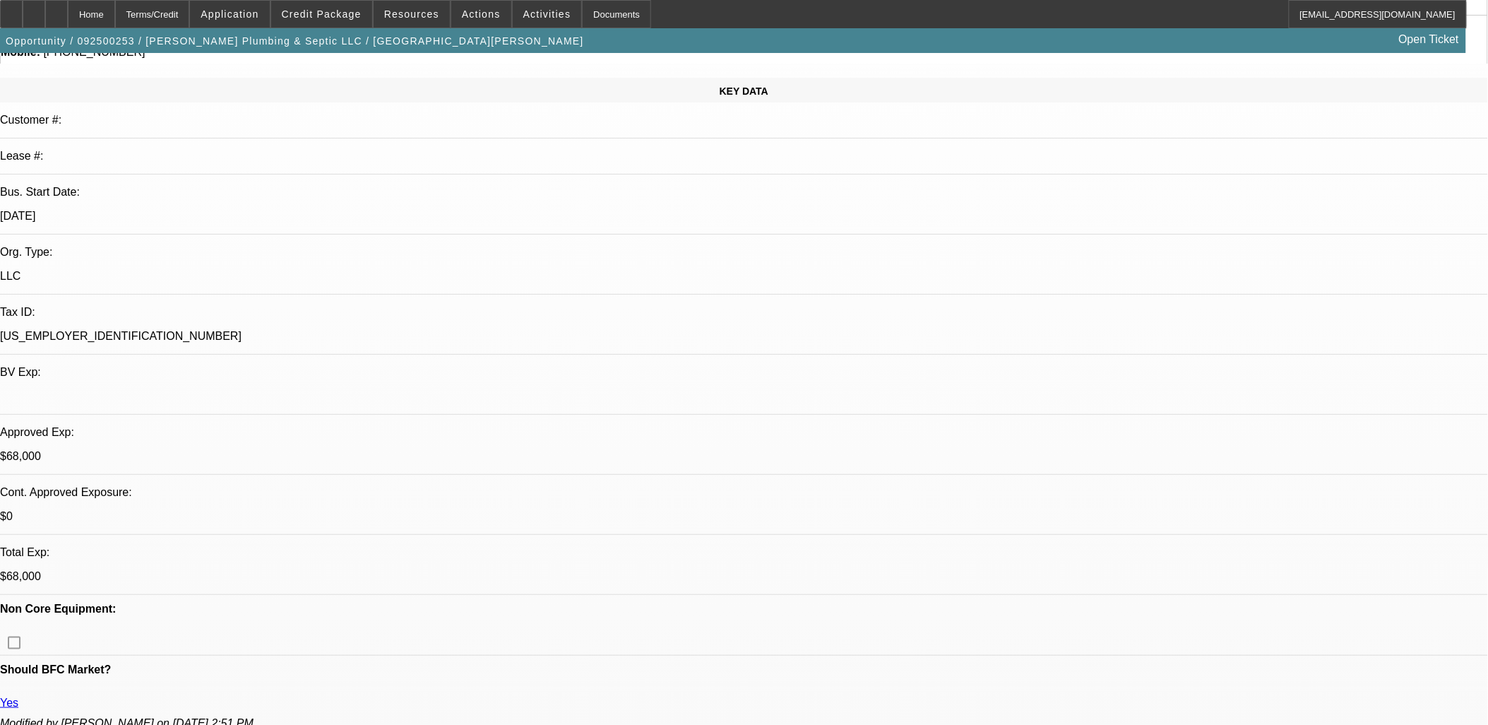
scroll to position [942, 0]
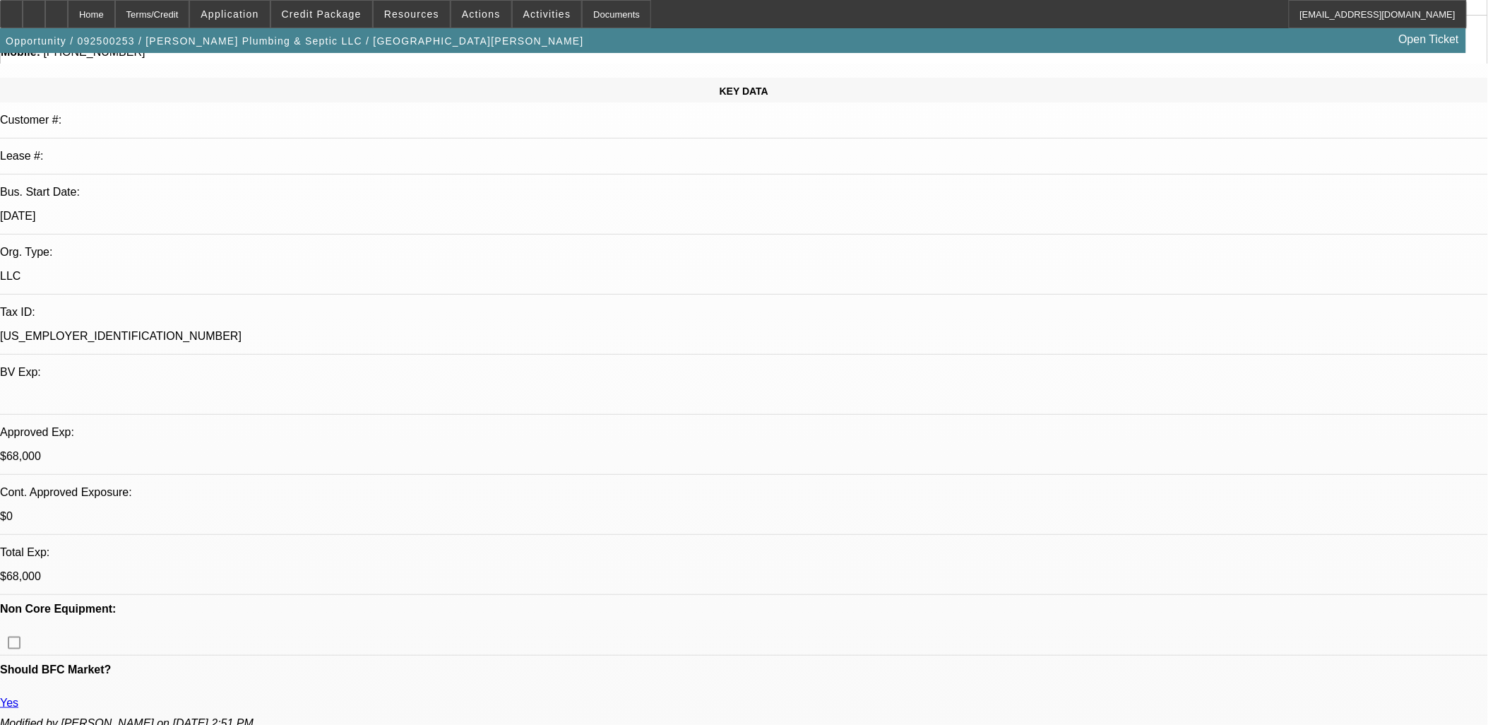
scroll to position [794, 0]
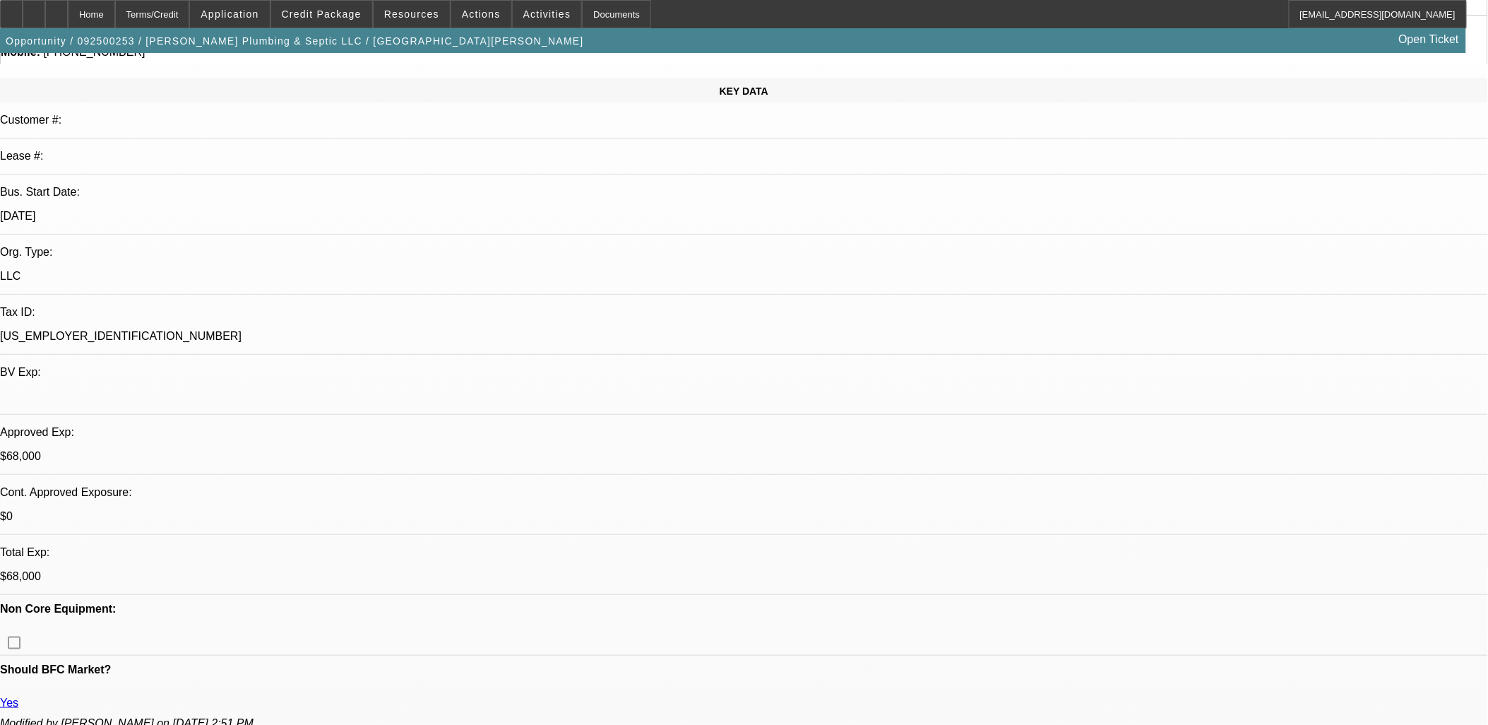
drag, startPoint x: 1119, startPoint y: 286, endPoint x: 1105, endPoint y: 249, distance: 39.4
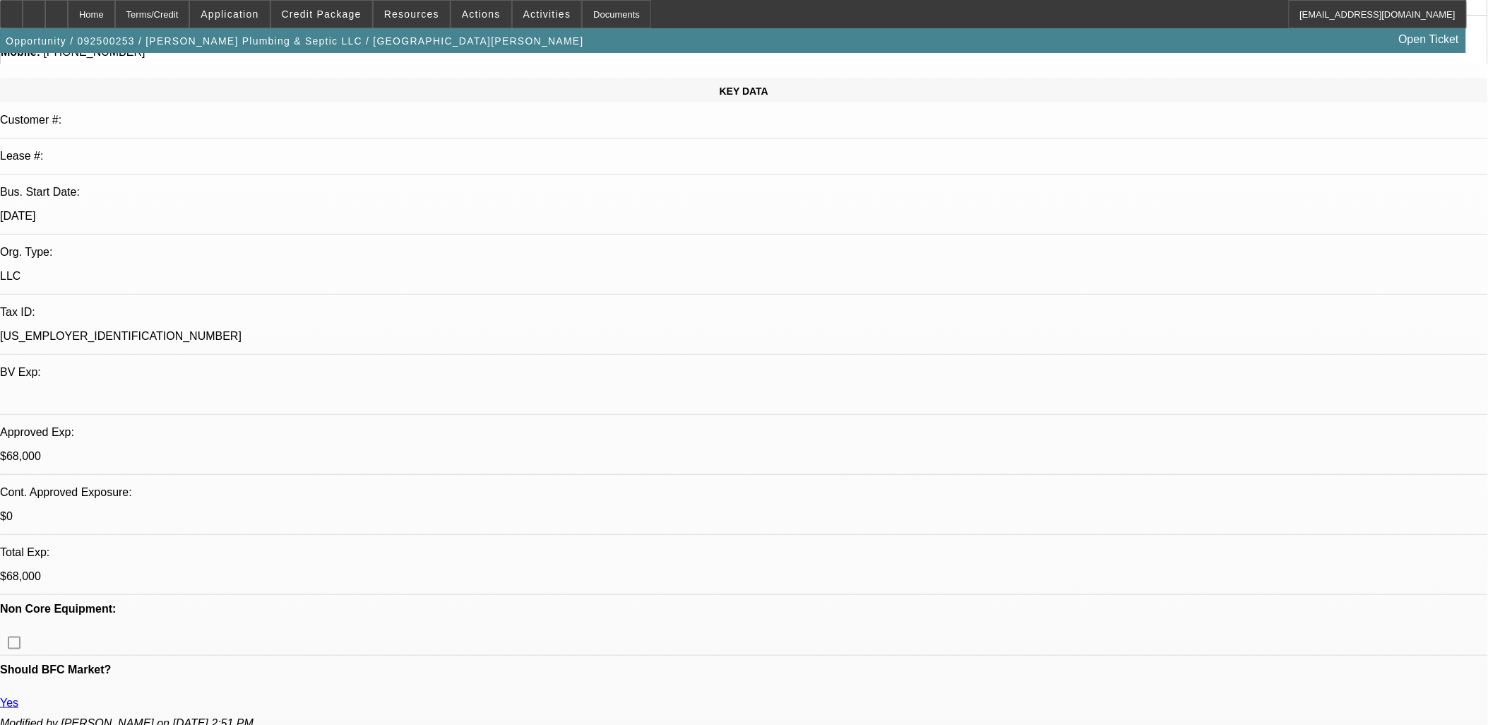
scroll to position [401, 0]
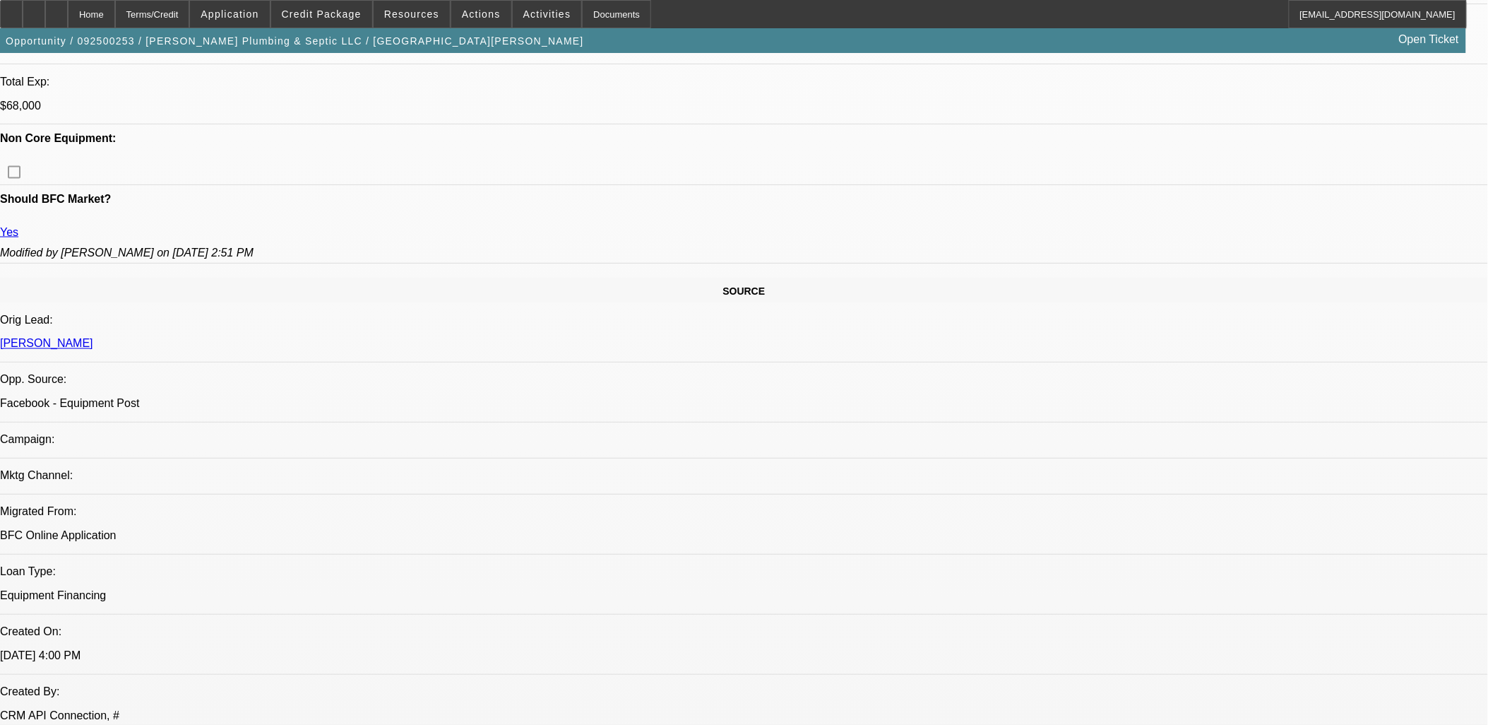
scroll to position [0, 0]
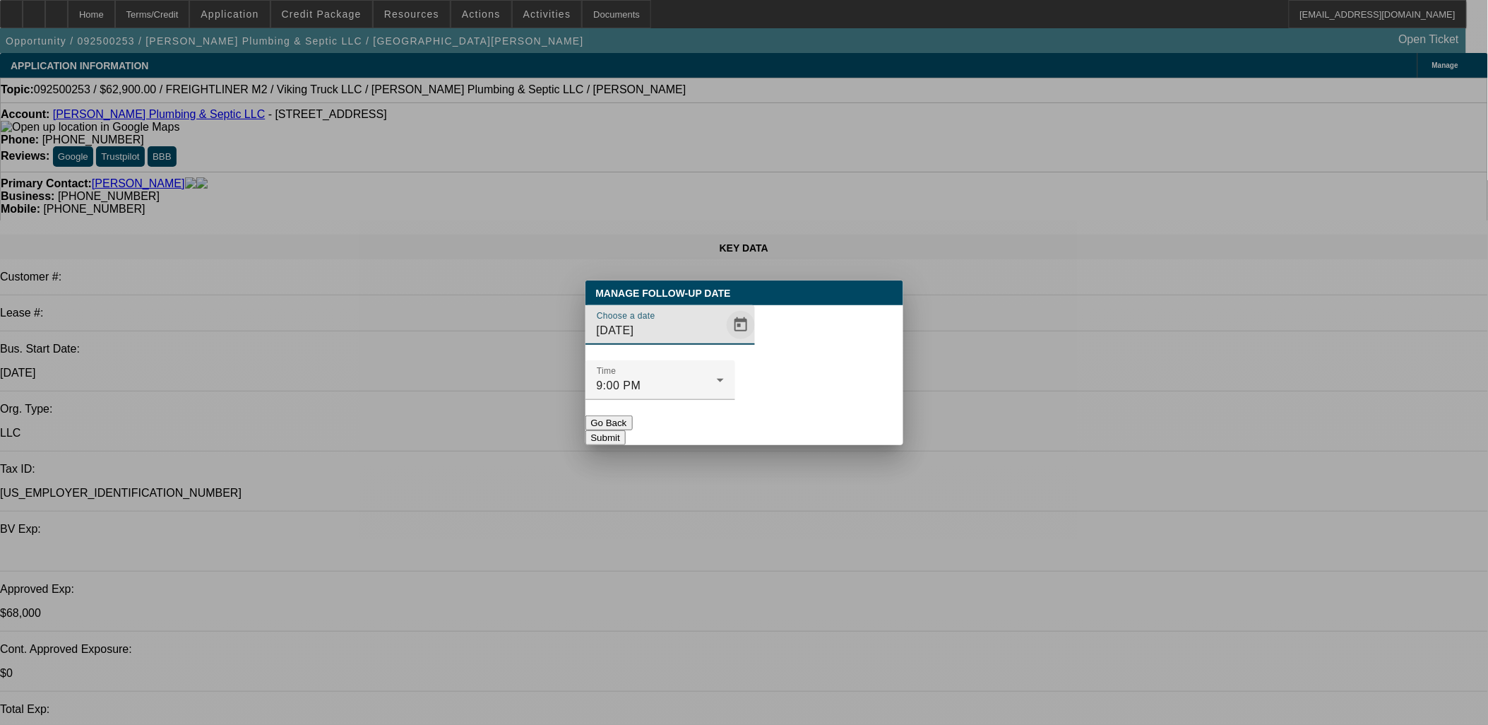
click at [724, 342] on span "Open calendar" at bounding box center [741, 325] width 34 height 34
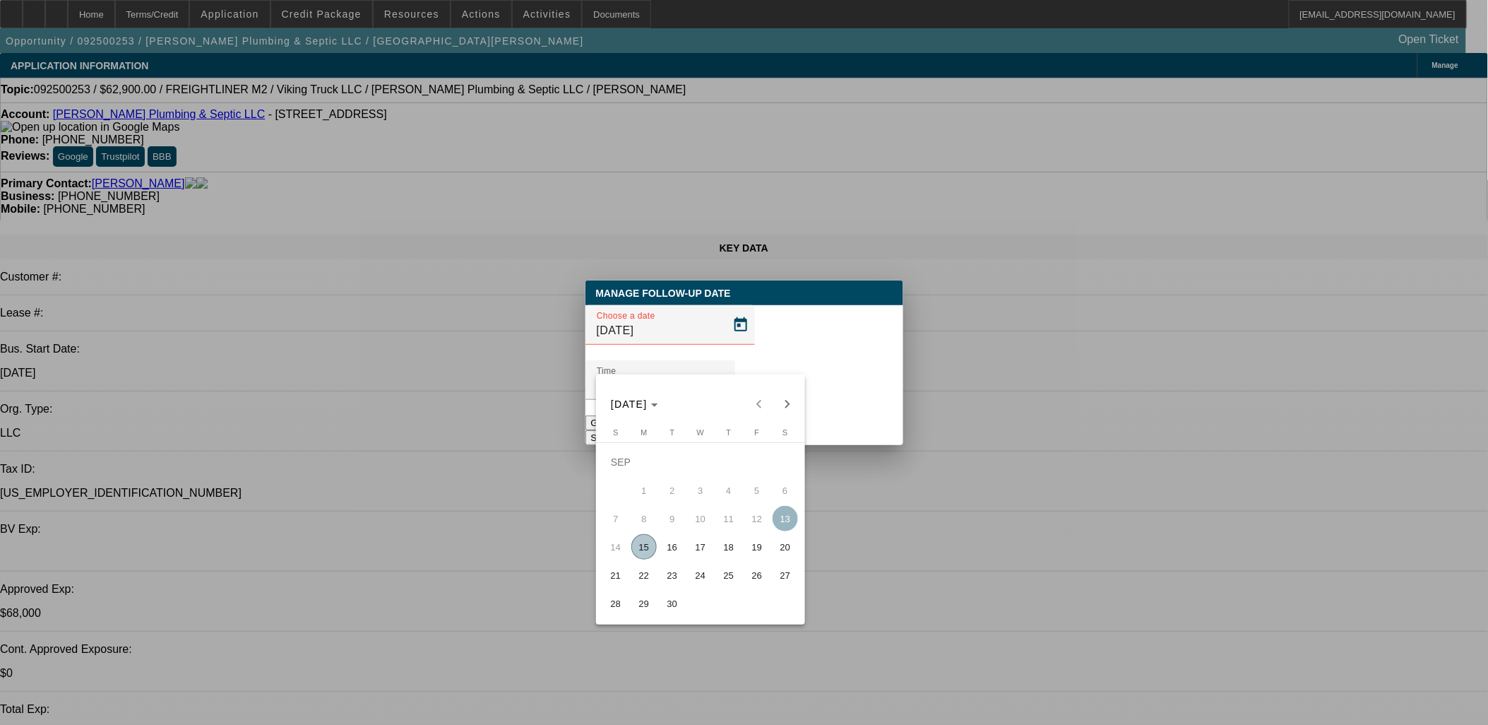
click at [752, 547] on span "19" at bounding box center [757, 546] width 25 height 25
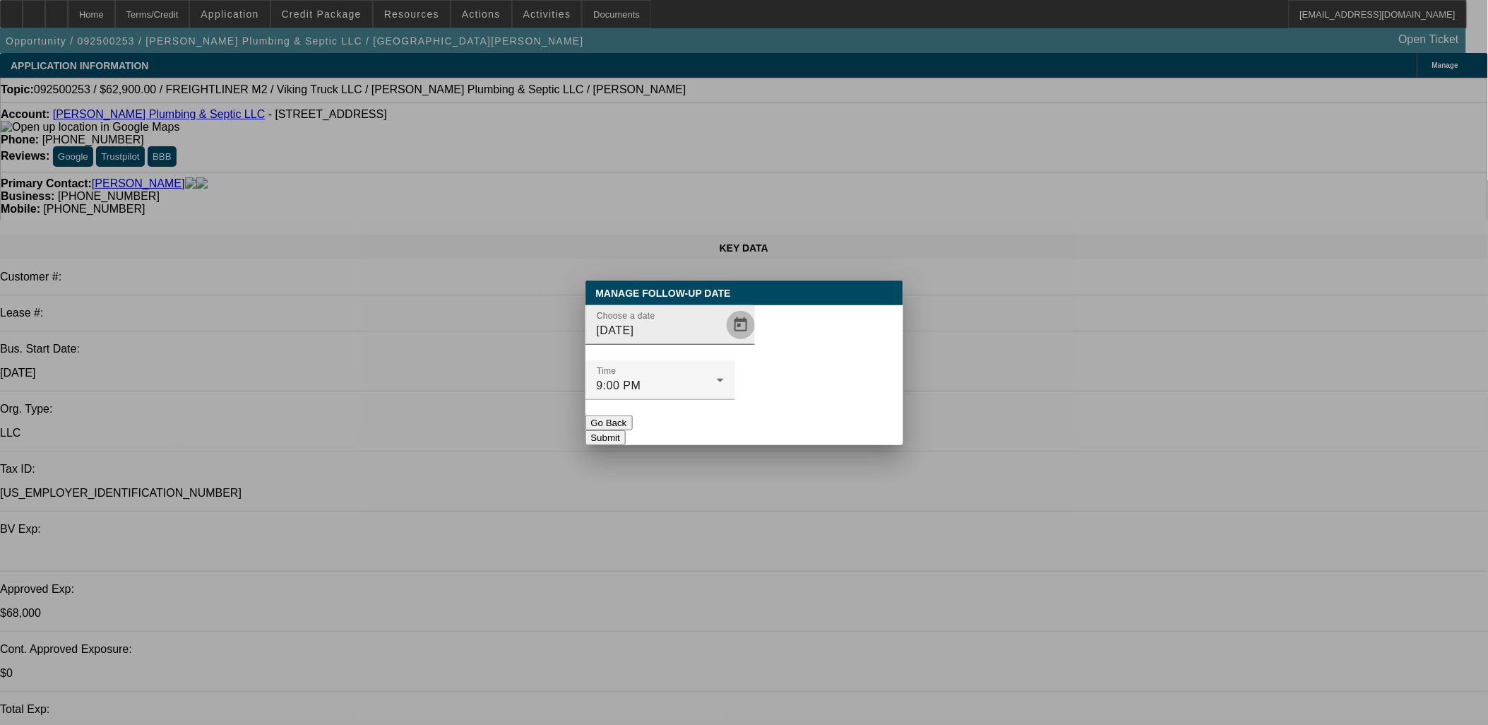
click at [724, 342] on span "Open calendar" at bounding box center [741, 325] width 34 height 34
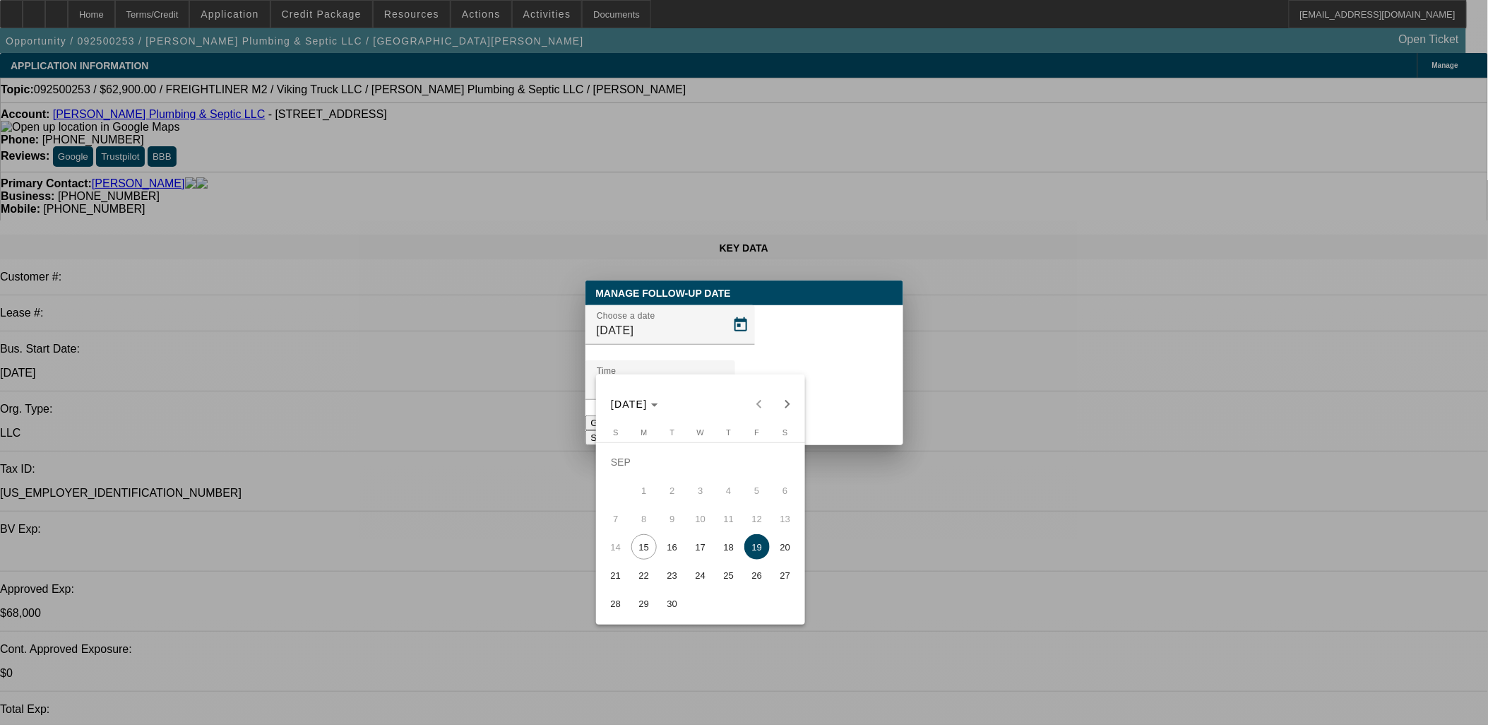
click at [728, 558] on span "18" at bounding box center [728, 546] width 25 height 25
type input "[DATE]"
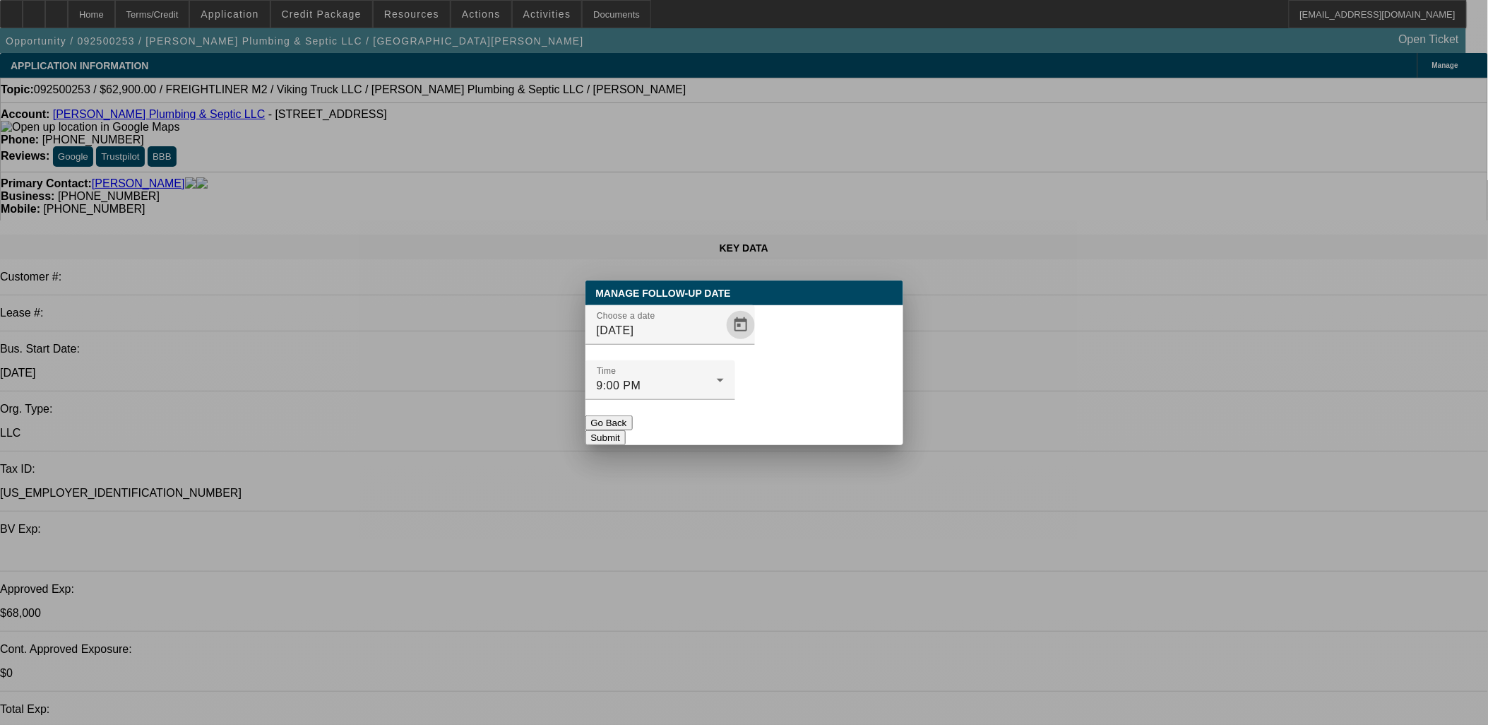
click at [626, 430] on button "Submit" at bounding box center [606, 437] width 40 height 15
